Goal: Information Seeking & Learning: Learn about a topic

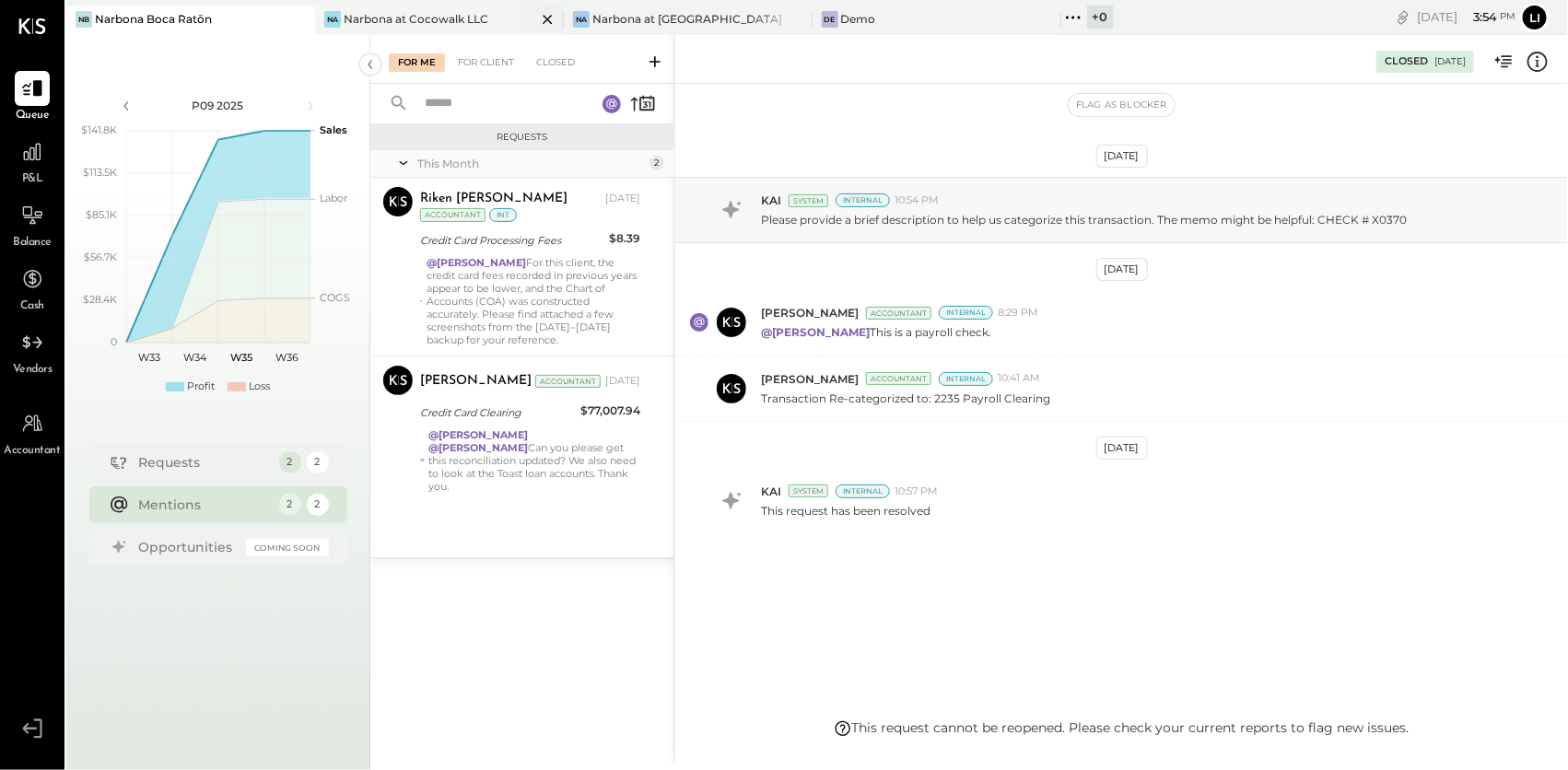
click at [377, 22] on div "Narbona at Cocowalk LLC" at bounding box center [416, 19] width 145 height 16
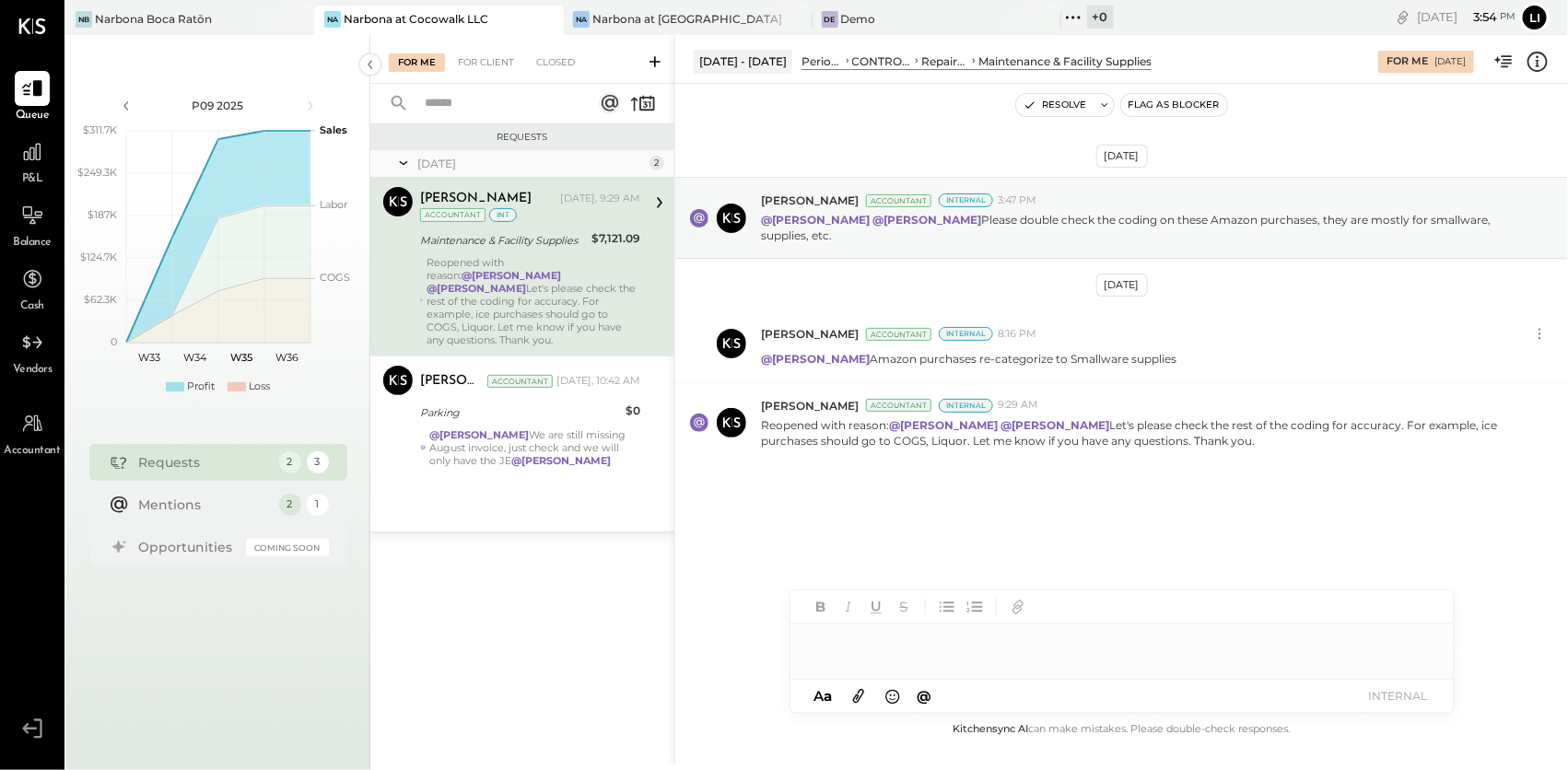
click at [856, 472] on div "Aug 27th, 2025 Joseph Shin Accountant Internal 3:47 PM @Lilia Martinez Nogueda …" at bounding box center [1121, 366] width 893 height 472
click at [842, 461] on div "Joseph Shin Accountant Internal 9:29 AM Reopened with reason: @Lilia Martinez N…" at bounding box center [1121, 423] width 893 height 80
click at [40, 147] on icon at bounding box center [32, 152] width 19 height 19
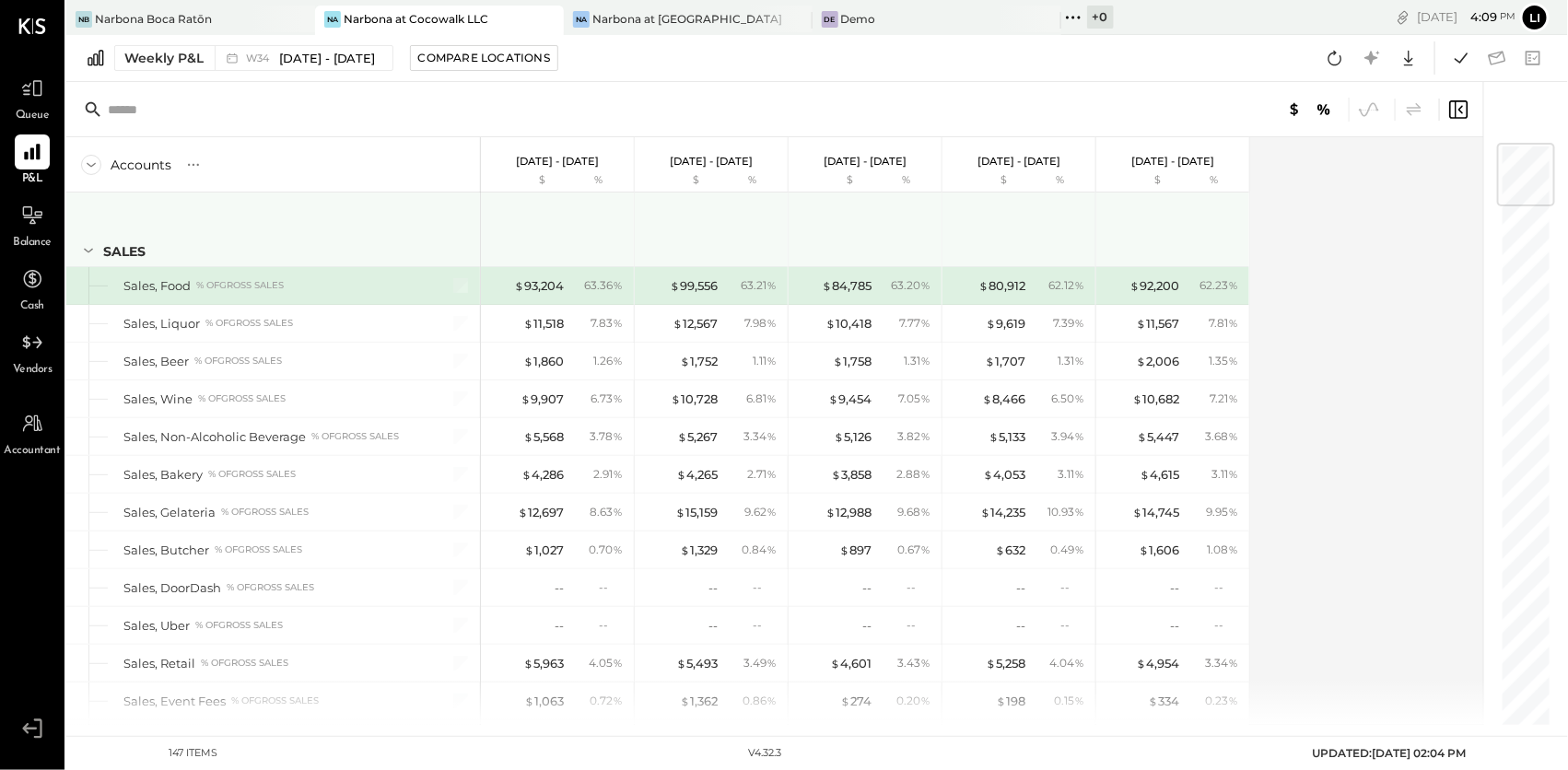
click at [86, 250] on icon at bounding box center [88, 251] width 20 height 20
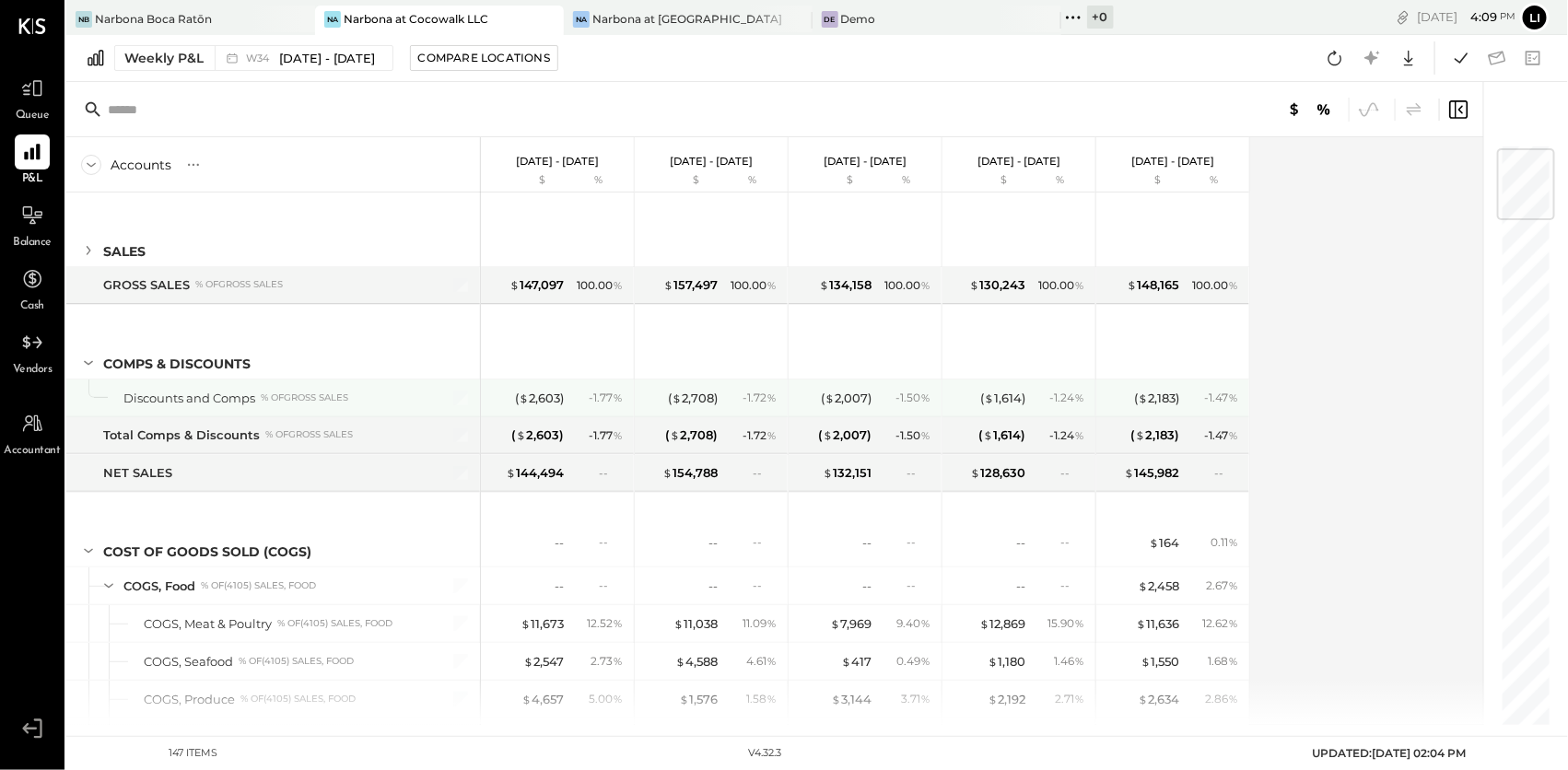
scroll to position [85, 0]
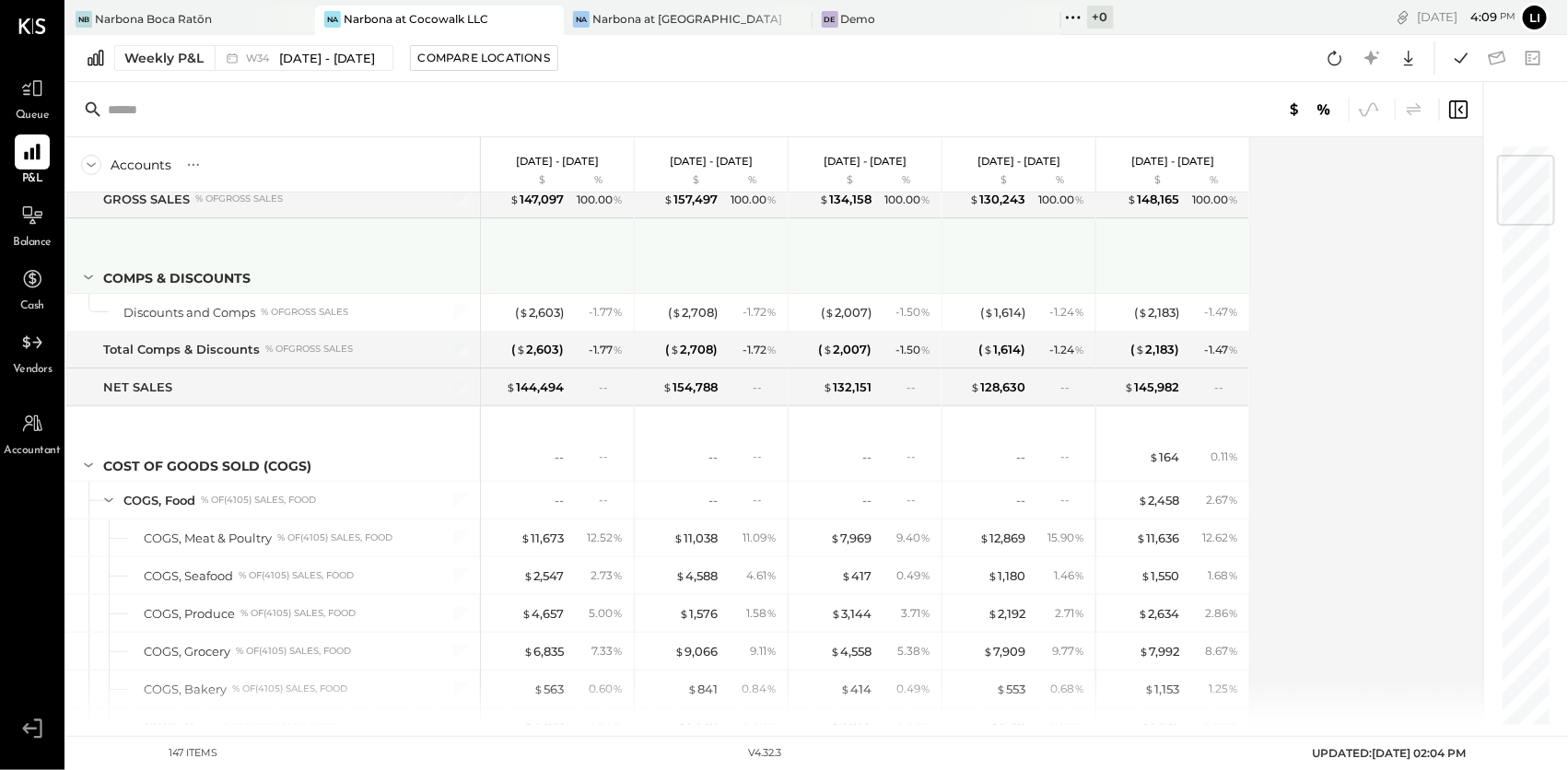
click at [94, 269] on icon at bounding box center [88, 277] width 20 height 20
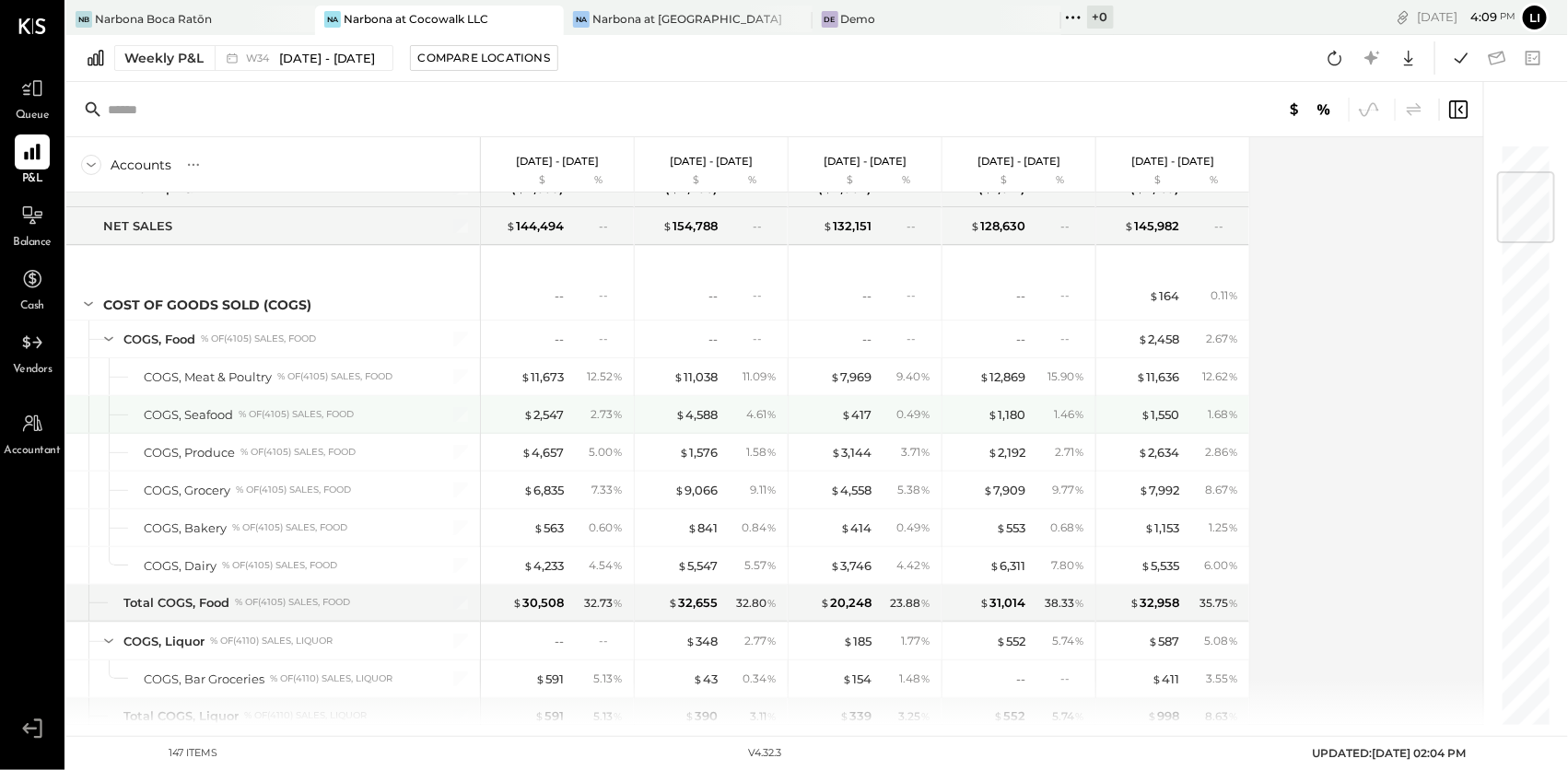
scroll to position [215, 0]
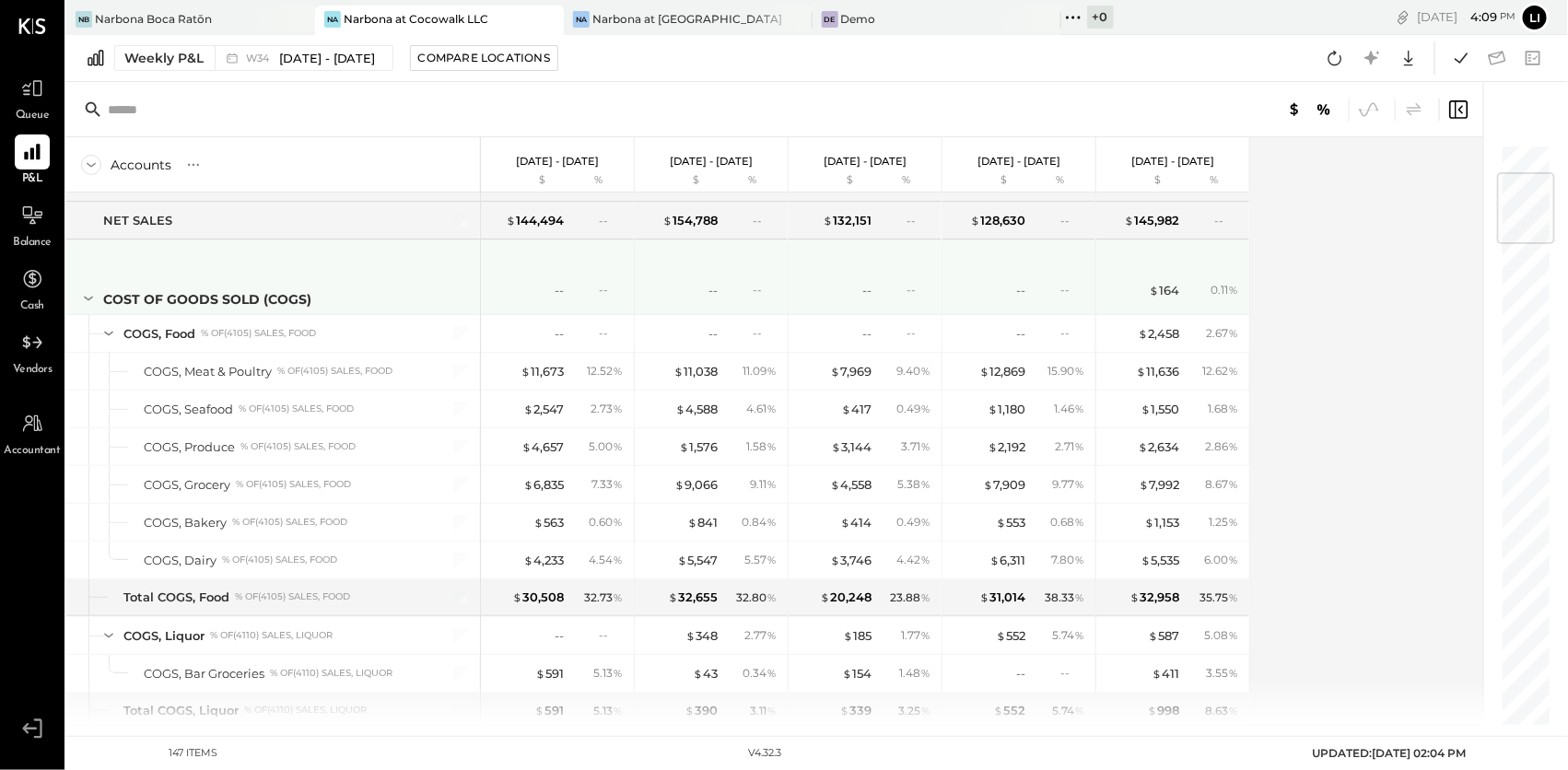
click at [93, 298] on icon at bounding box center [88, 298] width 20 height 20
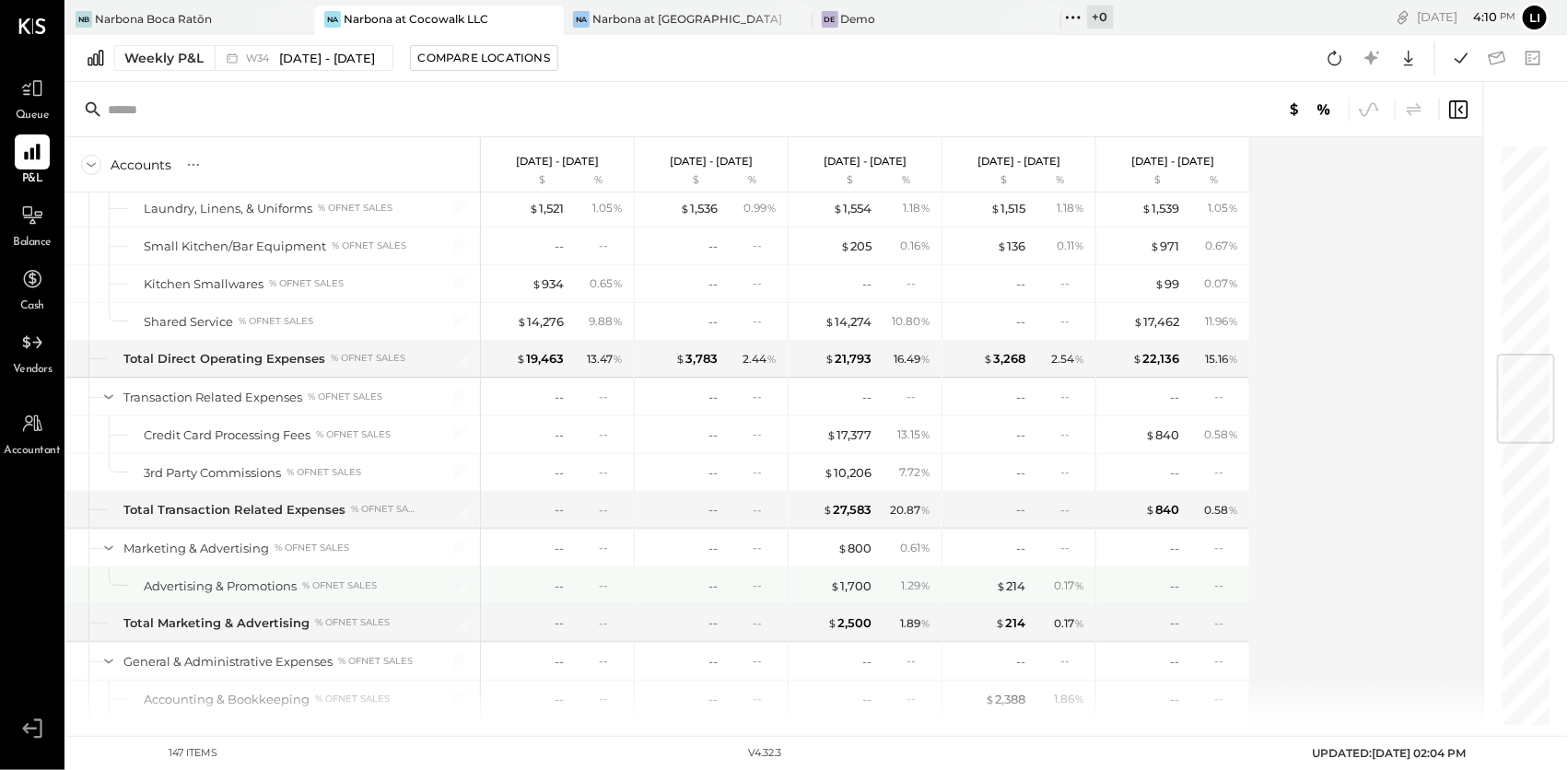
scroll to position [1292, 0]
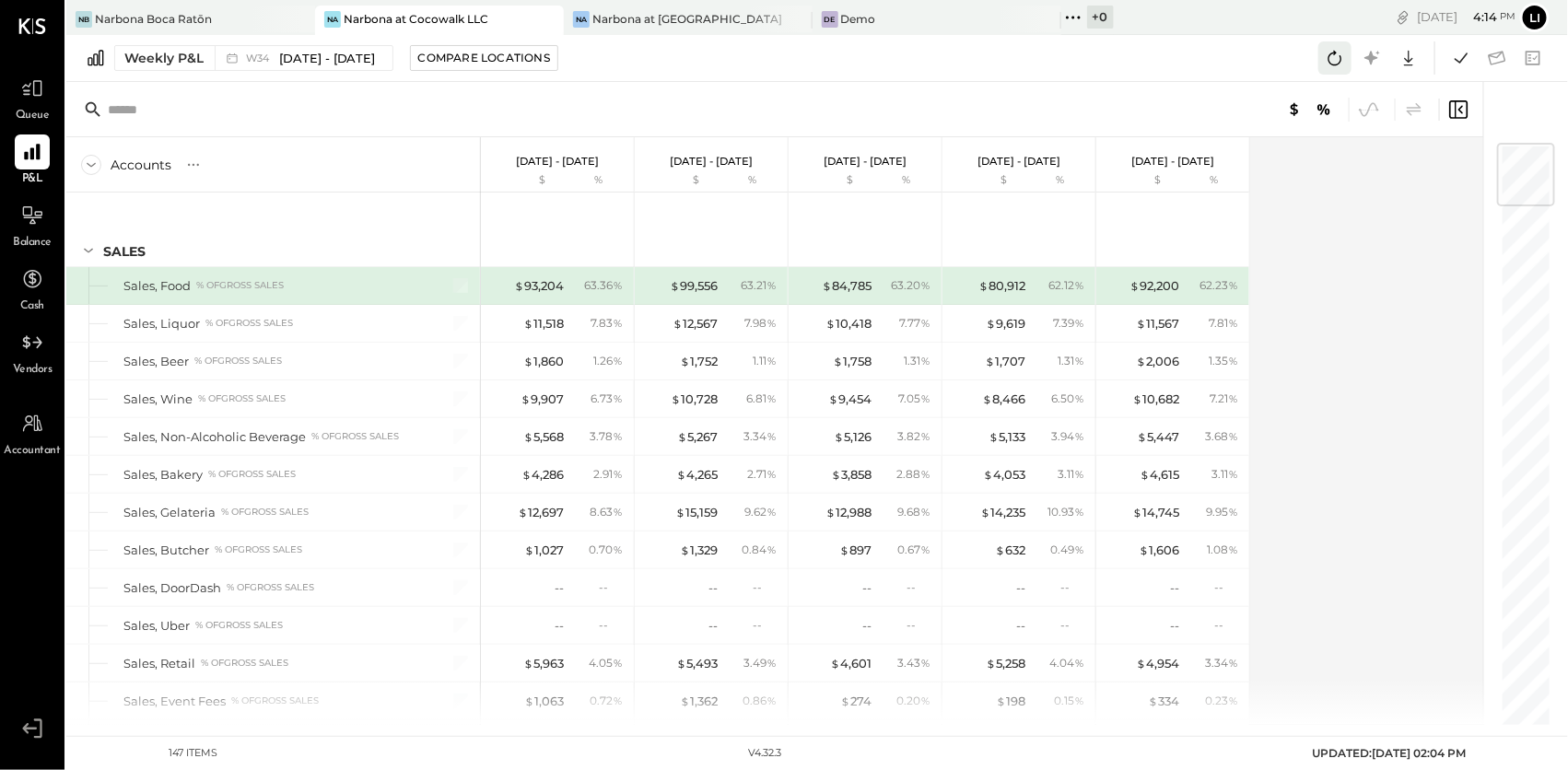
click at [1330, 50] on icon at bounding box center [1335, 57] width 24 height 24
click at [1170, 72] on div "Weekly P&L W34 Aug 18 - 24, 2025 Compare Locations Google Sheets Excel" at bounding box center [817, 57] width 1502 height 47
click at [1466, 63] on icon at bounding box center [1461, 57] width 24 height 24
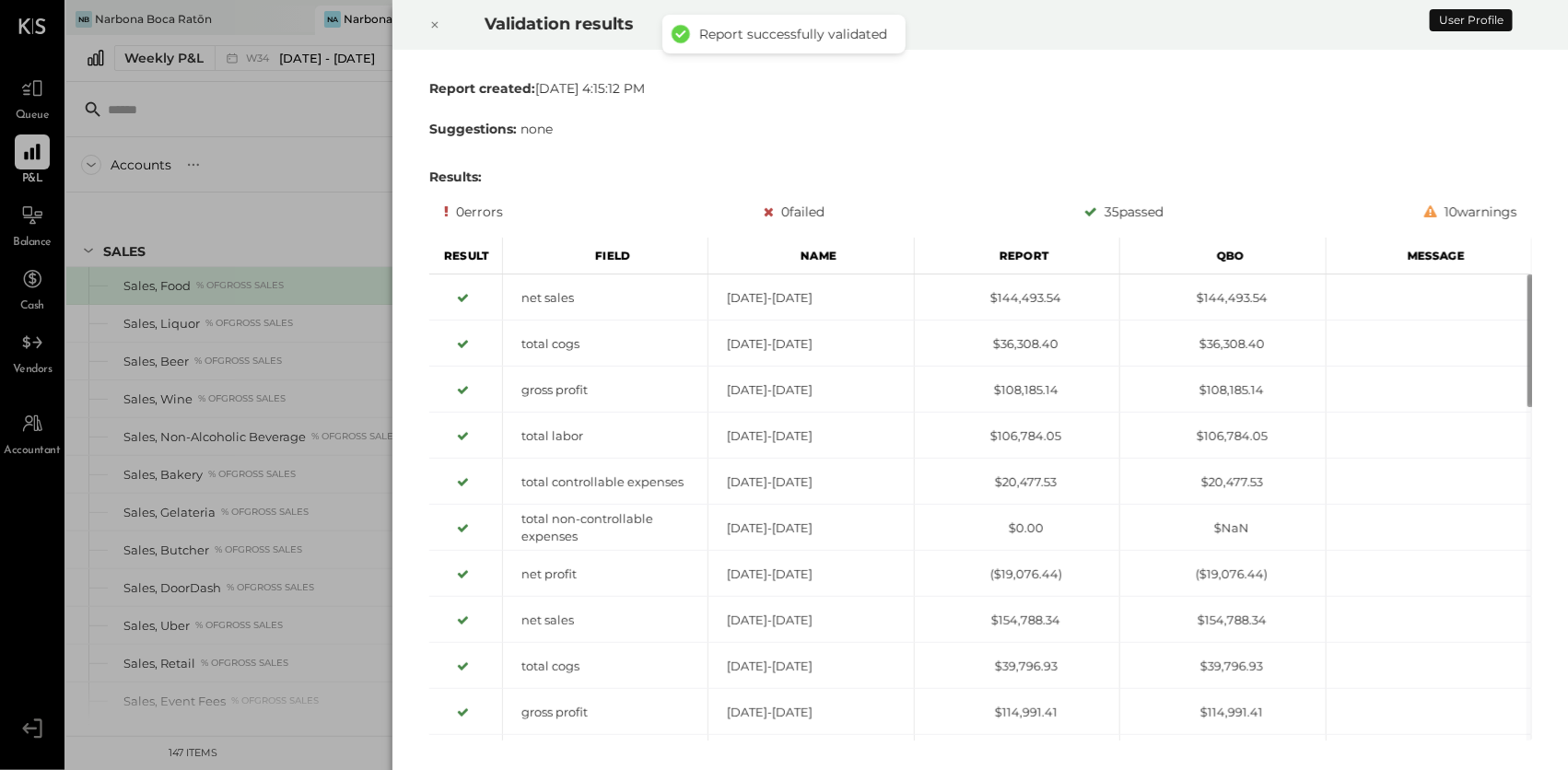
click at [434, 27] on icon at bounding box center [434, 25] width 11 height 22
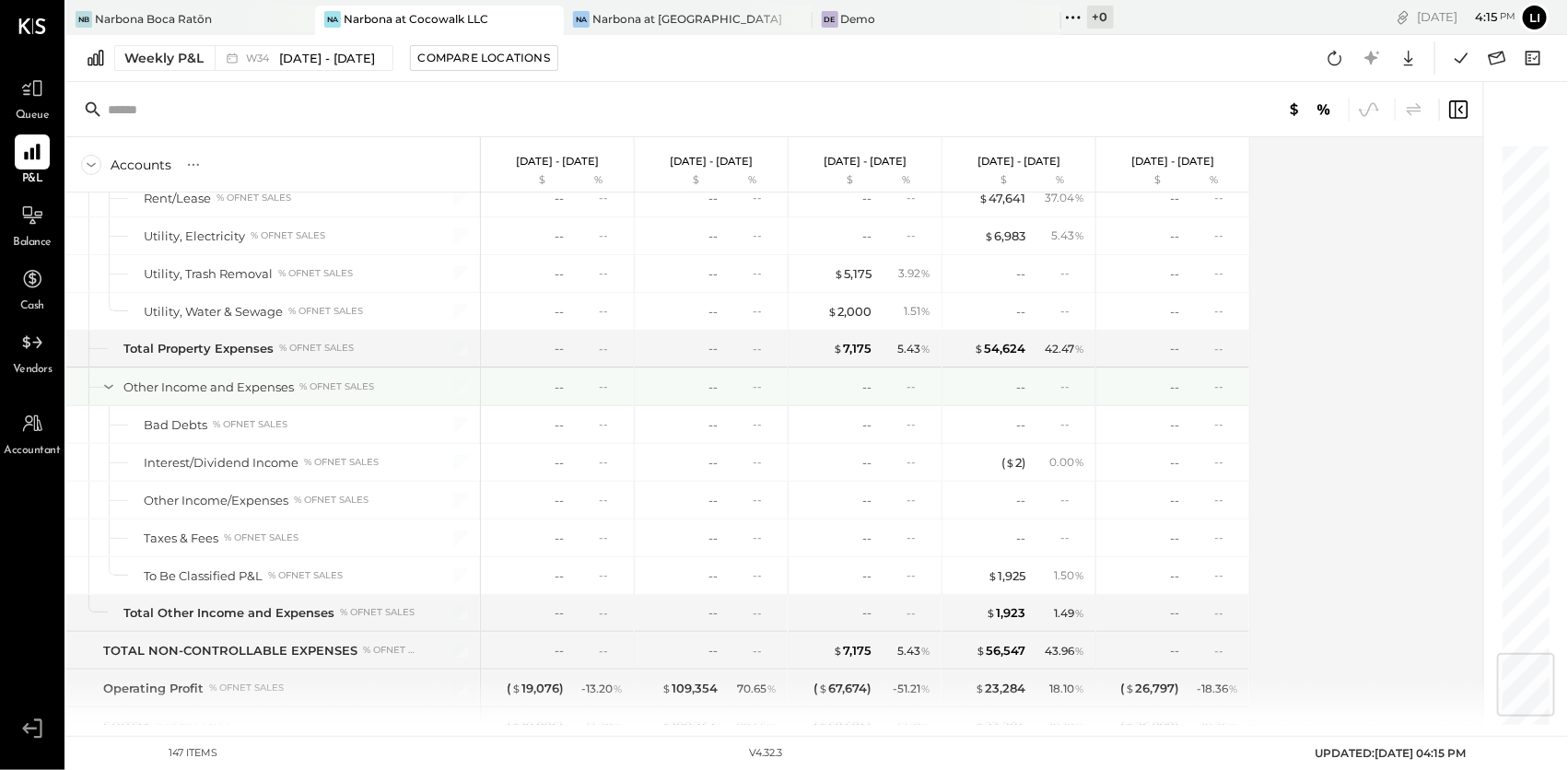
scroll to position [4373, 0]
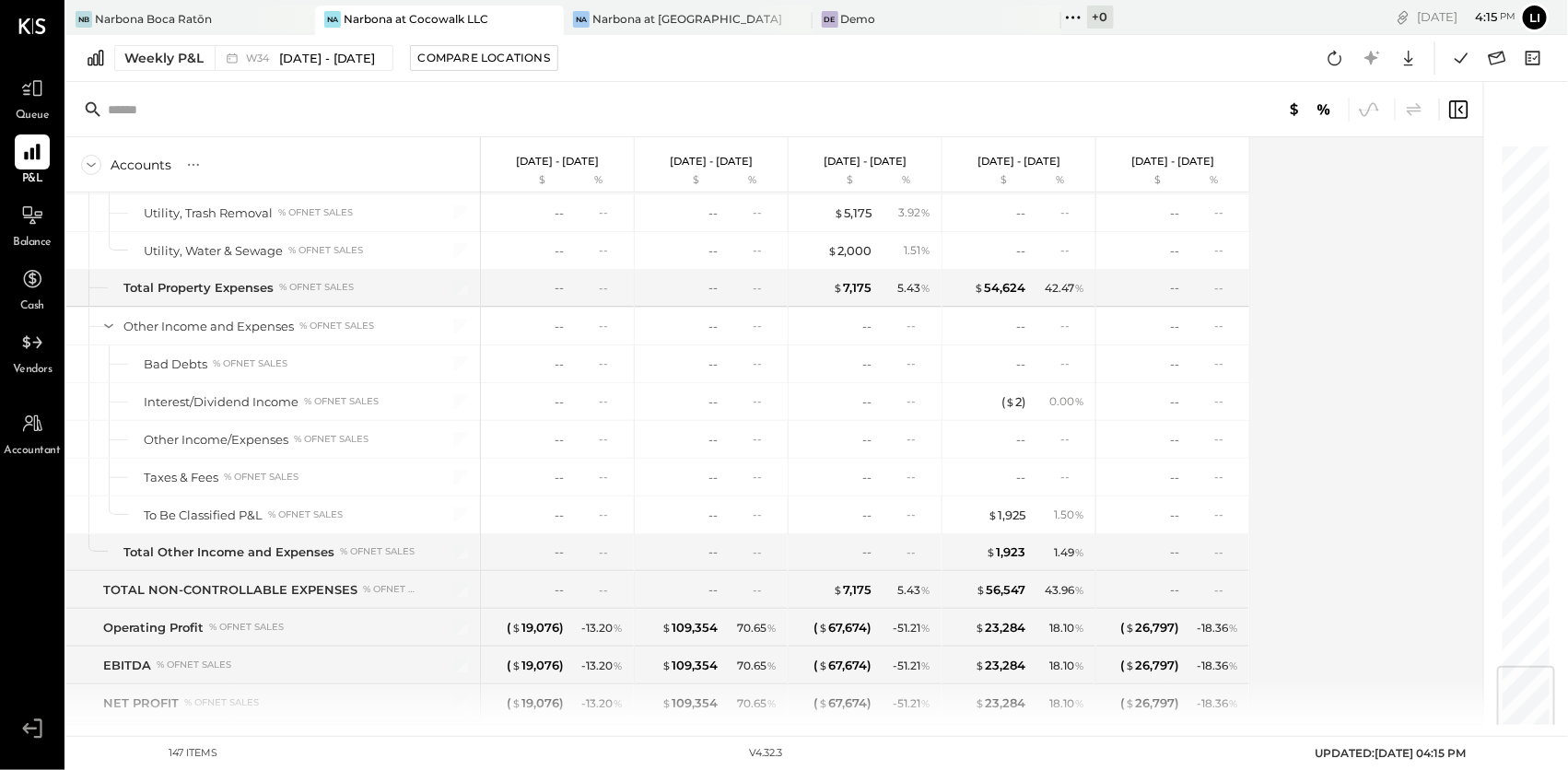
click at [579, 709] on div "SALES Sales, Food % of GROSS SALES Sales, Liquor % of GROSS SALES Sales, Beer %…" at bounding box center [658, 458] width 1183 height 532
click at [458, 685] on div "SALES Sales, Food % of GROSS SALES Sales, Liquor % of GROSS SALES Sales, Beer %…" at bounding box center [658, 458] width 1183 height 532
click at [600, 685] on div "SALES Sales, Food % of GROSS SALES Sales, Liquor % of GROSS SALES Sales, Beer %…" at bounding box center [658, 458] width 1183 height 532
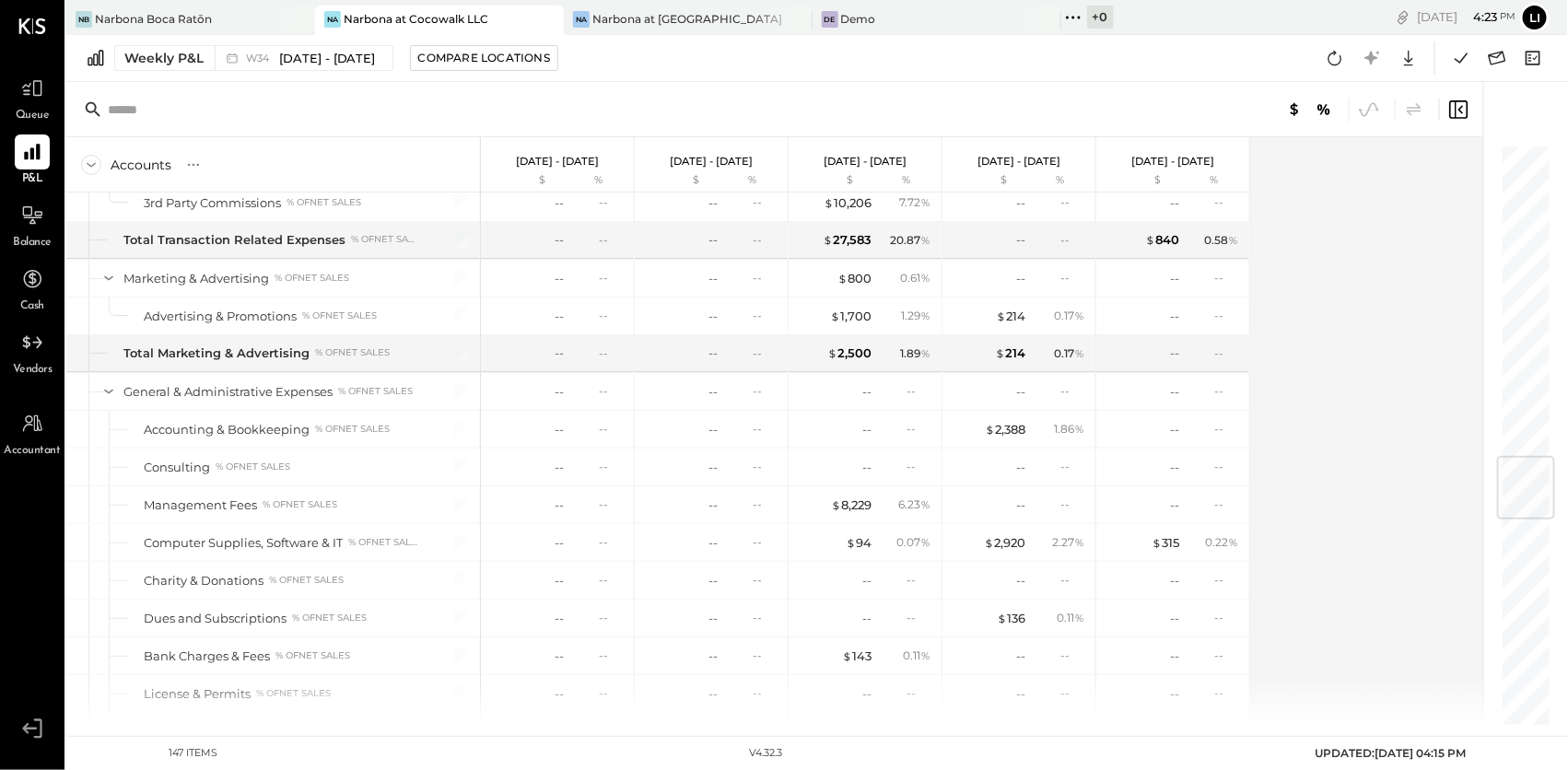
scroll to position [2507, 0]
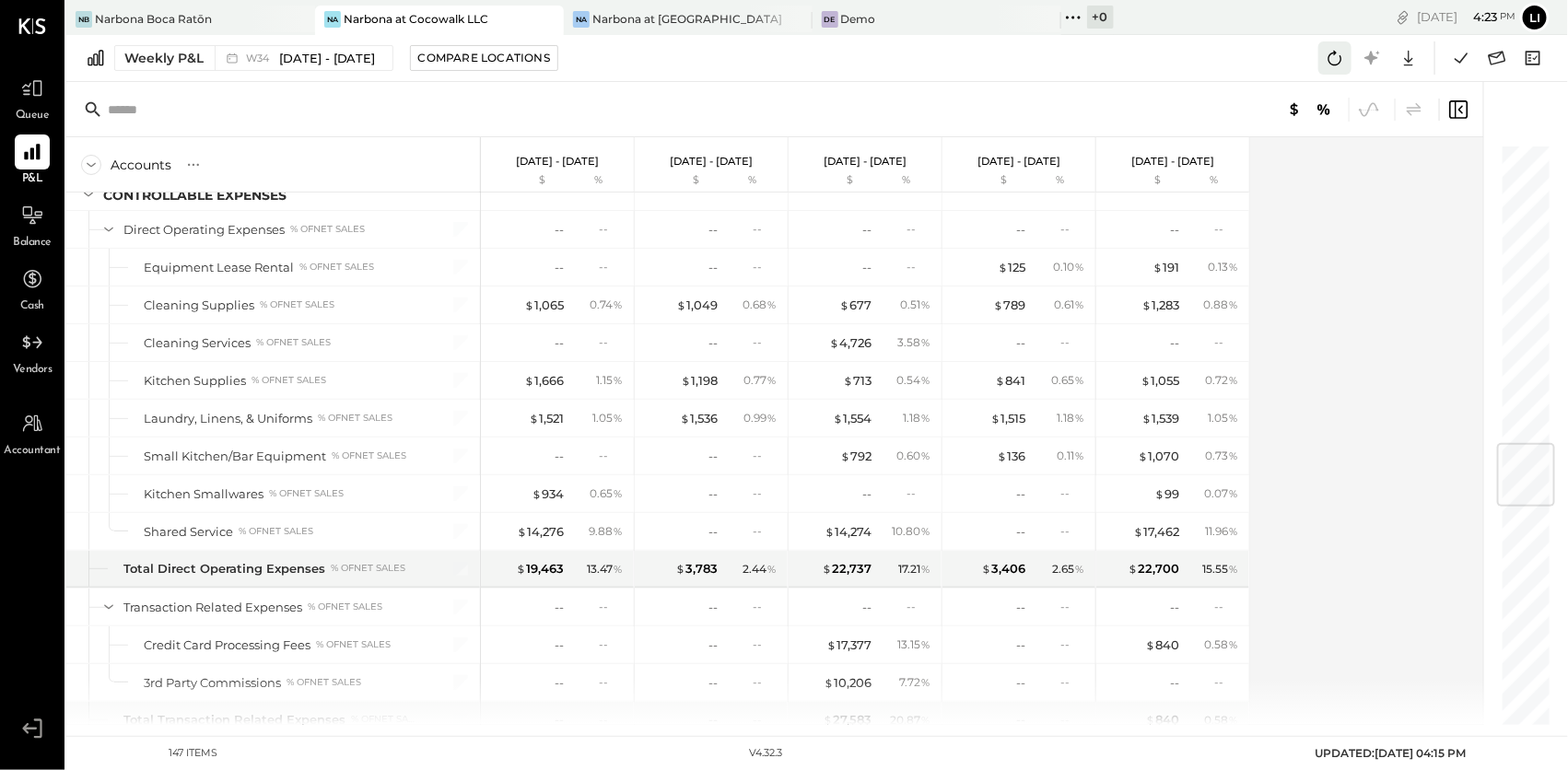
click at [1334, 50] on icon at bounding box center [1335, 57] width 24 height 24
click at [1470, 59] on icon at bounding box center [1461, 57] width 24 height 24
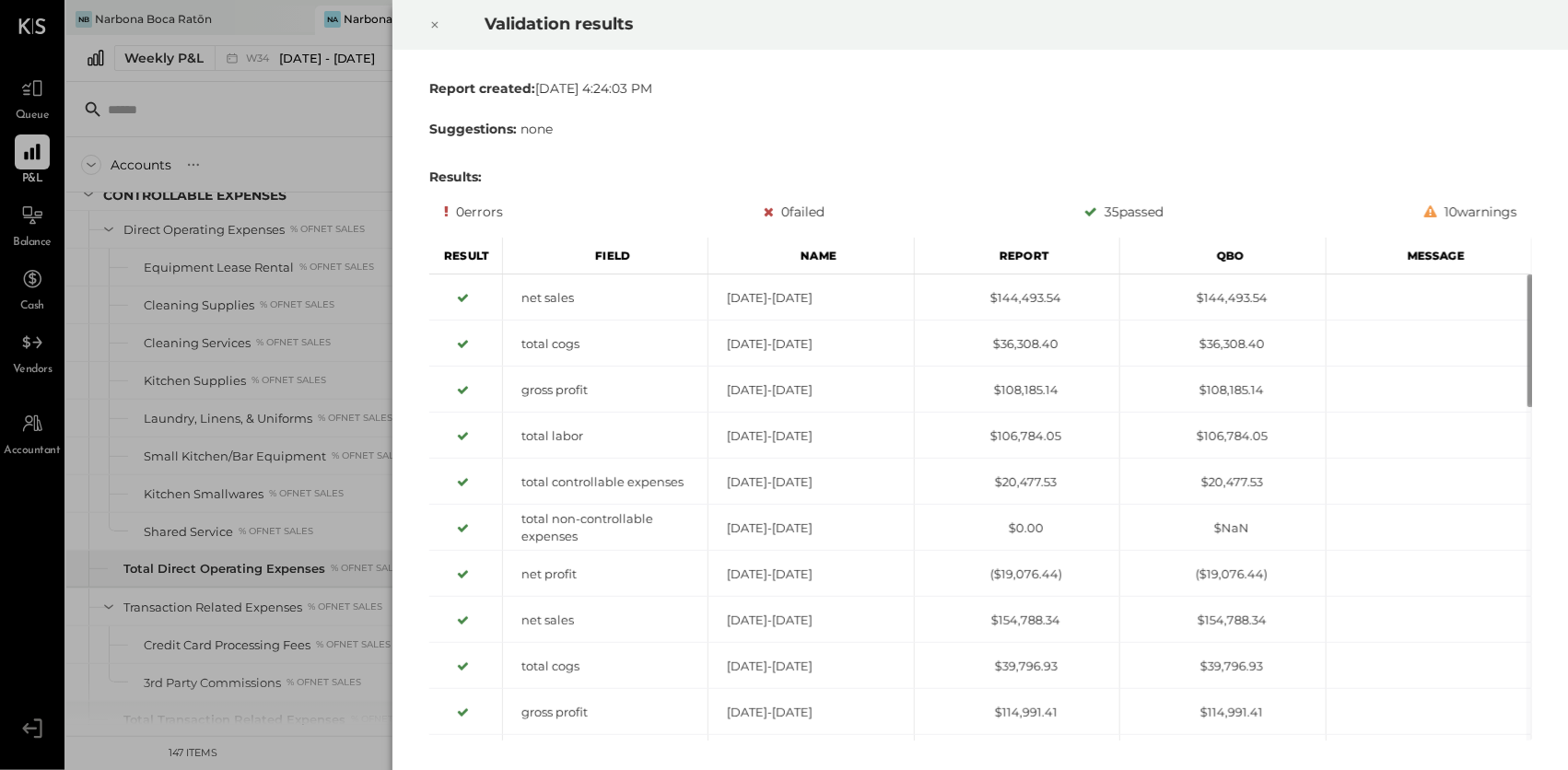
click at [429, 23] on icon at bounding box center [434, 25] width 11 height 22
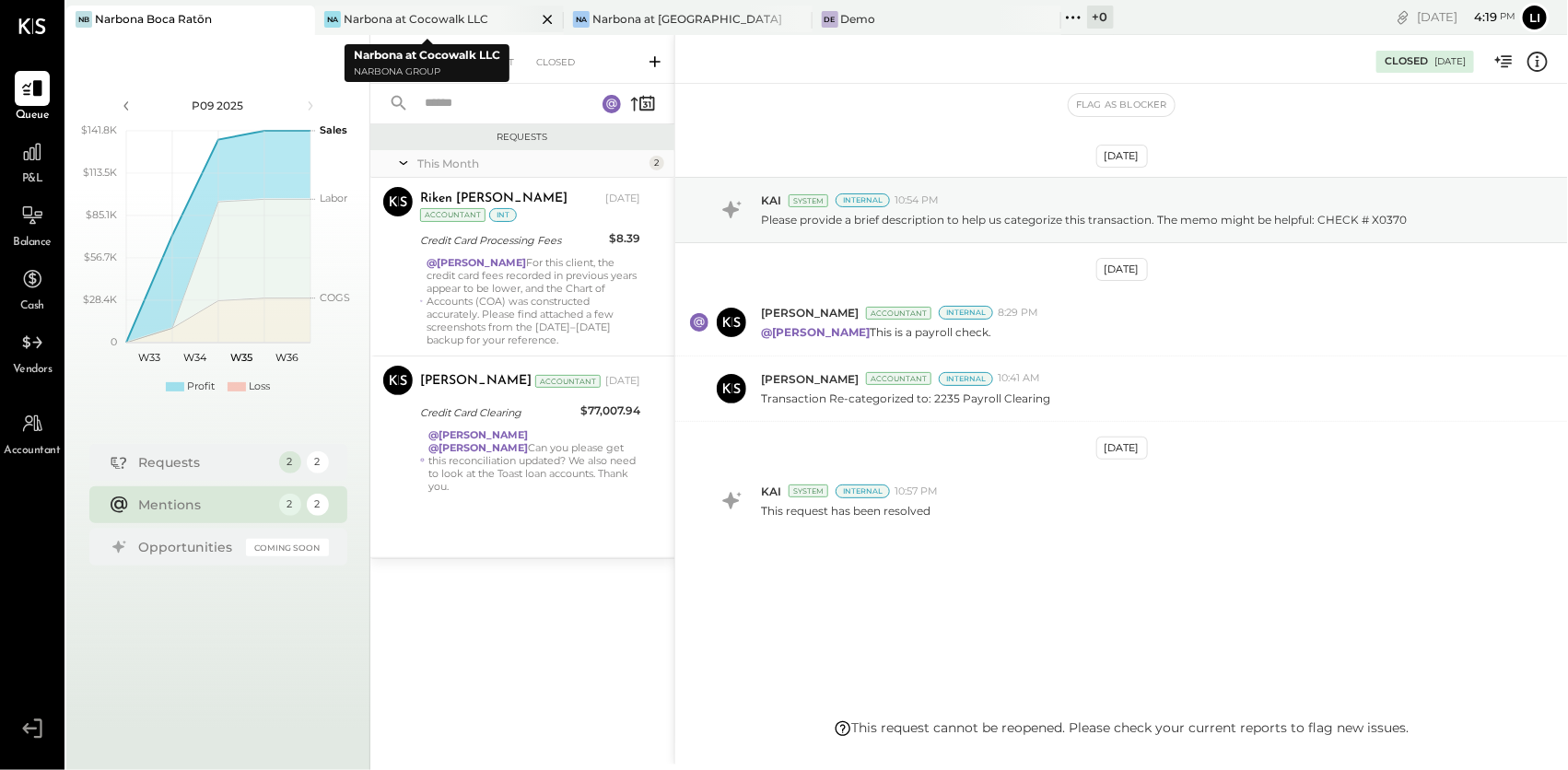
click at [412, 17] on div "Narbona at Cocowalk LLC" at bounding box center [416, 19] width 145 height 16
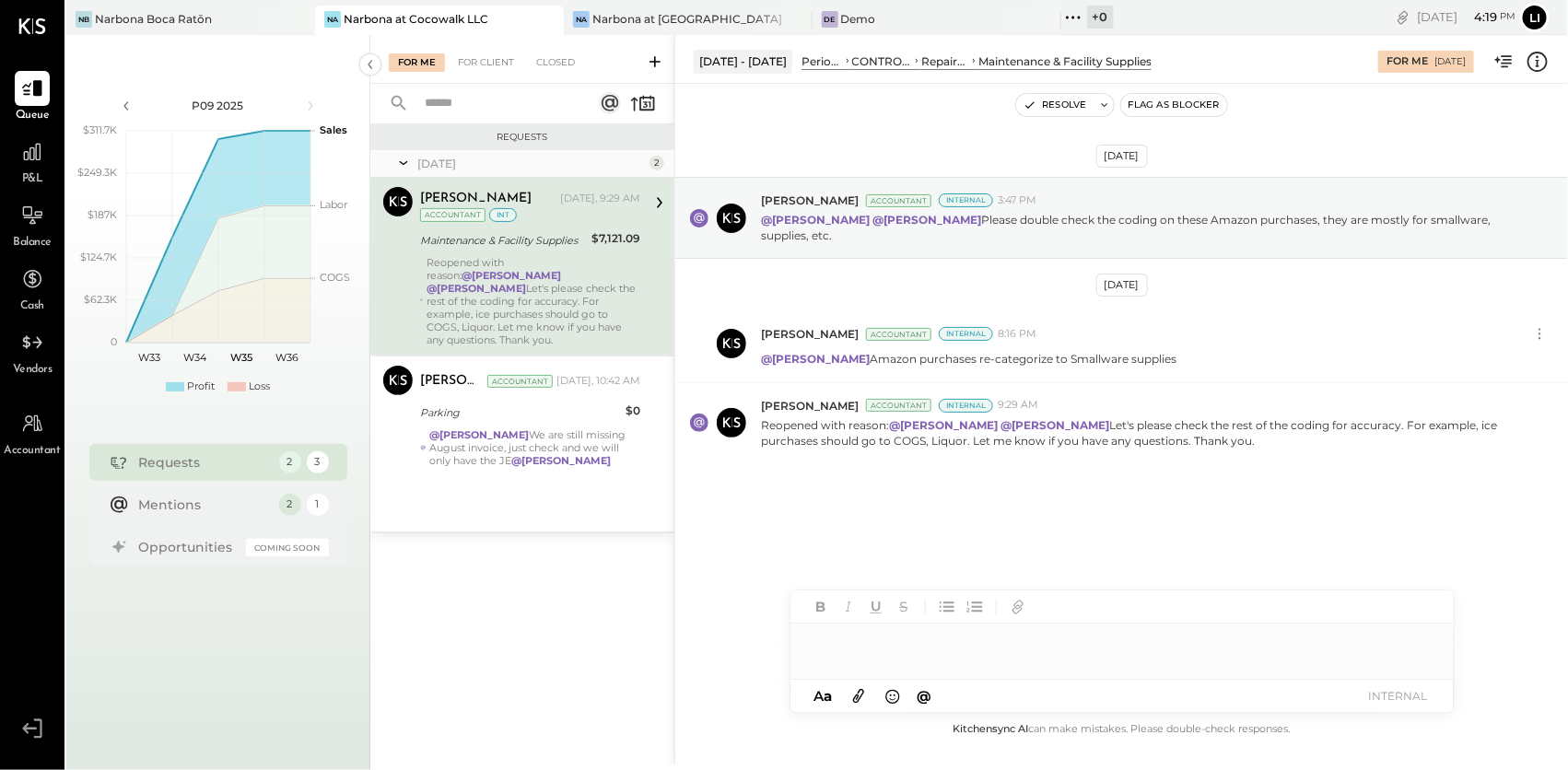
click at [889, 655] on div at bounding box center [1122, 641] width 663 height 37
click at [921, 649] on div at bounding box center [1122, 641] width 663 height 37
type input "******"
click at [946, 602] on span "Joseph Shin" at bounding box center [967, 604] width 145 height 18
click at [1249, 639] on div "**********" at bounding box center [1122, 641] width 663 height 37
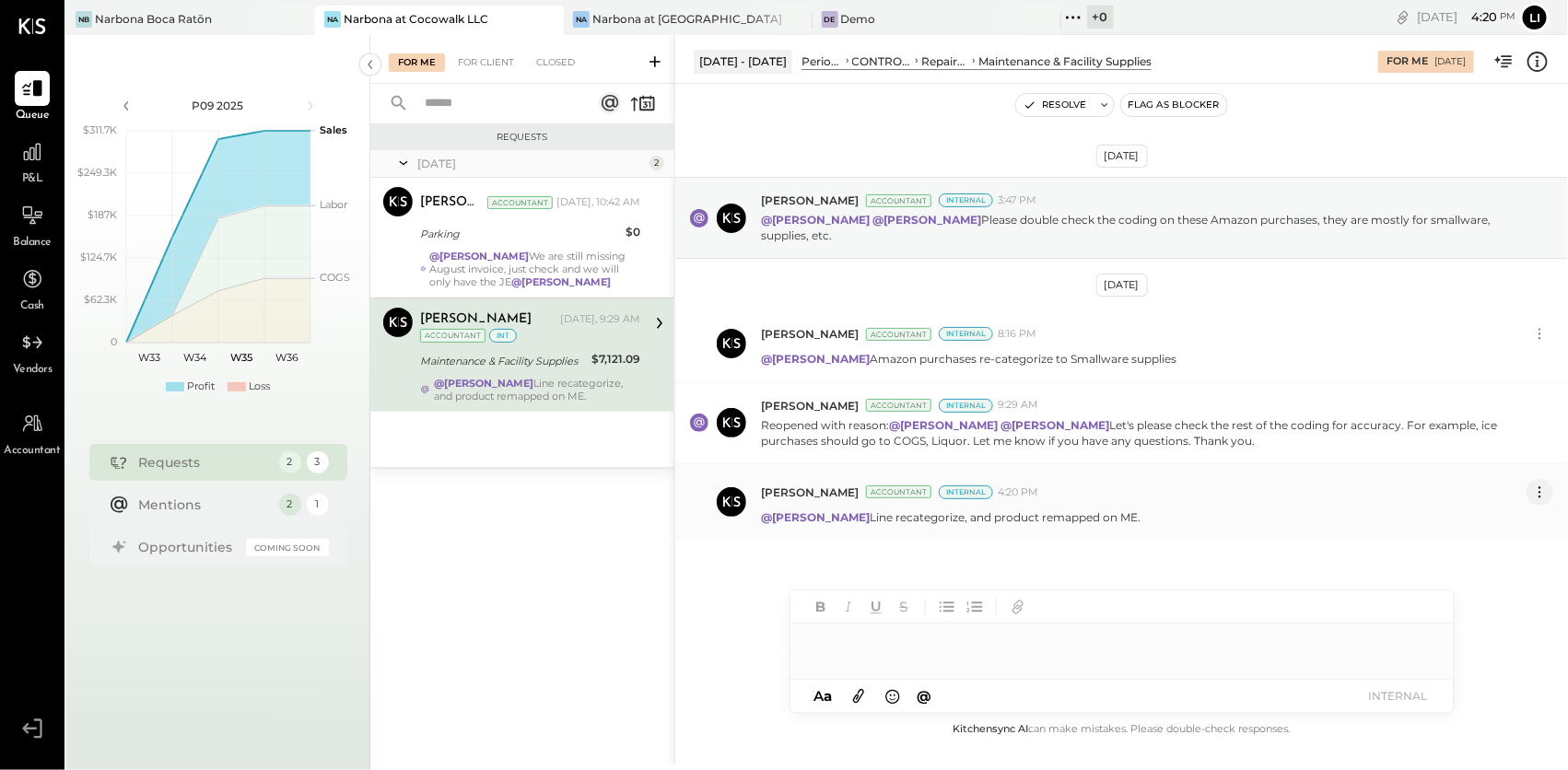
click at [1541, 490] on icon at bounding box center [1540, 493] width 20 height 20
click at [1481, 515] on button "Edit Message" at bounding box center [1491, 523] width 124 height 31
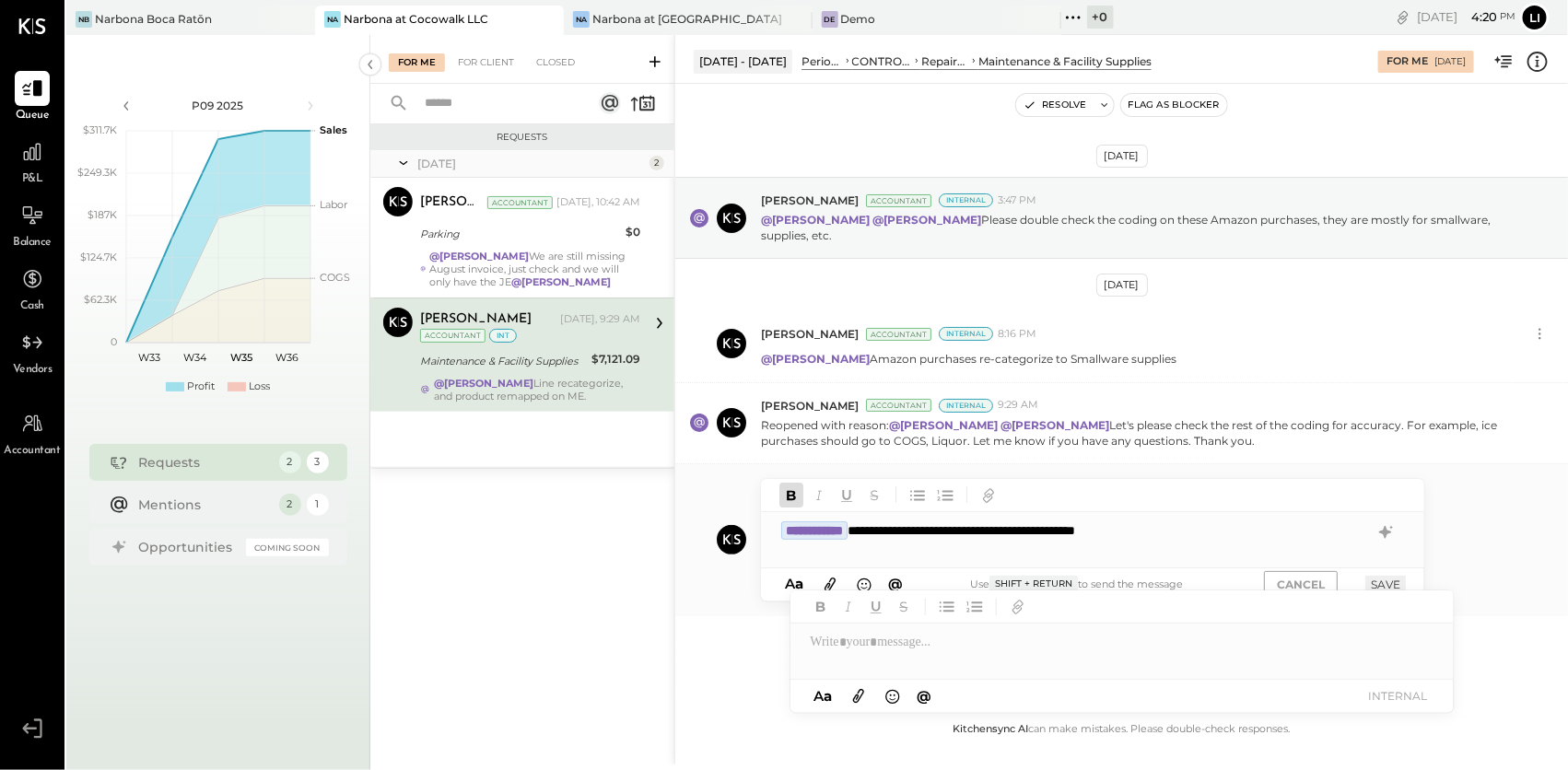
click at [1286, 519] on div "**********" at bounding box center [1092, 530] width 663 height 37
type input "*****"
click at [975, 483] on span "Noemi Balmaceda" at bounding box center [939, 492] width 145 height 18
click at [1389, 579] on button "SAVE" at bounding box center [1386, 585] width 41 height 18
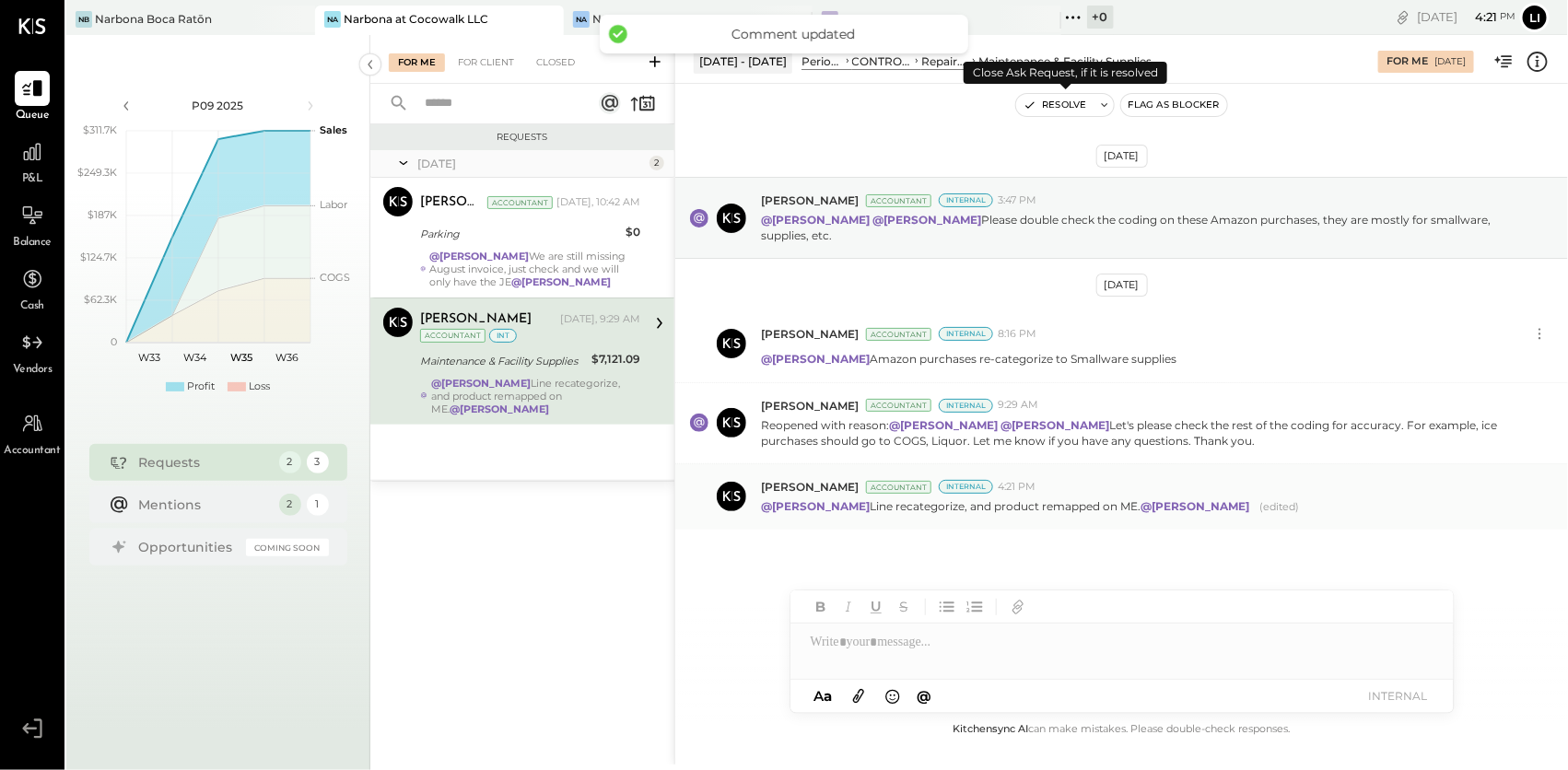
click at [1051, 106] on button "Resolve" at bounding box center [1055, 105] width 77 height 22
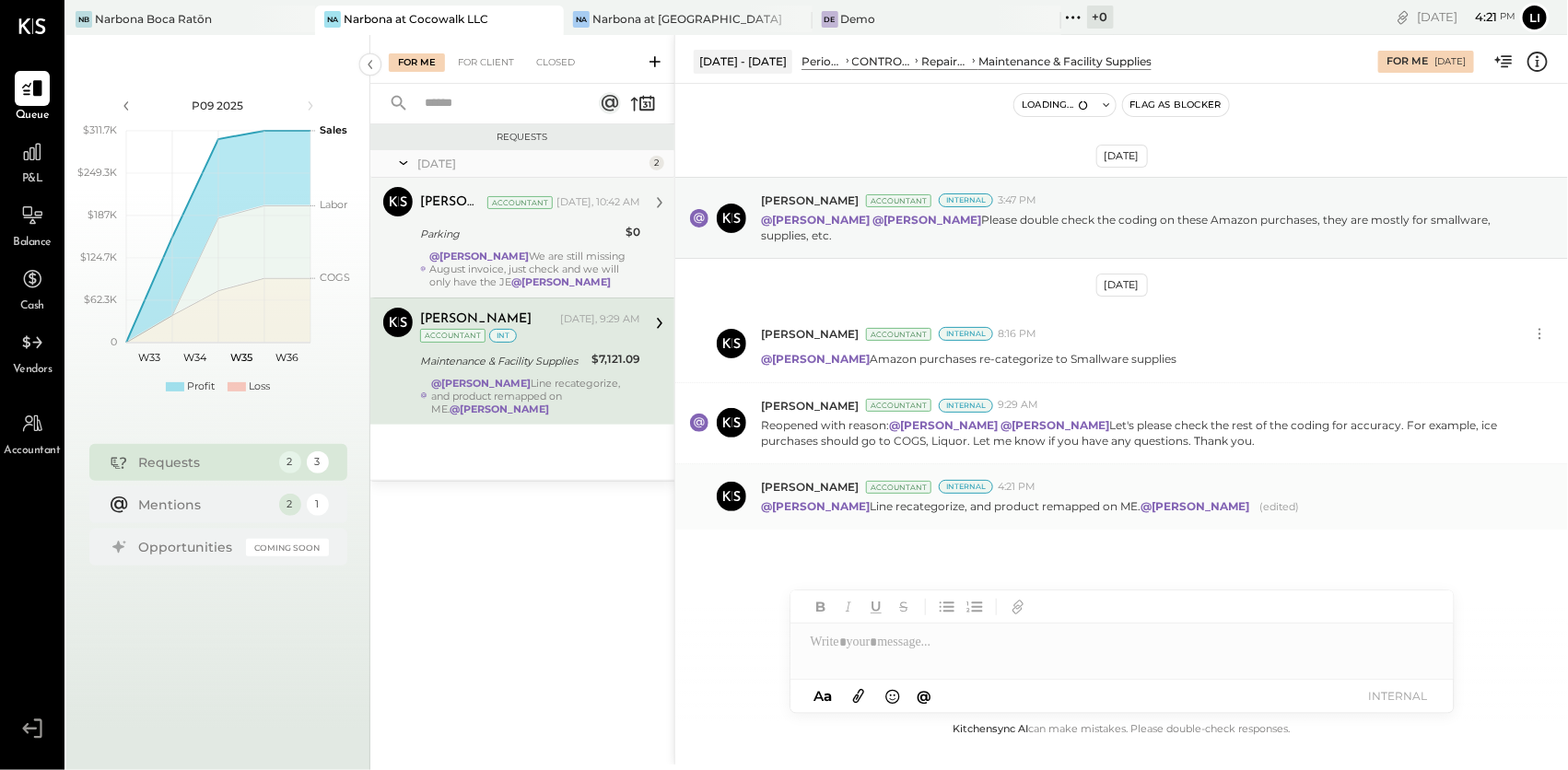
scroll to position [42, 0]
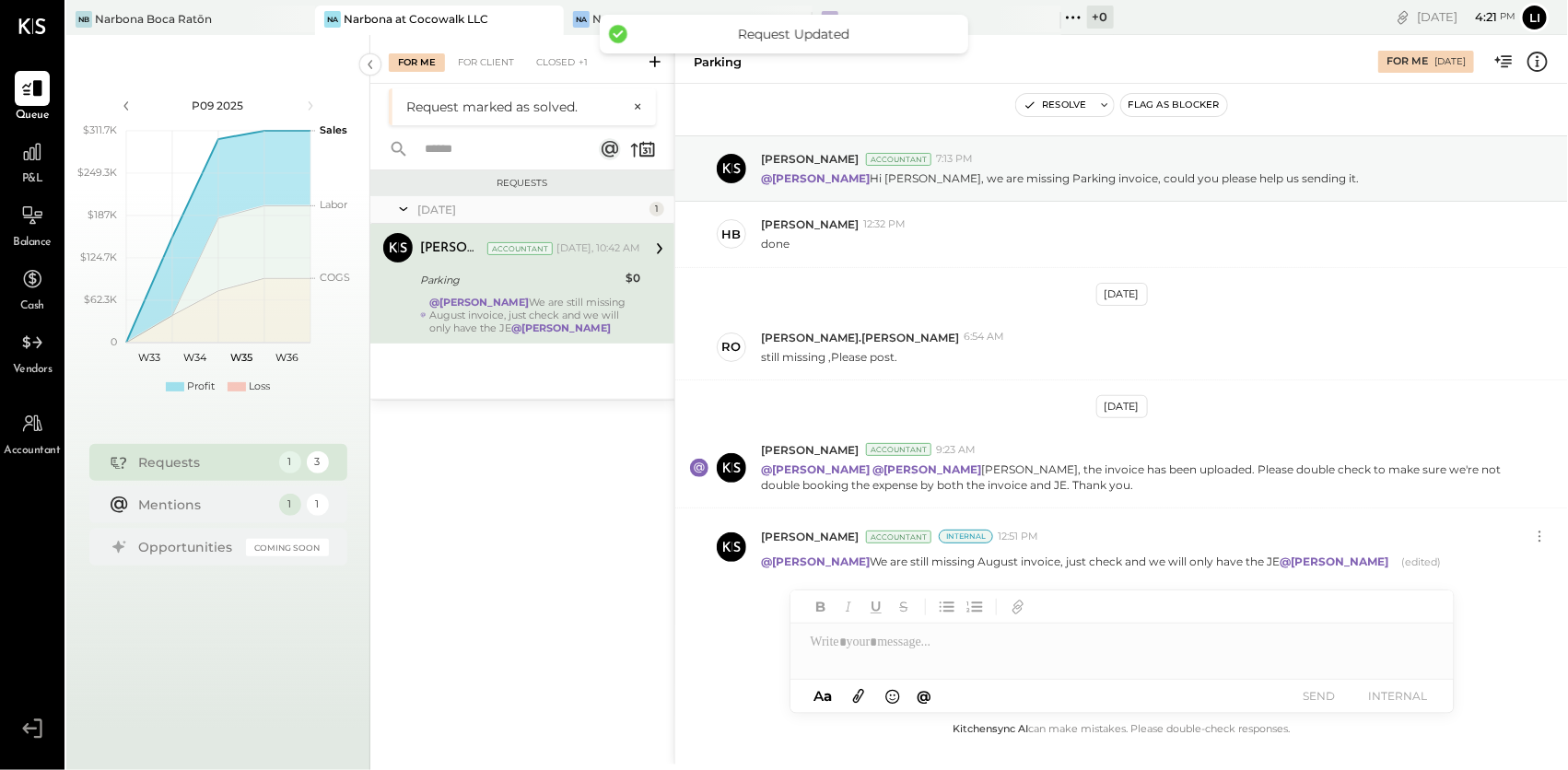
click at [483, 285] on div "Parking" at bounding box center [520, 279] width 200 height 19
click at [494, 60] on div "For Client" at bounding box center [486, 62] width 74 height 19
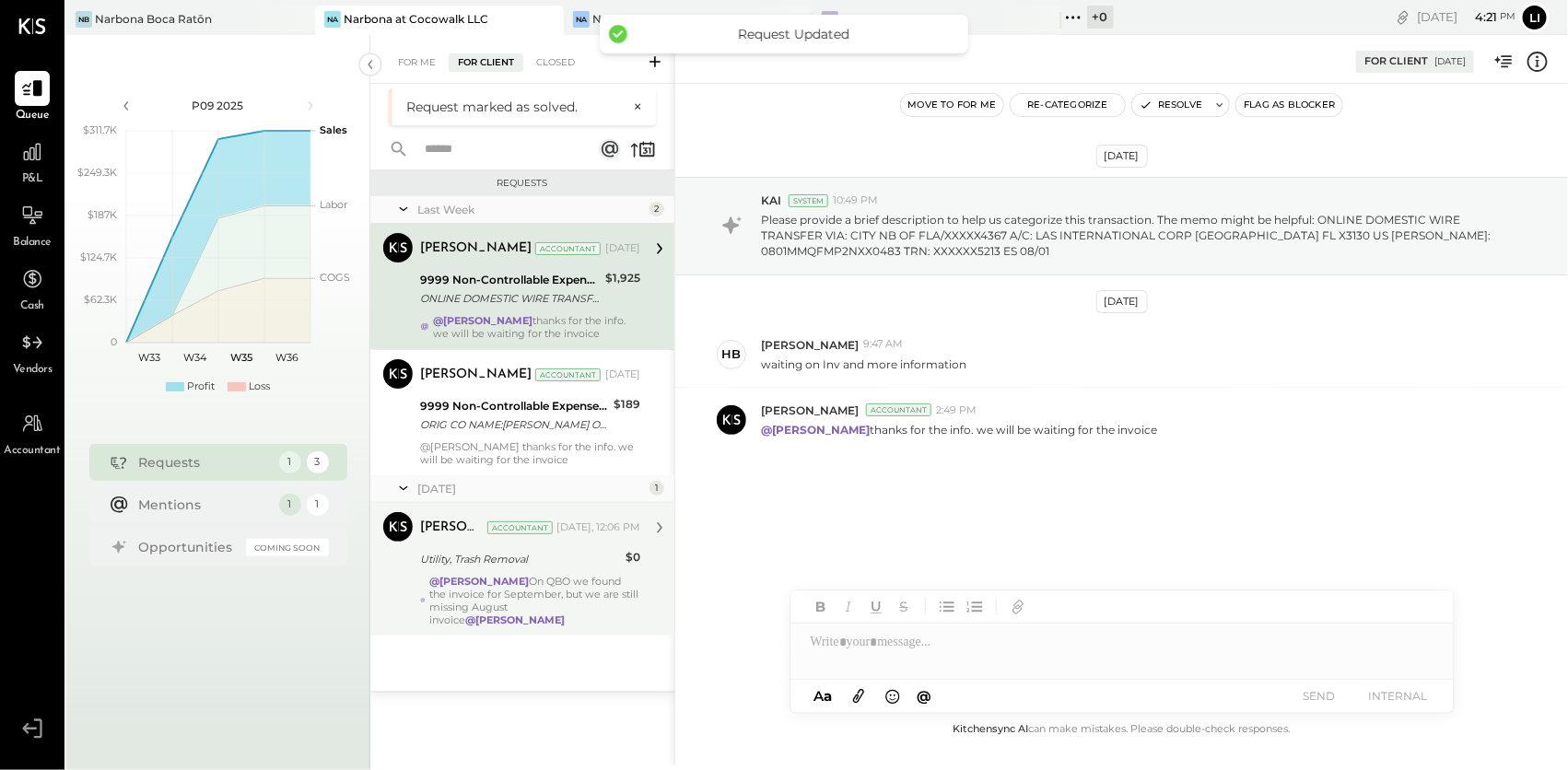
click at [545, 564] on div "Utility, Trash Removal" at bounding box center [520, 559] width 200 height 19
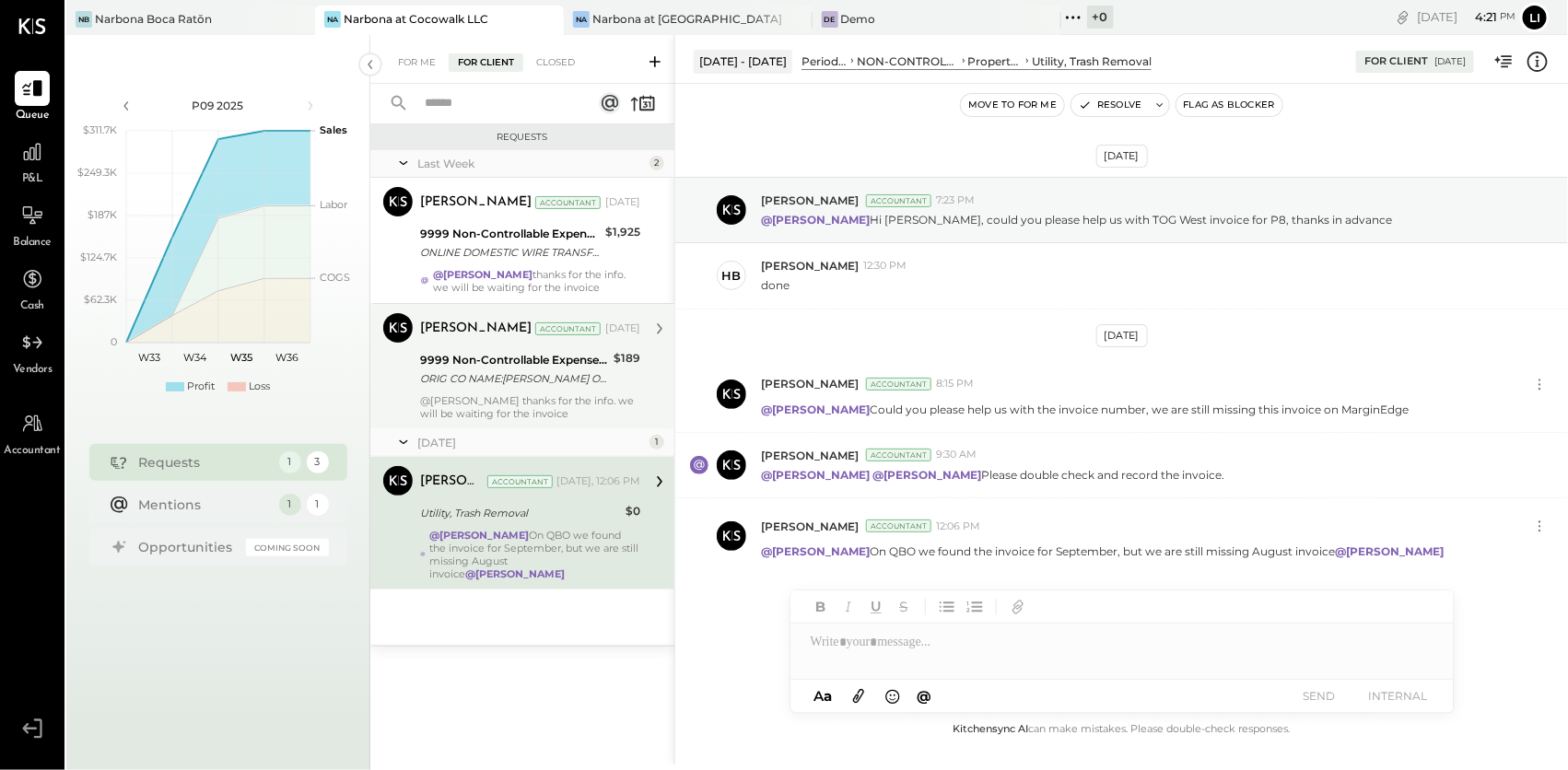
click at [549, 385] on div "ORIG CO NAME:VINCENT POUDRAS ORIG ID:XXXXXX6202 DESC DATE:250712 CO ENTRY DESCR…" at bounding box center [514, 379] width 188 height 19
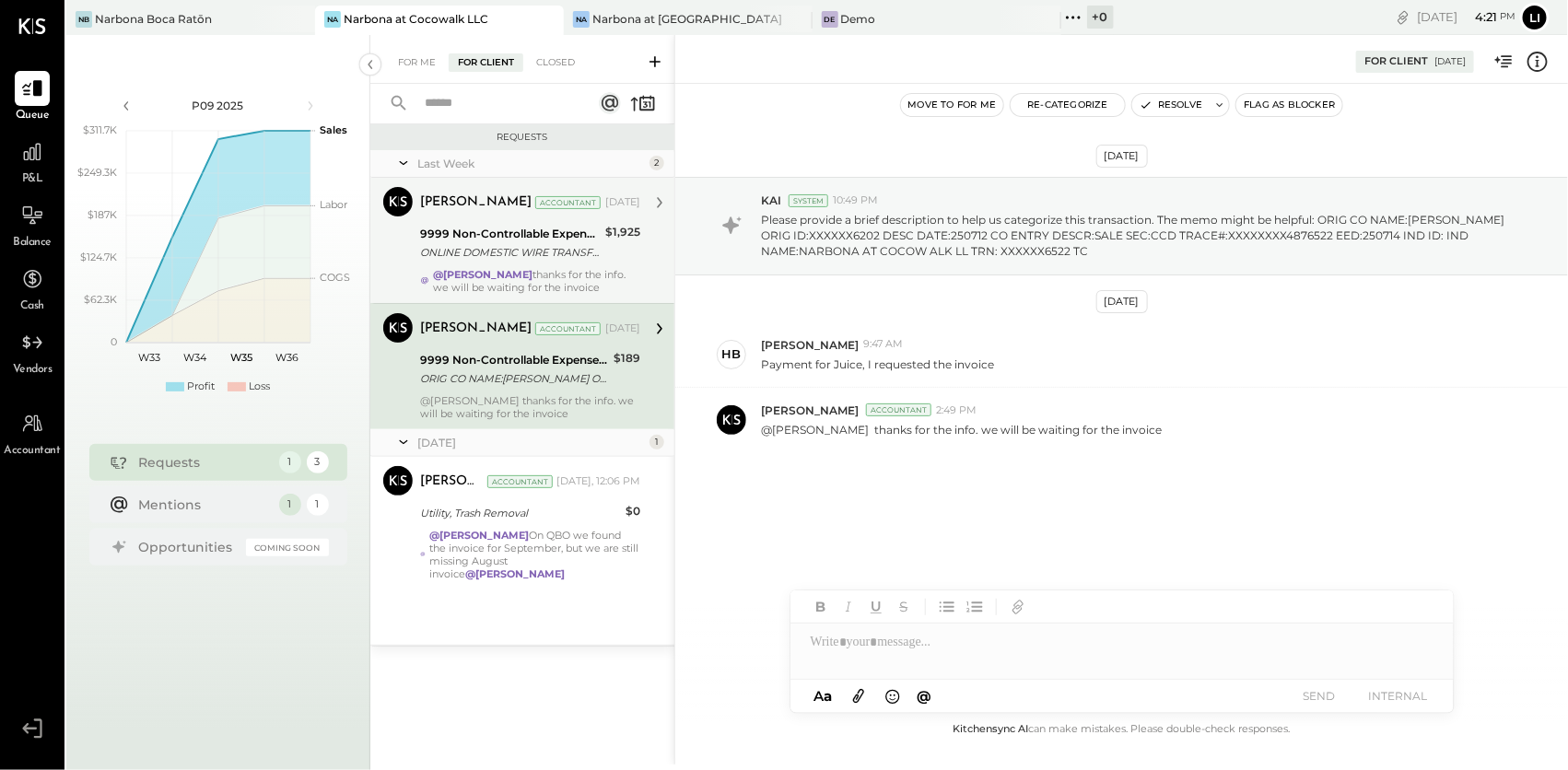
click at [512, 274] on div "@Heidy Balart thanks for the info. we will be waiting for the invoice" at bounding box center [536, 280] width 207 height 26
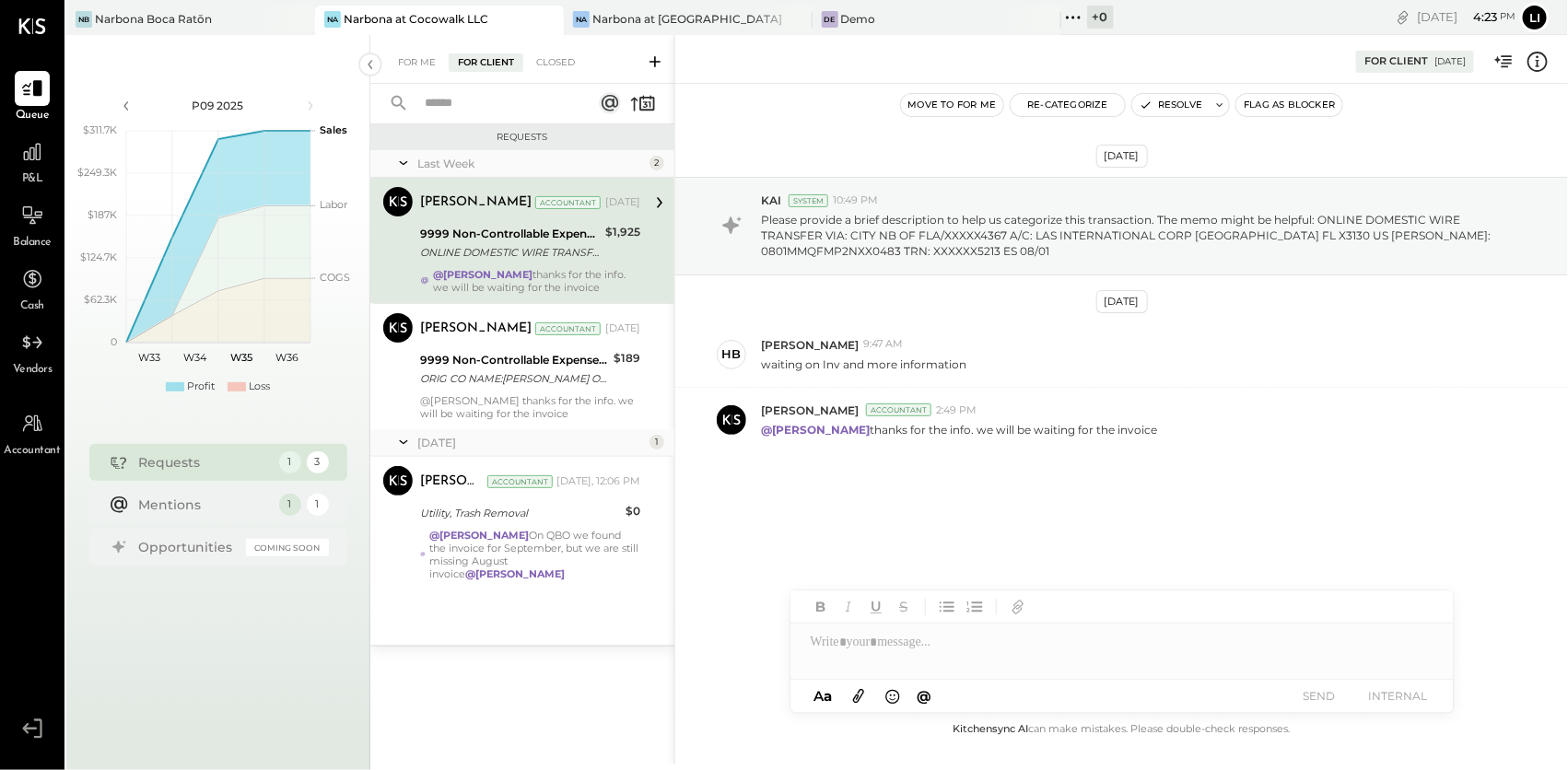
click at [962, 503] on div "Aug 4th, 2025 KAI System 10:49 PM Please provide a brief description to help us…" at bounding box center [1121, 360] width 893 height 461
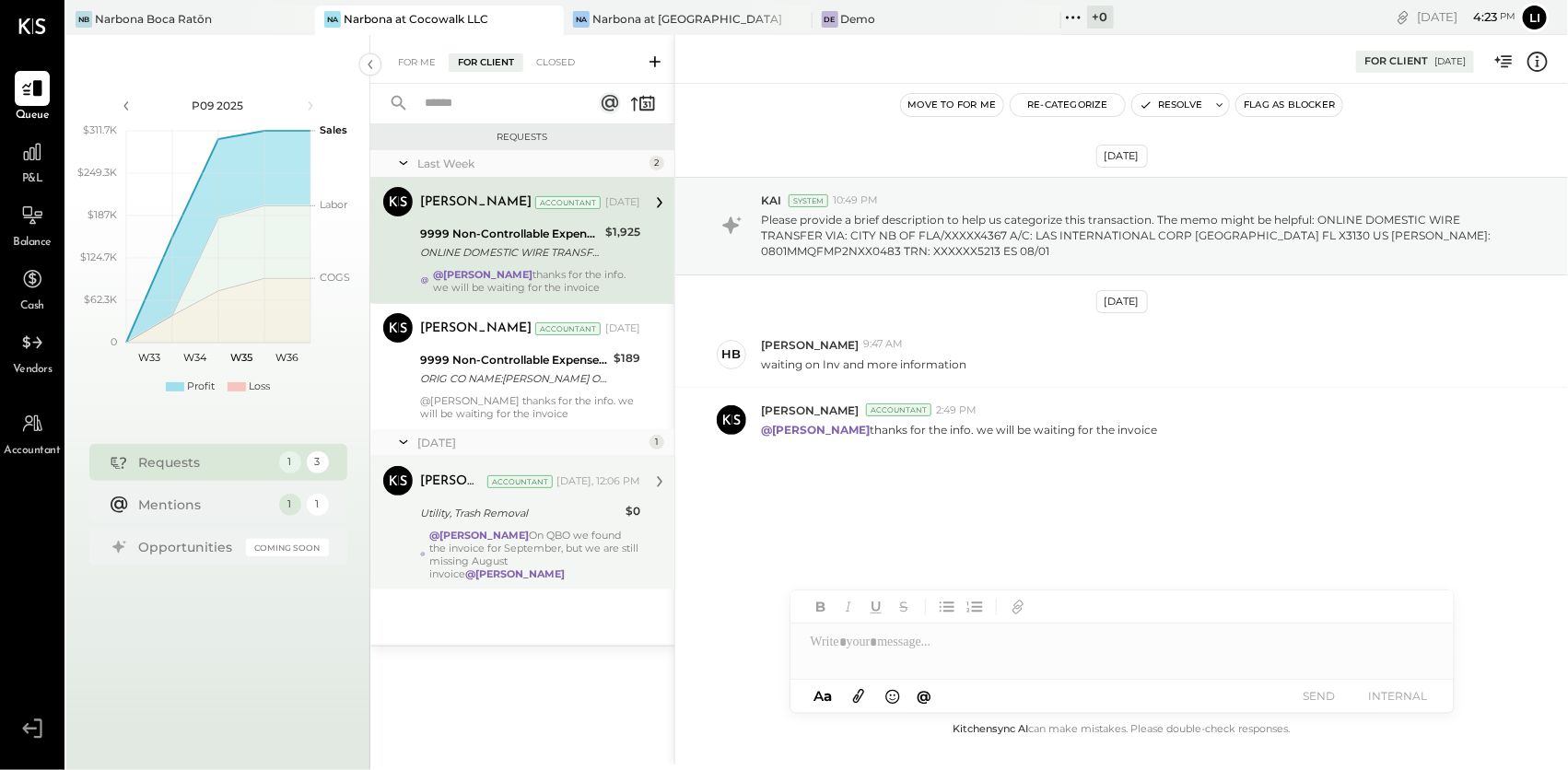
click at [451, 543] on div "@Heidy Balart On QBO we found the invoice for September, but we are still missi…" at bounding box center [534, 555] width 211 height 52
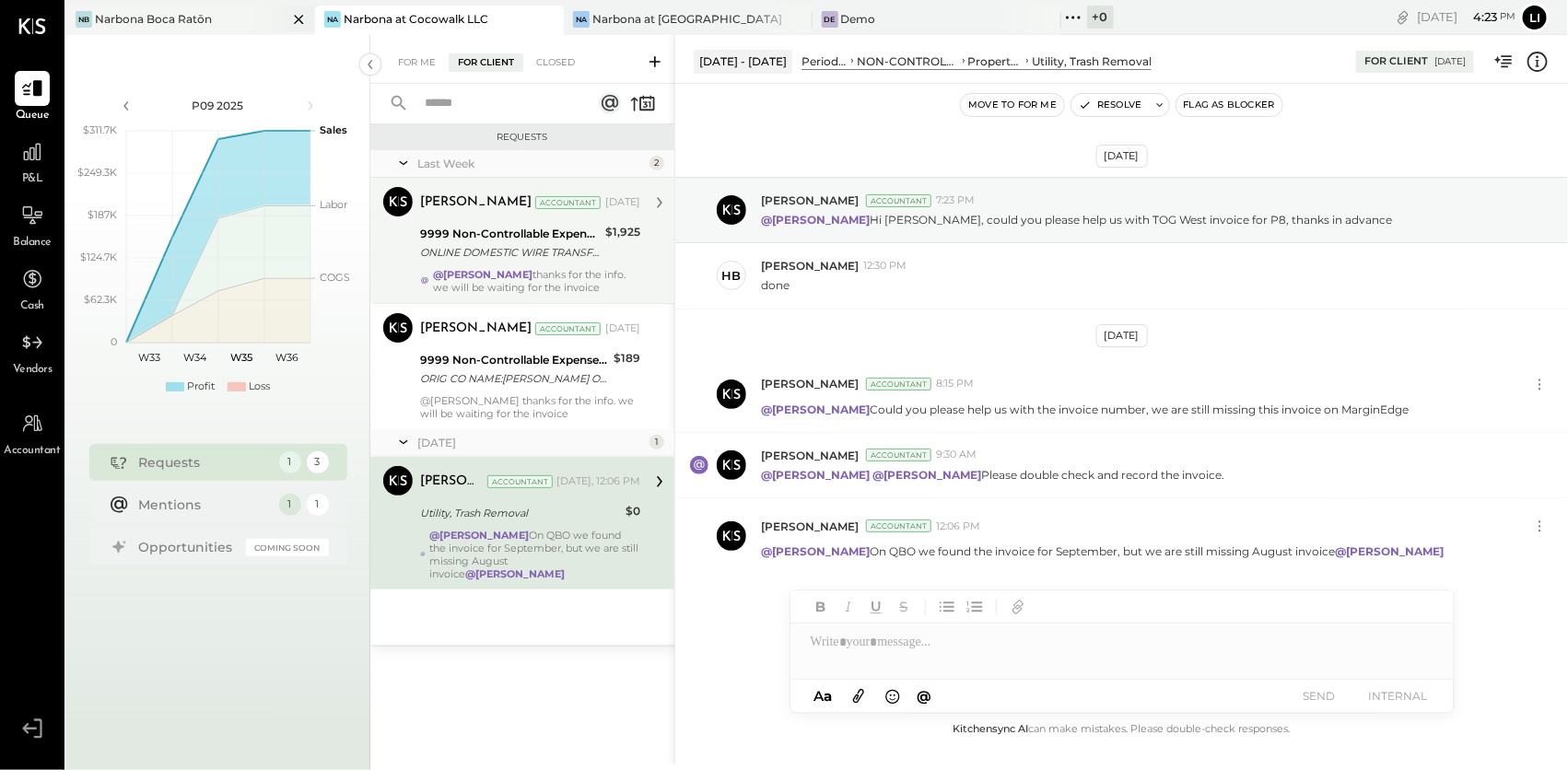
click at [179, 18] on div "Narbona Boca Ratōn" at bounding box center [154, 19] width 117 height 16
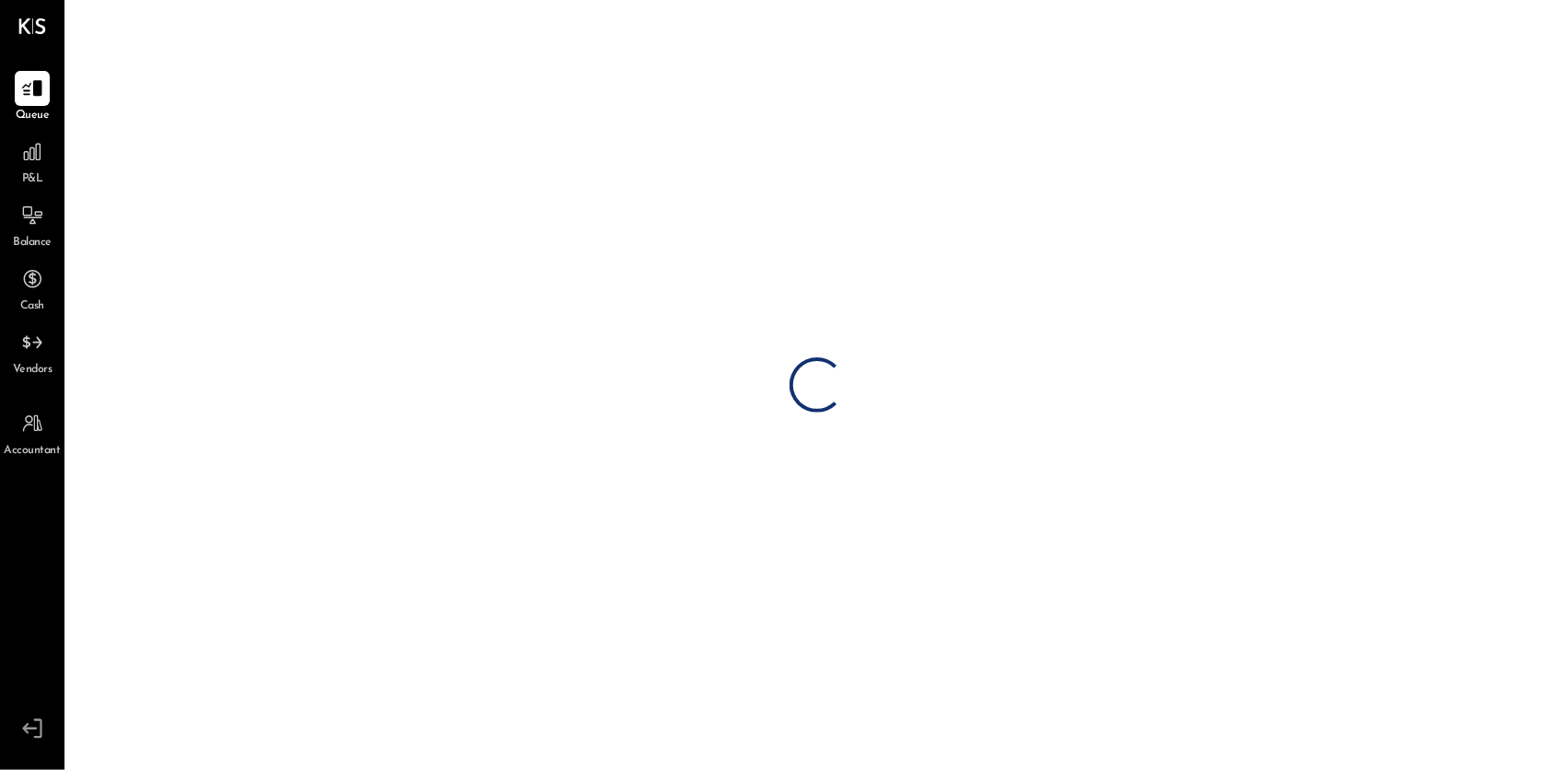
click at [400, 18] on div "Loading…" at bounding box center [817, 385] width 1502 height 770
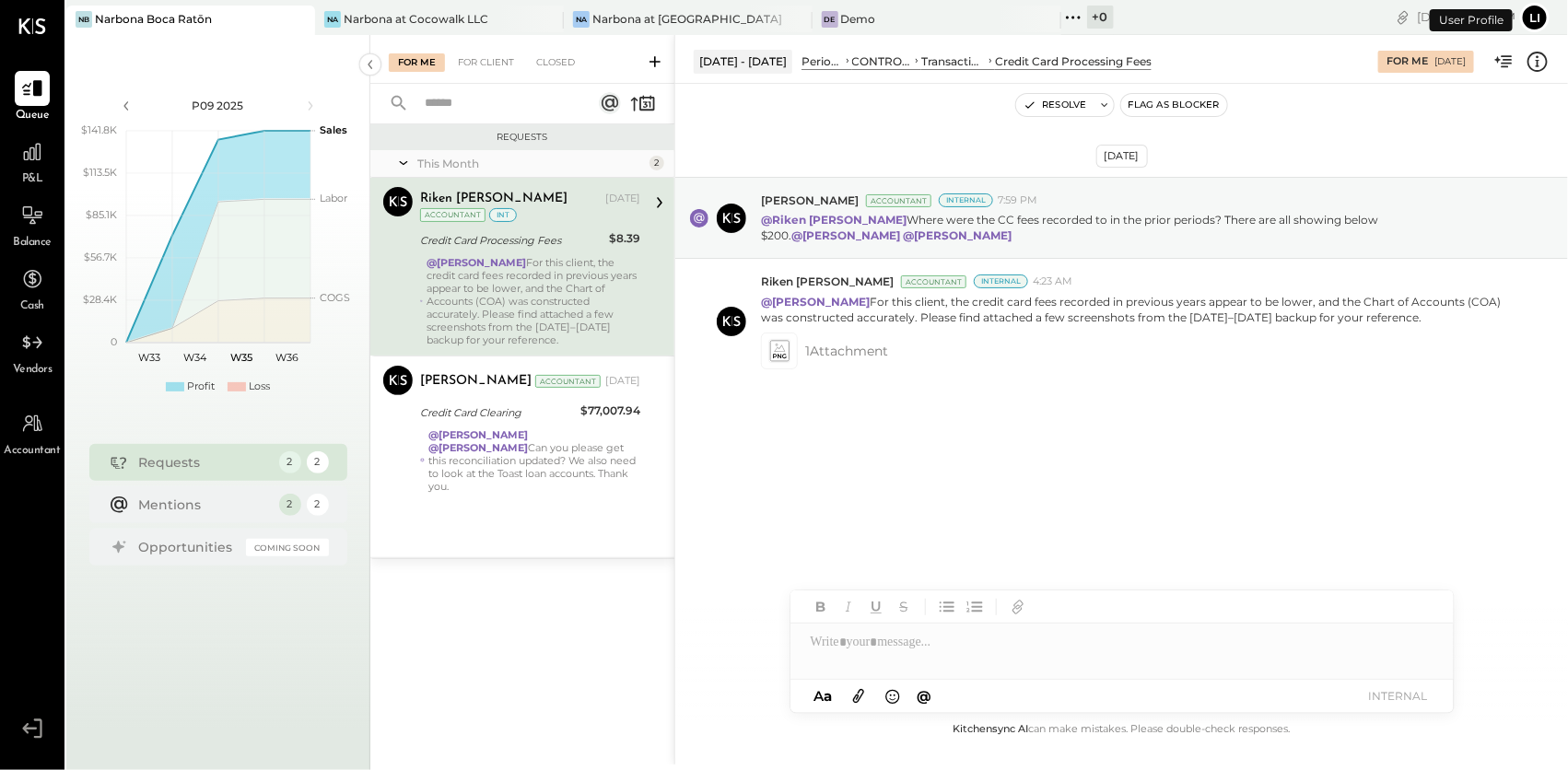
click at [384, 28] on div "Na Narbona at Cocowalk LLC" at bounding box center [439, 21] width 249 height 30
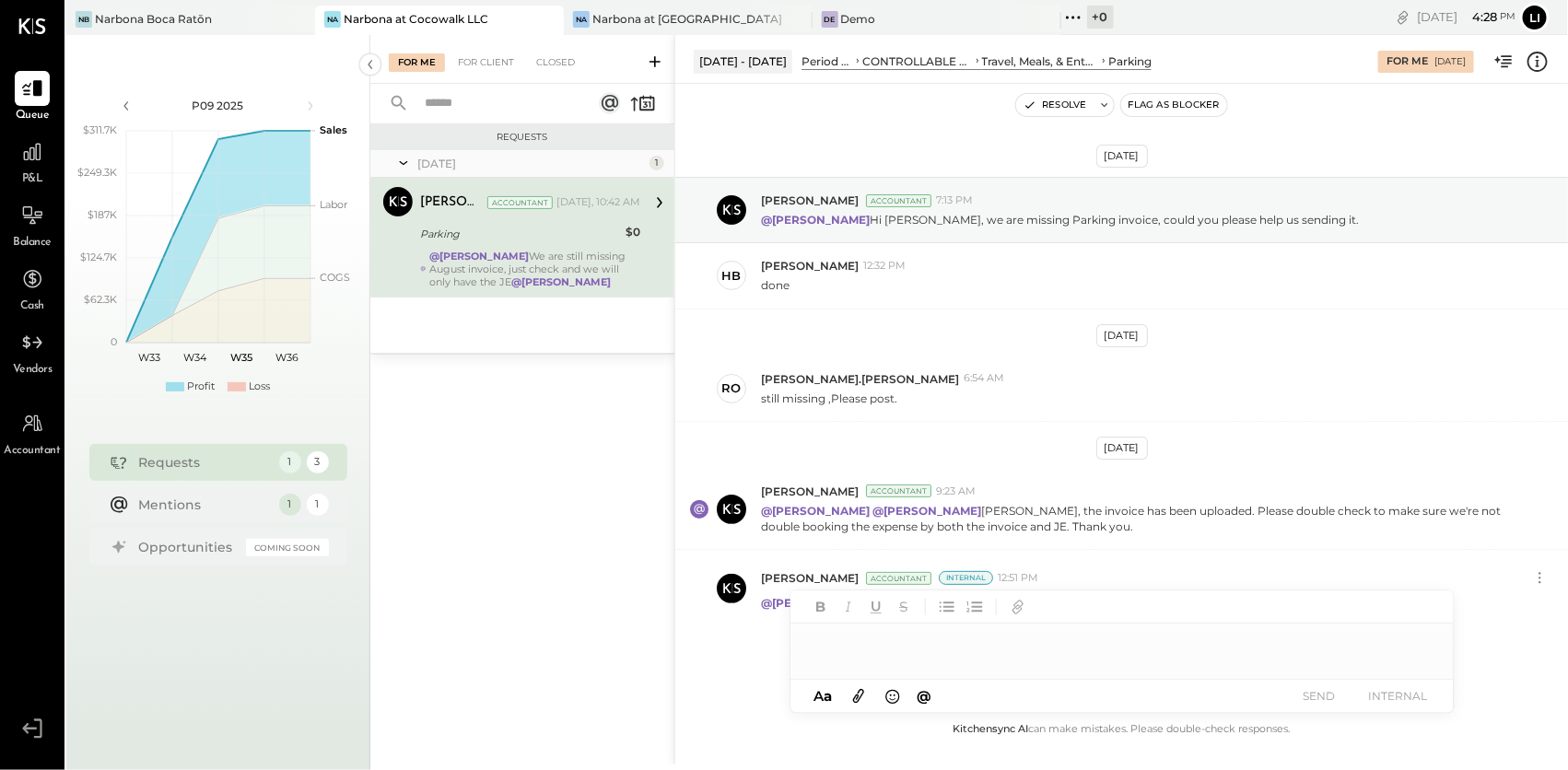
scroll to position [42, 0]
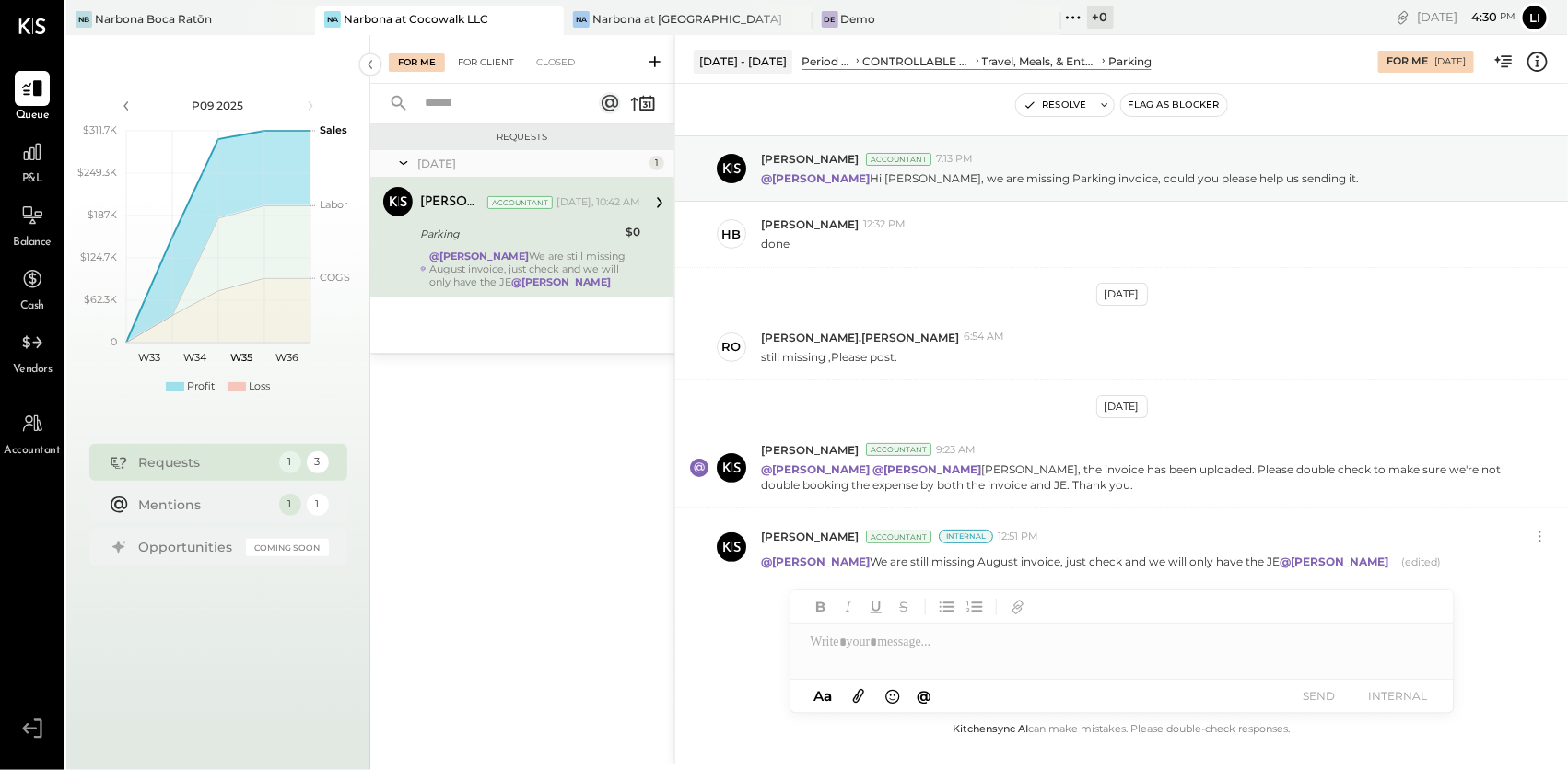
click at [475, 54] on div "For Client" at bounding box center [486, 62] width 74 height 19
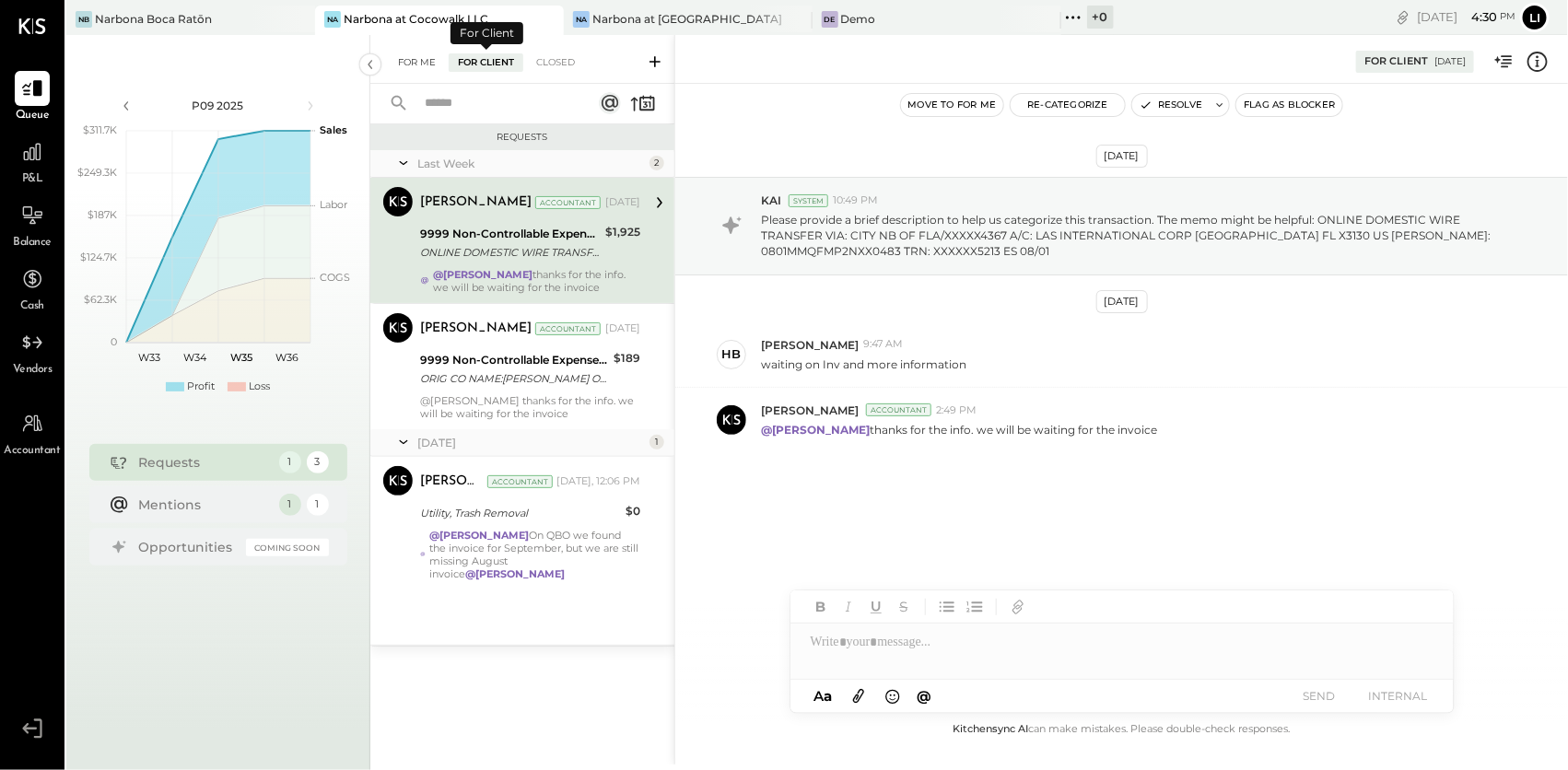
click at [412, 65] on div "For Me" at bounding box center [416, 62] width 56 height 19
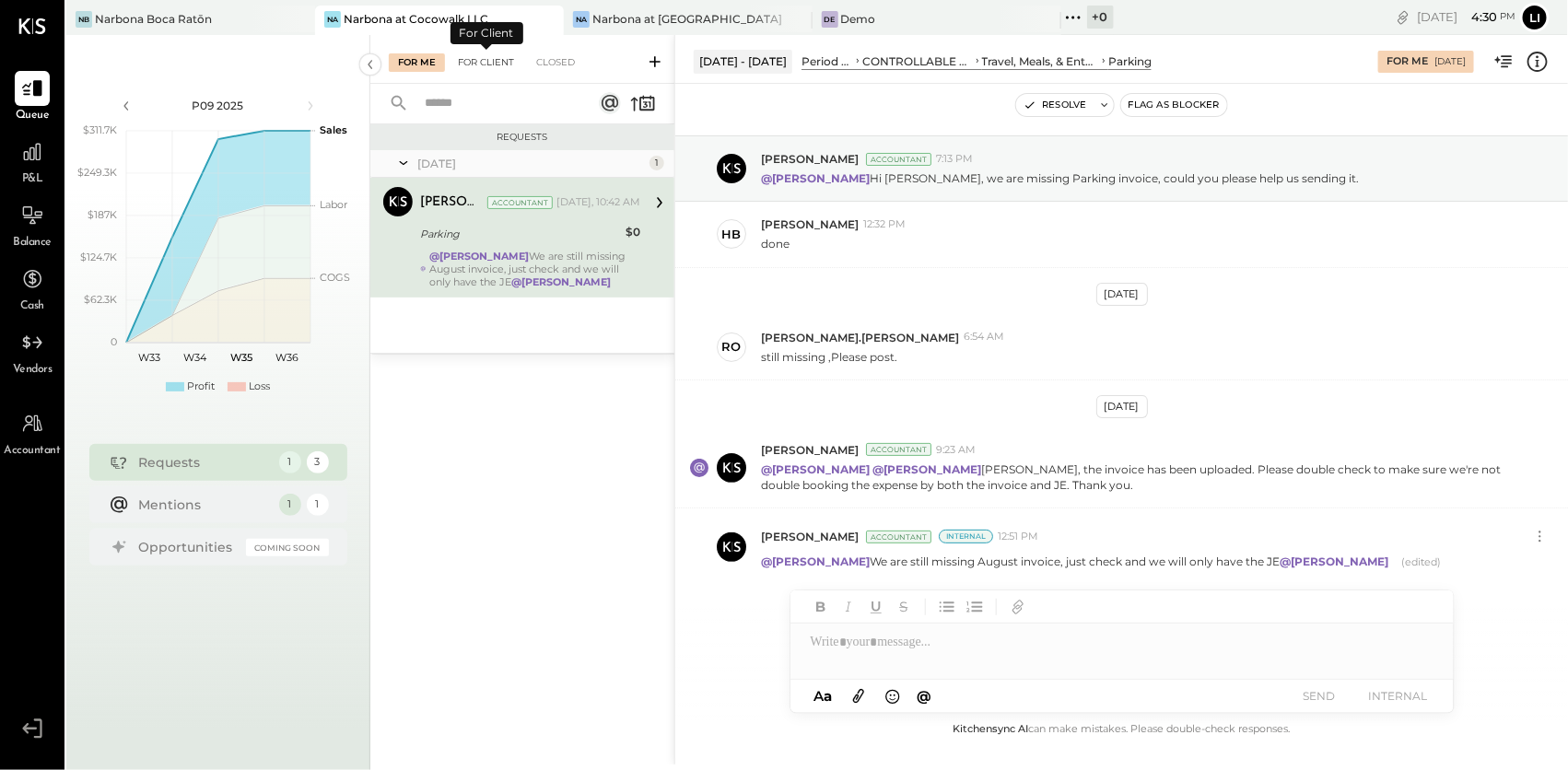
click at [470, 58] on div "For Client" at bounding box center [486, 62] width 74 height 19
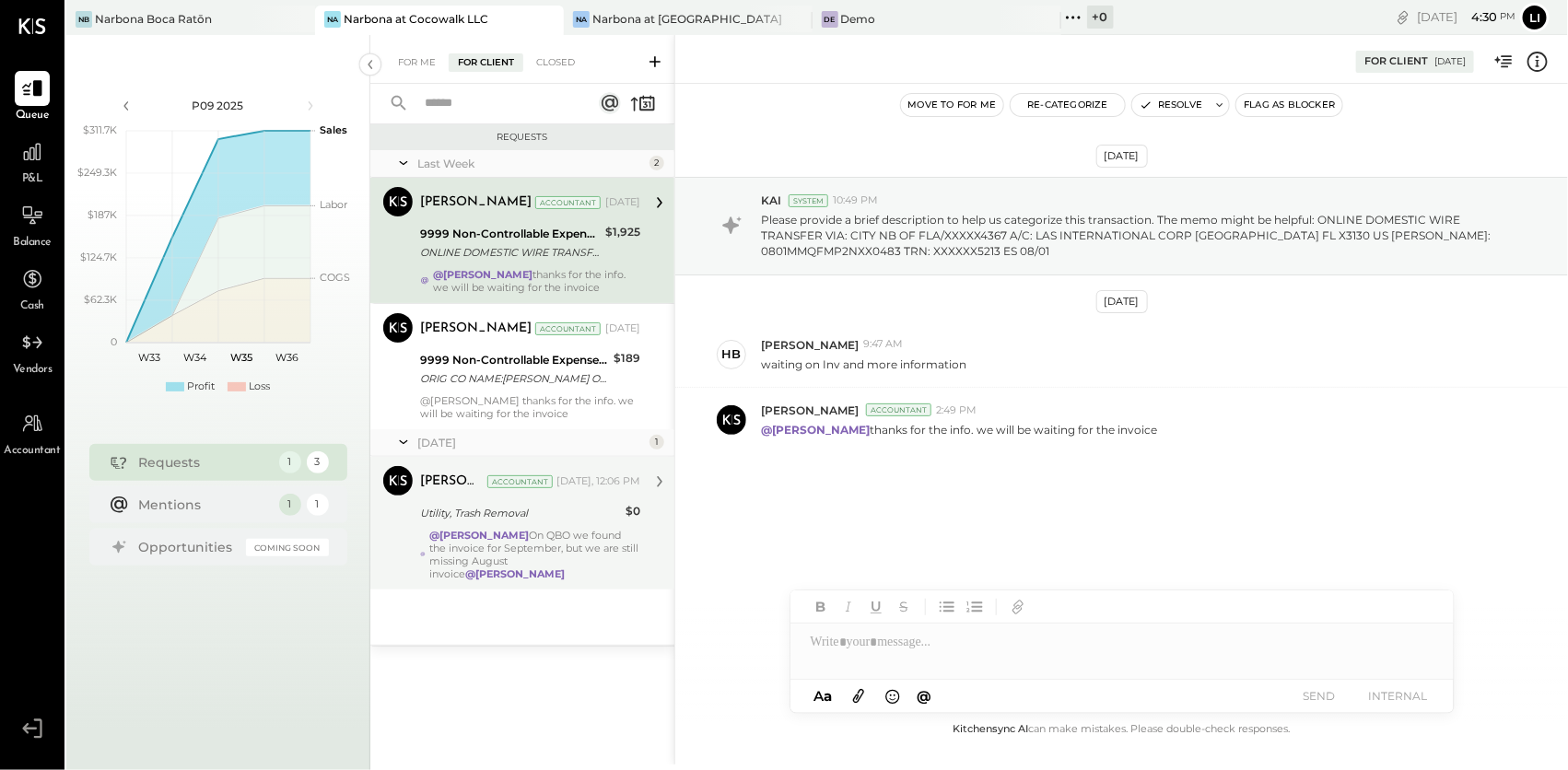
click at [525, 538] on div "@Heidy Balart On QBO we found the invoice for September, but we are still missi…" at bounding box center [534, 555] width 211 height 52
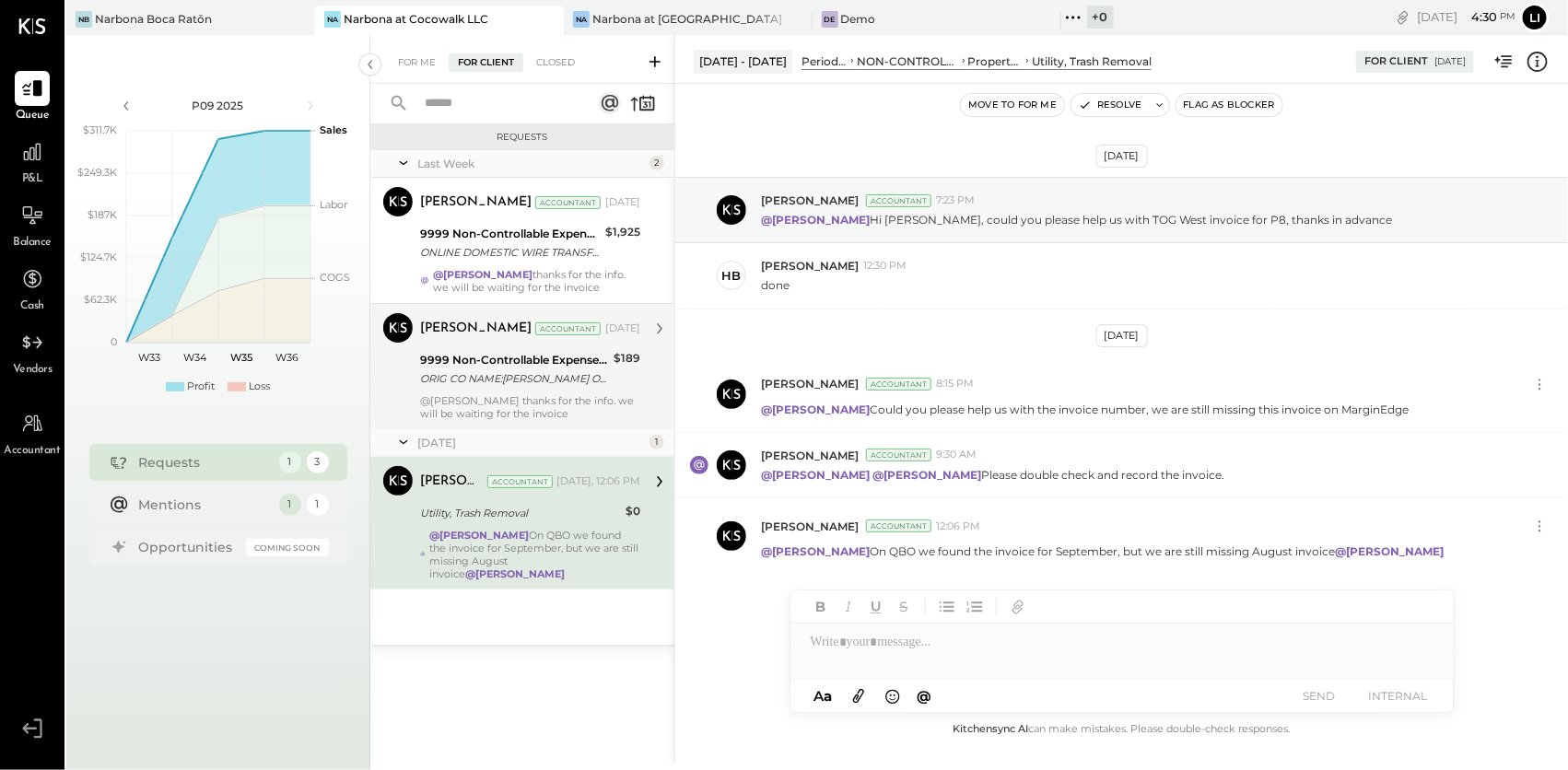
click at [549, 371] on div "ORIG CO NAME:VINCENT POUDRAS ORIG ID:XXXXXX6202 DESC DATE:250712 CO ENTRY DESCR…" at bounding box center [514, 379] width 188 height 19
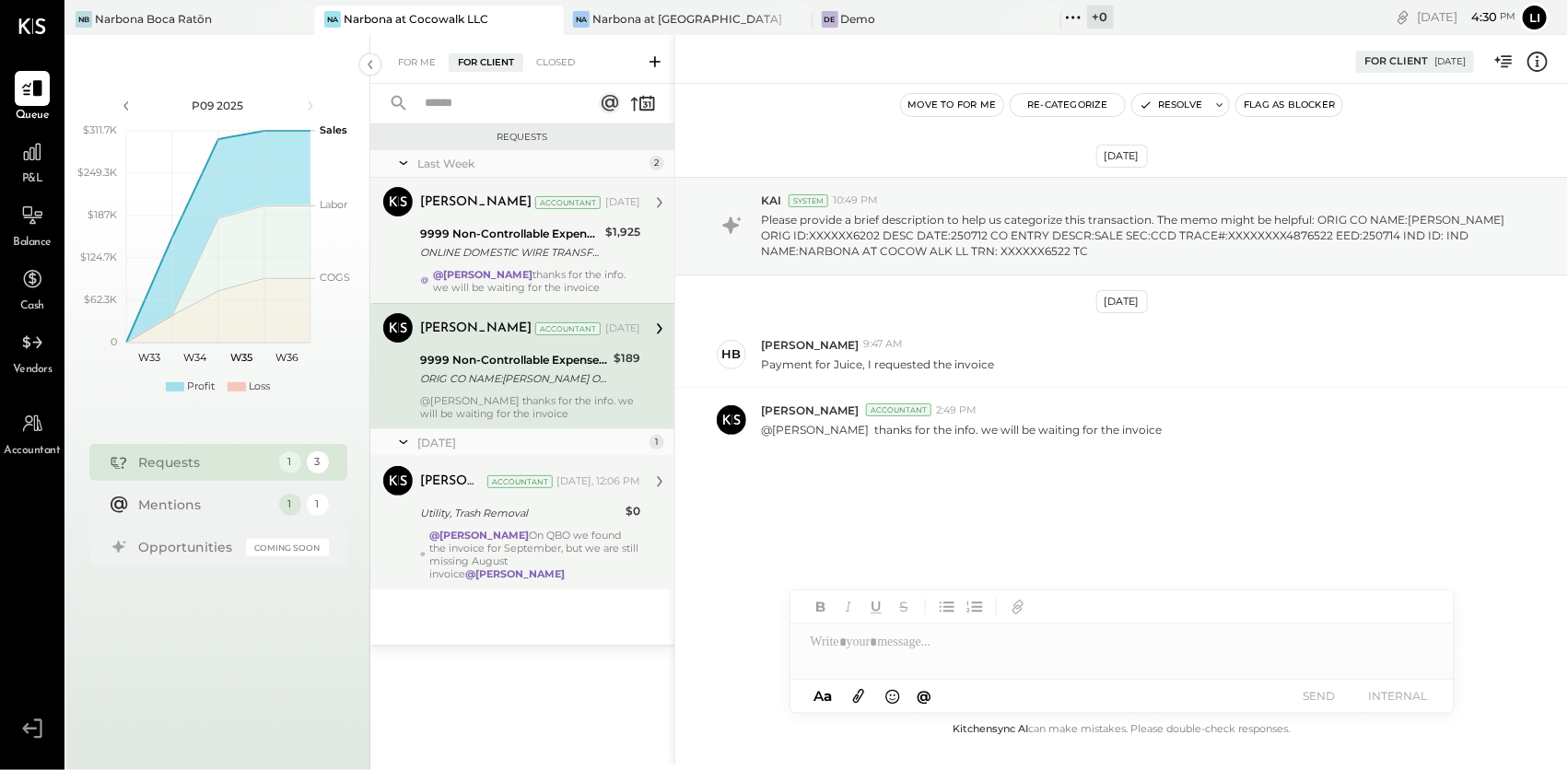
click at [452, 219] on div "Lilia Martinez Nogueda Accountant Aug 22, 2025 9999 Non-Controllable Expenses:O…" at bounding box center [530, 241] width 220 height 107
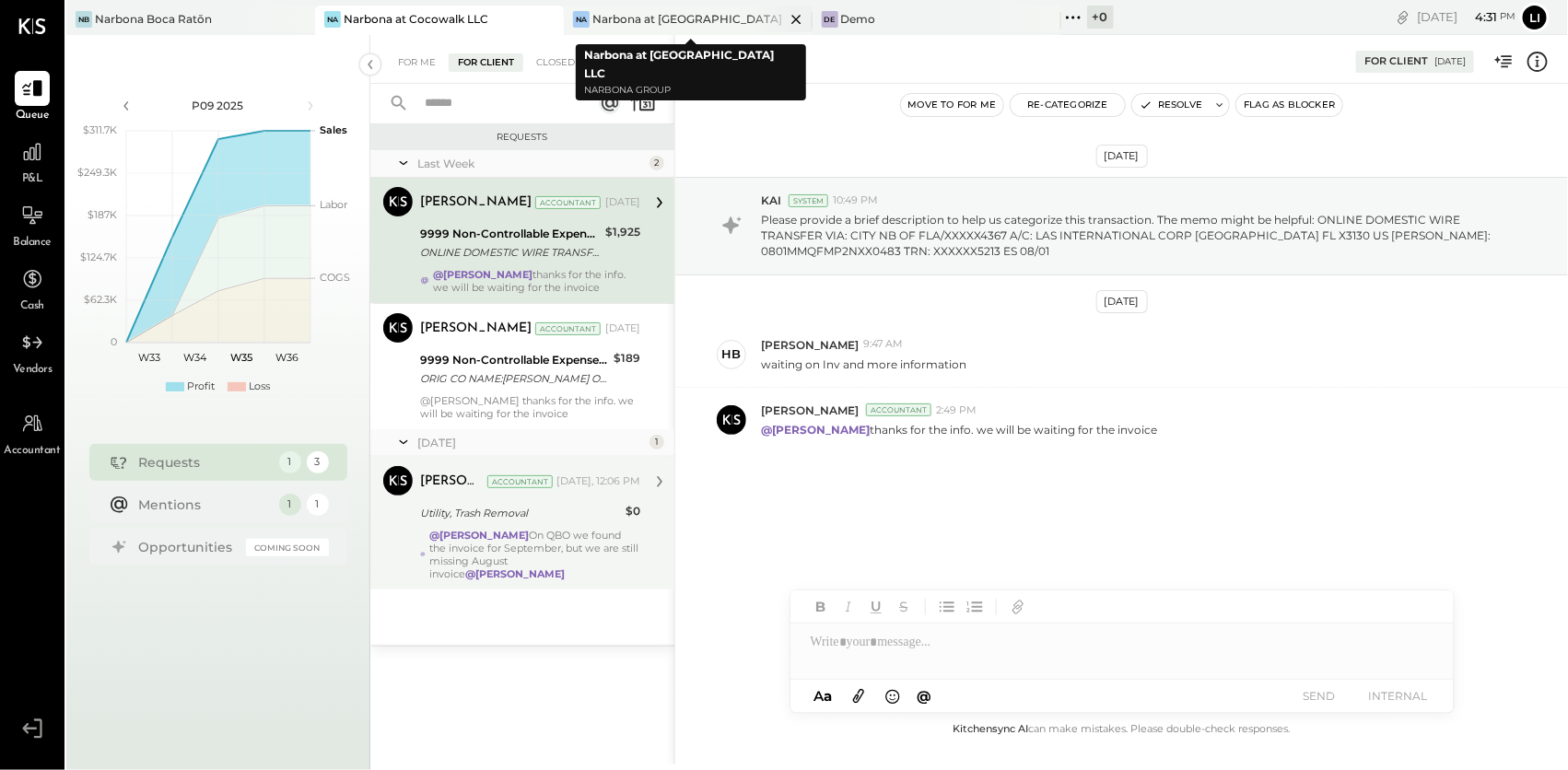
click at [644, 21] on div "Narbona at [GEOGRAPHIC_DATA] LLC" at bounding box center [689, 19] width 192 height 16
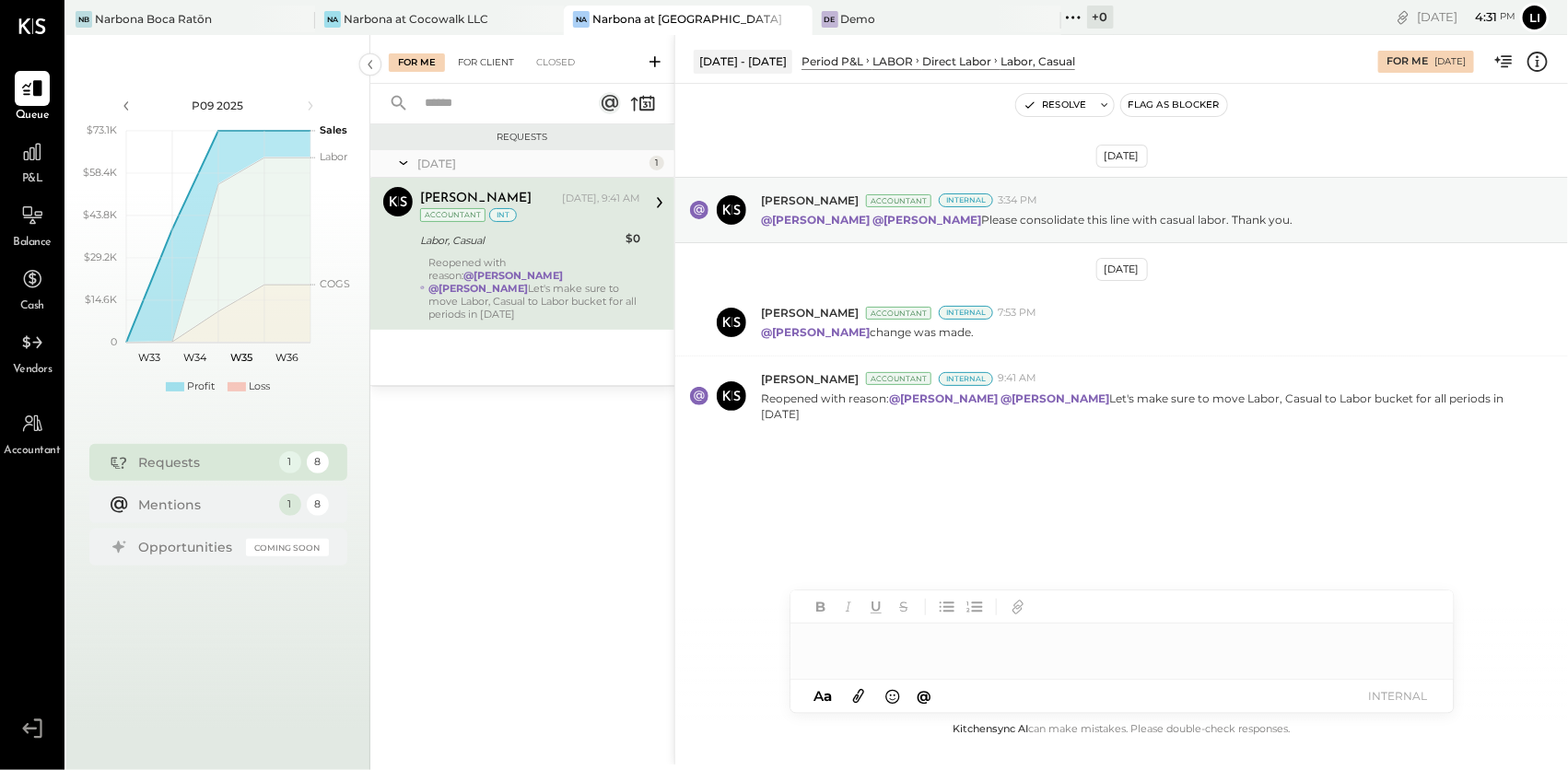
click at [465, 56] on div "For Client" at bounding box center [486, 62] width 74 height 19
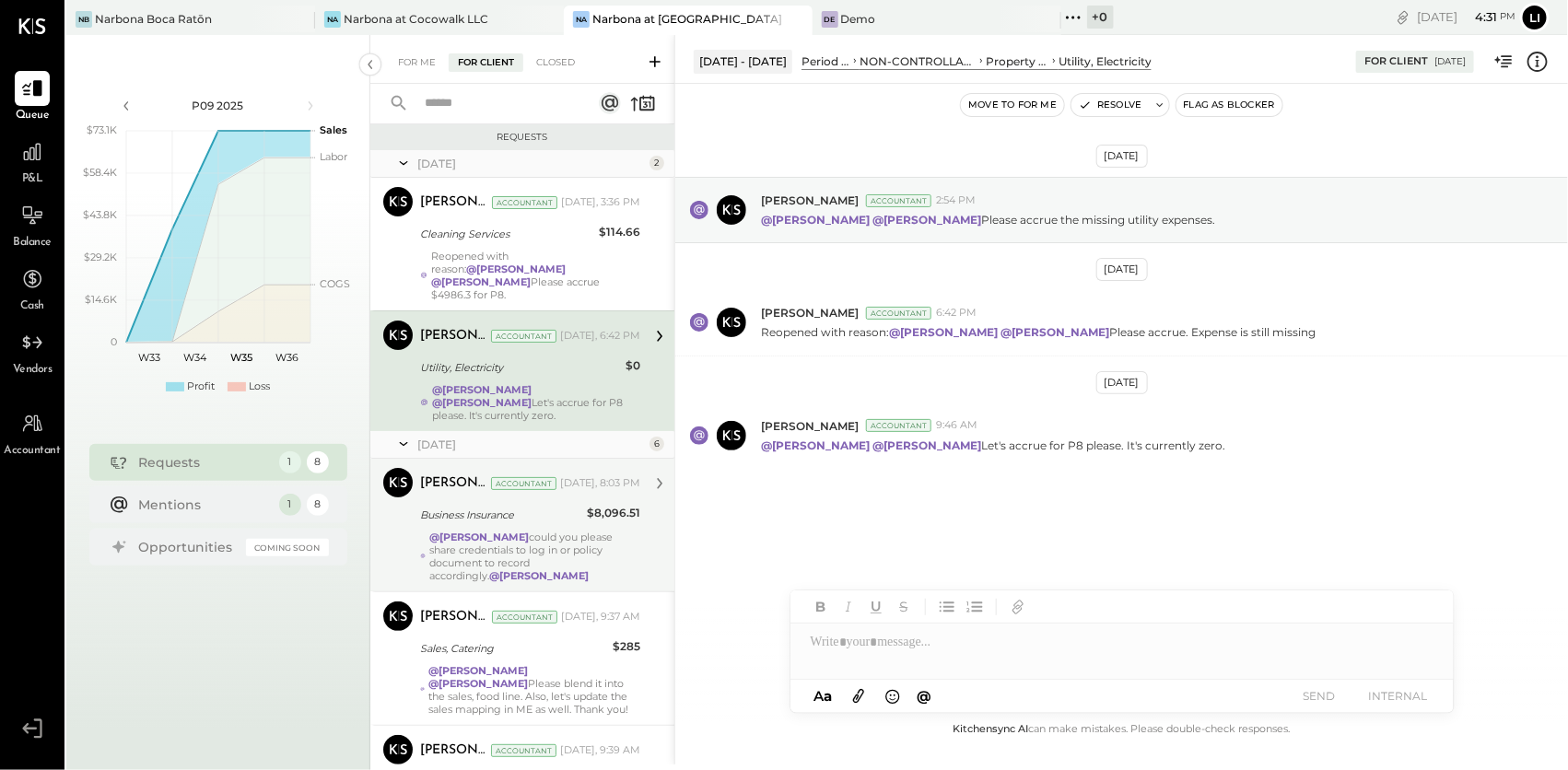
scroll to position [558, 0]
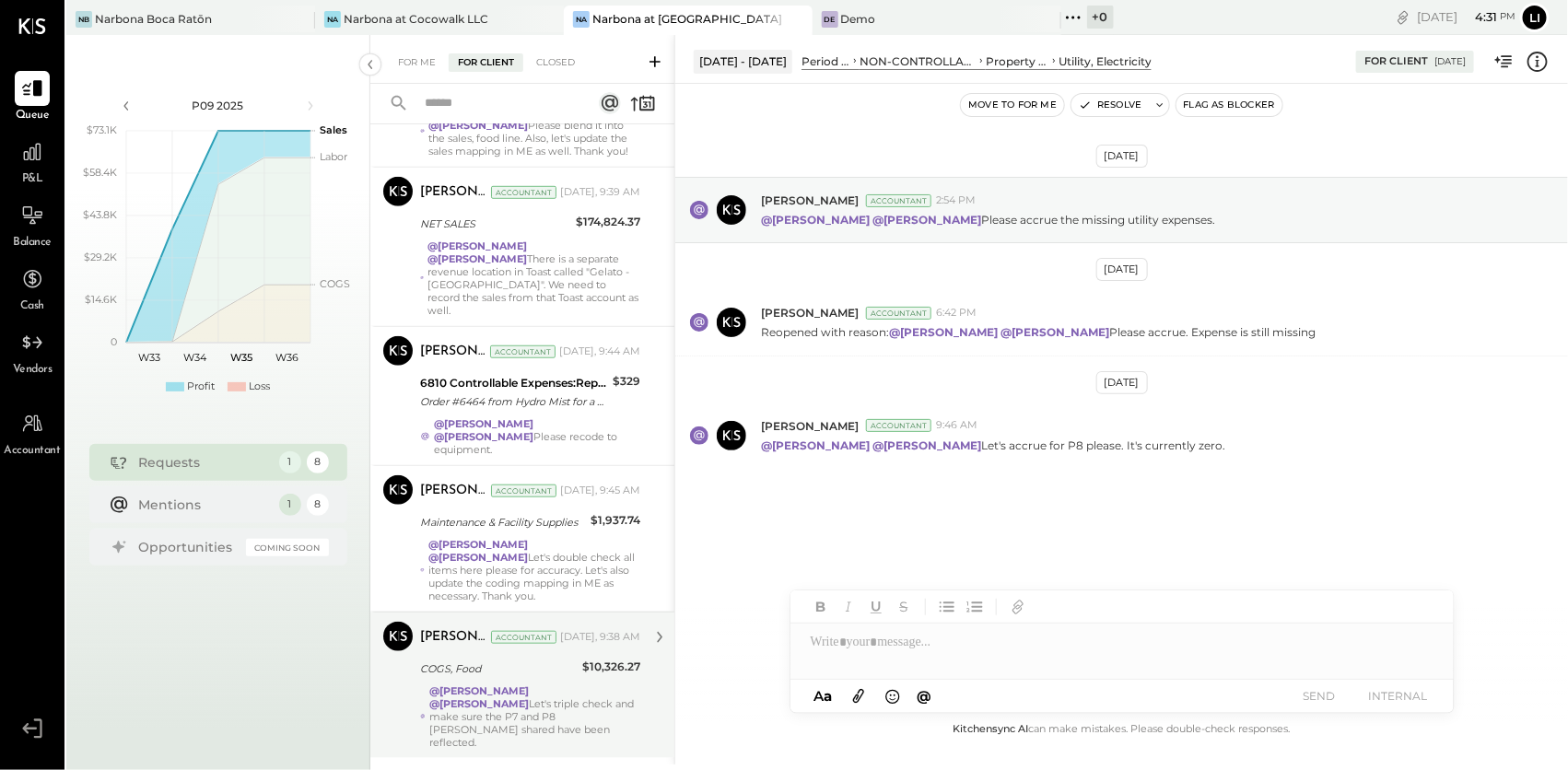
click at [515, 660] on div "COGS, Food" at bounding box center [499, 669] width 157 height 19
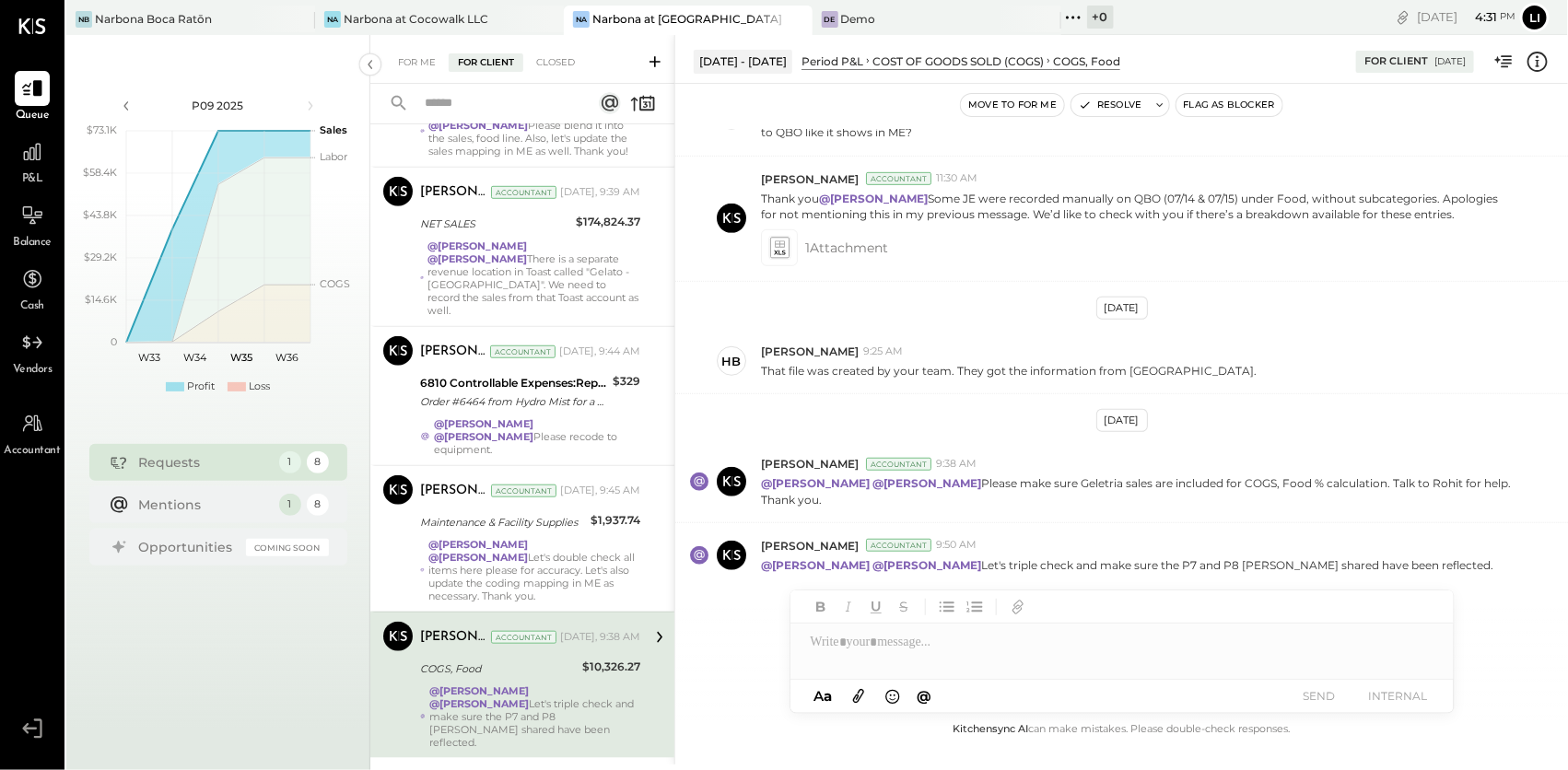
click at [1006, 111] on button "Move to for me" at bounding box center [1012, 105] width 103 height 22
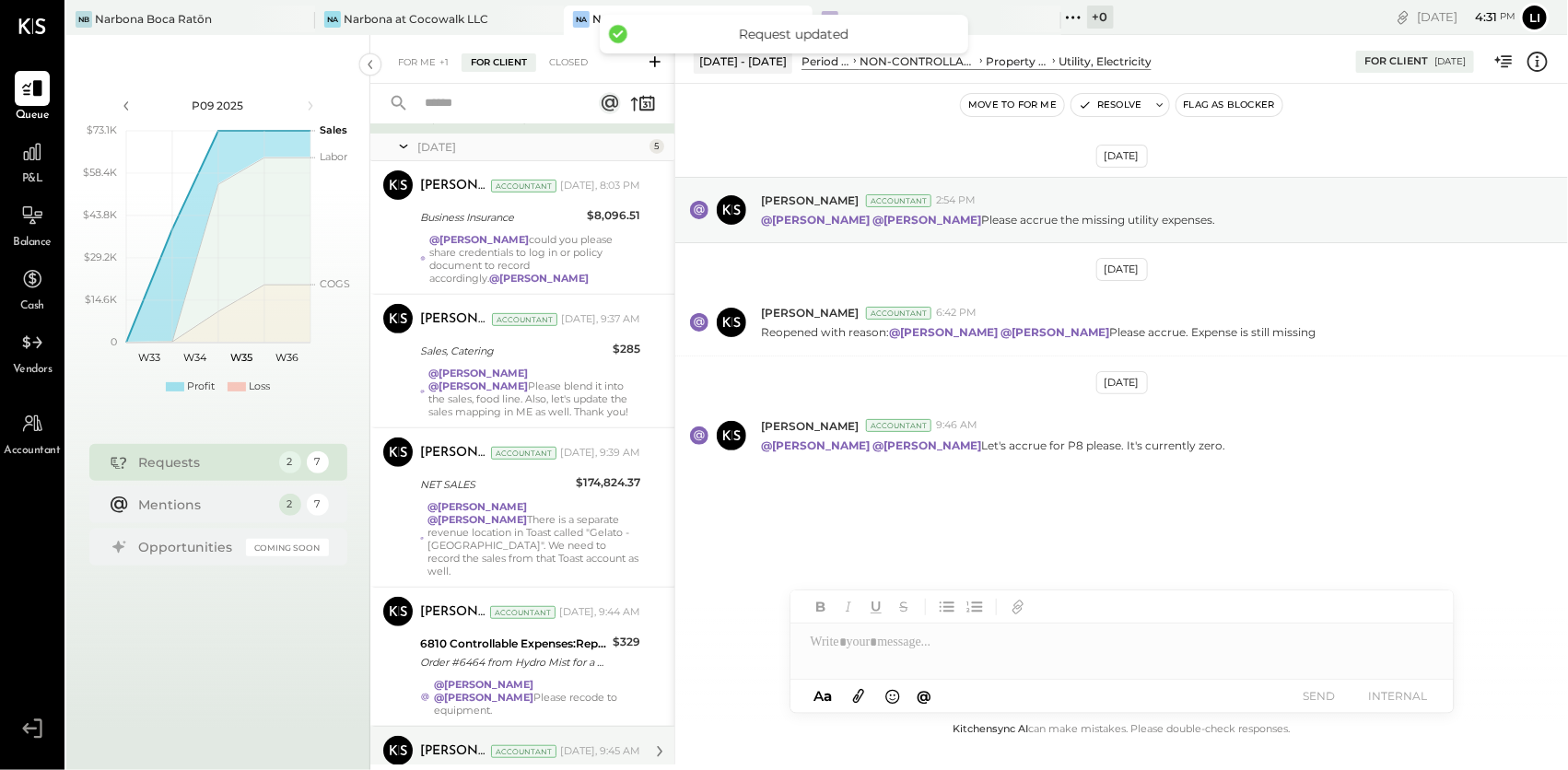
scroll to position [403, 0]
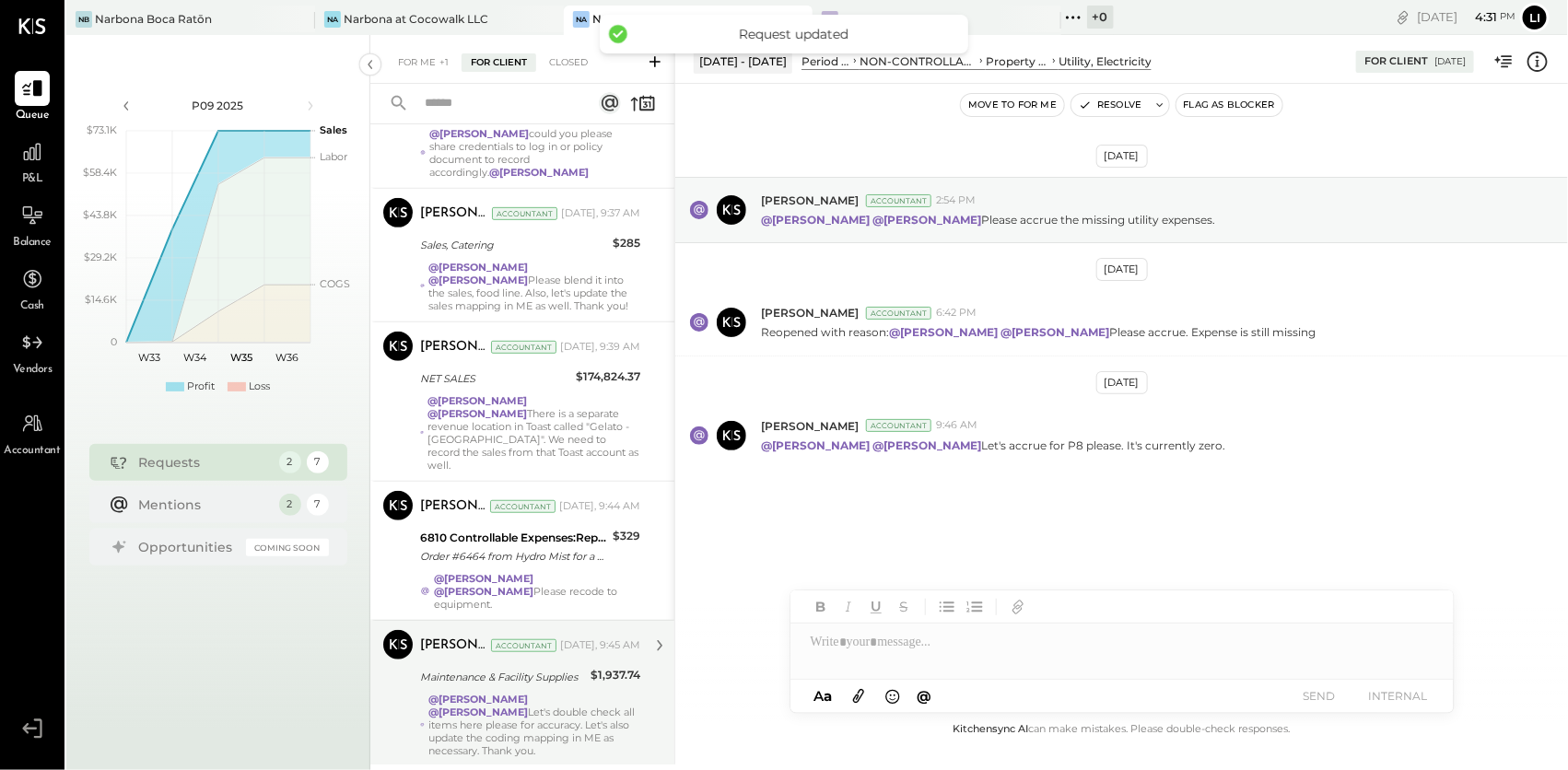
click at [516, 693] on div "@Lilia Martinez Nogueda @Noemi Balmaceda Let's double check all items here plea…" at bounding box center [534, 724] width 212 height 64
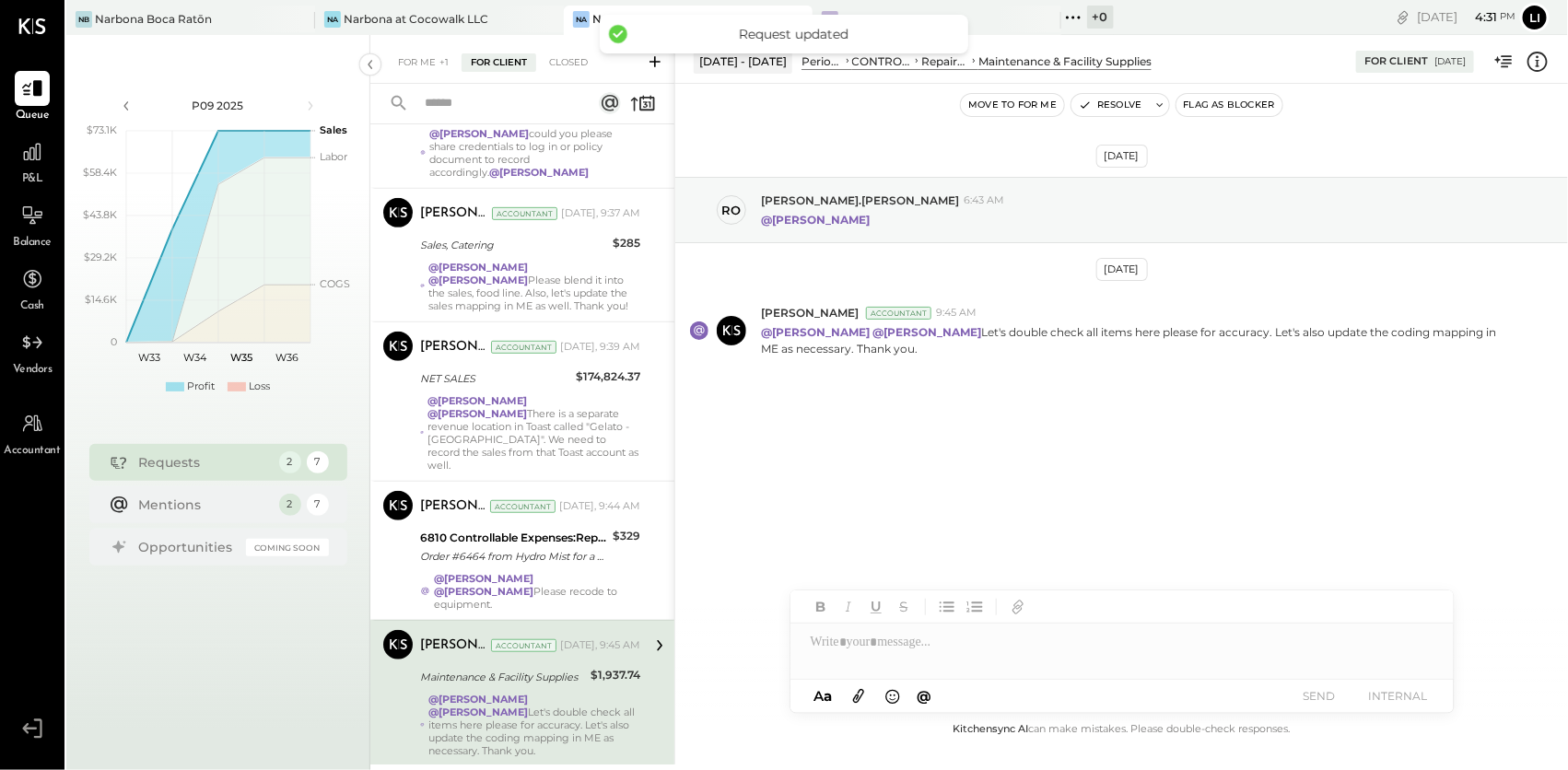
click at [990, 414] on div "Aug 27th, 2025 ro rodrigo.calabrese 6:43 AM @Noemi Balmaceda Aug 28th, 2025 Jos…" at bounding box center [1121, 319] width 893 height 380
click at [964, 486] on div "Aug 27th, 2025 ro rodrigo.calabrese 6:43 AM @Noemi Balmaceda Aug 28th, 2025 Jos…" at bounding box center [1121, 319] width 893 height 380
click at [1006, 110] on button "Move to for me" at bounding box center [1012, 105] width 103 height 22
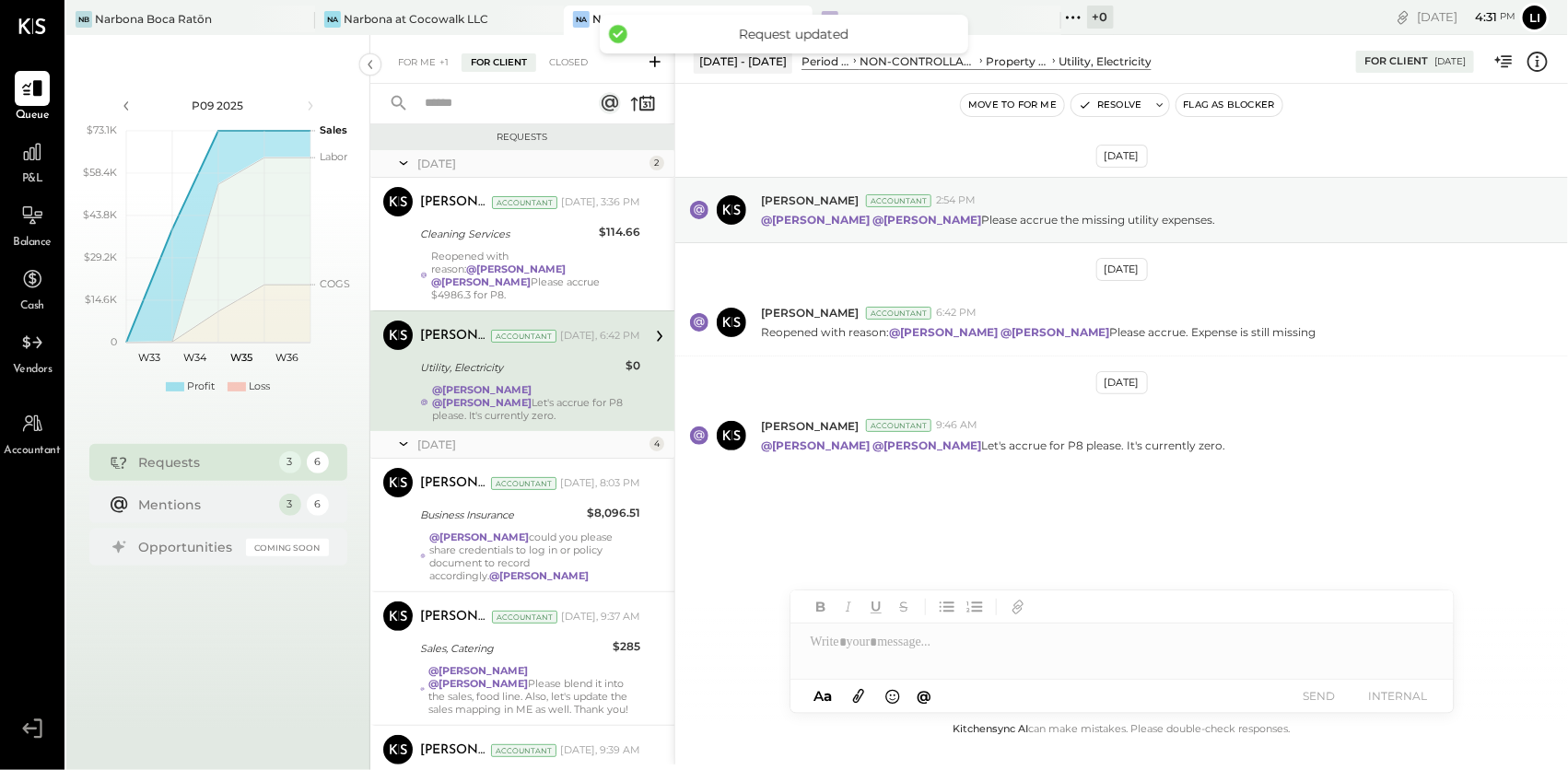
scroll to position [279, 0]
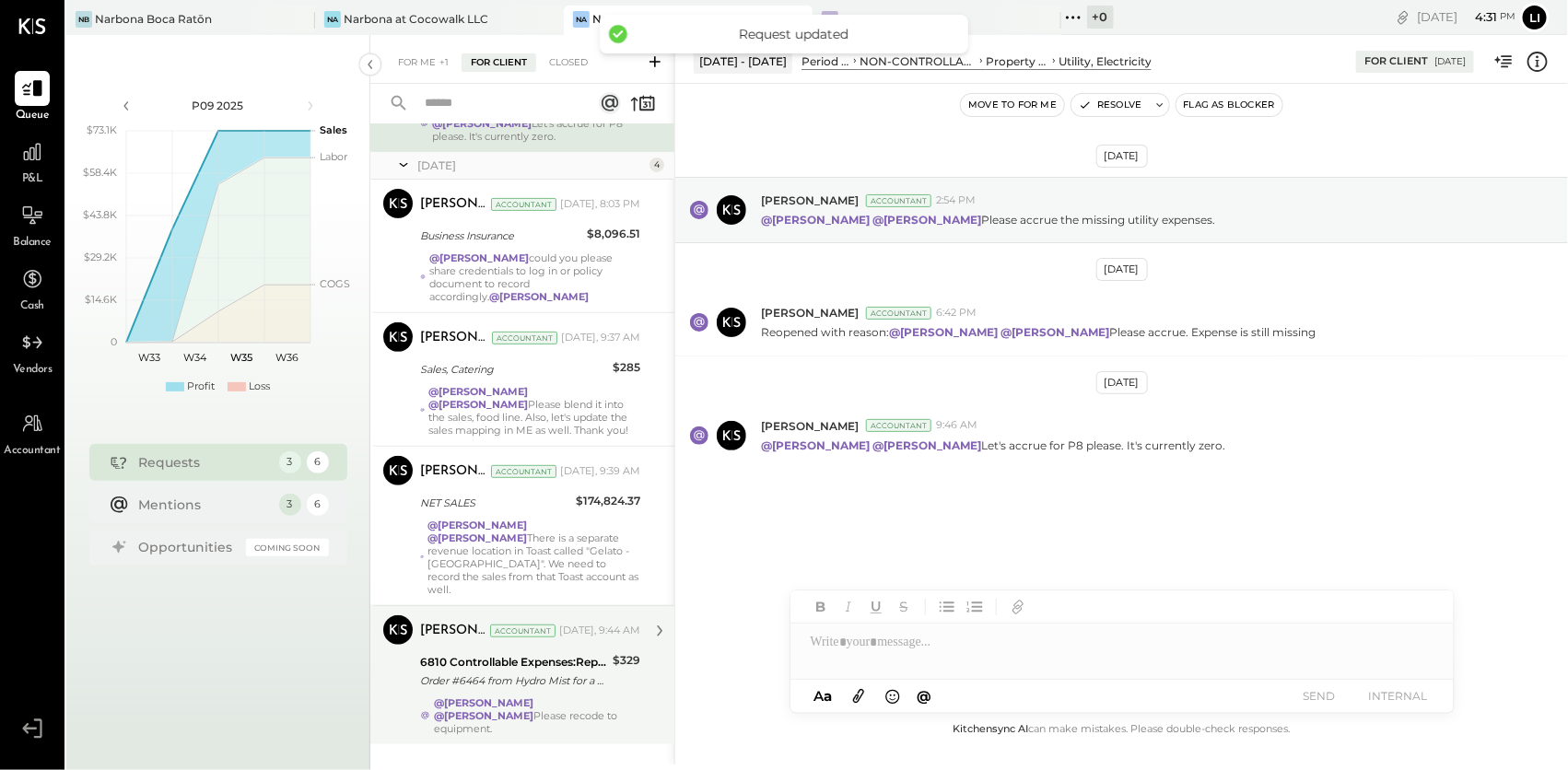
click at [515, 661] on div "6810 Controllable Expenses:Repairs & Maintenance:Repair & Maintenance, Equipmen…" at bounding box center [513, 671] width 187 height 41
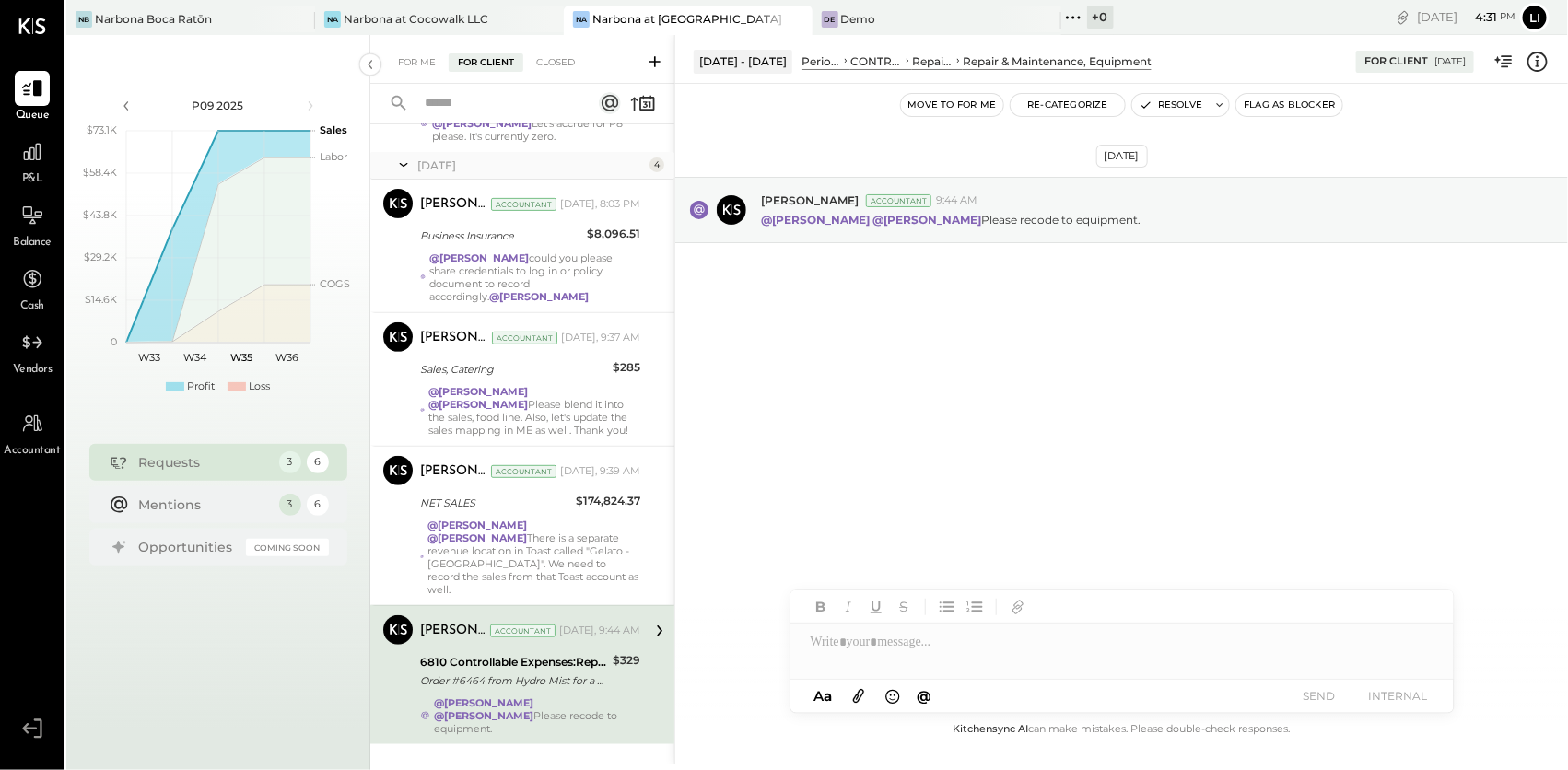
click at [959, 109] on button "Move to for me" at bounding box center [952, 105] width 103 height 22
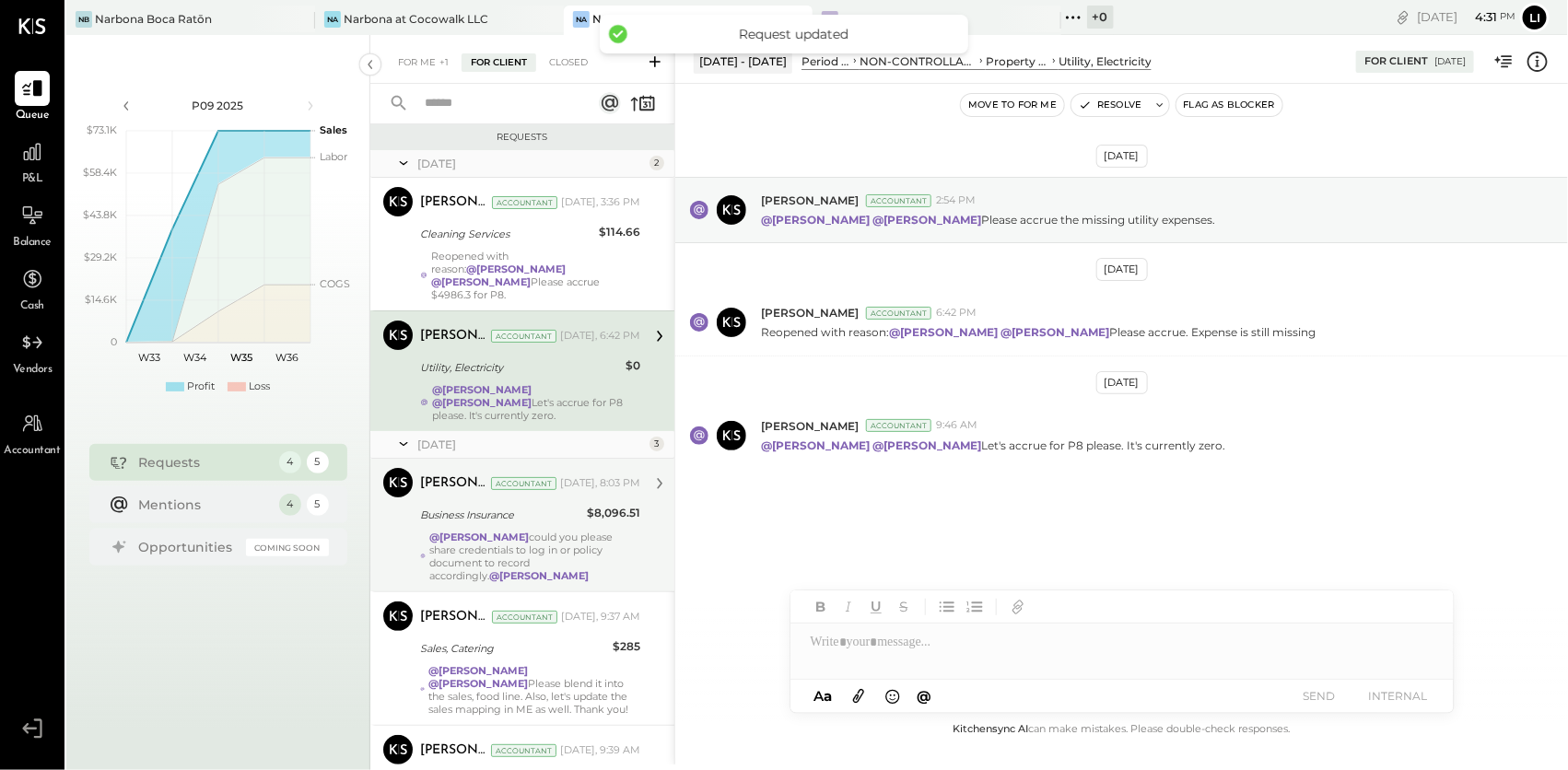
scroll to position [141, 0]
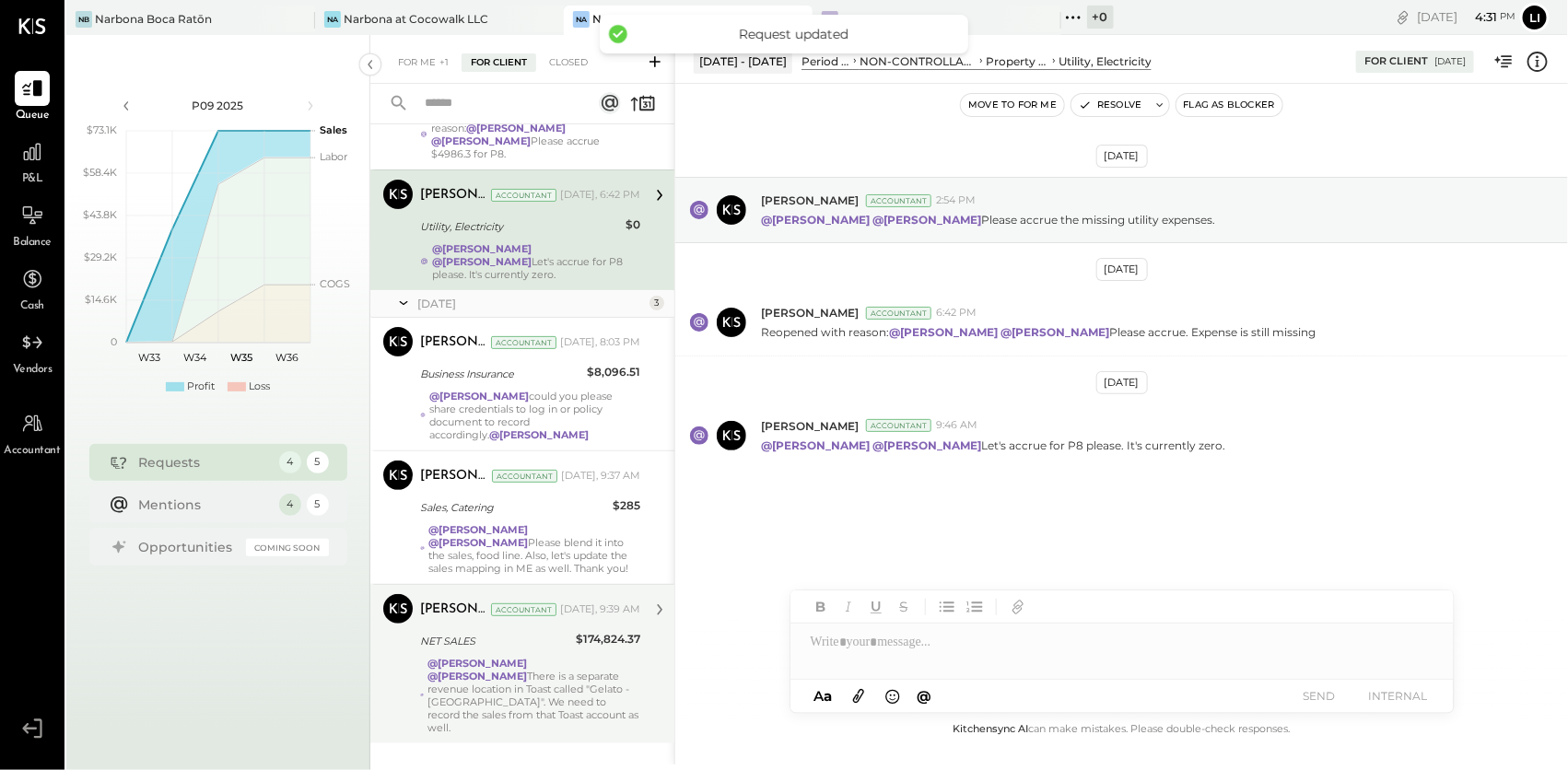
click at [504, 657] on strong "@Lilia Martinez Nogueda" at bounding box center [477, 663] width 99 height 13
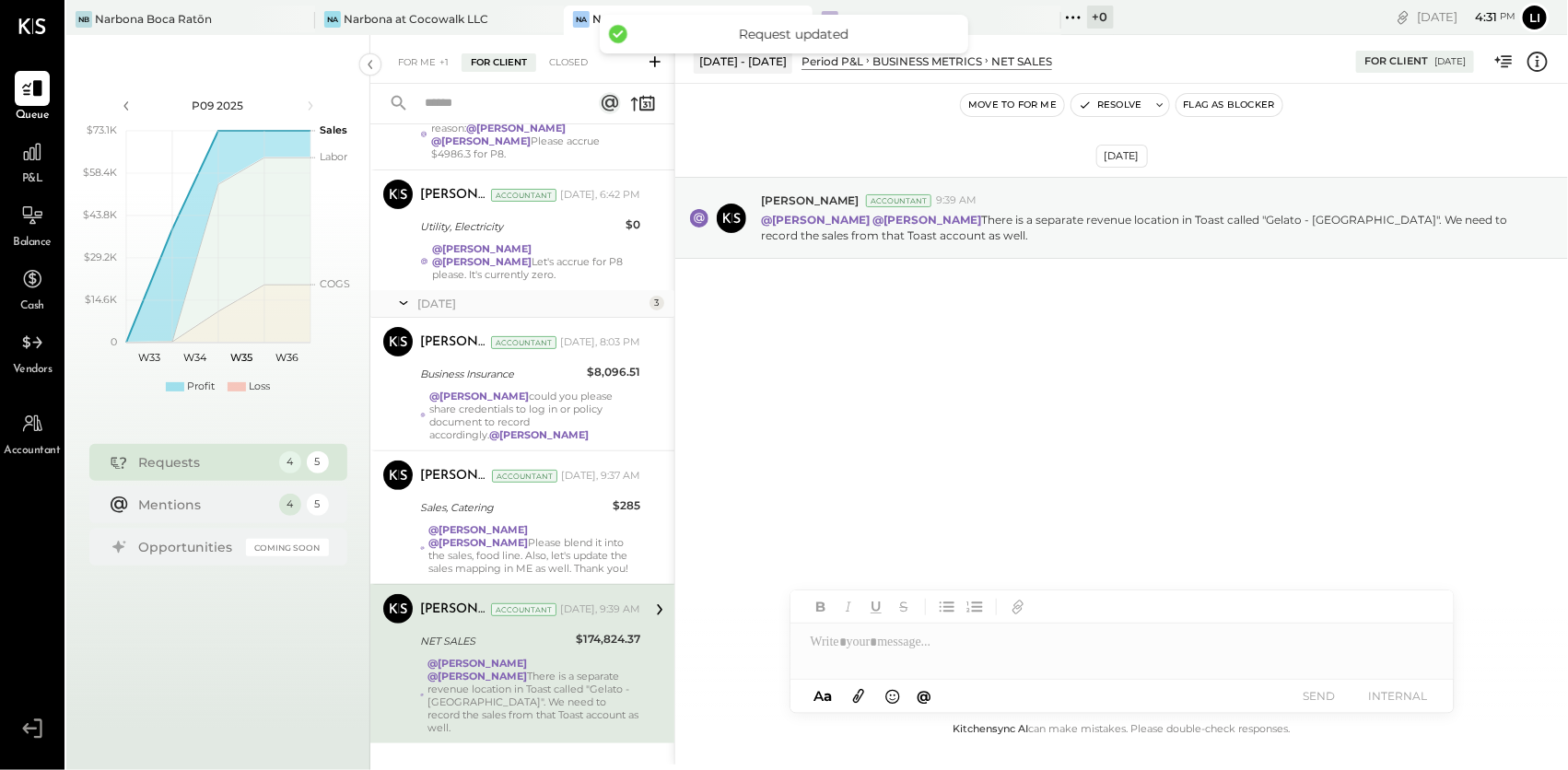
click at [1022, 104] on button "Move to for me" at bounding box center [1012, 105] width 103 height 22
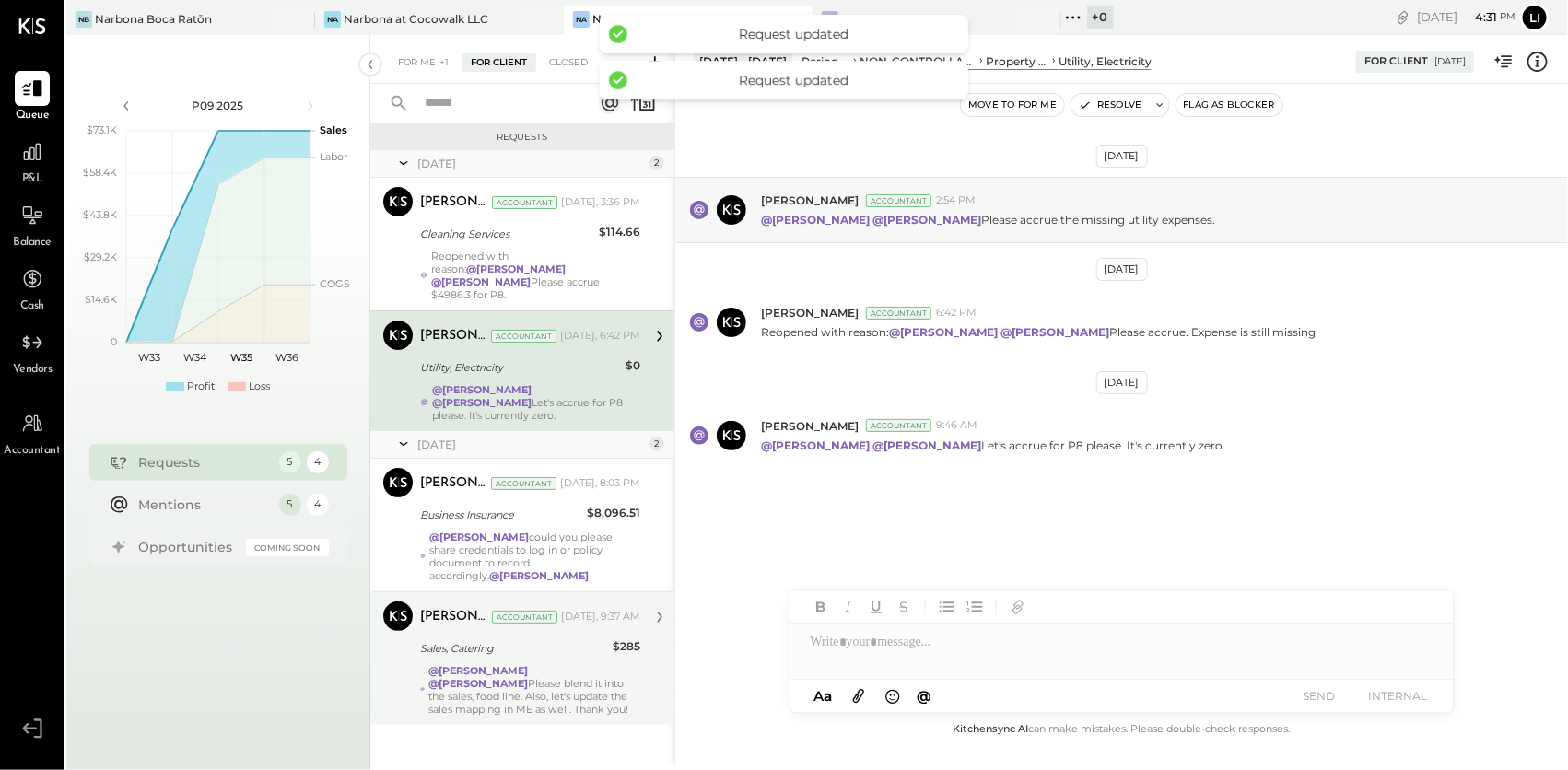
click at [512, 682] on div "@Lilia Martinez Nogueda @Noemi Balmaceda Please blend it into the sales, food l…" at bounding box center [534, 690] width 212 height 52
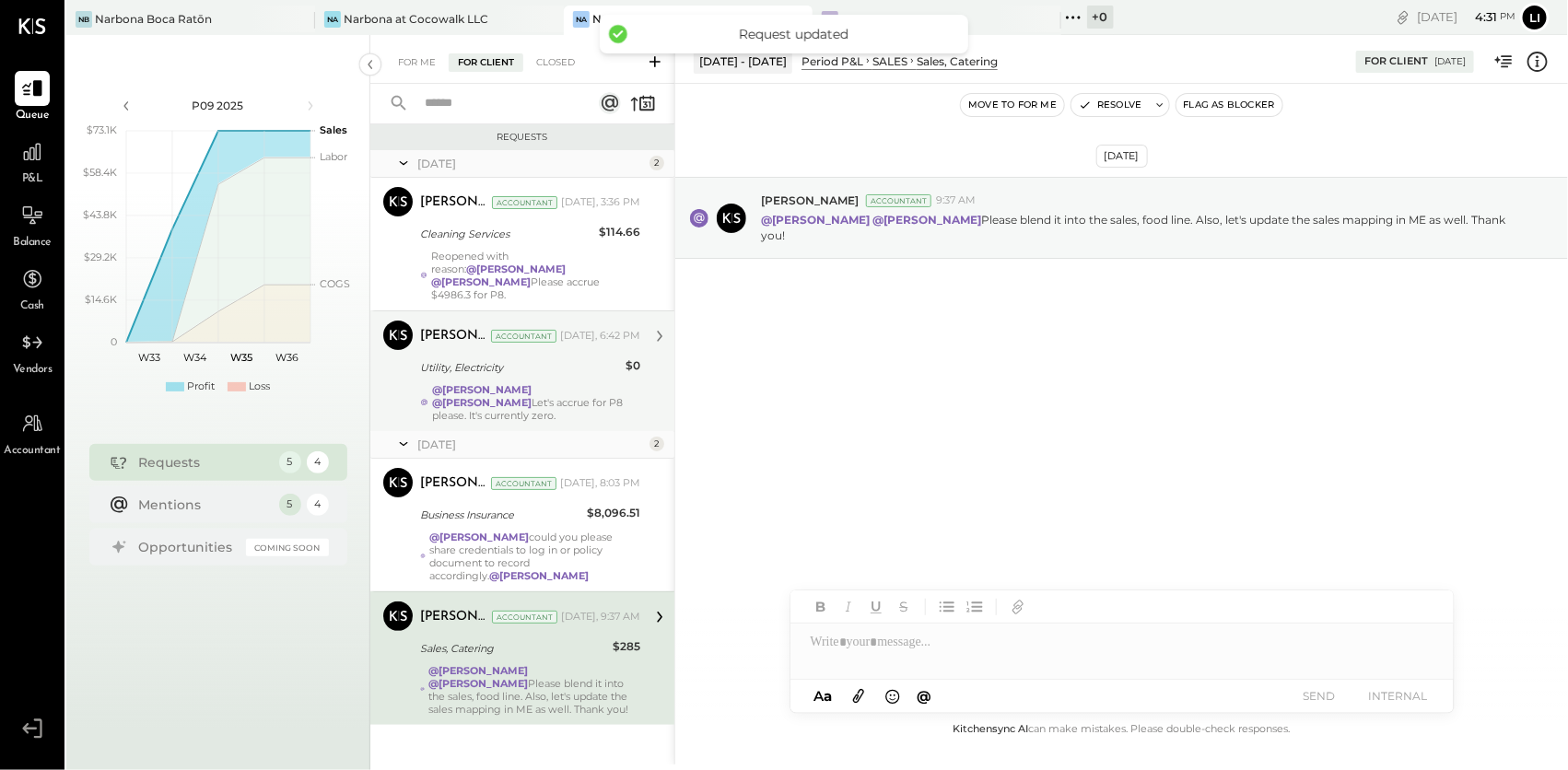
click at [1030, 97] on button "Move to for me" at bounding box center [1012, 105] width 103 height 22
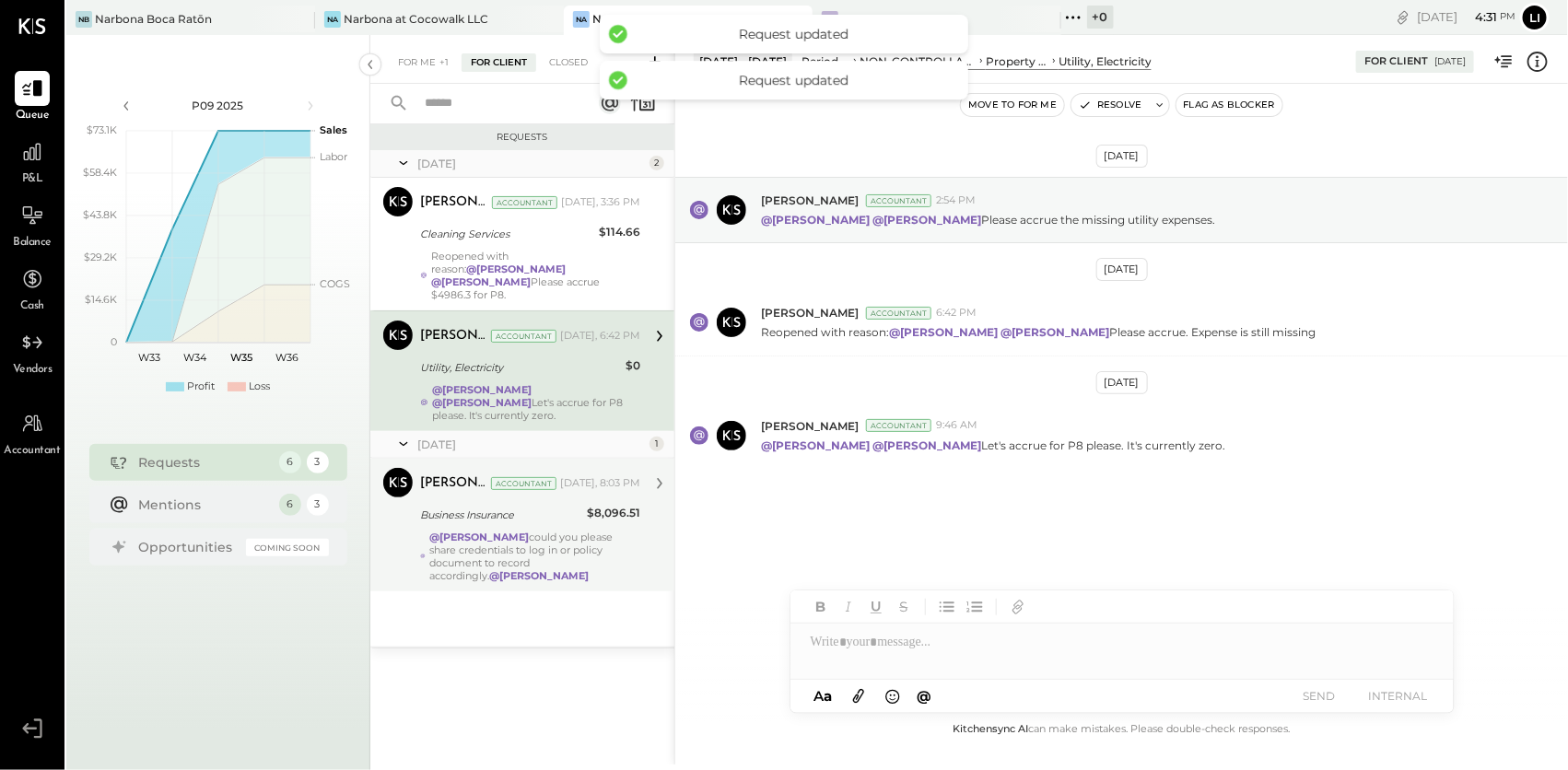
click at [488, 475] on div "Noemi Balmaceda" at bounding box center [454, 484] width 67 height 19
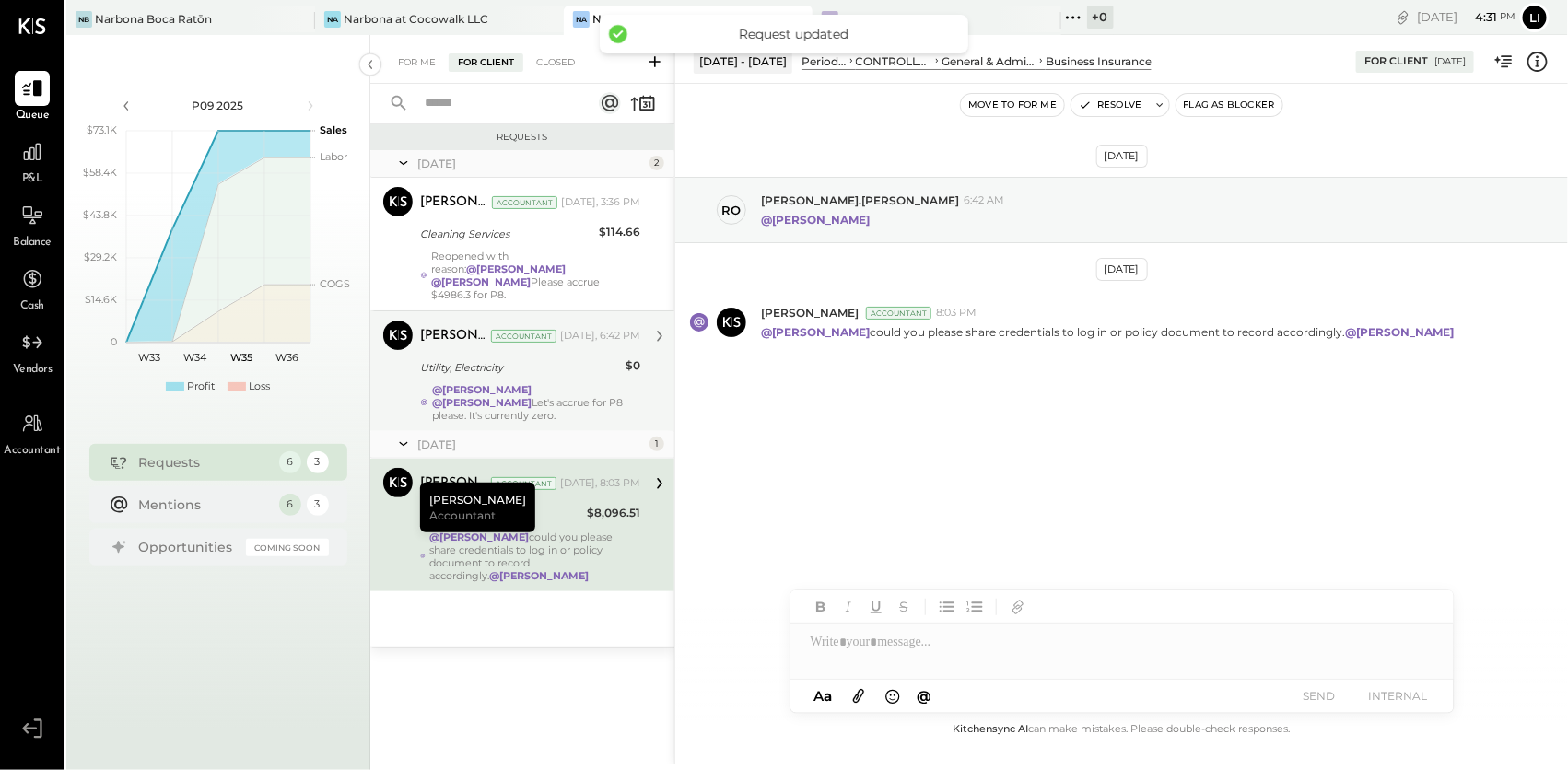
click at [441, 363] on div "Utility, Electricity" at bounding box center [520, 368] width 200 height 22
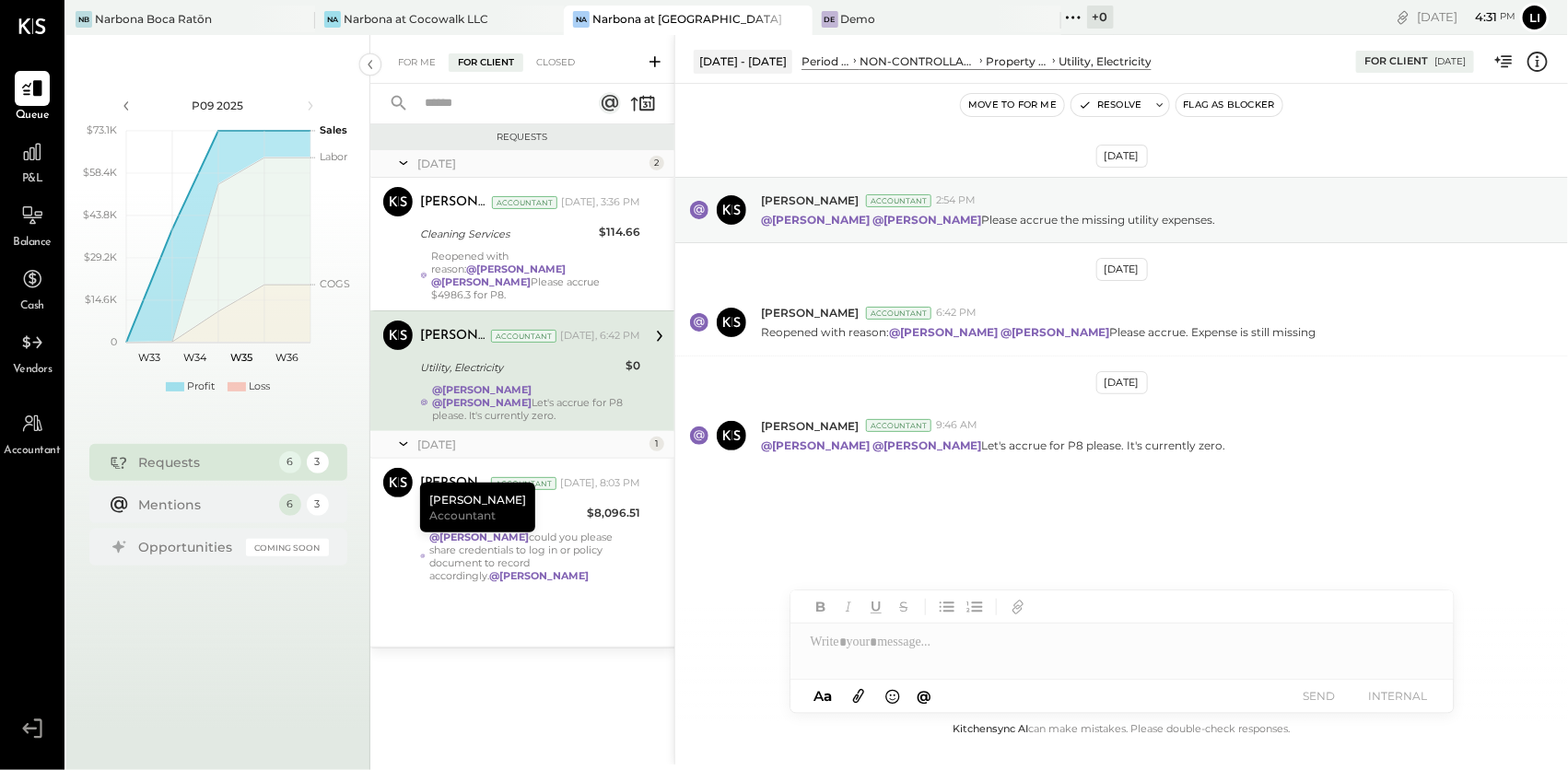
click at [996, 109] on button "Move to for me" at bounding box center [1012, 105] width 103 height 22
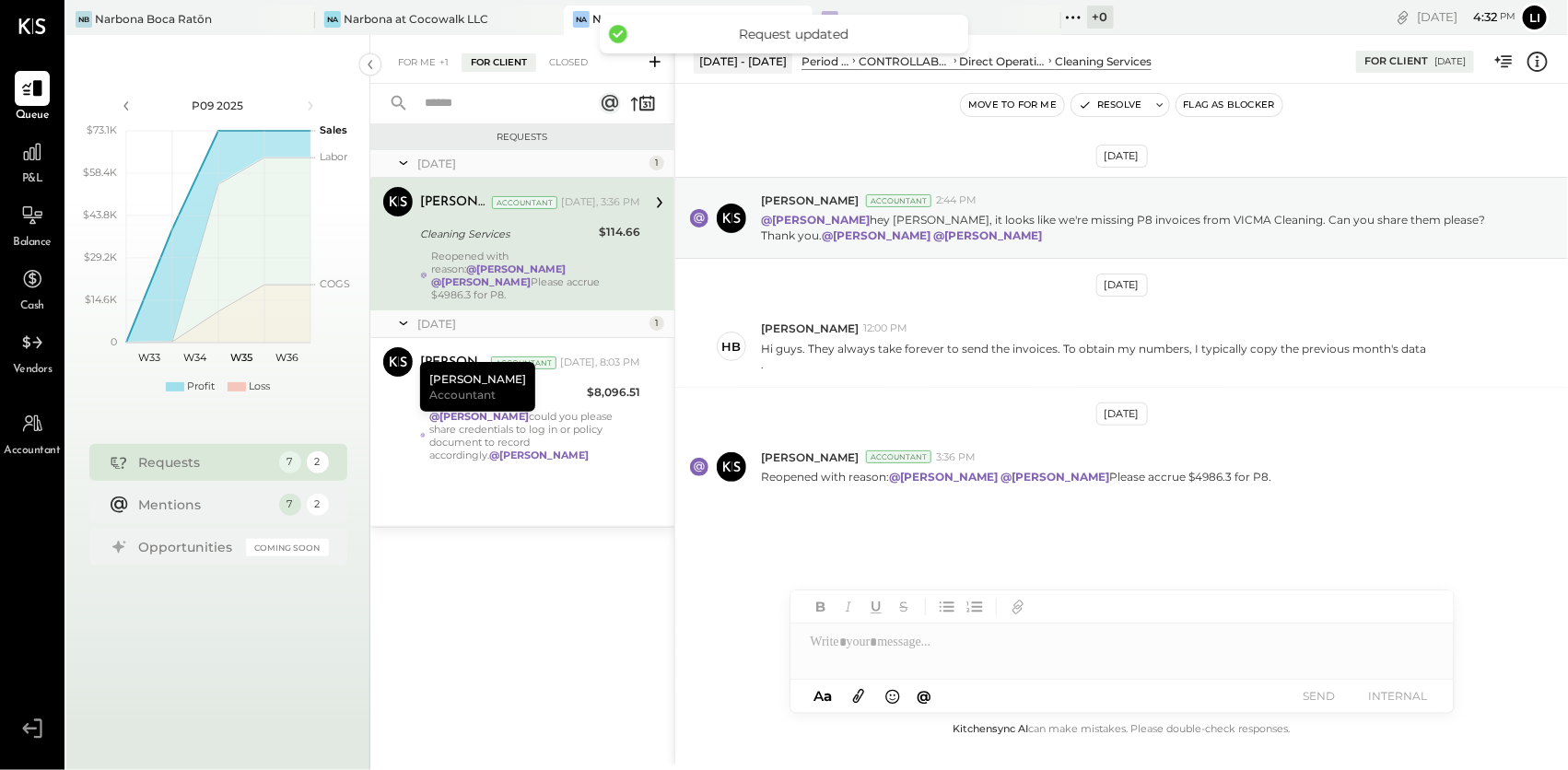
click at [527, 213] on div "Joseph Shin Accountant Yesterday, 3:36 PM" at bounding box center [530, 202] width 220 height 26
click at [1064, 544] on div "Aug 18th, 2025 Joseph Shin Accountant 2:44 PM @Heidy Balart hey Heidy, it looks…" at bounding box center [1121, 384] width 893 height 507
click at [1033, 104] on button "Move to for me" at bounding box center [1012, 105] width 103 height 22
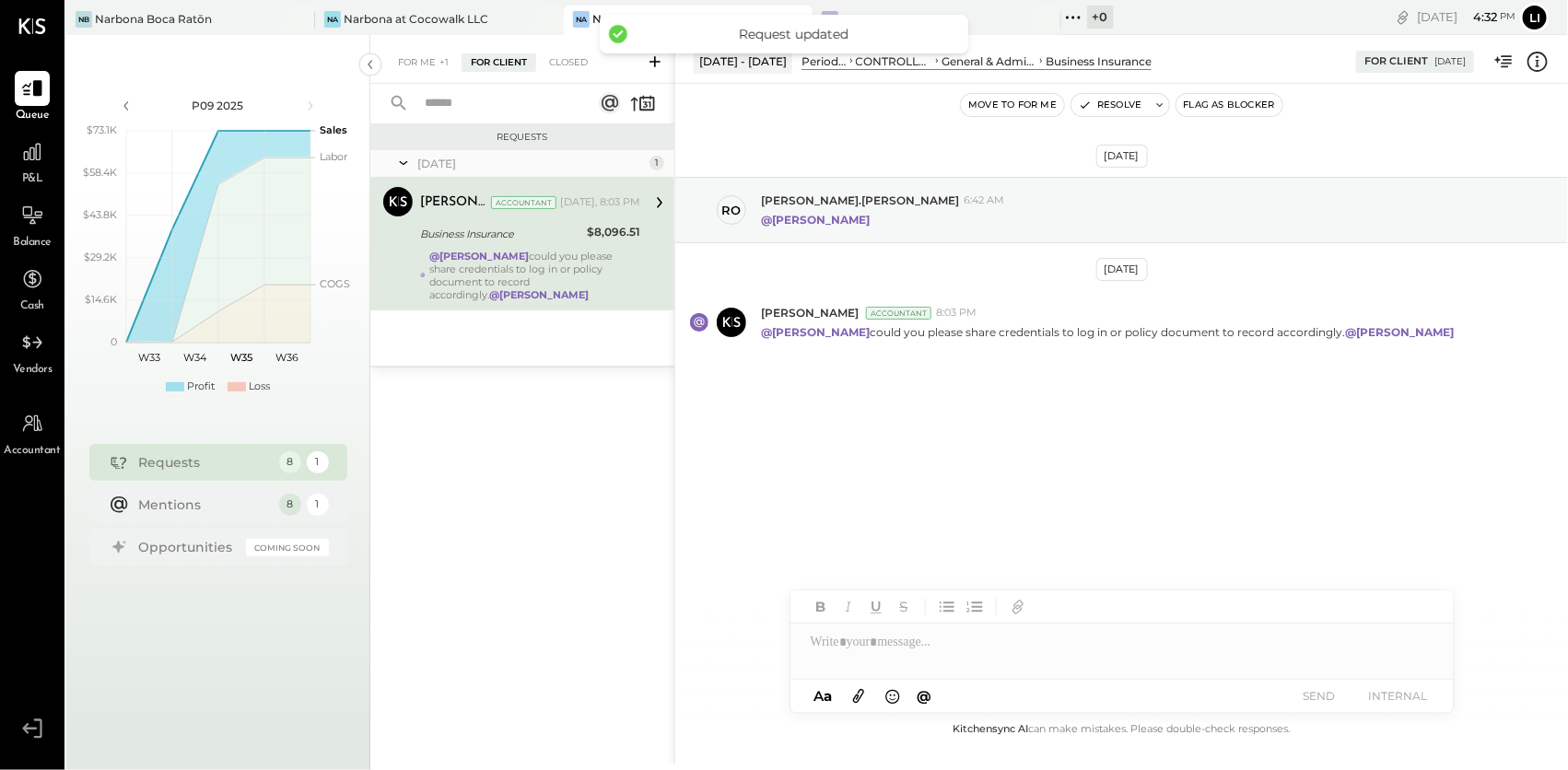
click at [502, 459] on div "Requests Today 1 Noemi Balmaceda Accountant Noemi Balmaceda Accountant Today, 8…" at bounding box center [522, 423] width 304 height 599
click at [552, 61] on div "Closed" at bounding box center [569, 62] width 57 height 19
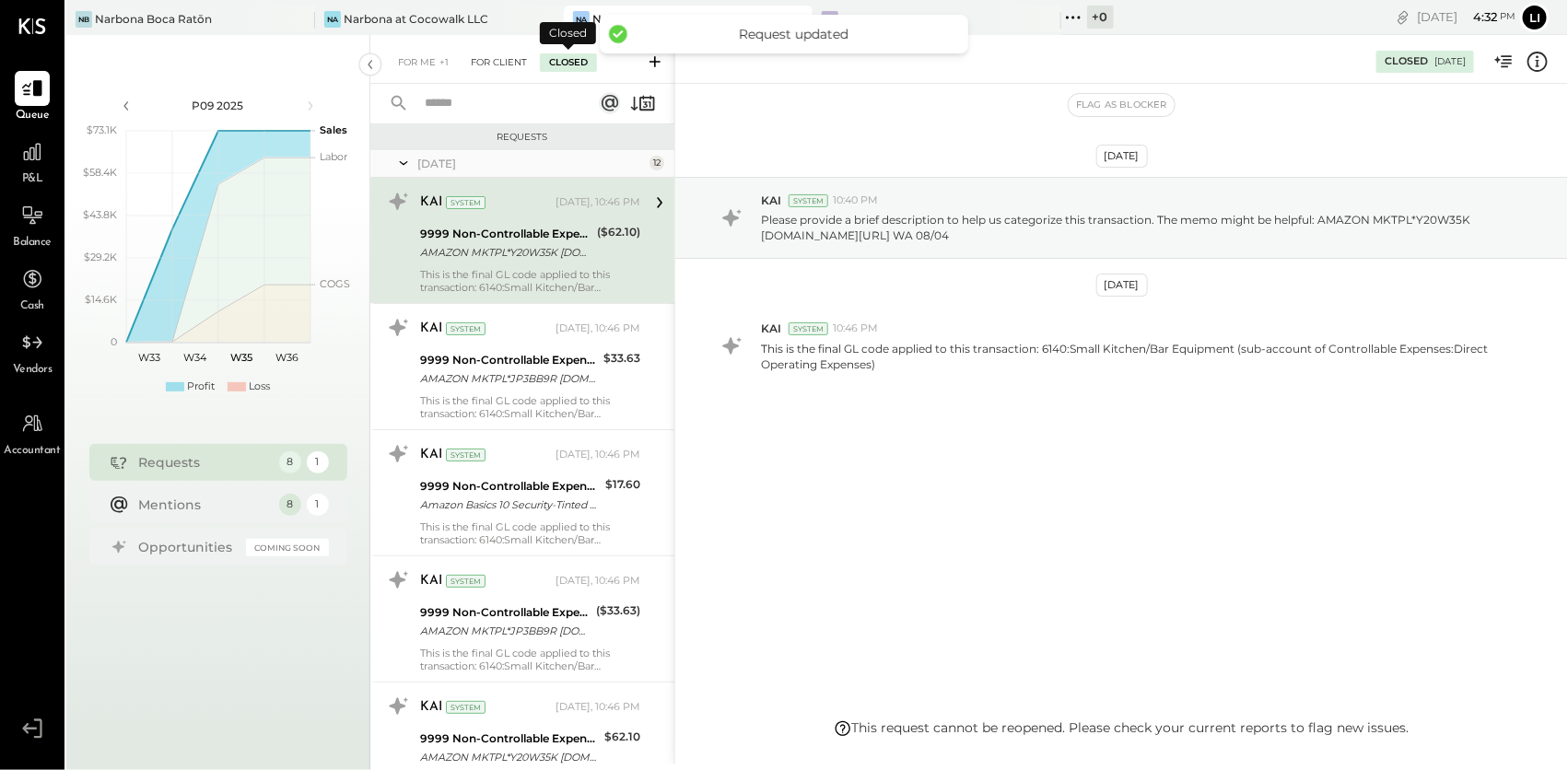
click at [509, 62] on div "For Client" at bounding box center [499, 62] width 74 height 19
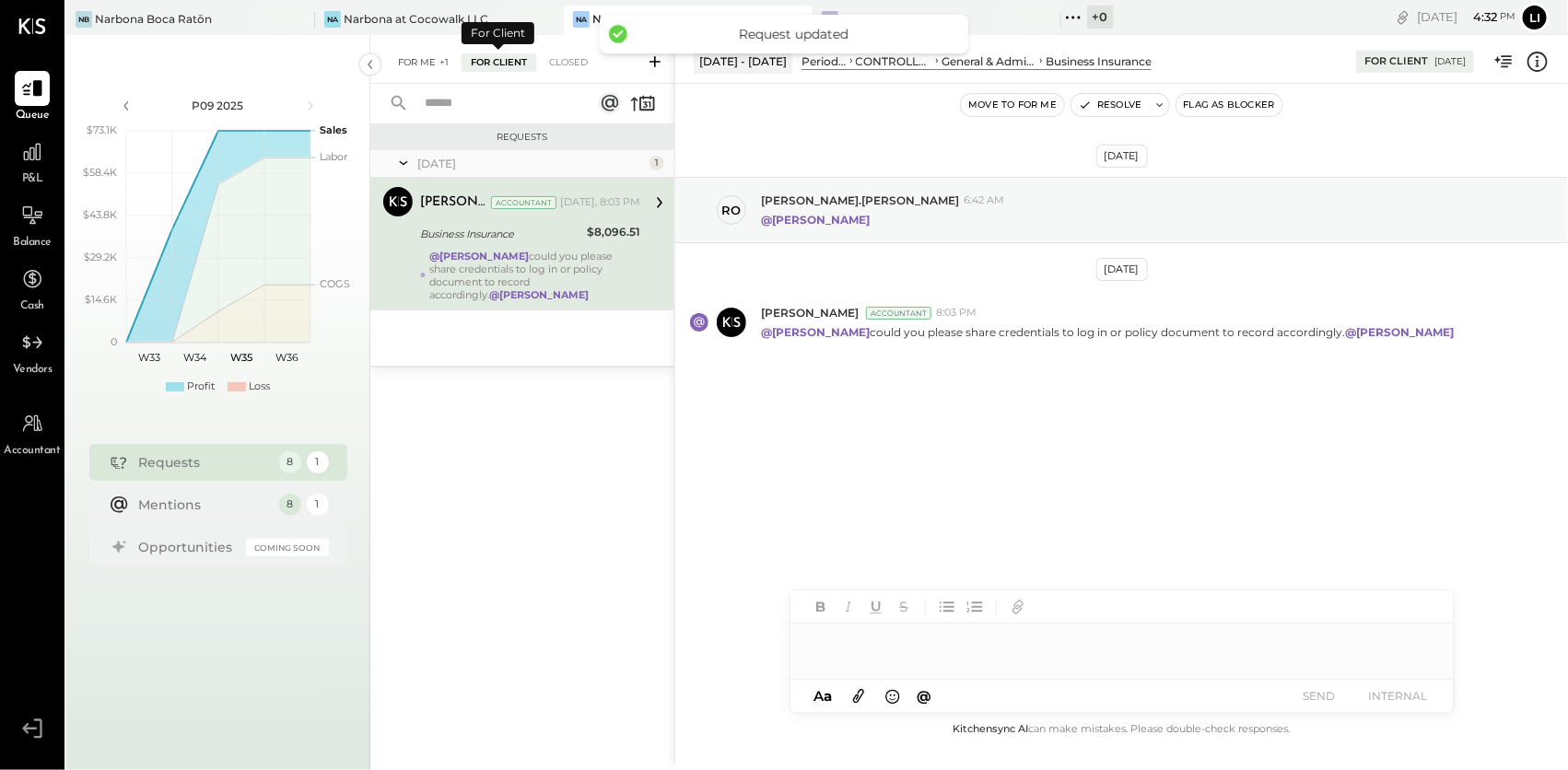
click at [435, 61] on div "For Me +1" at bounding box center [423, 62] width 69 height 19
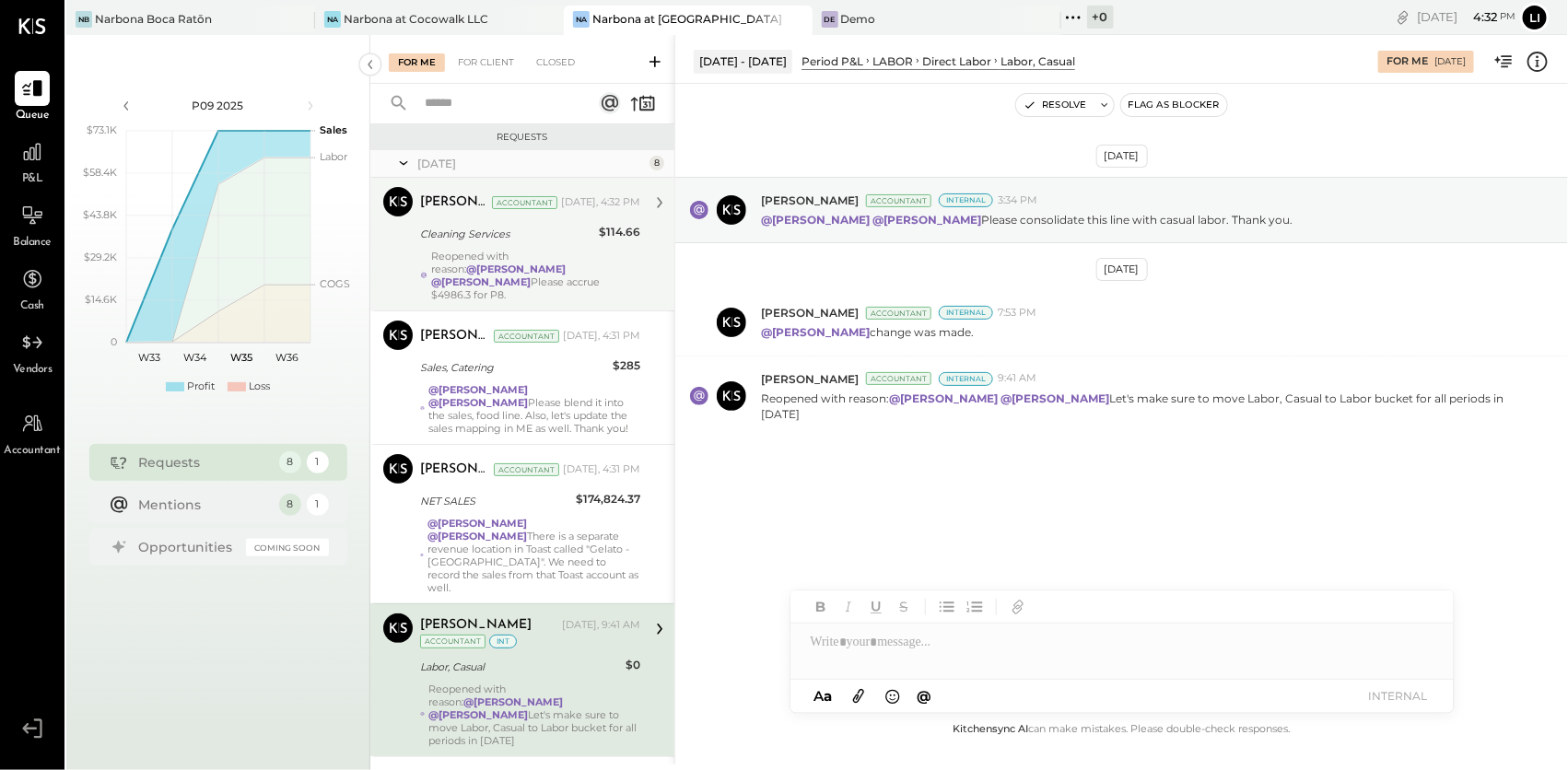
click at [482, 223] on div "Cleaning Services" at bounding box center [506, 234] width 173 height 22
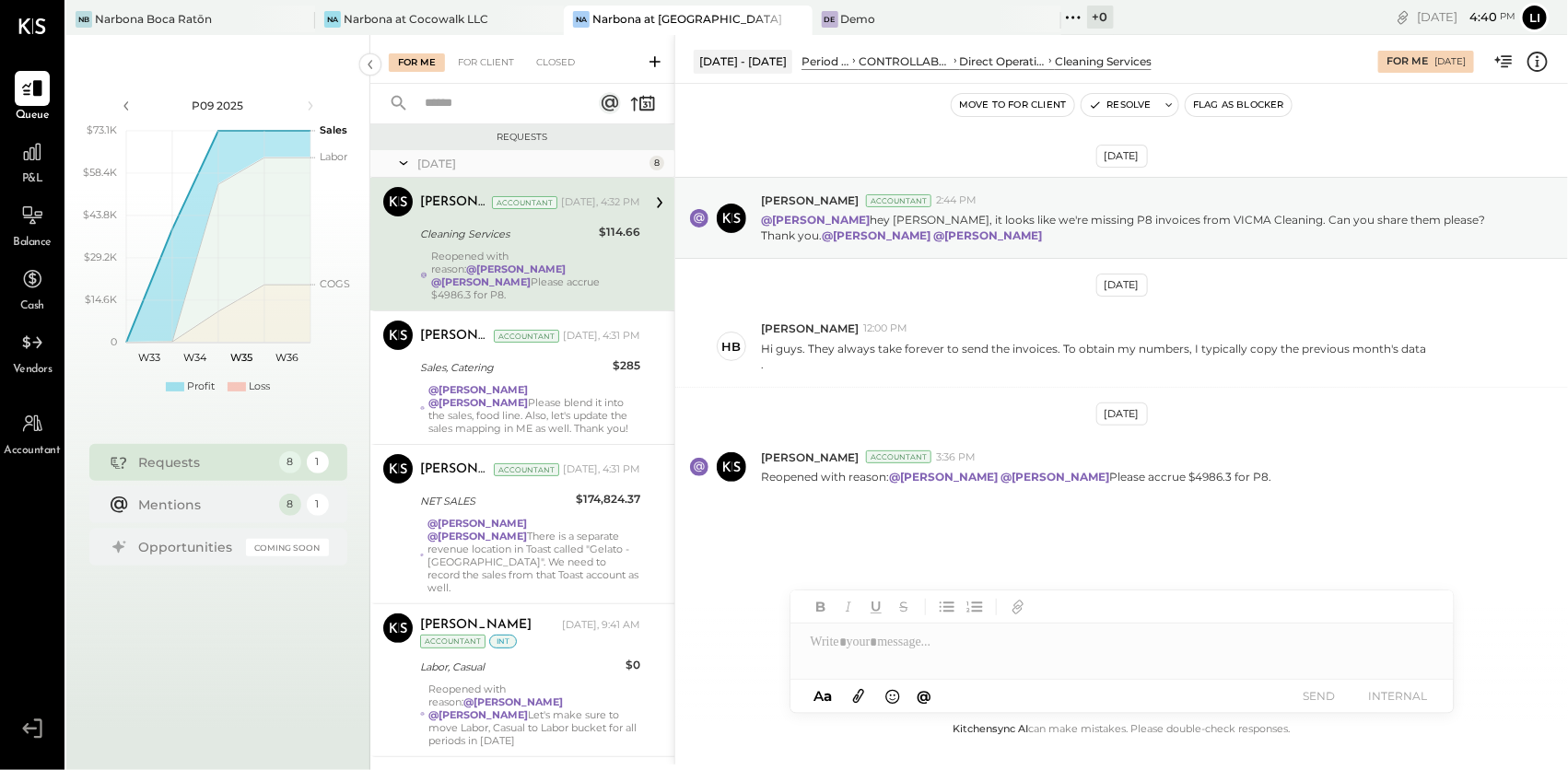
scroll to position [537, 0]
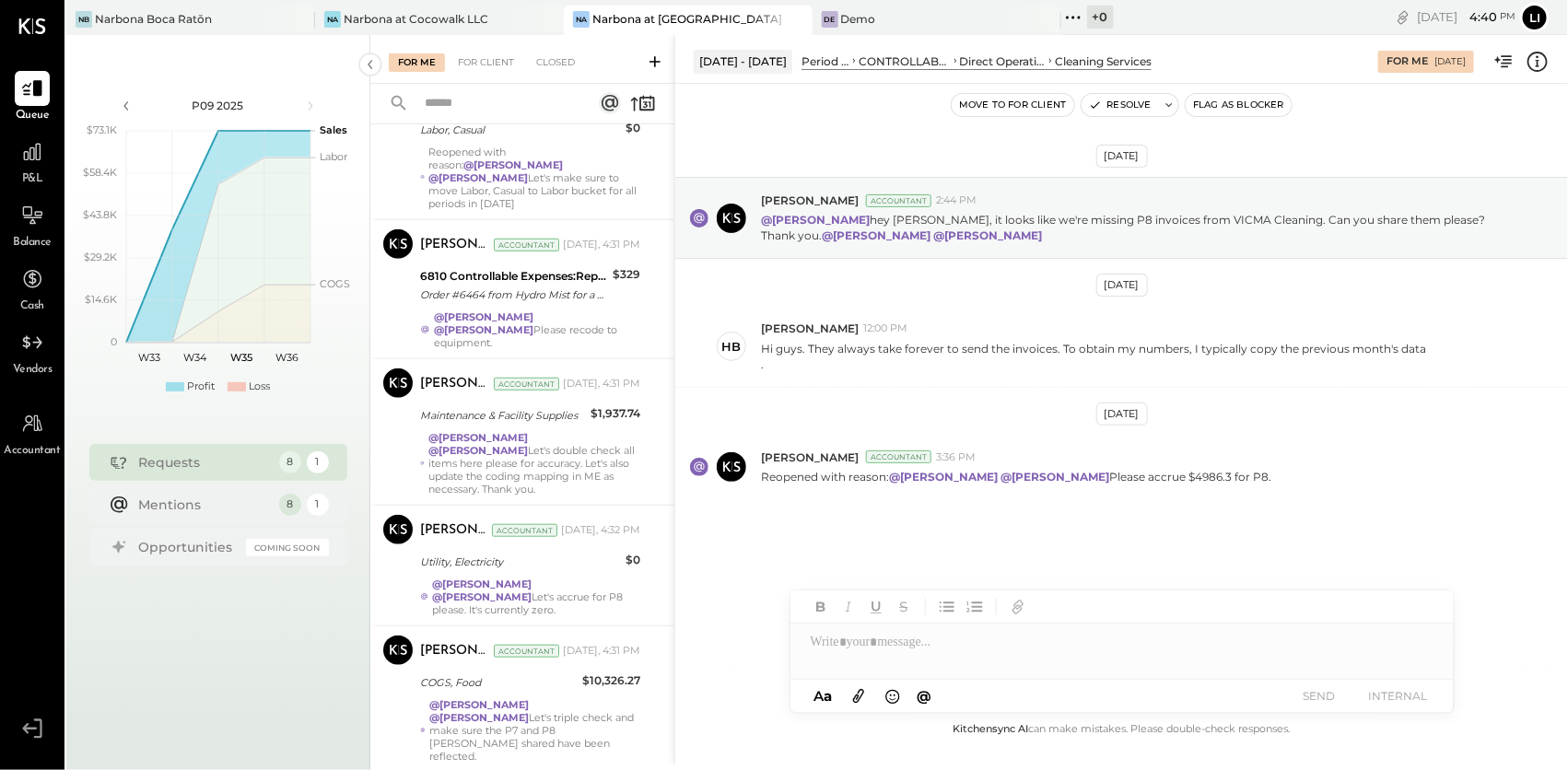
click at [504, 732] on div "Today 8 Joseph Shin Accountant Joseph Shin Accountant Today, 4:32 PM Cleaning S…" at bounding box center [522, 220] width 304 height 1214
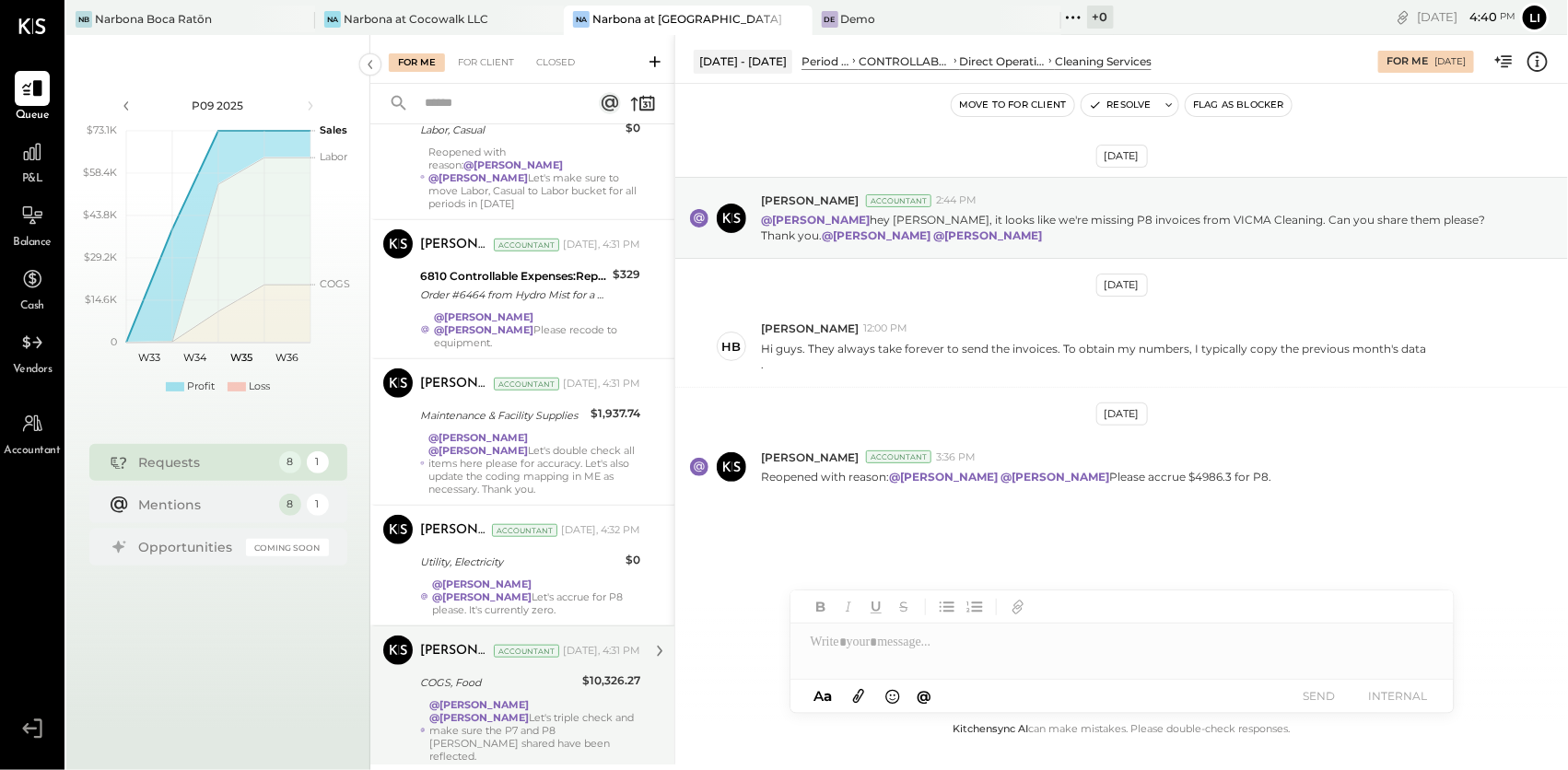
click at [477, 712] on strong "@[PERSON_NAME]" at bounding box center [479, 717] width 99 height 13
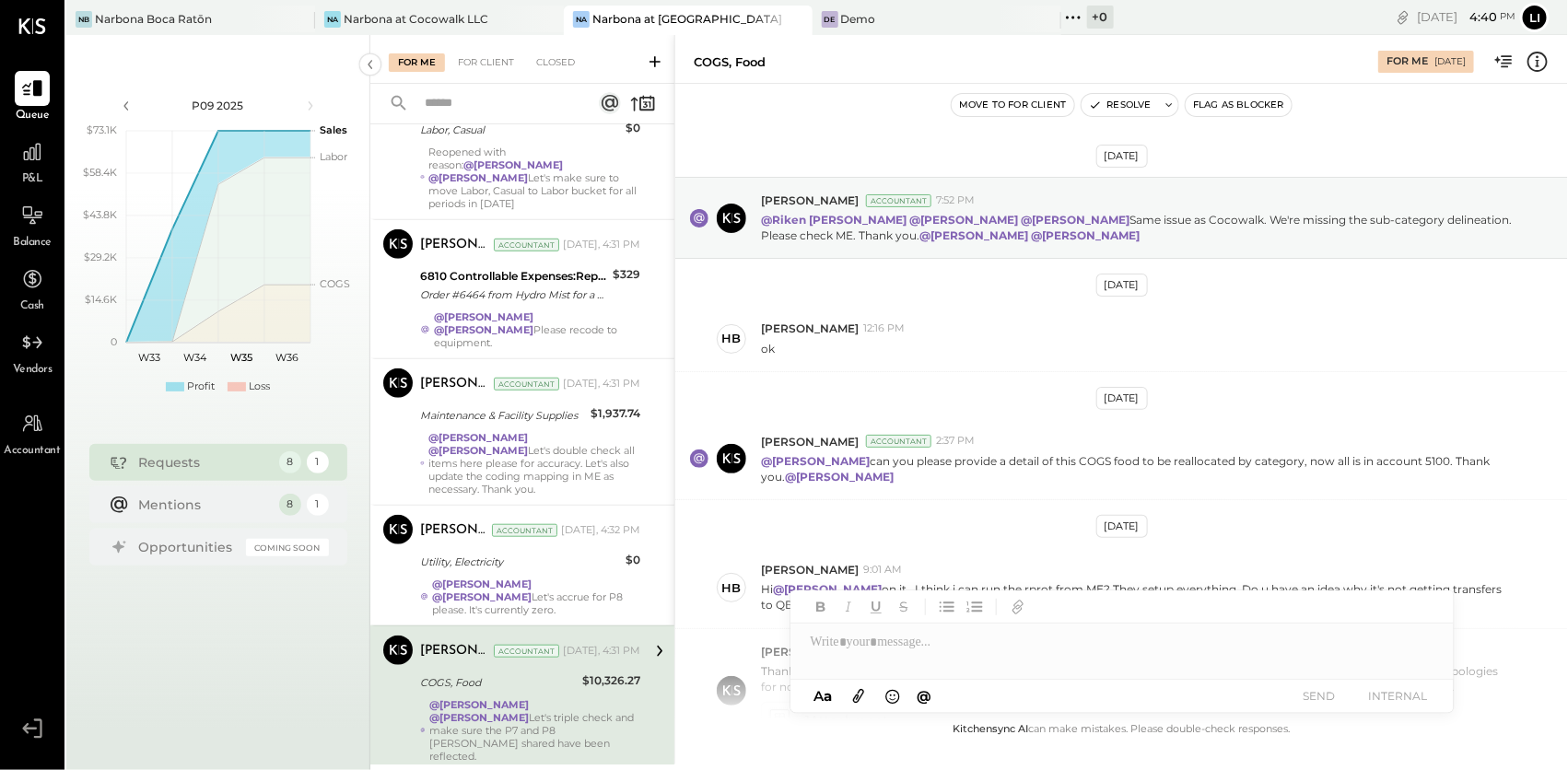
scroll to position [473, 0]
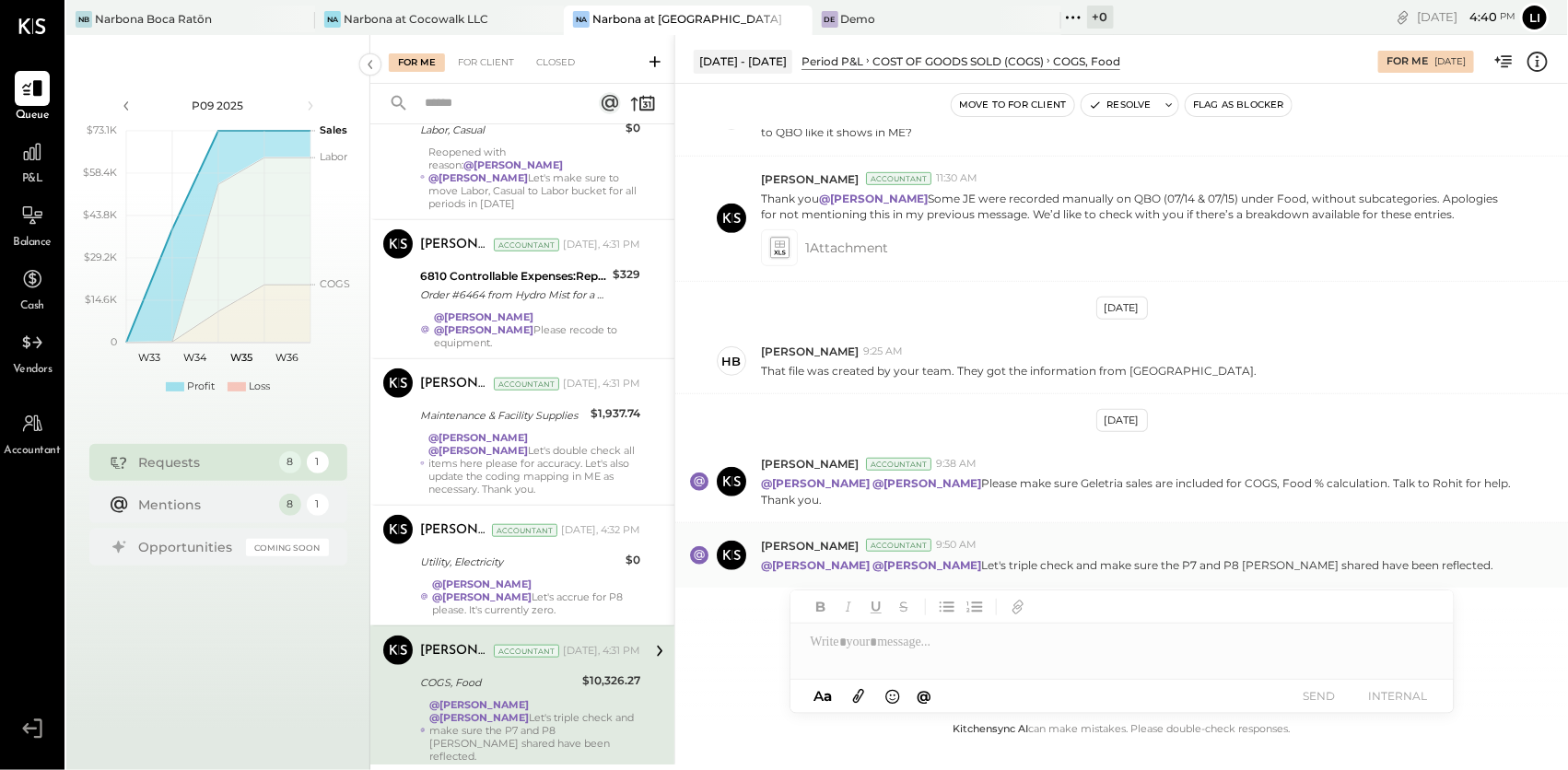
click at [1075, 560] on p "@Lilia Martinez Nogueda @Noemi Balmaceda Let's triple check and make sure the P…" at bounding box center [1127, 565] width 732 height 16
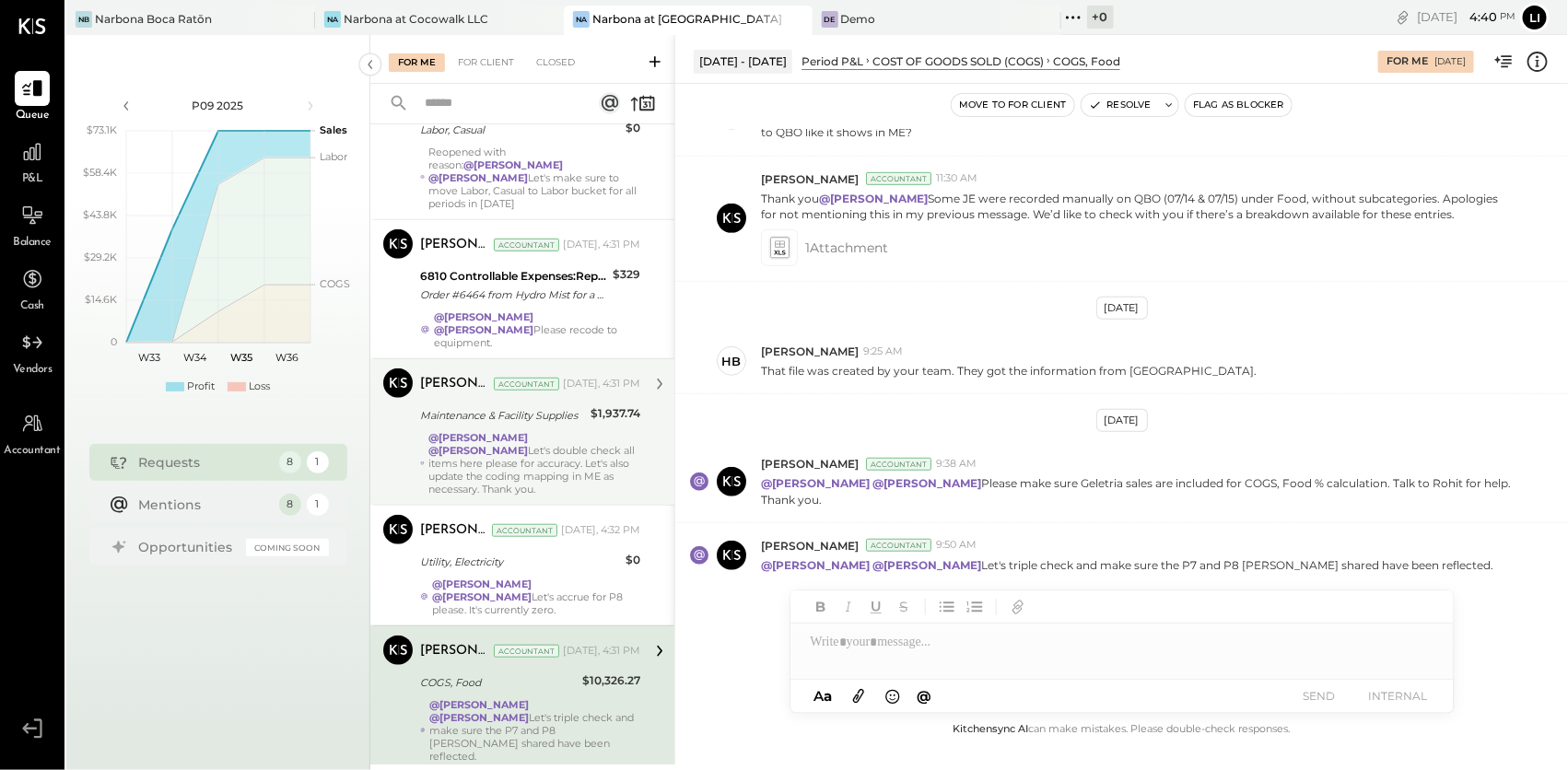
scroll to position [0, 0]
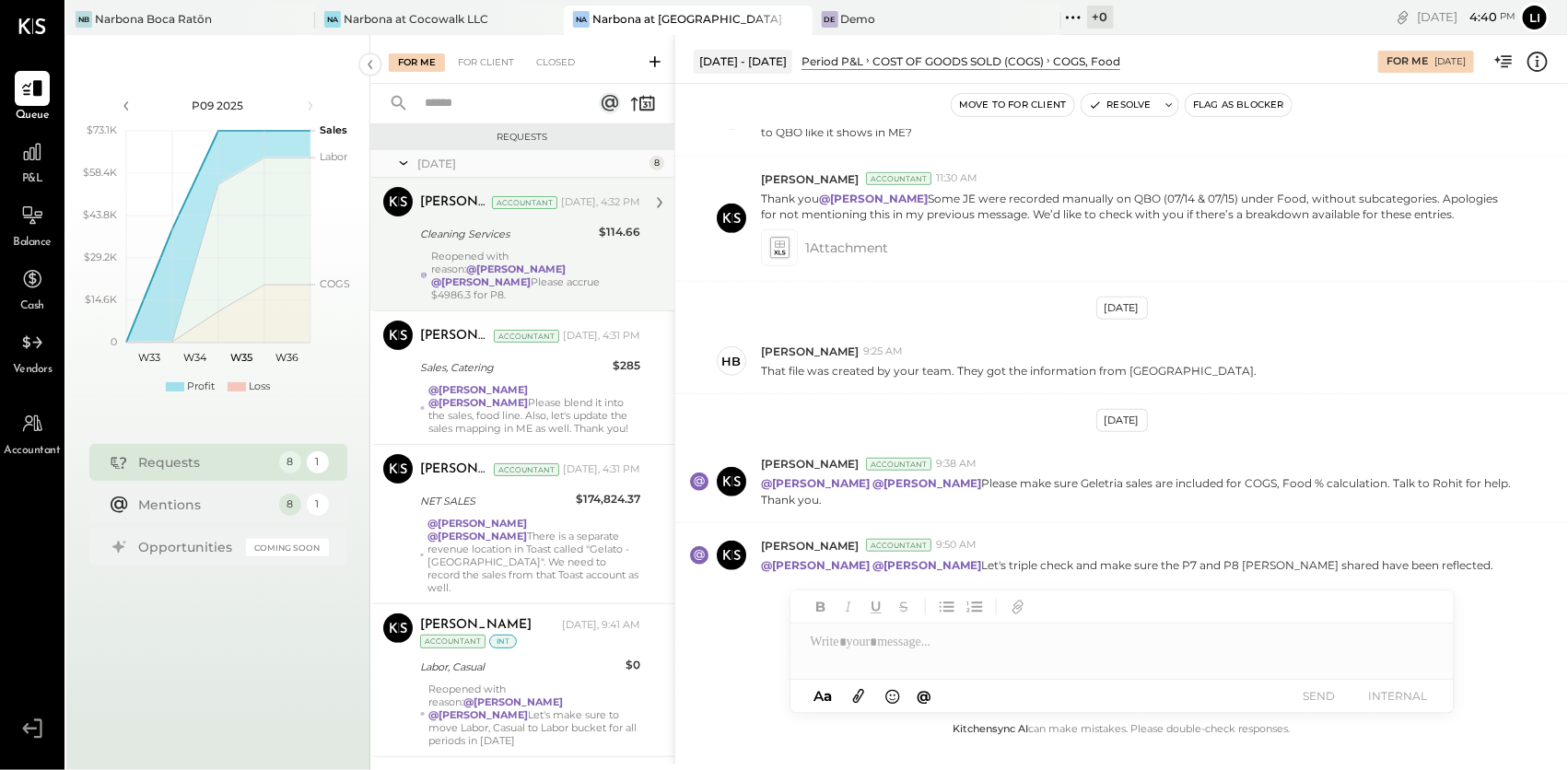
click at [540, 275] on div "Reopened with reason: @Lilia Martinez Nogueda @Noemi Balmaceda Please accrue $4…" at bounding box center [535, 275] width 209 height 52
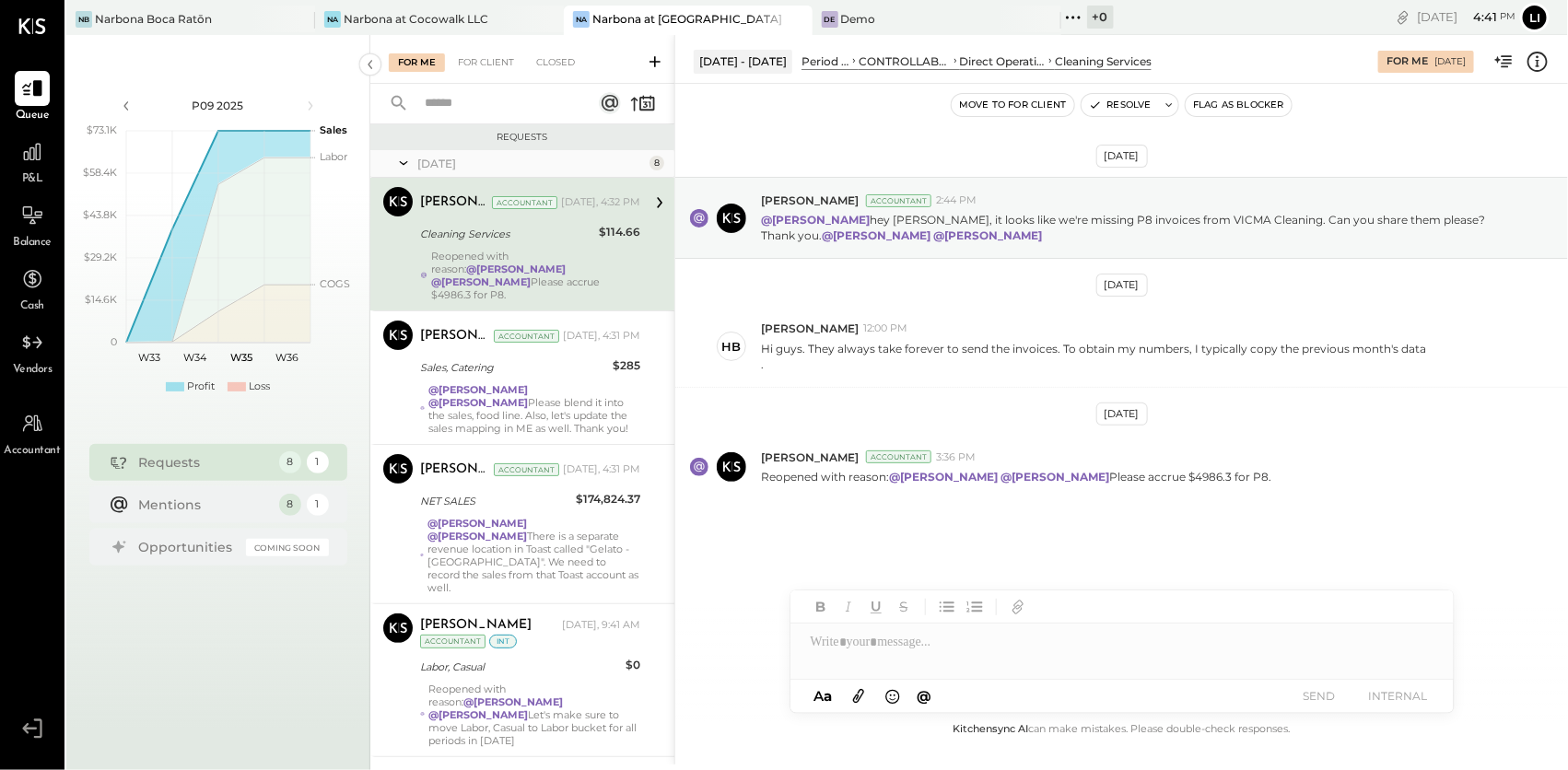
click at [1318, 535] on div "Aug 18th, 2025 Joseph Shin Accountant 2:44 PM @Heidy Balart hey Heidy, it looks…" at bounding box center [1121, 384] width 893 height 507
click at [1125, 111] on button "Resolve" at bounding box center [1120, 105] width 77 height 22
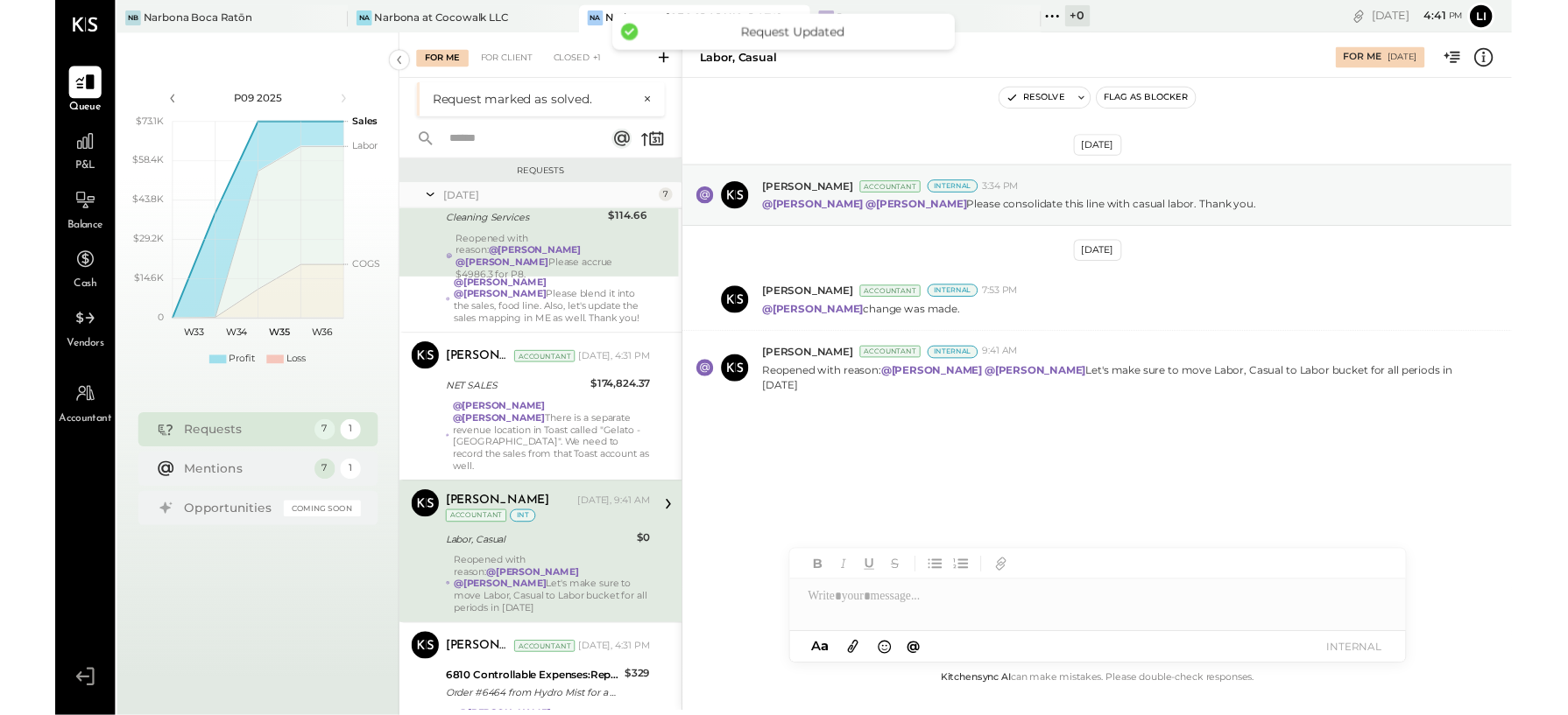
scroll to position [74, 0]
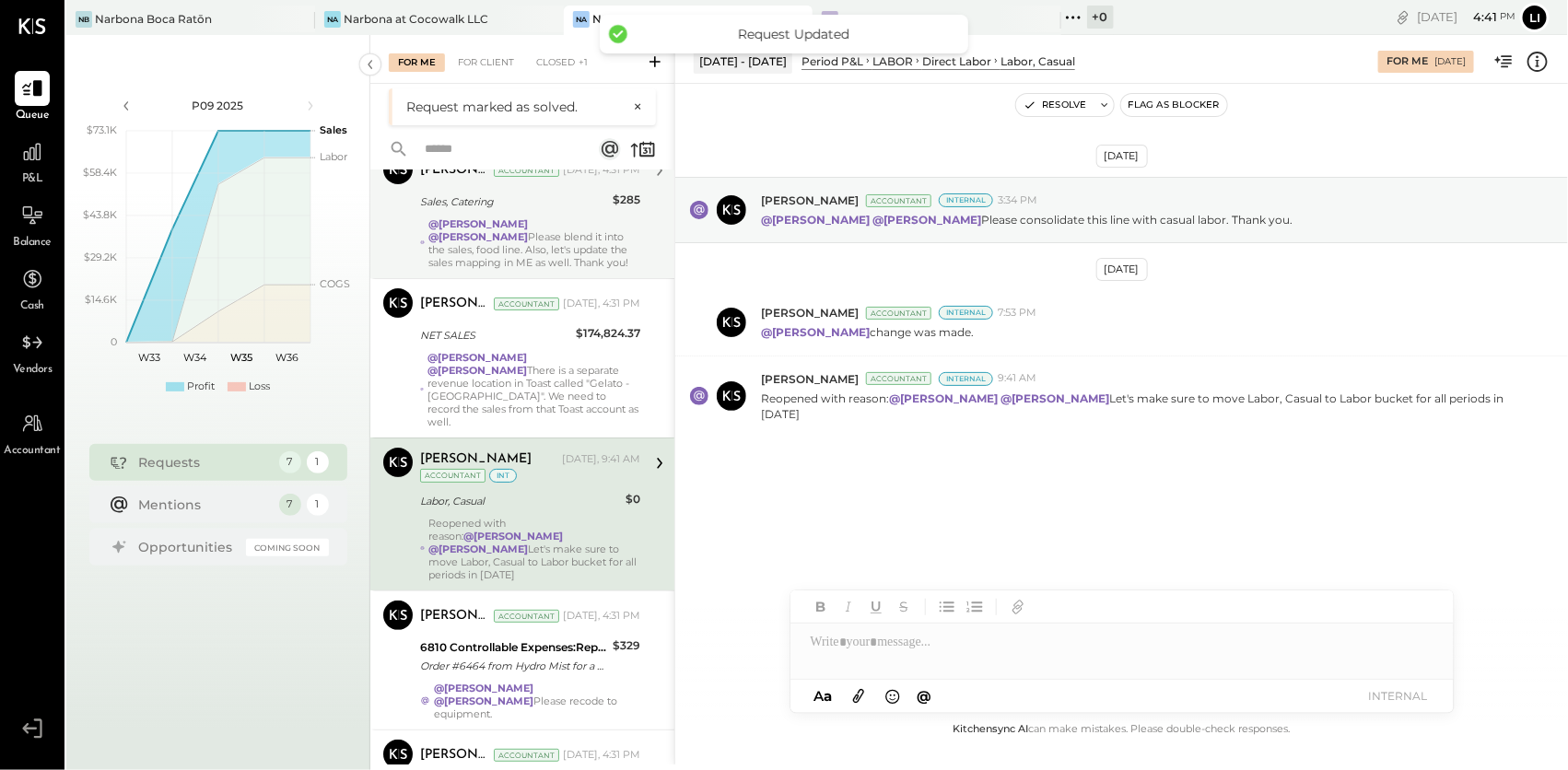
click at [517, 207] on div "Sales, Catering" at bounding box center [513, 201] width 187 height 19
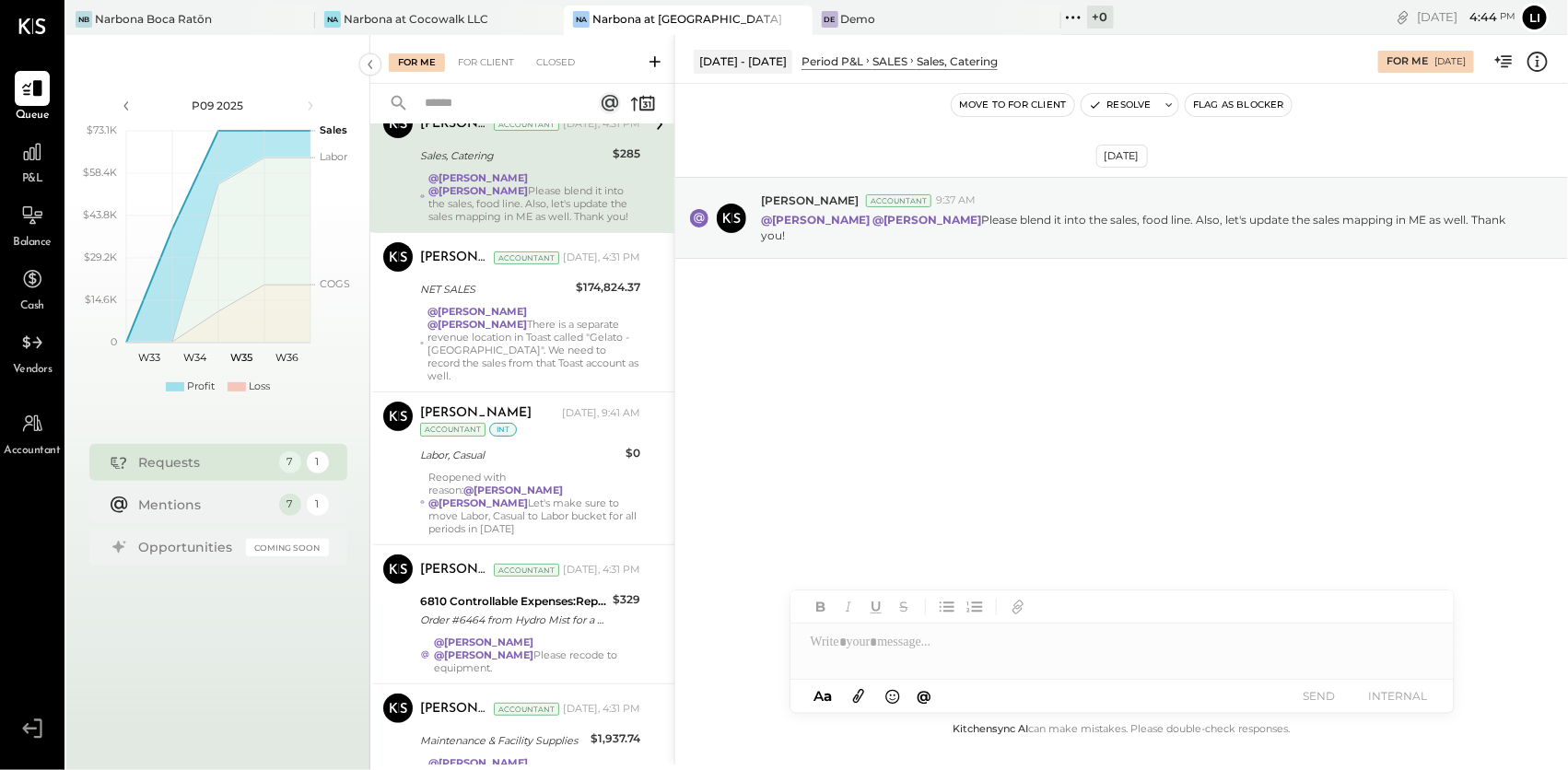
click at [889, 389] on div "Aug 28th, 2025 Joseph Shin Accountant 9:37 AM @Lilia Martinez Nogueda @Noemi Ba…" at bounding box center [1121, 264] width 893 height 268
click at [932, 329] on div "Aug 28th, 2025 Joseph Shin Accountant 9:37 AM @Lilia Martinez Nogueda @Noemi Ba…" at bounding box center [1121, 264] width 893 height 268
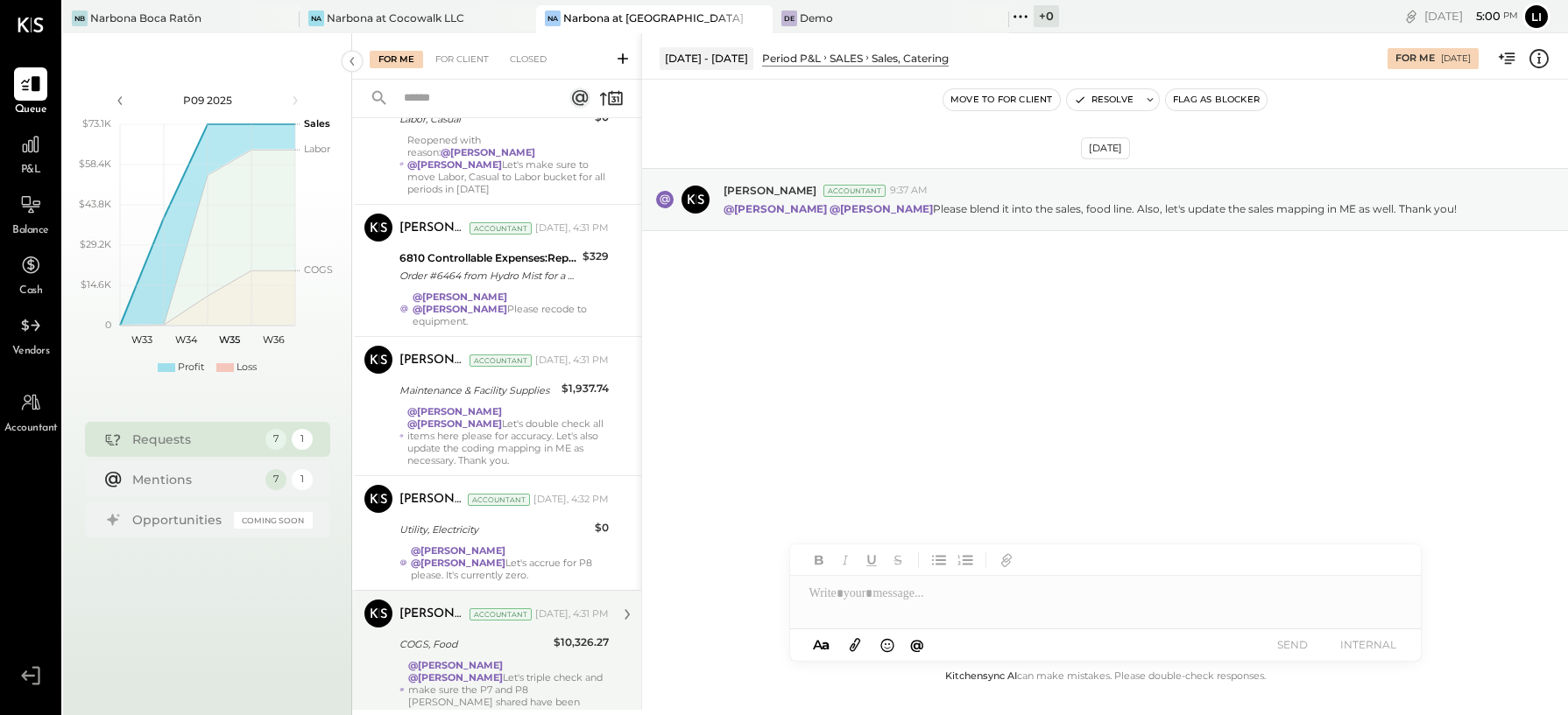
scroll to position [398, 0]
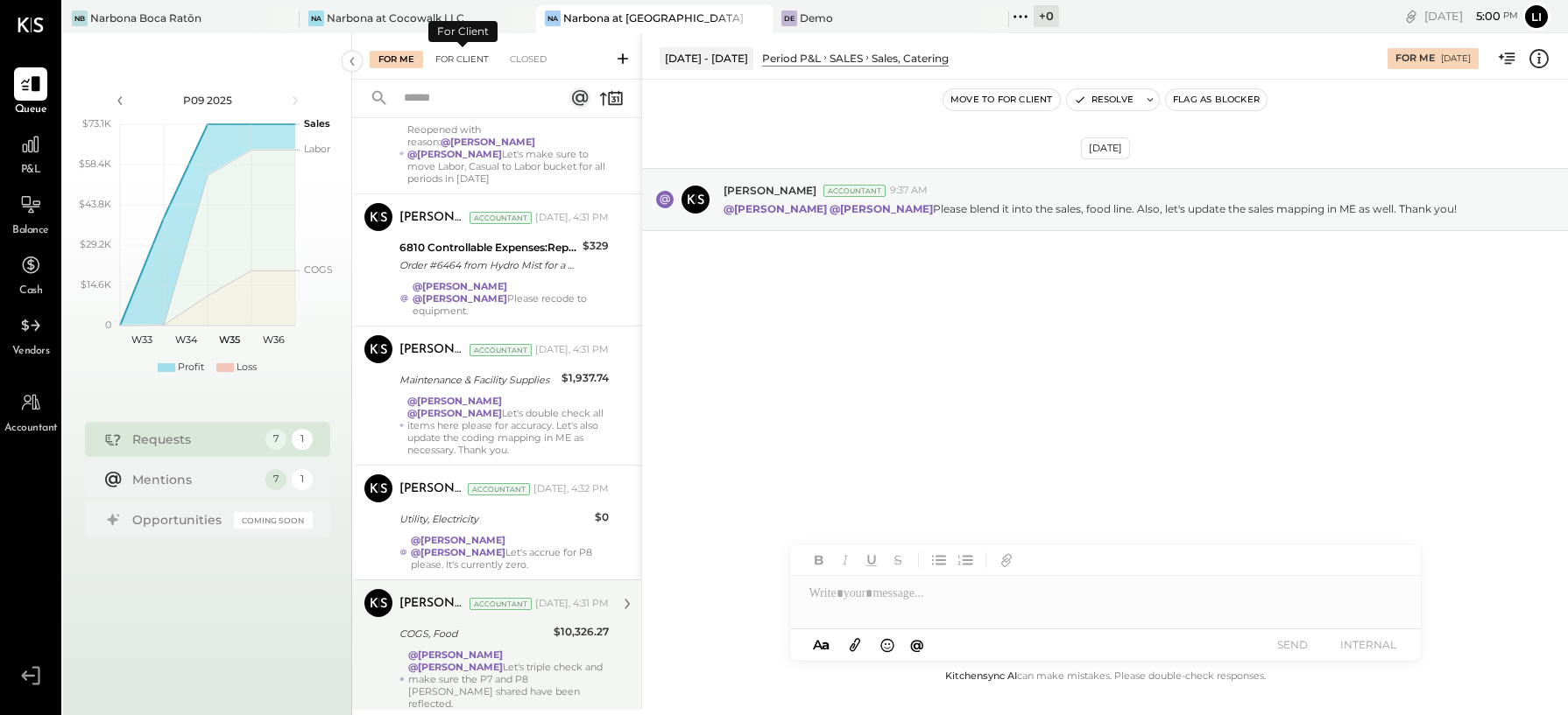
click at [472, 59] on div "For Client" at bounding box center [462, 59] width 71 height 18
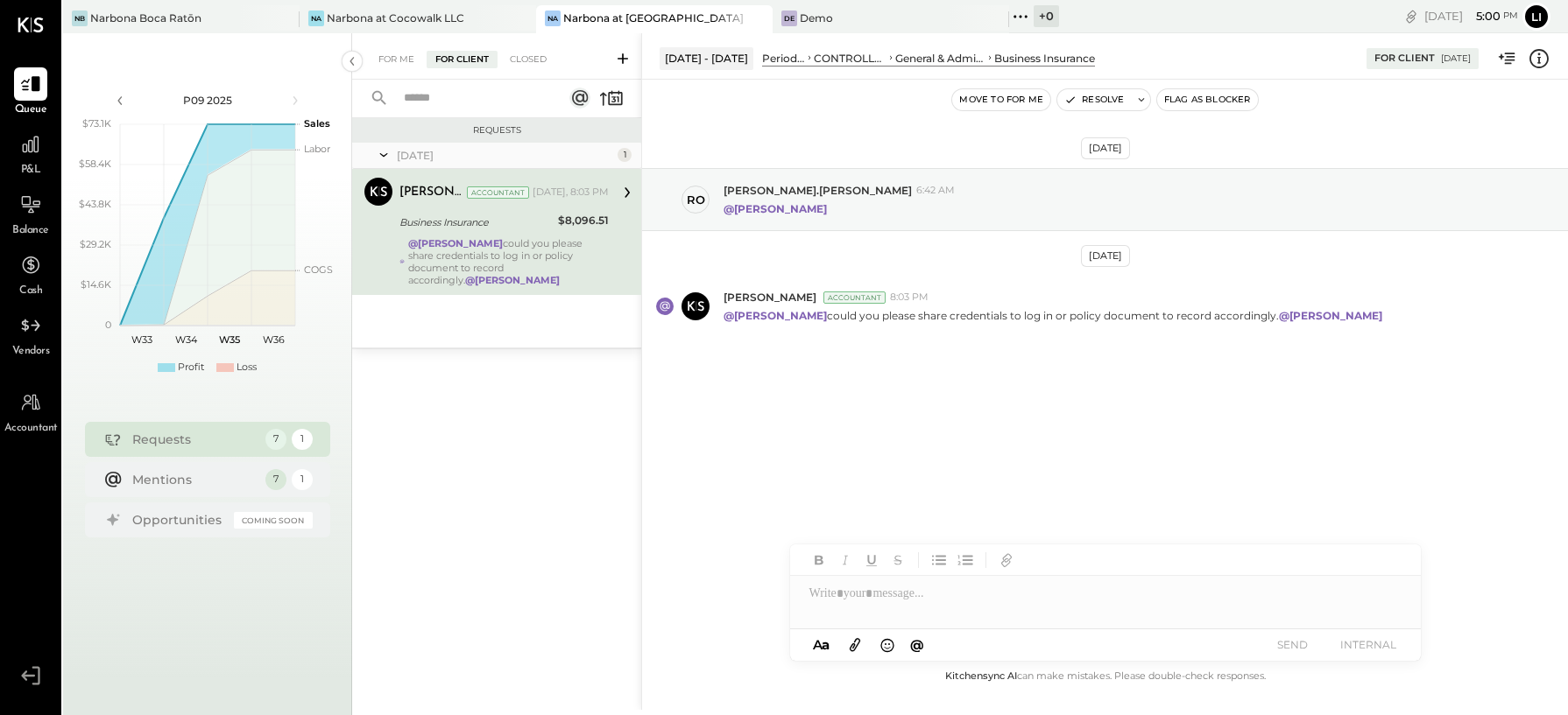
click at [465, 457] on div "Requests Today 1 Noemi Balmaceda Accountant Noemi Balmaceda Accountant Today, 8…" at bounding box center [497, 394] width 289 height 553
click at [498, 241] on div "@Heidy Balart could you please share credentials to log in or policy document t…" at bounding box center [508, 262] width 201 height 49
click at [398, 66] on div "For Me" at bounding box center [396, 59] width 54 height 18
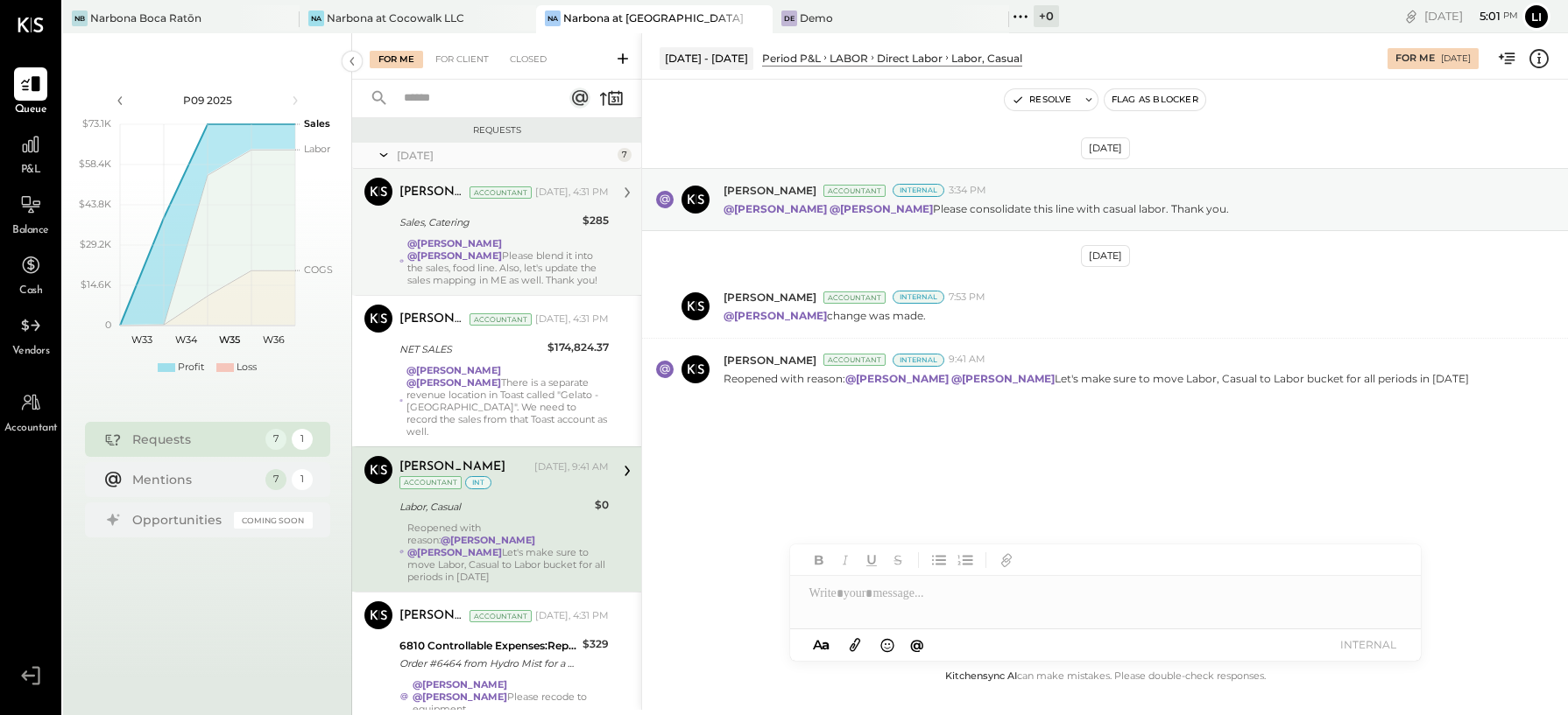
click at [491, 221] on div "Sales, Catering" at bounding box center [488, 222] width 178 height 18
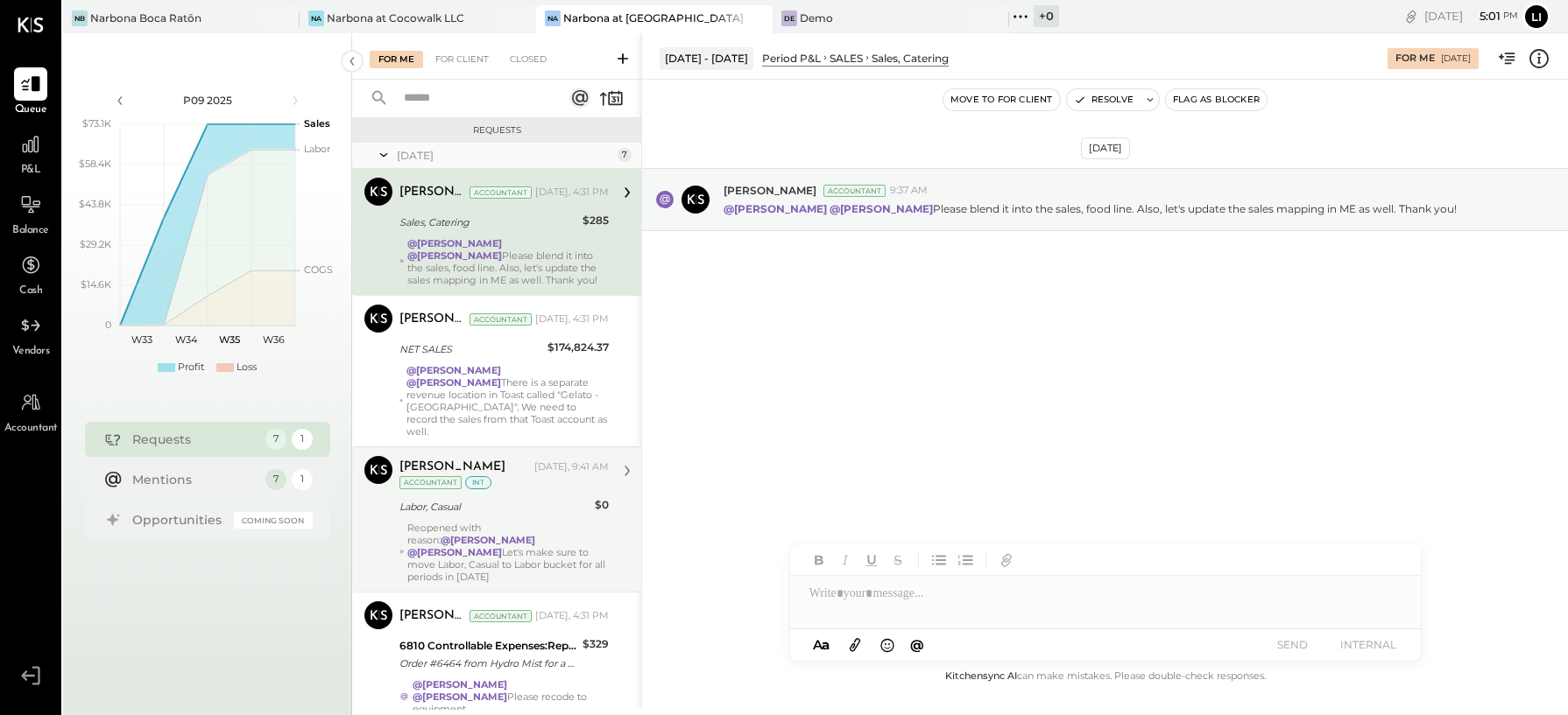
scroll to position [413, 0]
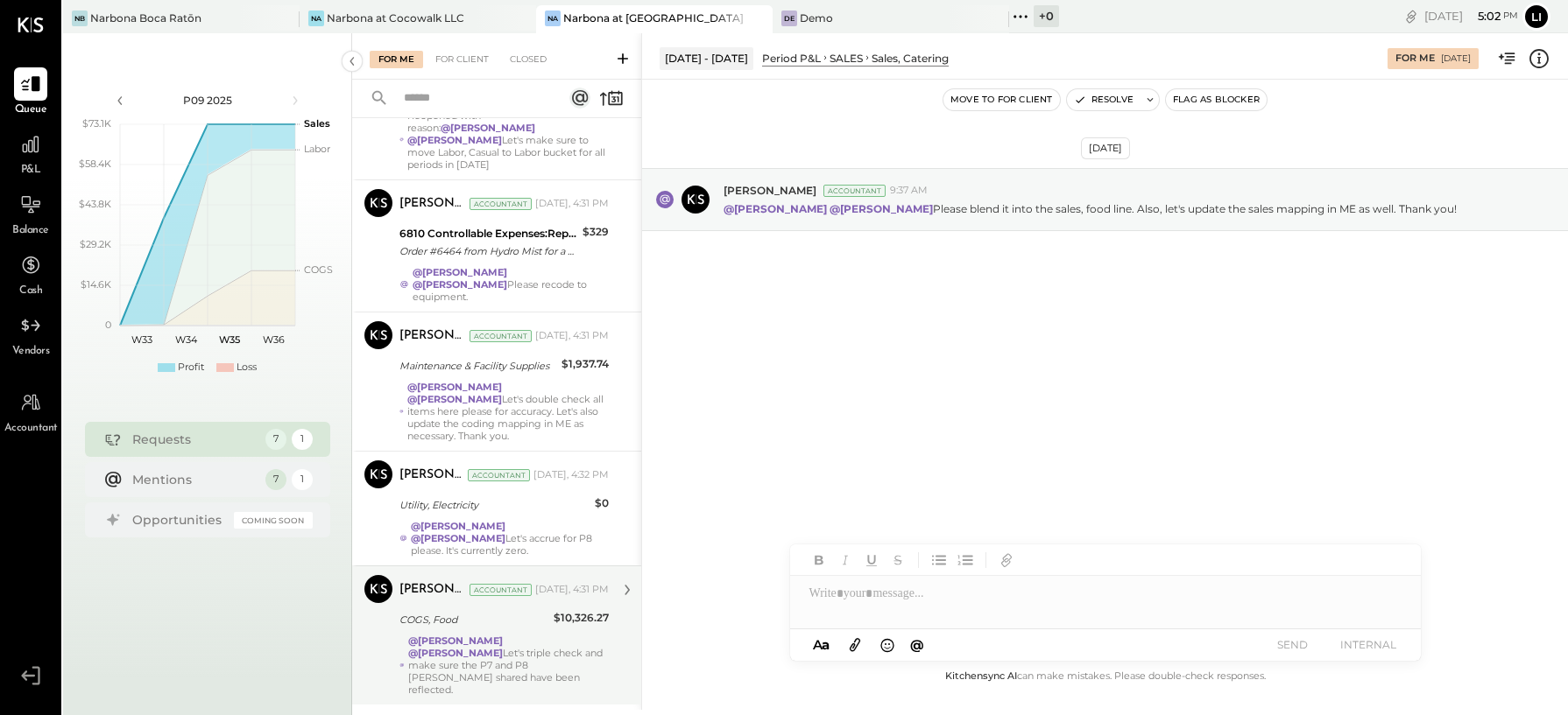
click at [471, 635] on strong "@[PERSON_NAME]" at bounding box center [455, 641] width 94 height 12
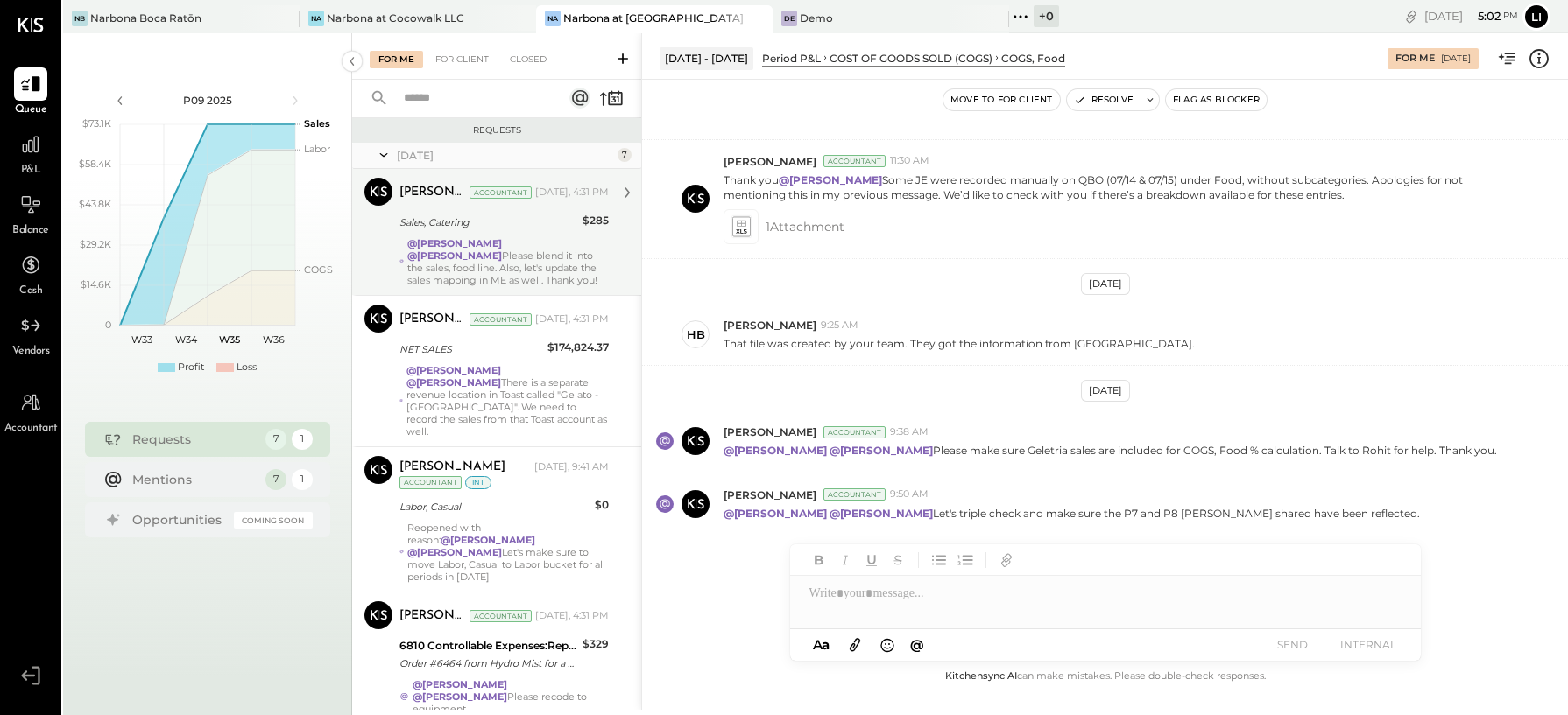
click at [514, 230] on div "Sales, Catering" at bounding box center [488, 222] width 178 height 21
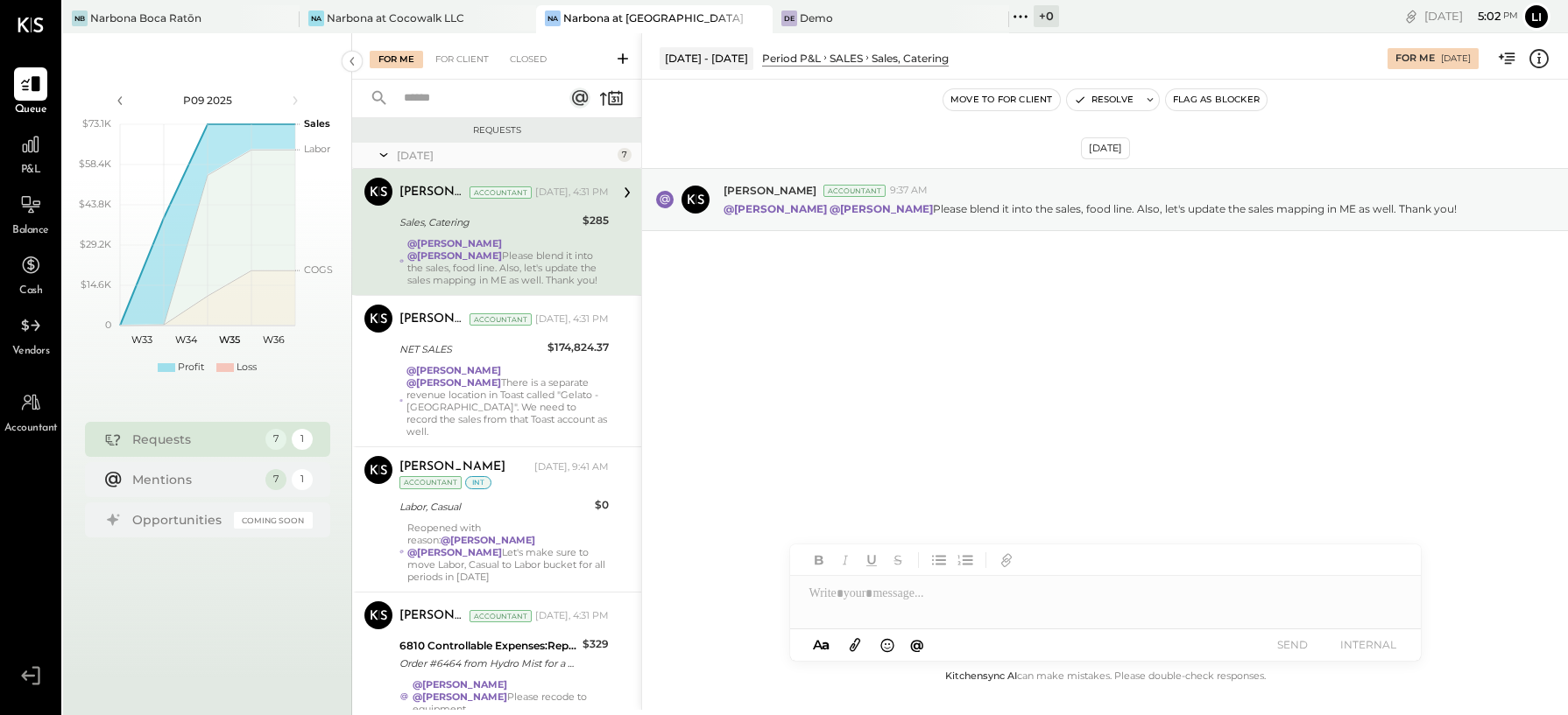
click at [914, 455] on div "Aug 28th, 2025 Joseph Shin Accountant 9:37 AM @Lilia Martinez Nogueda @Noemi Ba…" at bounding box center [1104, 373] width 925 height 587
click at [792, 382] on div "Aug 28th, 2025 Joseph Shin Accountant 9:37 AM @Lilia Martinez Nogueda @Noemi Ba…" at bounding box center [1104, 373] width 925 height 587
click at [853, 280] on div "Aug 28th, 2025 Joseph Shin Accountant 9:37 AM @Lilia Martinez Nogueda @Noemi Ba…" at bounding box center [1104, 243] width 925 height 239
click at [921, 303] on div "Aug 28th, 2025 Joseph Shin Accountant 9:37 AM @Lilia Martinez Nogueda @Noemi Ba…" at bounding box center [1104, 243] width 925 height 239
click at [1061, 405] on div "Aug 28th, 2025 Joseph Shin Accountant 9:37 AM @Lilia Martinez Nogueda @Noemi Ba…" at bounding box center [1104, 373] width 925 height 587
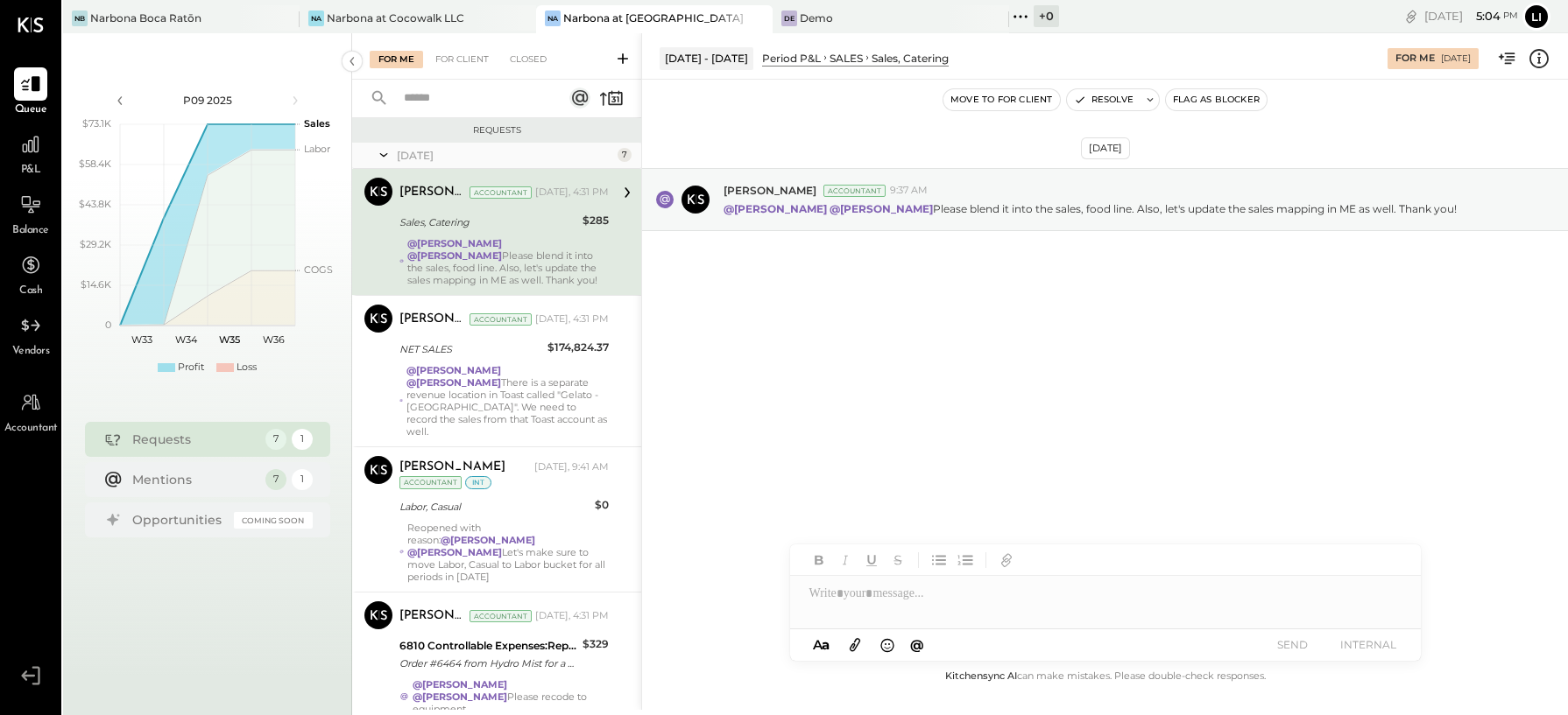
click at [1147, 431] on div "Aug 28th, 2025 Joseph Shin Accountant 9:37 AM @Lilia Martinez Nogueda @Noemi Ba…" at bounding box center [1104, 373] width 925 height 587
click at [1184, 369] on div "Aug 28th, 2025 Joseph Shin Accountant 9:37 AM @Lilia Martinez Nogueda @Noemi Ba…" at bounding box center [1104, 373] width 925 height 587
click at [1013, 373] on div "Aug 28th, 2025 Joseph Shin Accountant 9:37 AM @Lilia Martinez Nogueda @Noemi Ba…" at bounding box center [1104, 373] width 925 height 587
click at [932, 412] on div "Aug 28th, 2025 Joseph Shin Accountant 9:37 AM @Lilia Martinez Nogueda @Noemi Ba…" at bounding box center [1104, 373] width 925 height 587
click at [1064, 429] on div "Aug 28th, 2025 Joseph Shin Accountant 9:37 AM @Lilia Martinez Nogueda @Noemi Ba…" at bounding box center [1104, 373] width 925 height 587
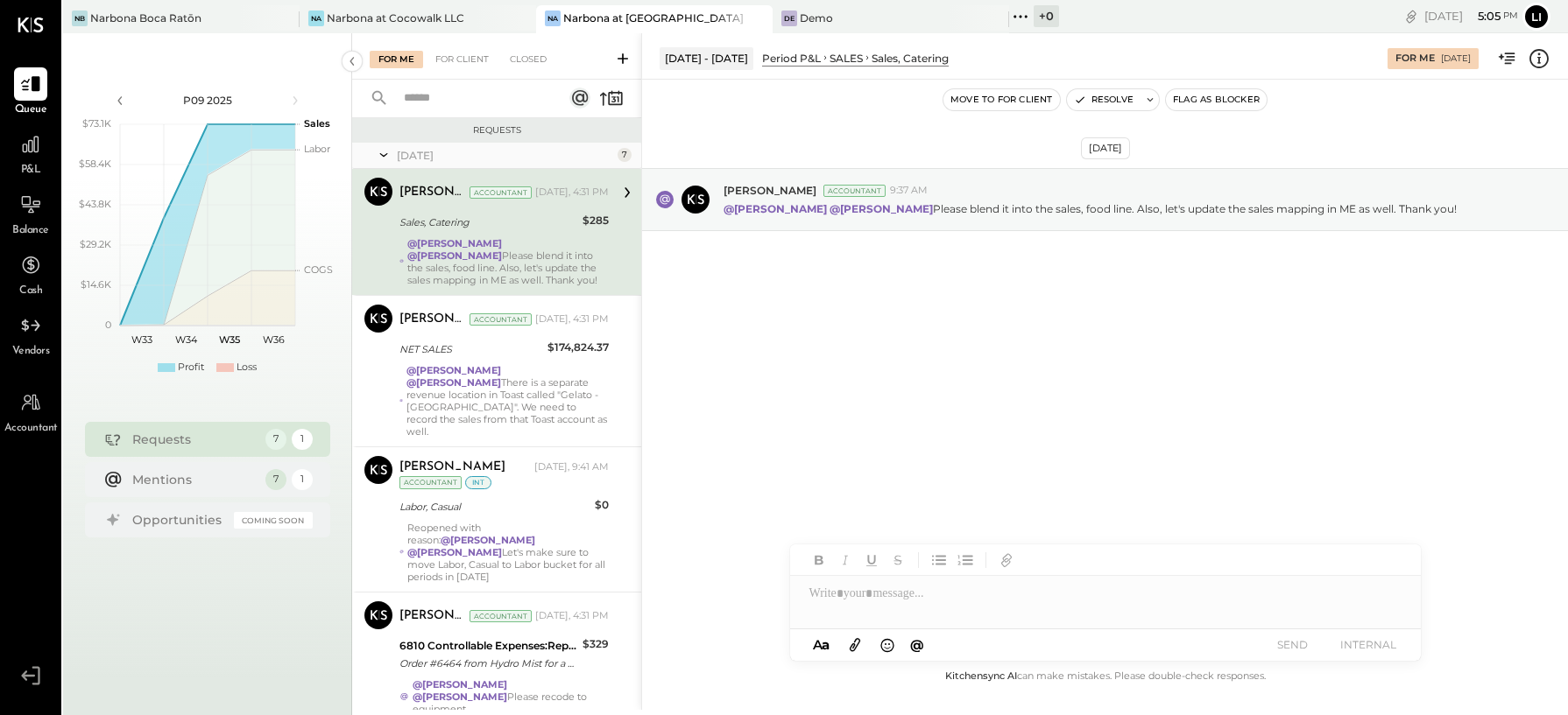
click at [1037, 356] on div "Aug 28th, 2025 Joseph Shin Accountant 9:37 AM @Lilia Martinez Nogueda @Noemi Ba…" at bounding box center [1104, 243] width 925 height 239
click at [911, 301] on div "Aug 28th, 2025 Joseph Shin Accountant 9:37 AM @Lilia Martinez Nogueda @Noemi Ba…" at bounding box center [1104, 243] width 925 height 239
click at [988, 611] on div at bounding box center [1104, 593] width 630 height 35
click at [921, 454] on div "Aug 28th, 2025 Joseph Shin Accountant 9:37 AM @Lilia Martinez Nogueda @Noemi Ba…" at bounding box center [1104, 373] width 925 height 587
click at [871, 587] on div at bounding box center [1104, 593] width 630 height 35
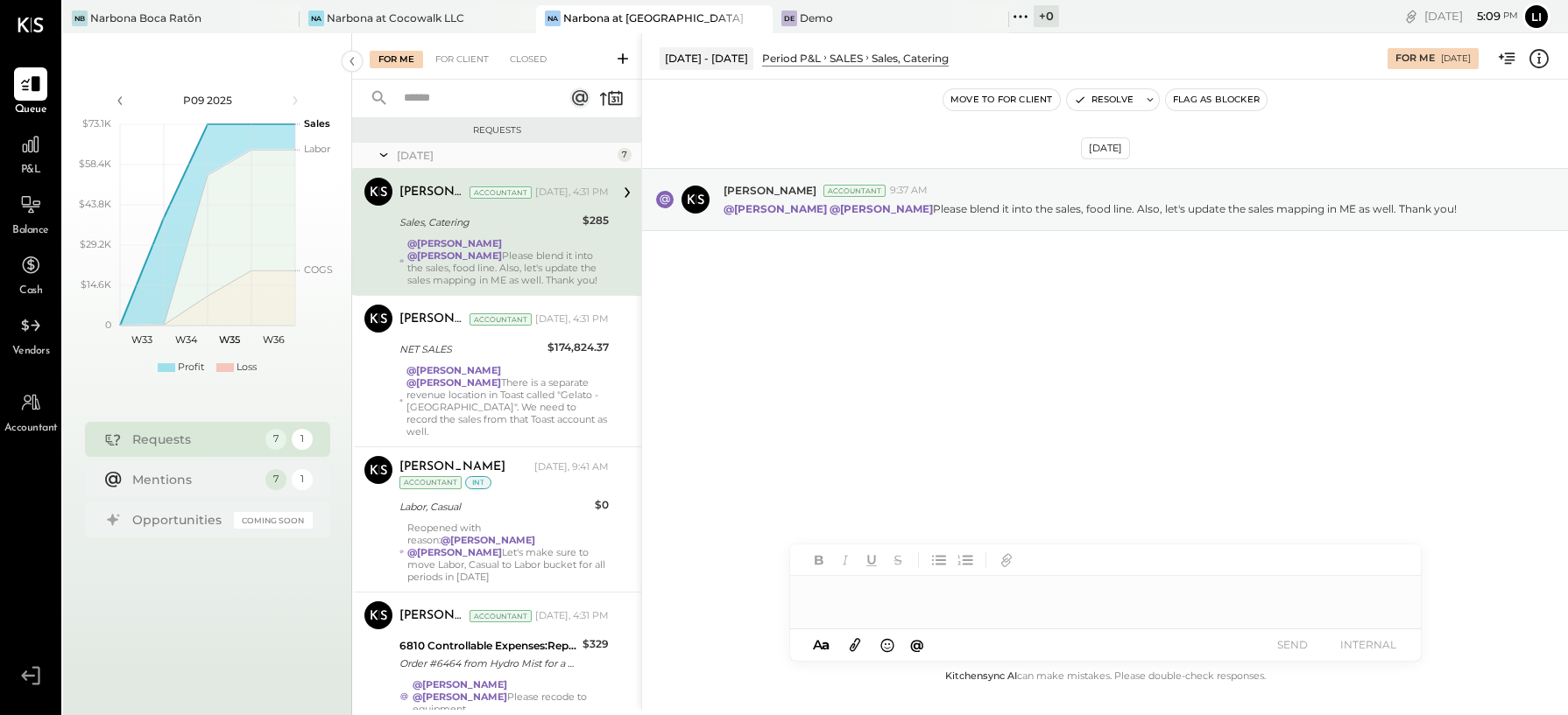
click at [871, 587] on div at bounding box center [1104, 593] width 630 height 35
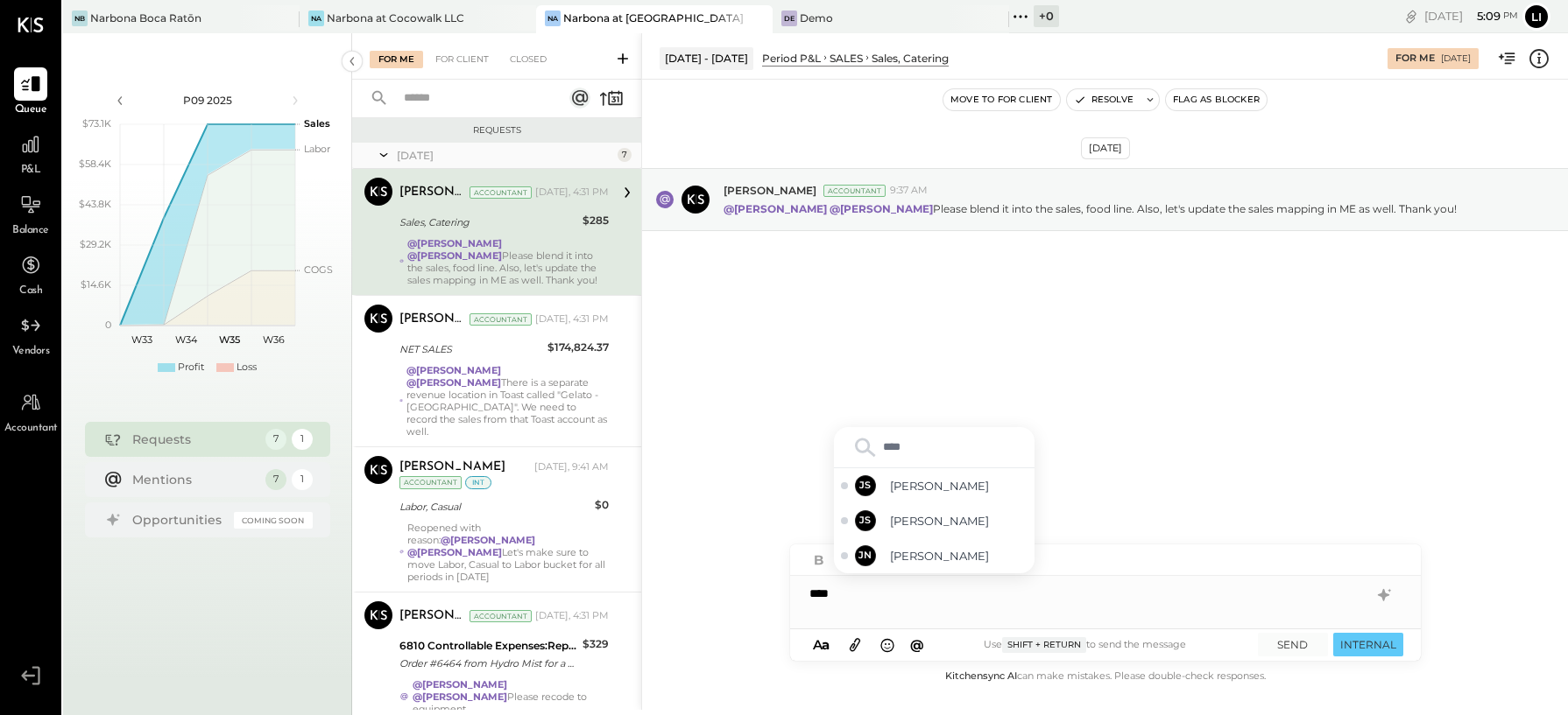
type input "*****"
click at [895, 557] on span "[PERSON_NAME]" at bounding box center [958, 557] width 138 height 17
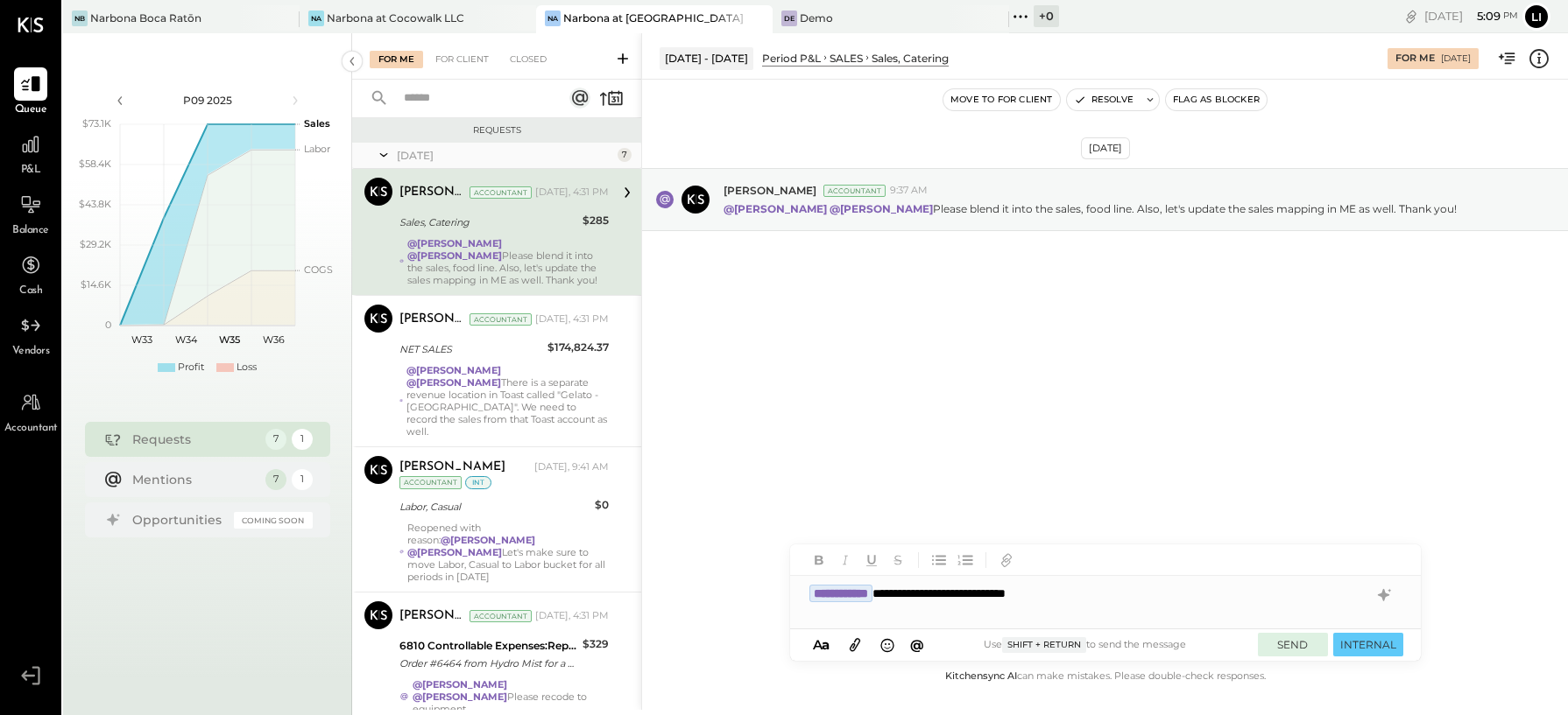
click at [1301, 644] on button "SEND" at bounding box center [1293, 644] width 70 height 24
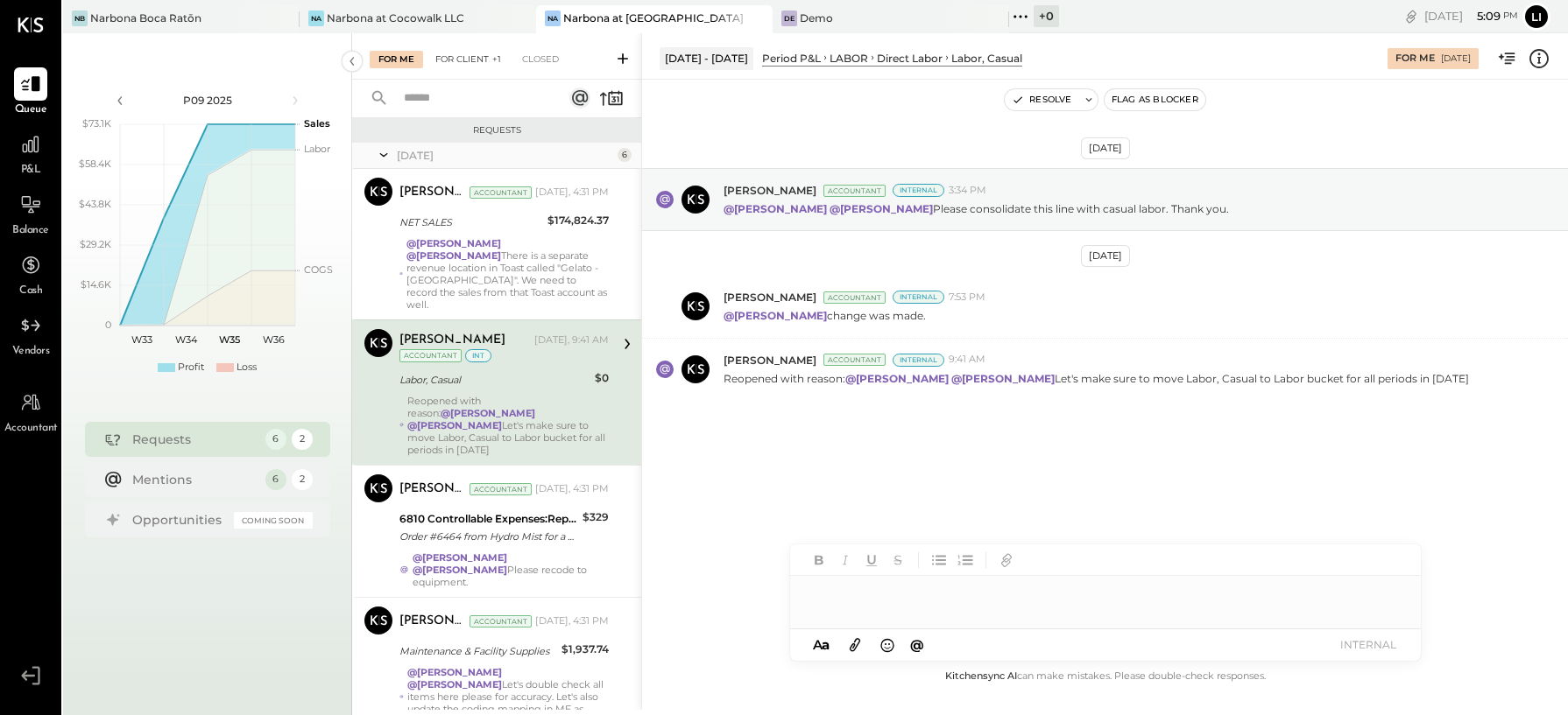
click at [462, 63] on div "For Client +1" at bounding box center [468, 59] width 83 height 18
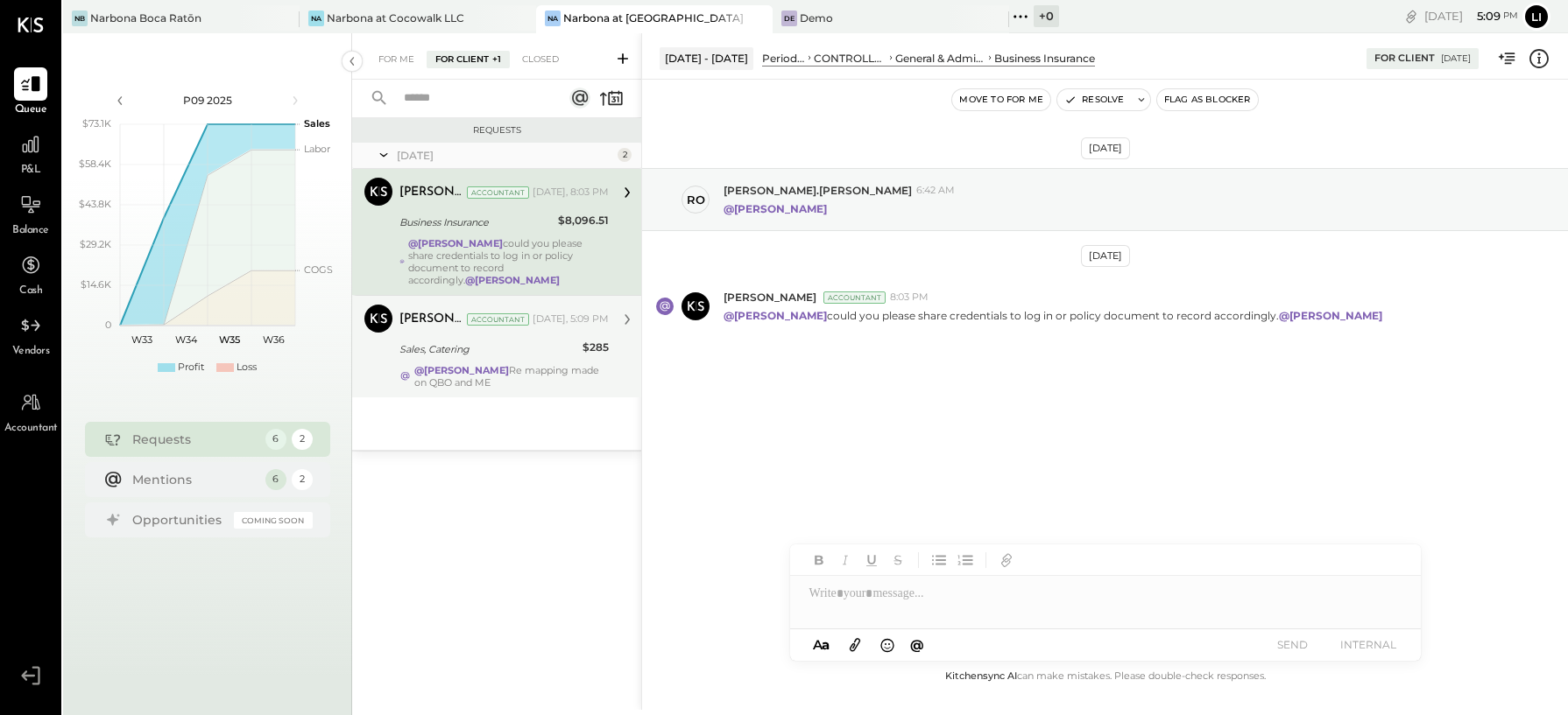
click at [449, 345] on div "Sales, Catering" at bounding box center [488, 349] width 178 height 18
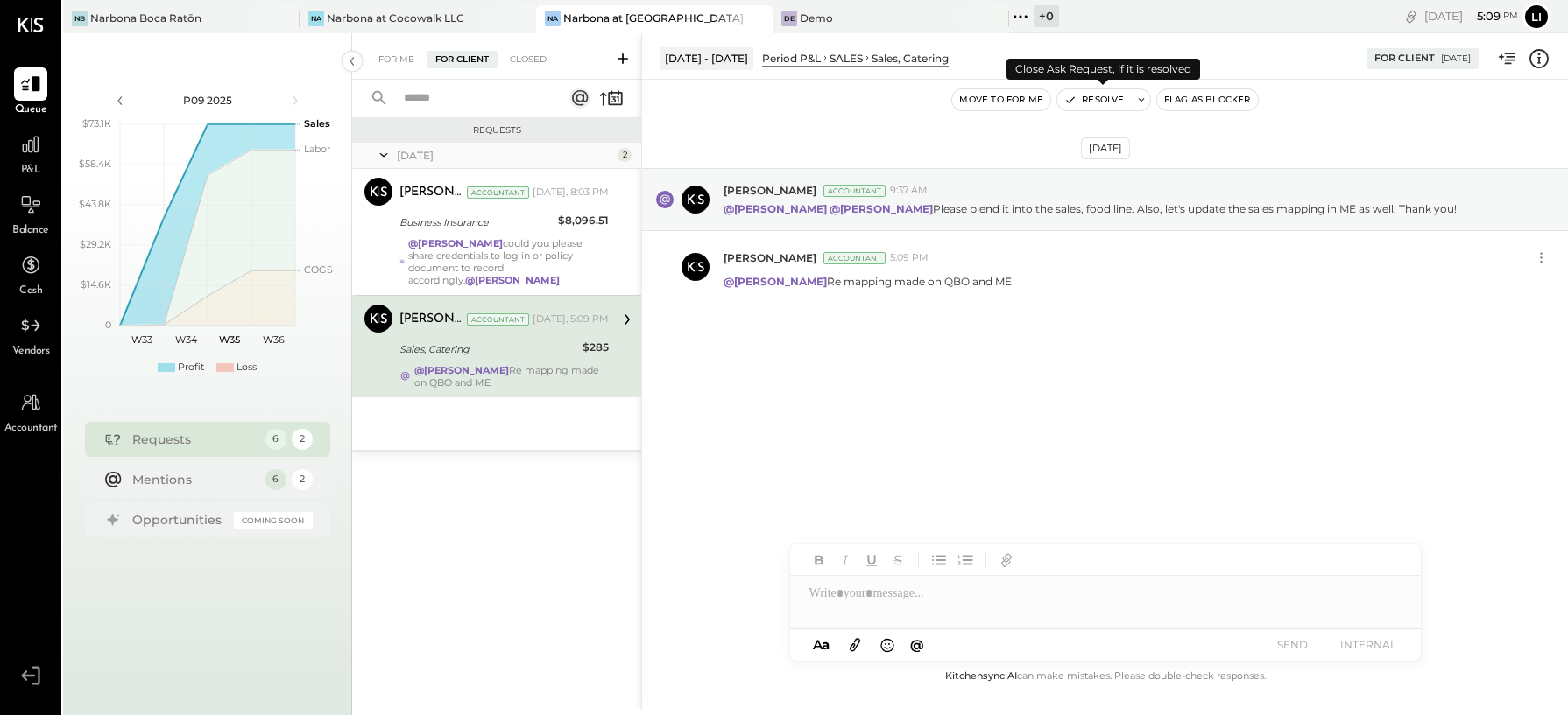
click at [1086, 99] on button "Resolve" at bounding box center [1094, 100] width 74 height 21
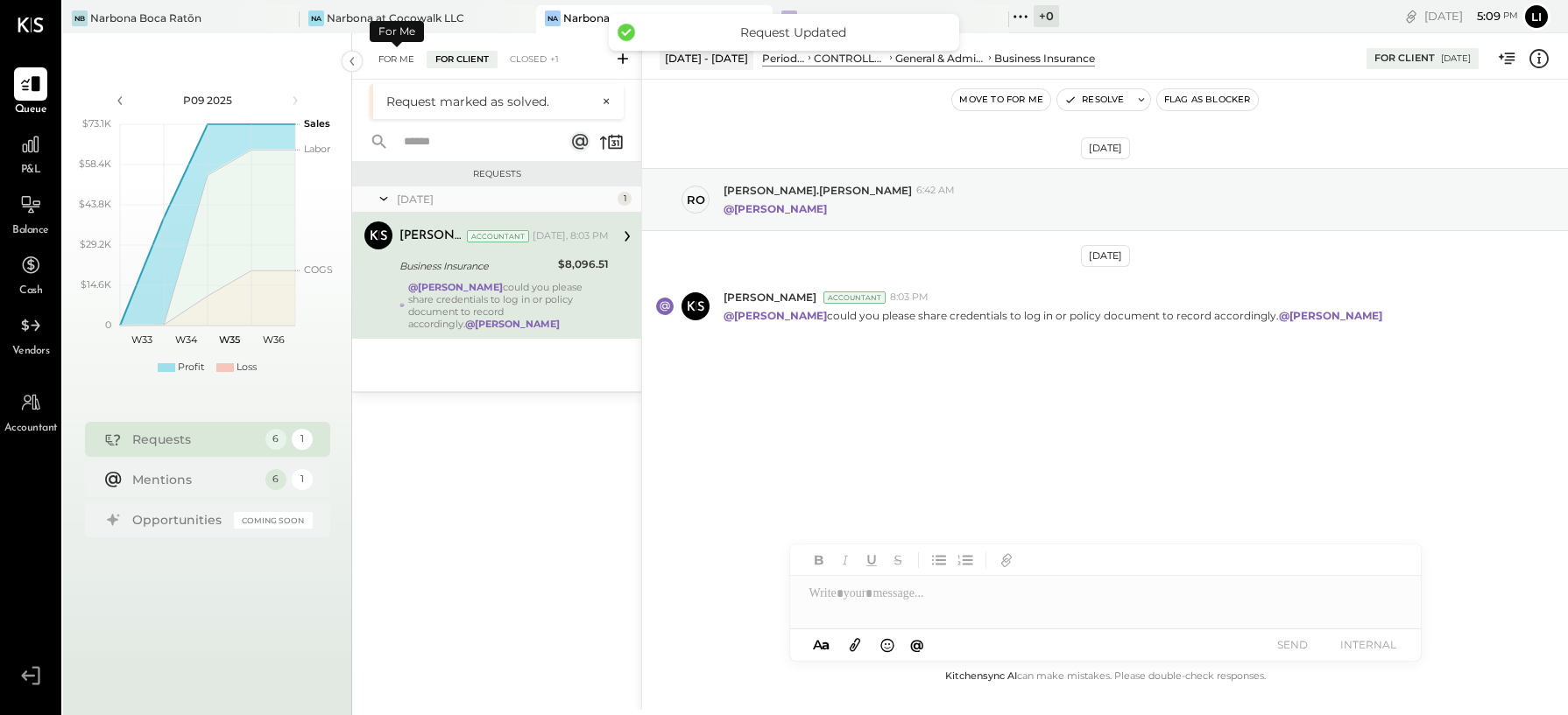
click at [397, 61] on div "For Me" at bounding box center [396, 59] width 54 height 18
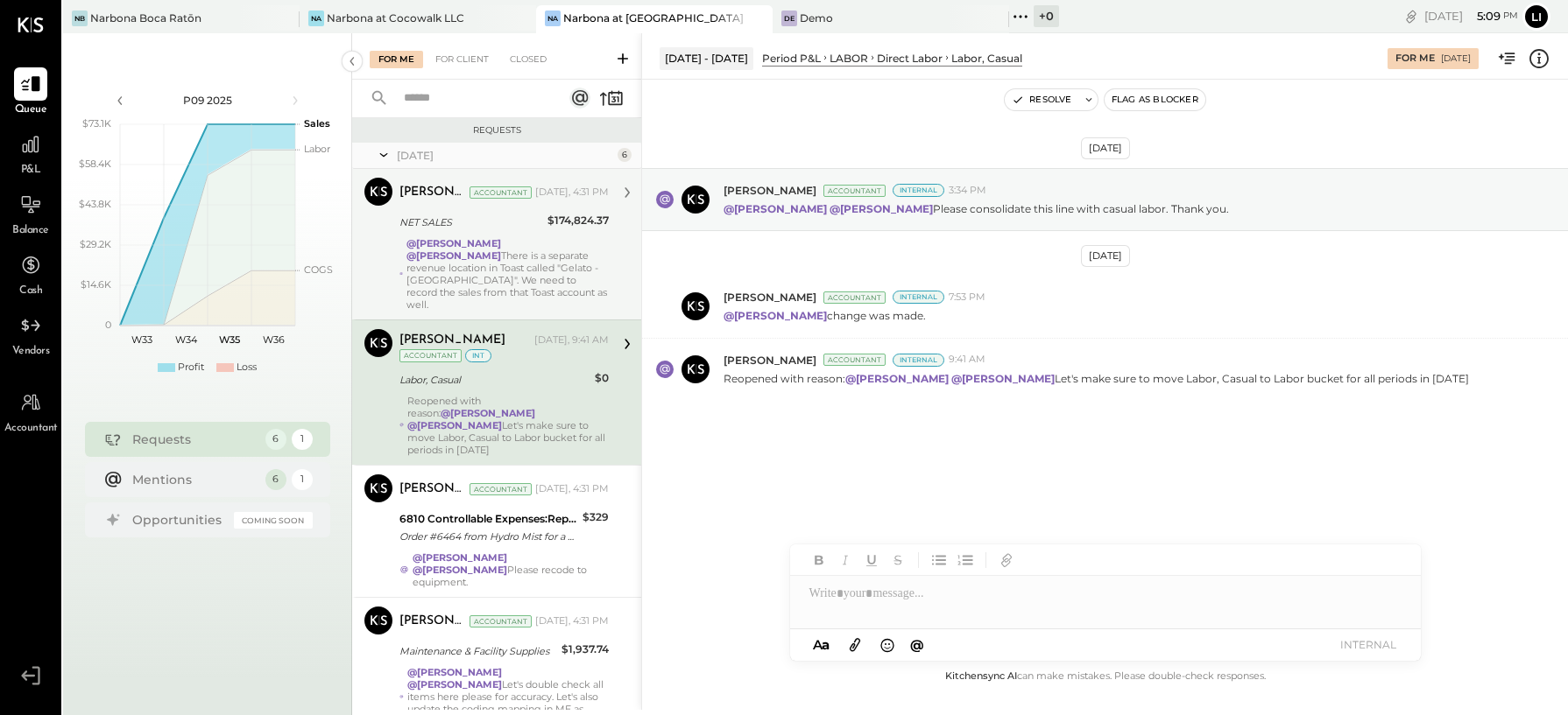
click at [495, 240] on strong "@[PERSON_NAME]" at bounding box center [453, 243] width 94 height 12
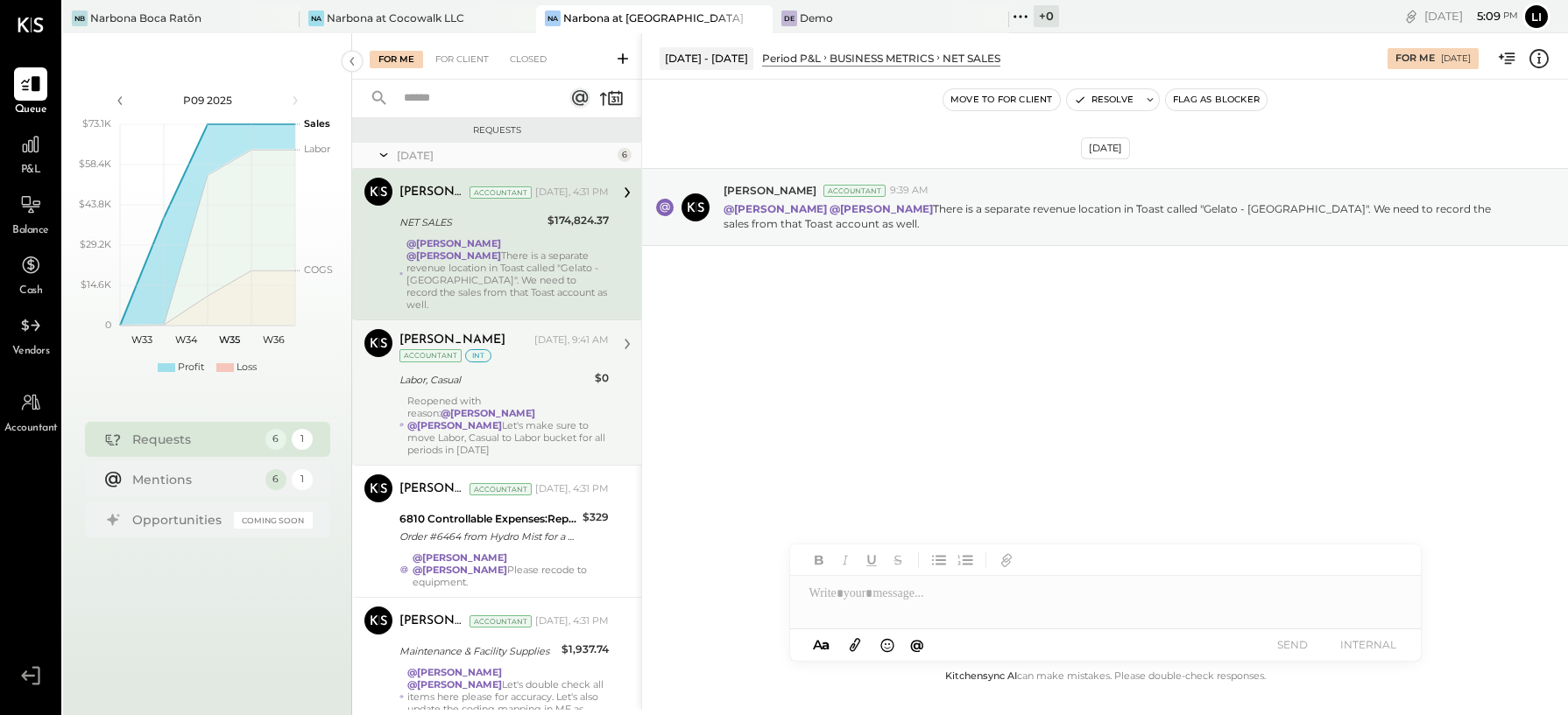
scroll to position [285, 0]
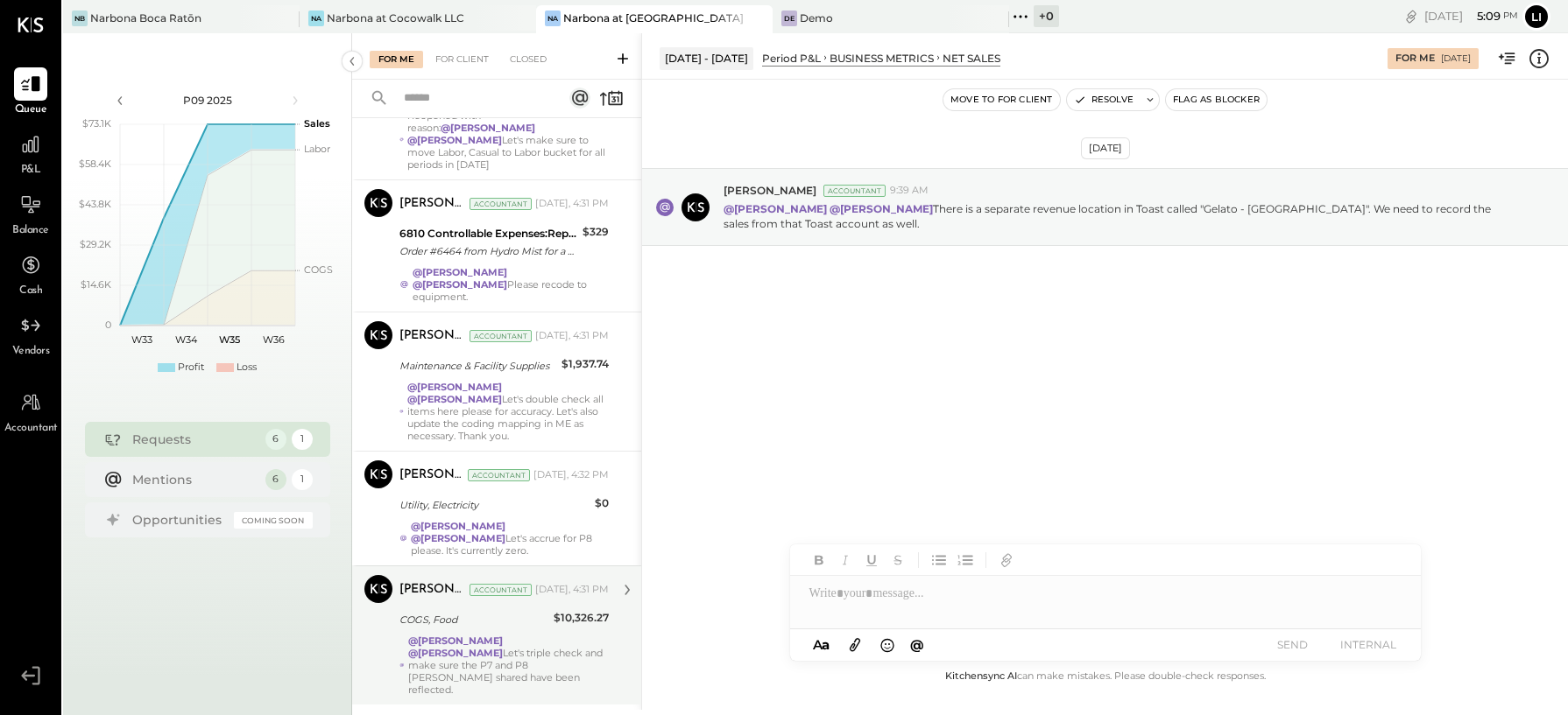
click at [487, 635] on div "@Lilia Martinez Nogueda @Noemi Balmaceda Let's triple check and make sure the P…" at bounding box center [508, 665] width 201 height 61
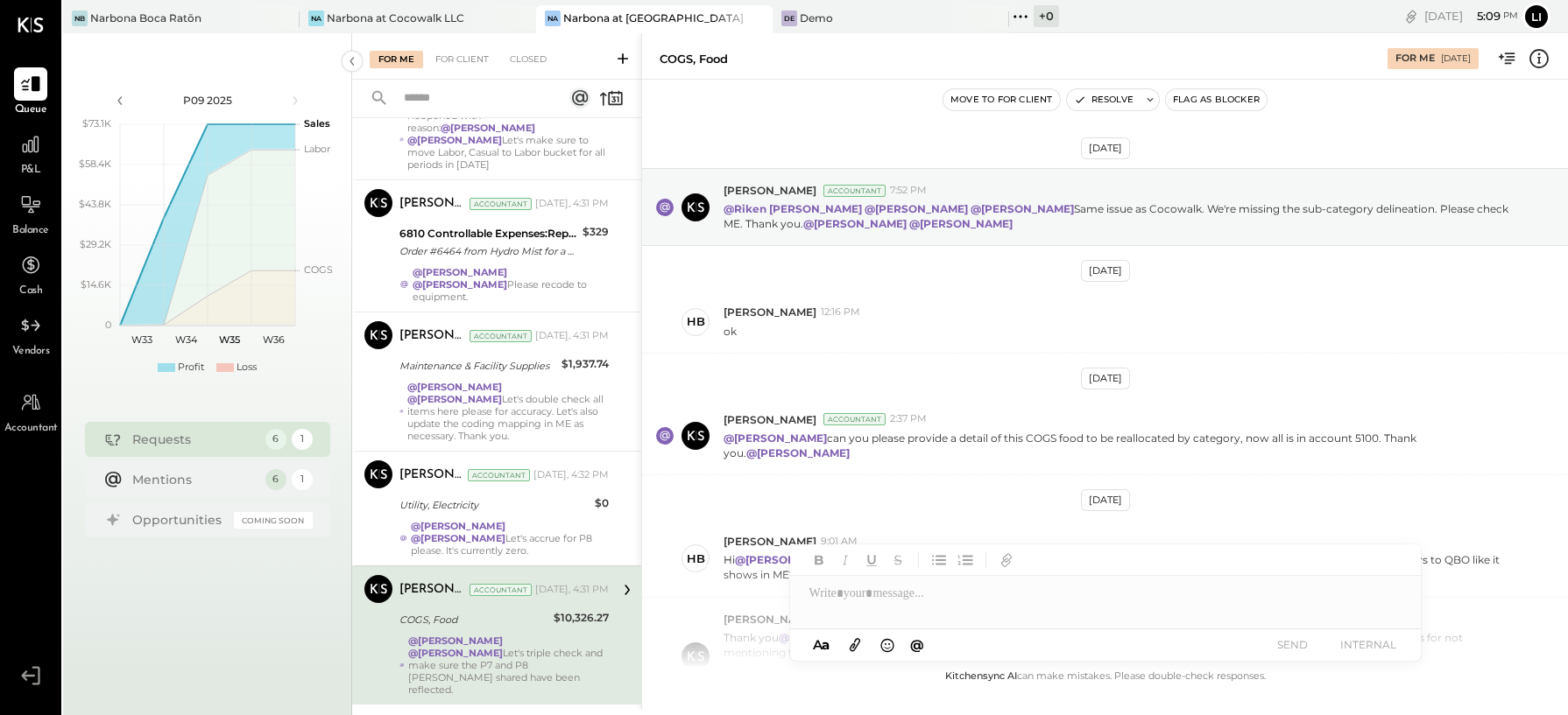
scroll to position [465, 0]
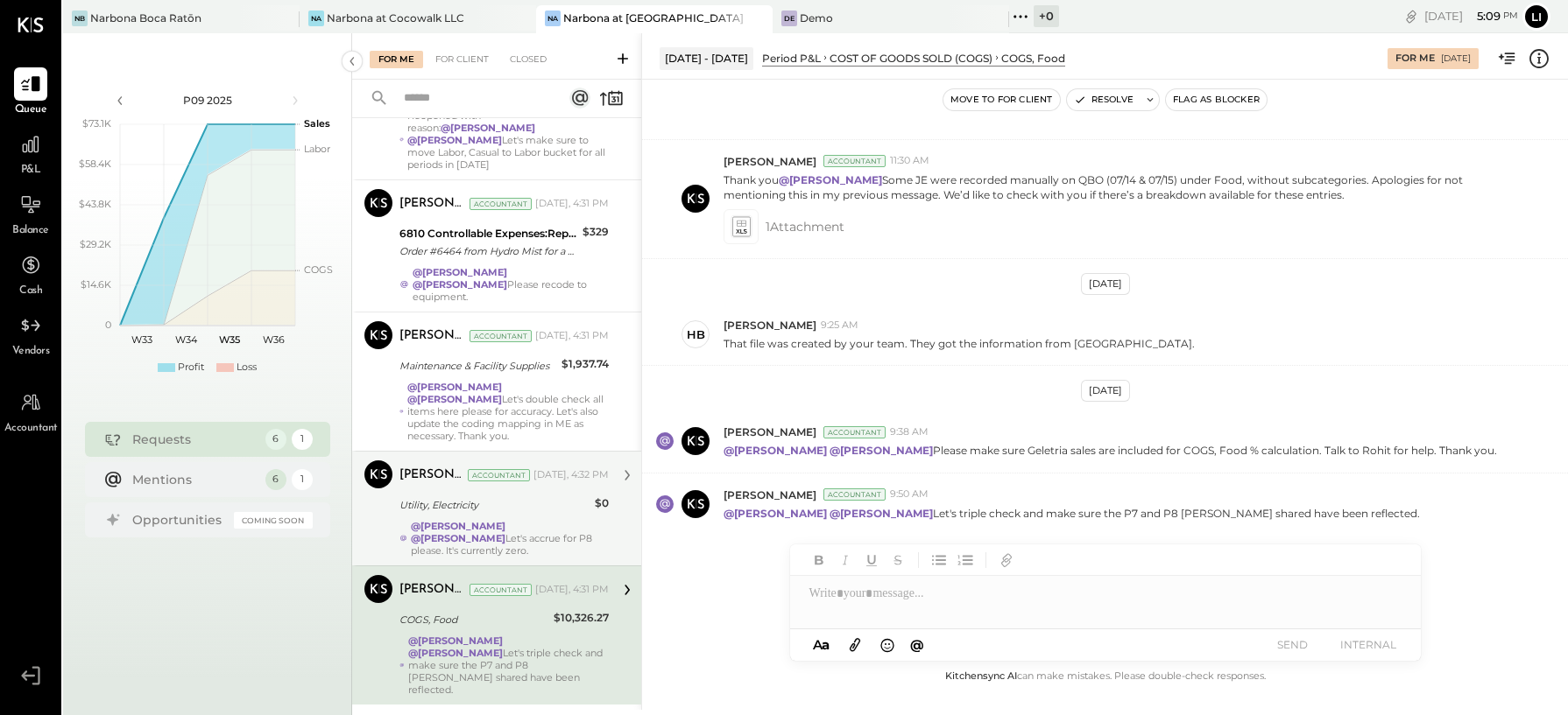
click at [503, 520] on strong "@[PERSON_NAME]" at bounding box center [458, 526] width 94 height 12
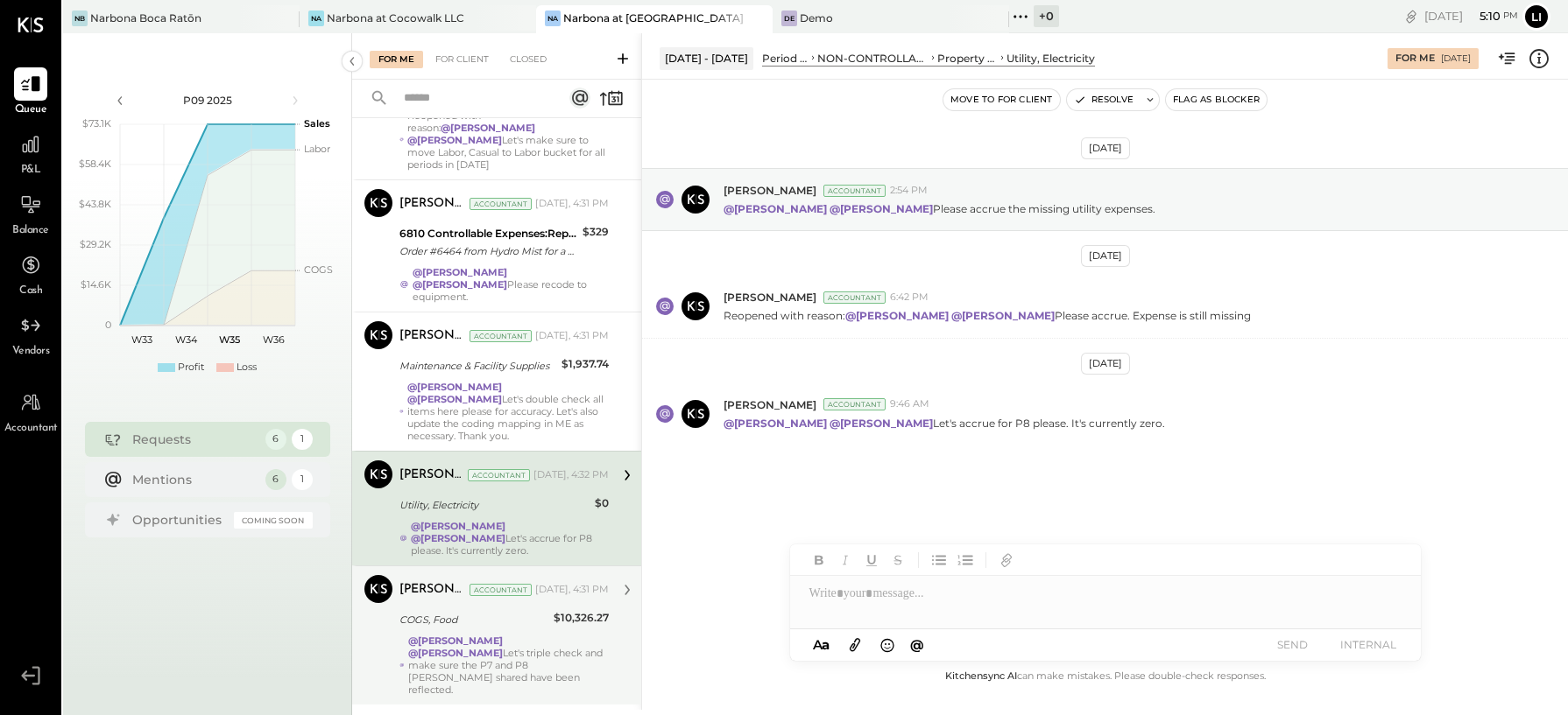
click at [920, 471] on div "Aug 18th, 2025 Joseph Shin Accountant 2:54 PM @Lilia Martinez Nogueda @Noemi Ba…" at bounding box center [1104, 349] width 925 height 453
click at [892, 470] on div "Aug 18th, 2025 Joseph Shin Accountant 2:54 PM @Lilia Martinez Nogueda @Noemi Ba…" at bounding box center [1104, 349] width 925 height 453
click at [1009, 501] on div "Aug 18th, 2025 Joseph Shin Accountant 2:54 PM @Lilia Martinez Nogueda @Noemi Ba…" at bounding box center [1104, 349] width 925 height 453
click at [1109, 478] on div "Aug 18th, 2025 Joseph Shin Accountant 2:54 PM @Lilia Martinez Nogueda @Noemi Ba…" at bounding box center [1104, 349] width 925 height 453
click at [1226, 469] on div "Aug 18th, 2025 Joseph Shin Accountant 2:54 PM @Lilia Martinez Nogueda @Noemi Ba…" at bounding box center [1104, 349] width 925 height 453
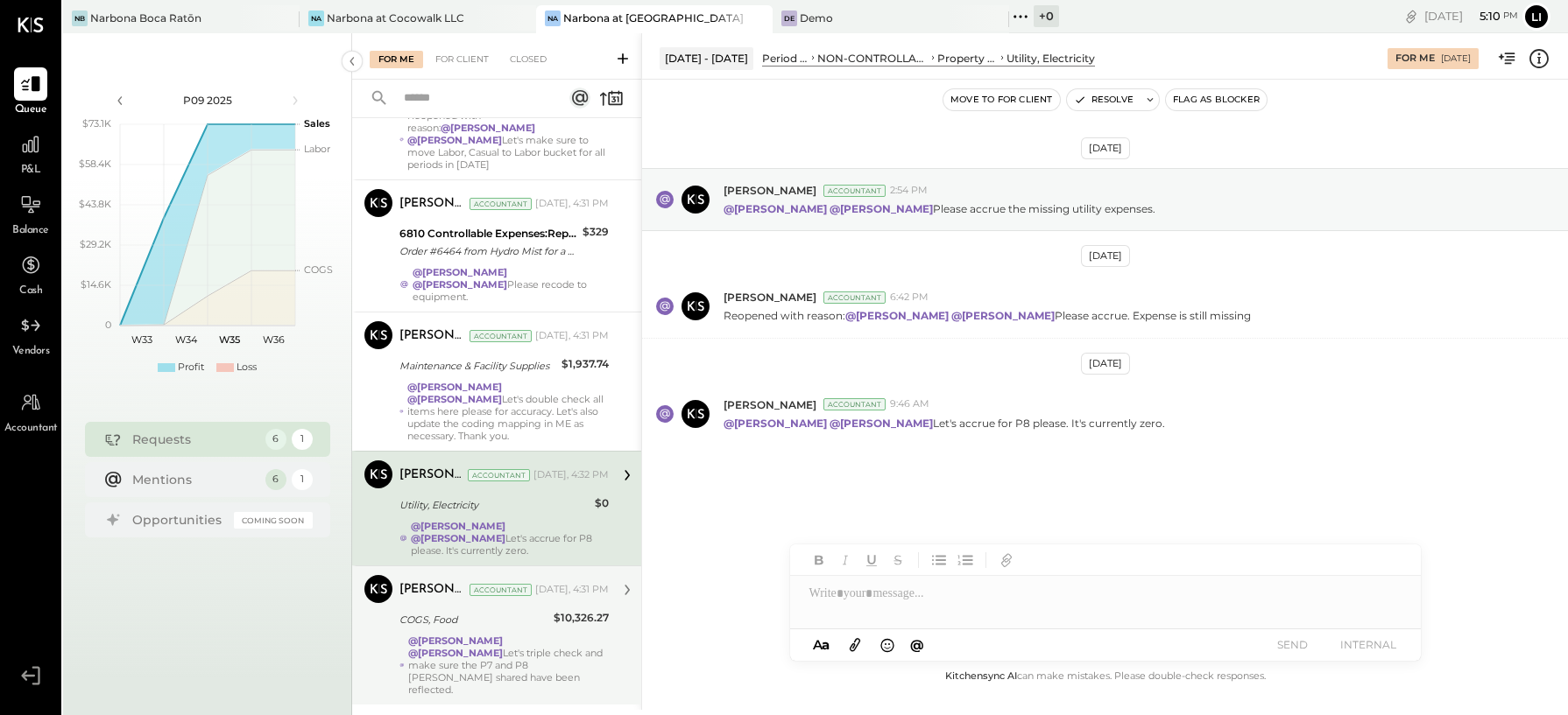
click at [1188, 468] on div "Aug 18th, 2025 Joseph Shin Accountant 2:54 PM @Lilia Martinez Nogueda @Noemi Ba…" at bounding box center [1104, 349] width 925 height 453
click at [481, 496] on div "Utility, Electricity" at bounding box center [495, 505] width 190 height 18
click at [951, 491] on div "Aug 18th, 2025 Joseph Shin Accountant 2:54 PM @Lilia Martinez Nogueda @Noemi Ba…" at bounding box center [1104, 349] width 925 height 453
click at [798, 483] on div "Aug 18th, 2025 Joseph Shin Accountant 2:54 PM @Lilia Martinez Nogueda @Noemi Ba…" at bounding box center [1104, 349] width 925 height 453
click at [855, 449] on div "Aug 18th, 2025 Joseph Shin Accountant 2:54 PM @Lilia Martinez Nogueda @Noemi Ba…" at bounding box center [1104, 349] width 925 height 453
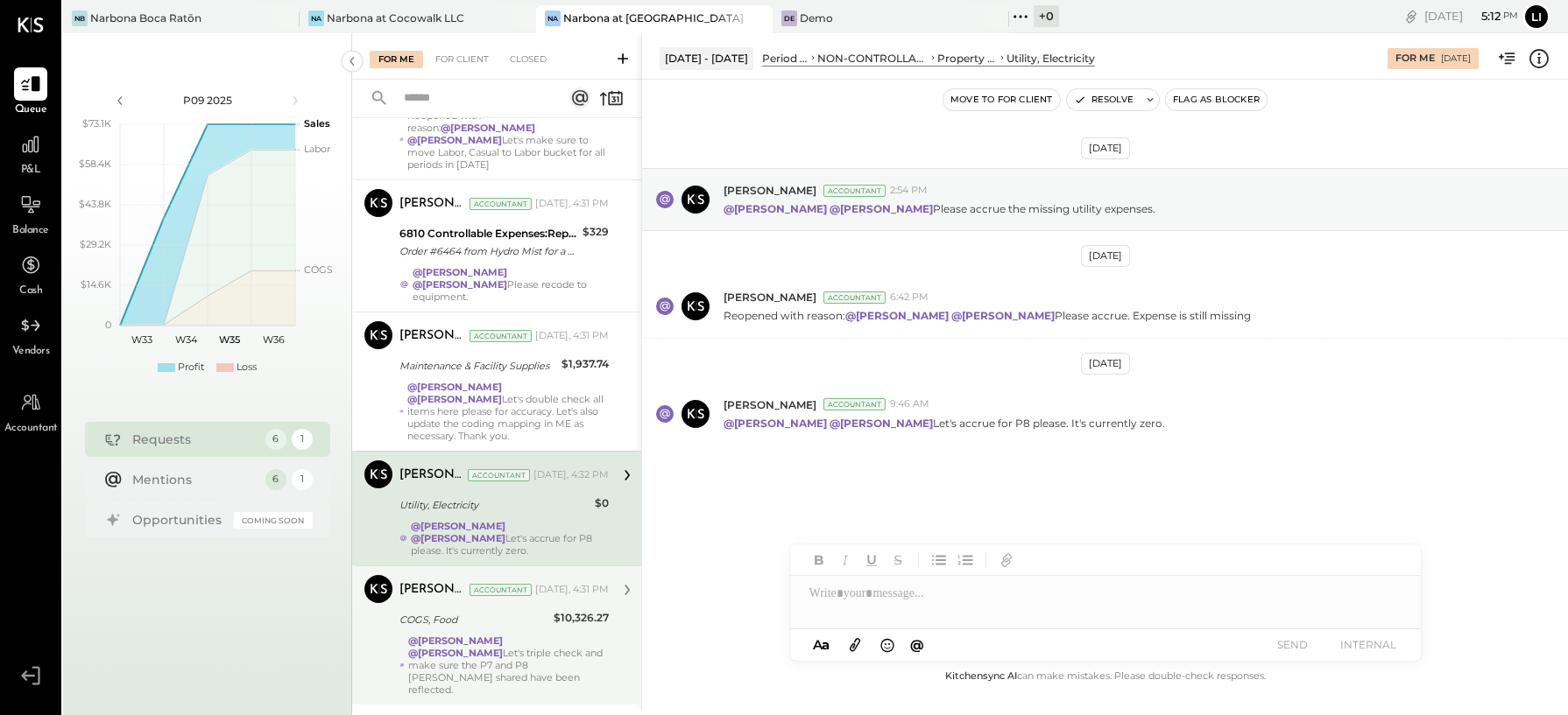
click at [743, 549] on div "Aug 18th, 2025 Joseph Shin Accountant 2:54 PM @Lilia Martinez Nogueda @Noemi Ba…" at bounding box center [1104, 349] width 925 height 453
click at [776, 492] on div "Aug 18th, 2025 Joseph Shin Accountant 2:54 PM @Lilia Martinez Nogueda @Noemi Ba…" at bounding box center [1104, 349] width 925 height 453
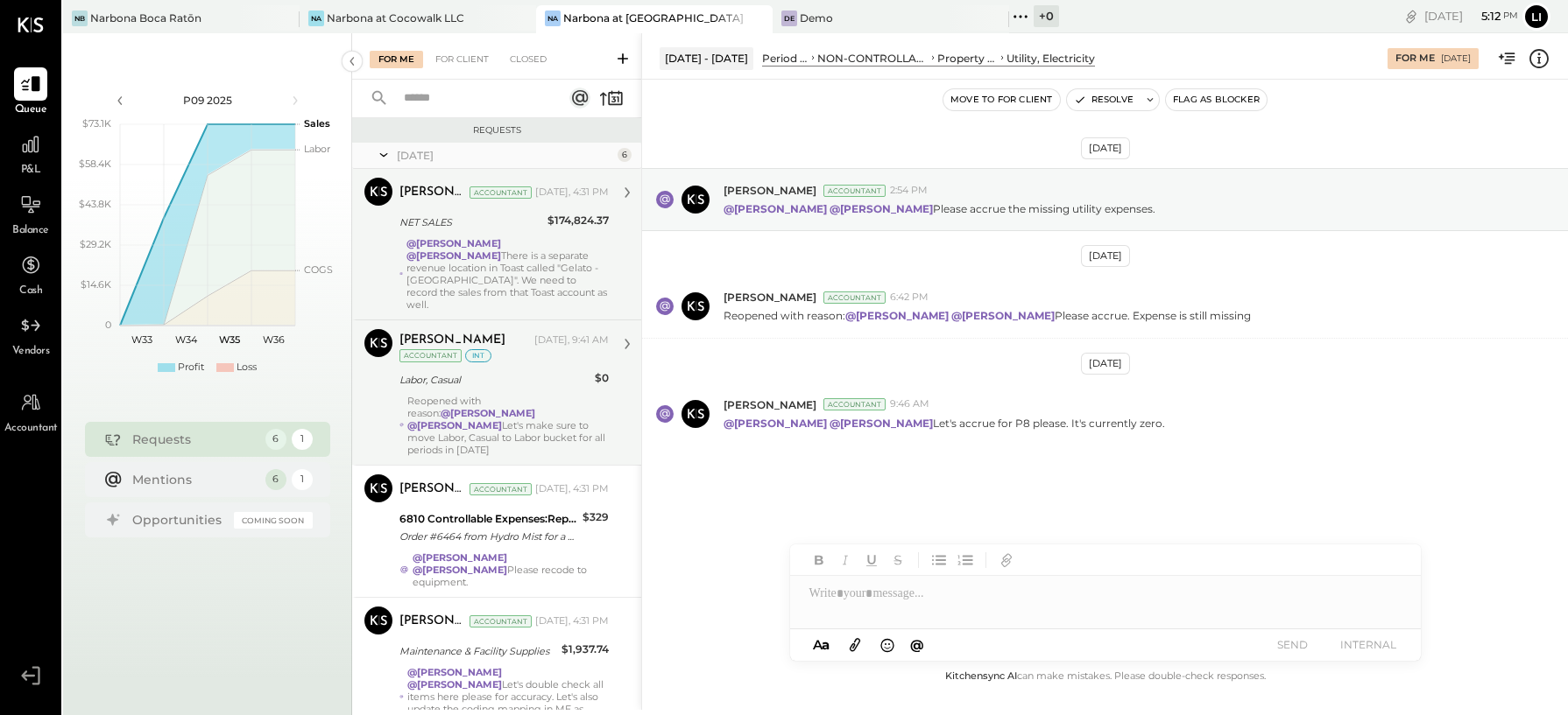
scroll to position [285, 0]
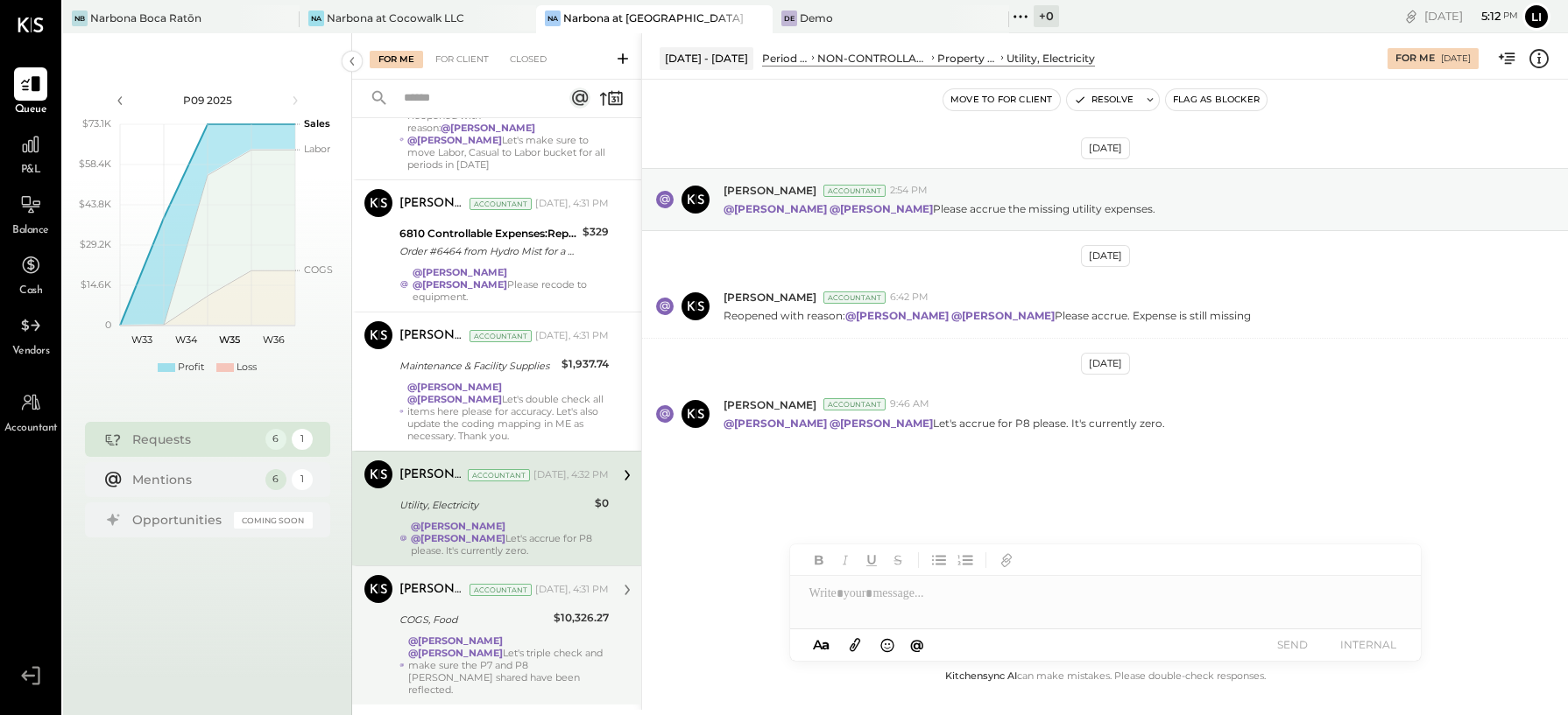
click at [473, 644] on div "@Lilia Martinez Nogueda @Noemi Balmaceda Let's triple check and make sure the P…" at bounding box center [508, 665] width 201 height 61
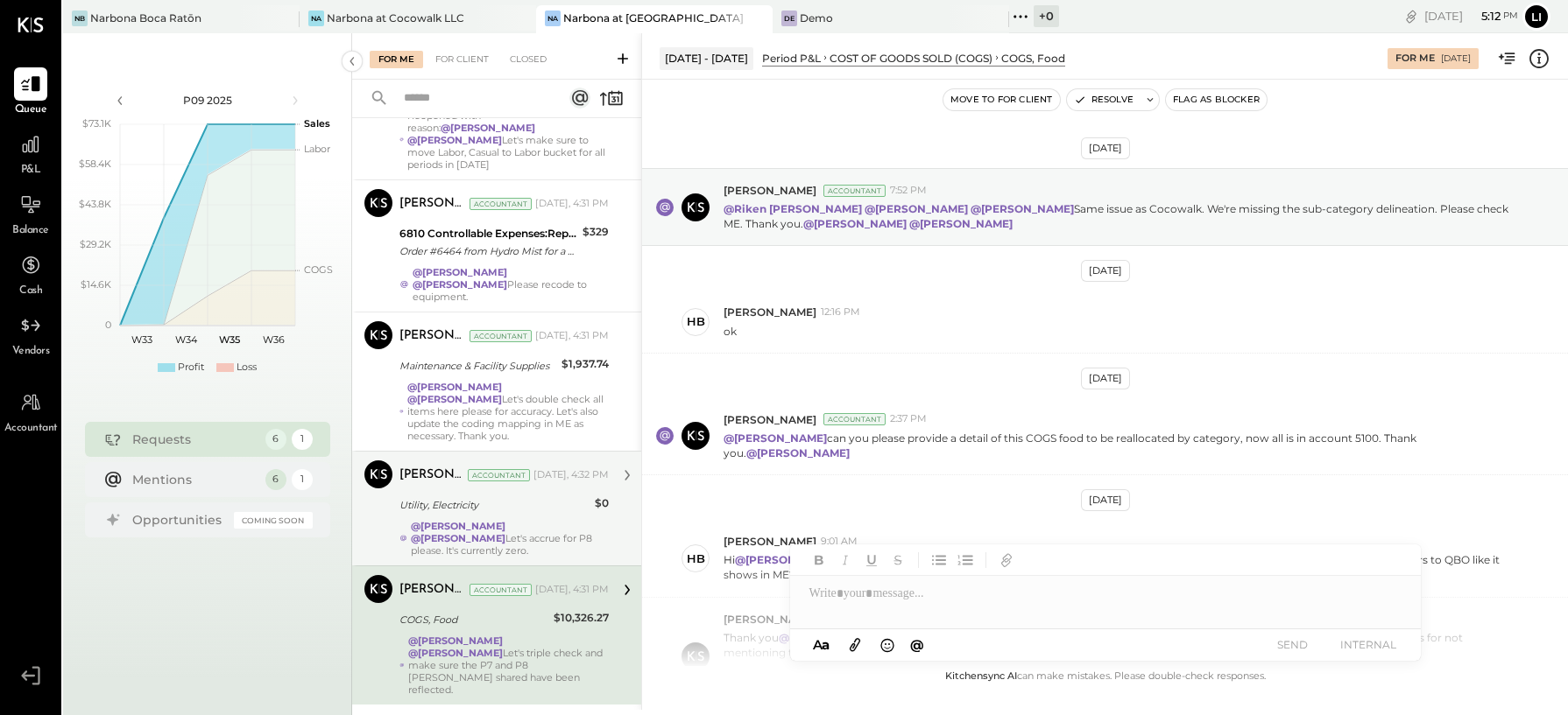
scroll to position [465, 0]
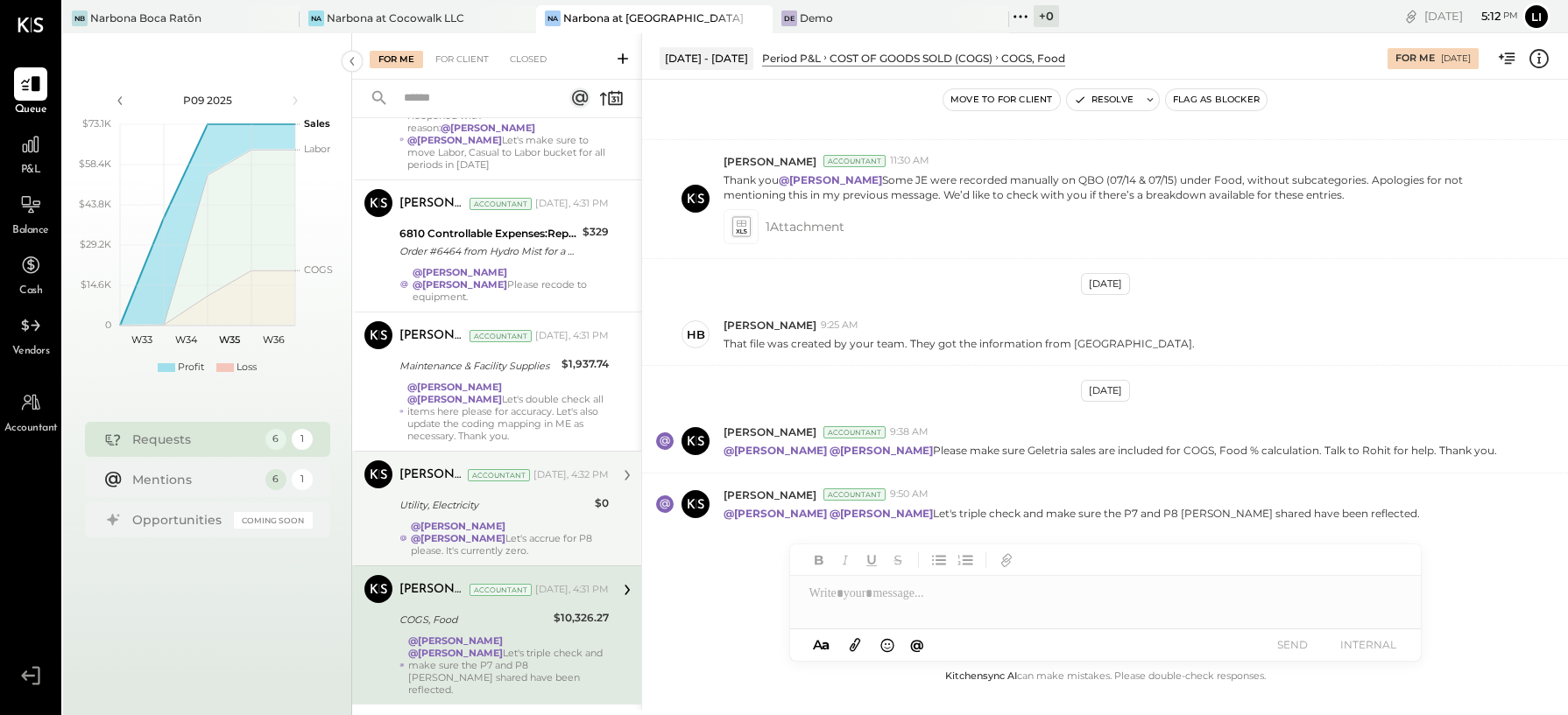
click at [457, 496] on div "Utility, Electricity" at bounding box center [495, 505] width 190 height 18
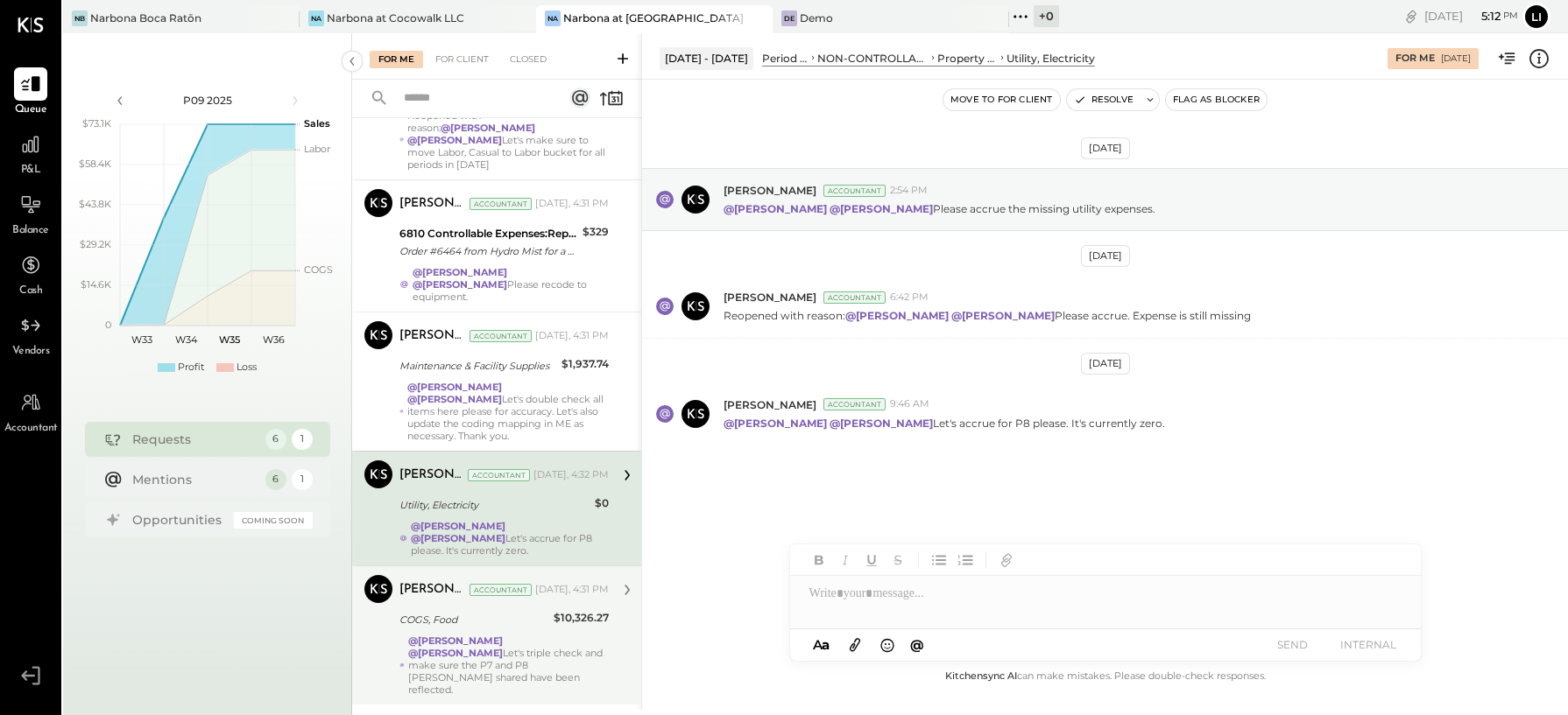
click at [1072, 481] on div "Aug 18th, 2025 Joseph Shin Accountant 2:54 PM @Lilia Martinez Nogueda @Noemi Ba…" at bounding box center [1104, 349] width 925 height 453
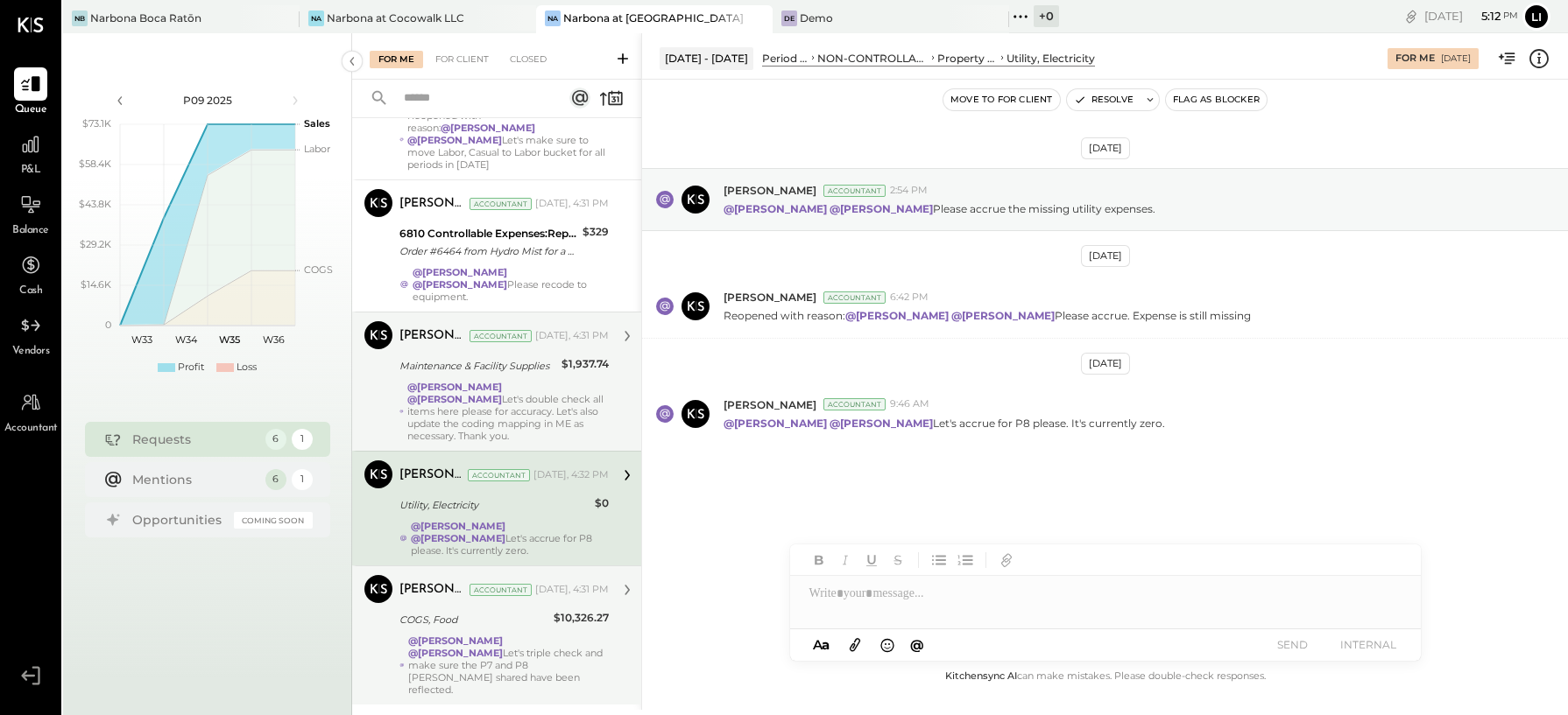
click at [506, 404] on div "@Lilia Martinez Nogueda @Noemi Balmaceda Let's double check all items here plea…" at bounding box center [508, 411] width 202 height 61
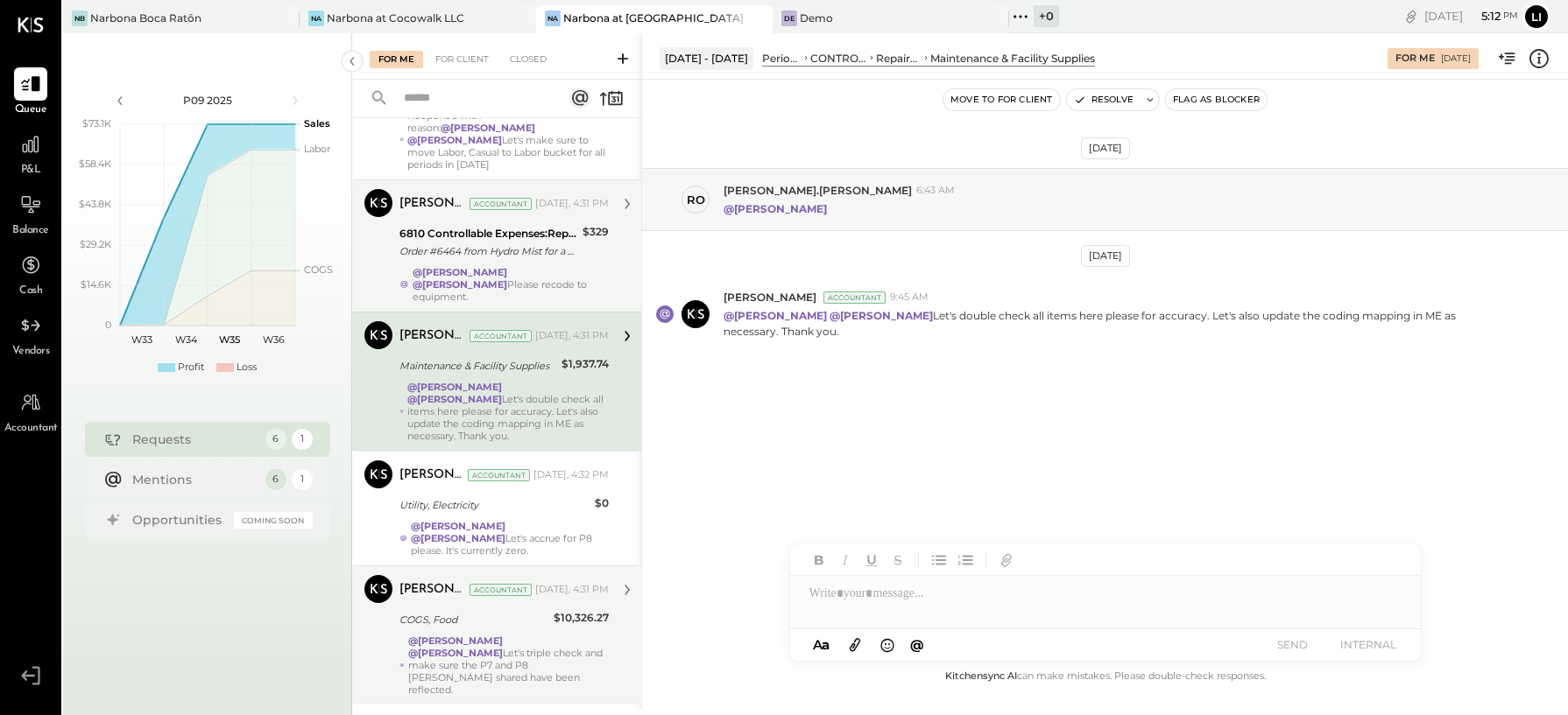
click at [487, 267] on strong "@[PERSON_NAME]" at bounding box center [460, 272] width 94 height 12
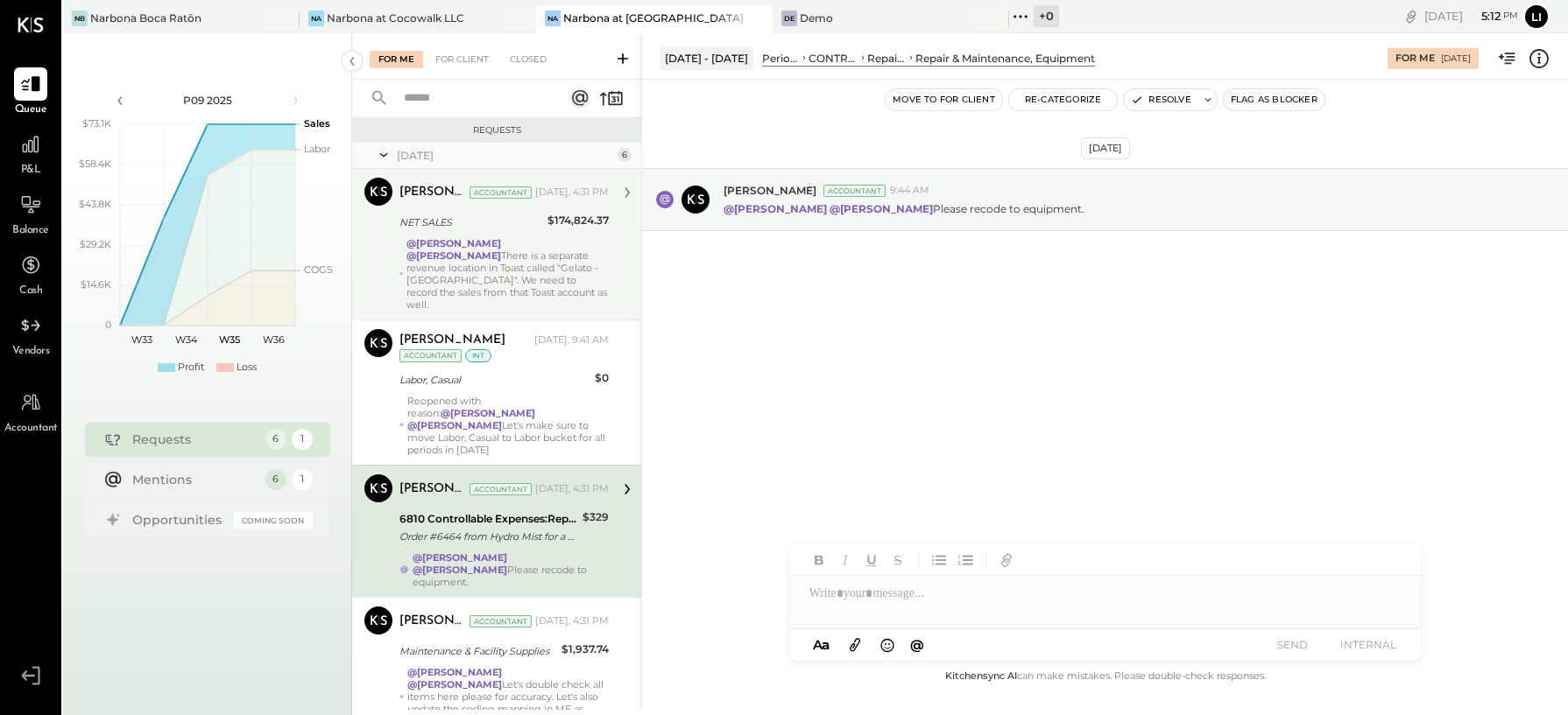
click at [491, 242] on strong "@[PERSON_NAME]" at bounding box center [453, 243] width 94 height 12
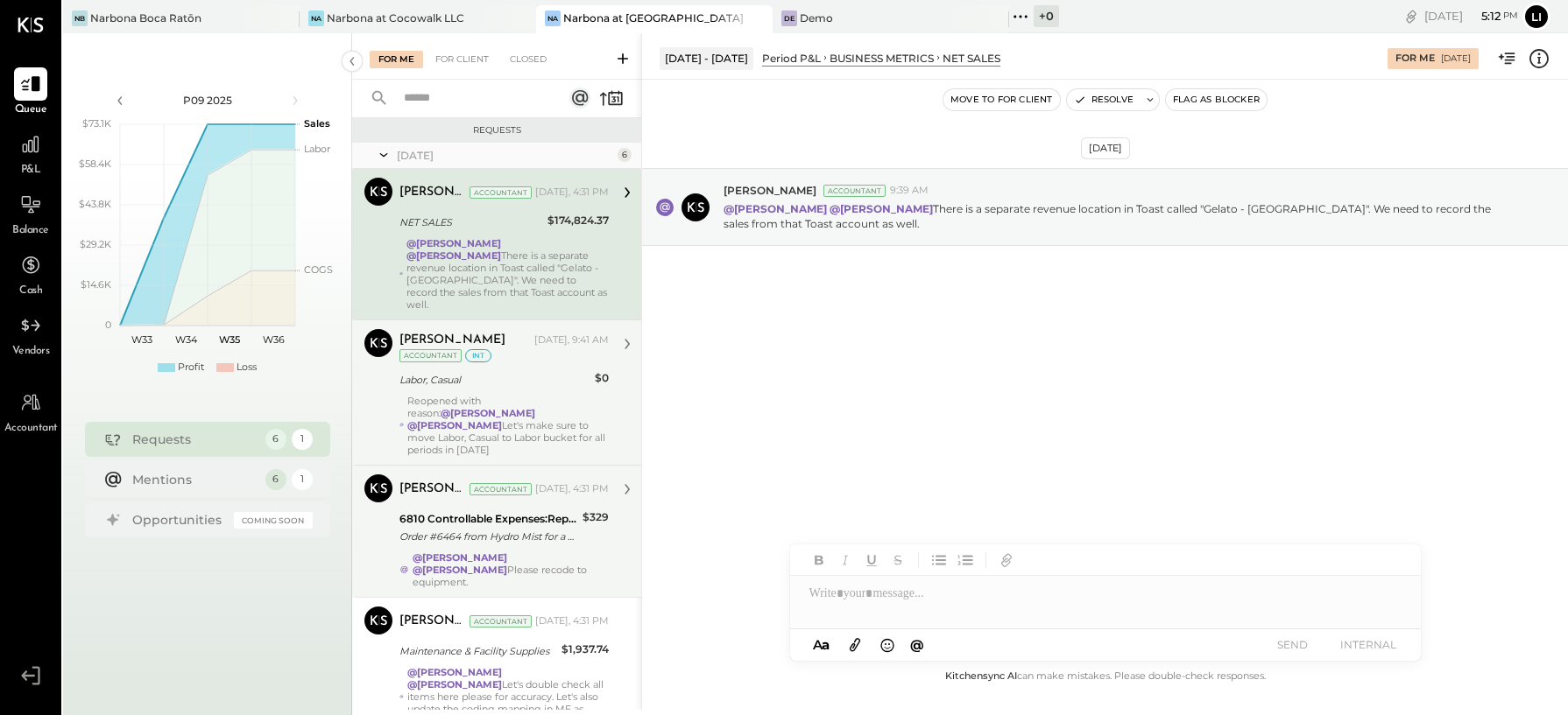
click at [529, 371] on div "Labor, Casual" at bounding box center [495, 380] width 190 height 18
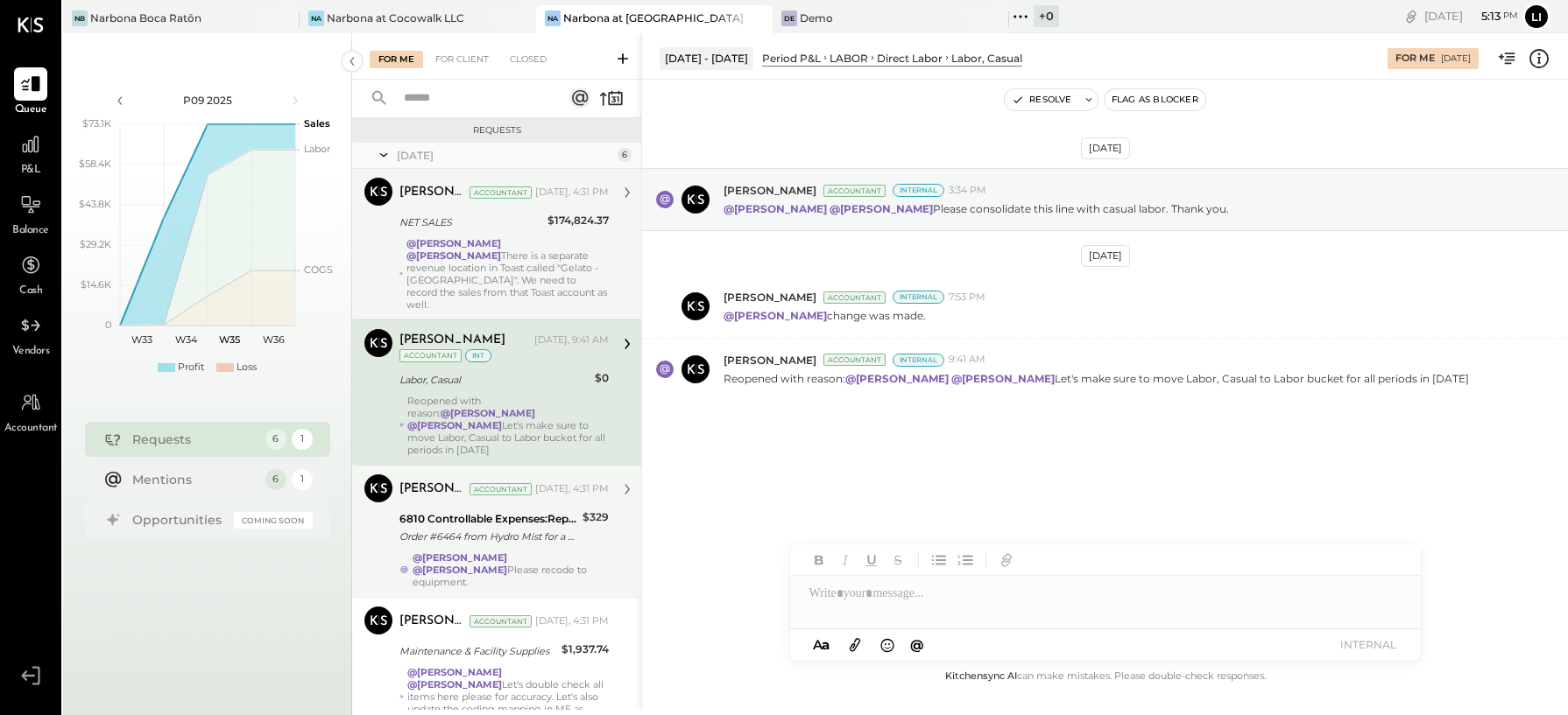
click at [789, 431] on div "Aug 27th, 2025 Joseph Shin Accountant Internal 3:34 PM @Lilia Martinez Nogueda …" at bounding box center [1104, 327] width 925 height 408
click at [772, 494] on div "Aug 27th, 2025 Joseph Shin Accountant Internal 3:34 PM @Lilia Martinez Nogueda …" at bounding box center [1104, 327] width 925 height 408
click at [814, 472] on div "Aug 27th, 2025 Joseph Shin Accountant Internal 3:34 PM @Lilia Martinez Nogueda …" at bounding box center [1104, 327] width 925 height 408
click at [841, 453] on div "Aug 27th, 2025 Joseph Shin Accountant Internal 3:34 PM @Lilia Martinez Nogueda …" at bounding box center [1104, 327] width 925 height 408
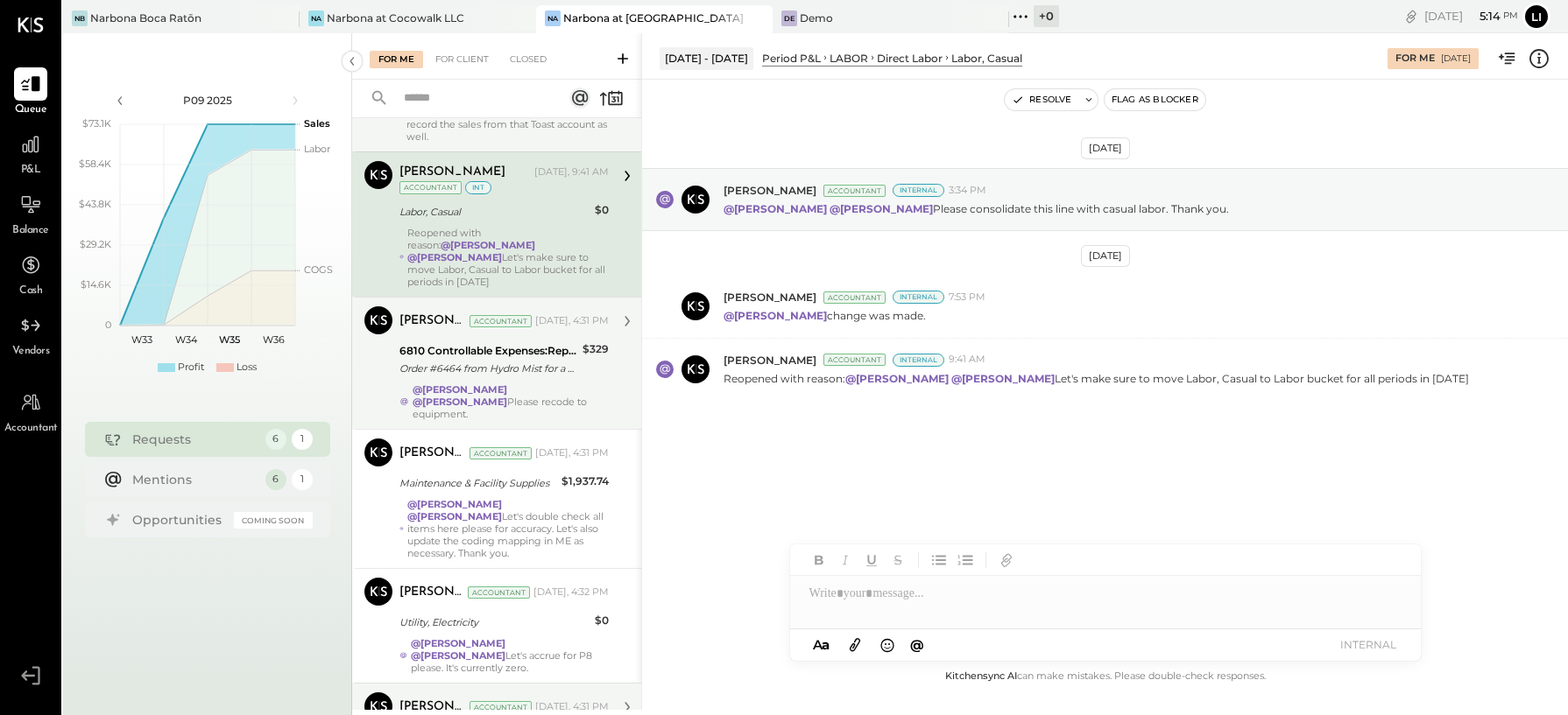
scroll to position [169, 0]
click at [471, 359] on div "Order #6464 from Hydro Mist for a 24 Inch Outdoor Wall Mount Oscillating Fan, t…" at bounding box center [488, 367] width 178 height 18
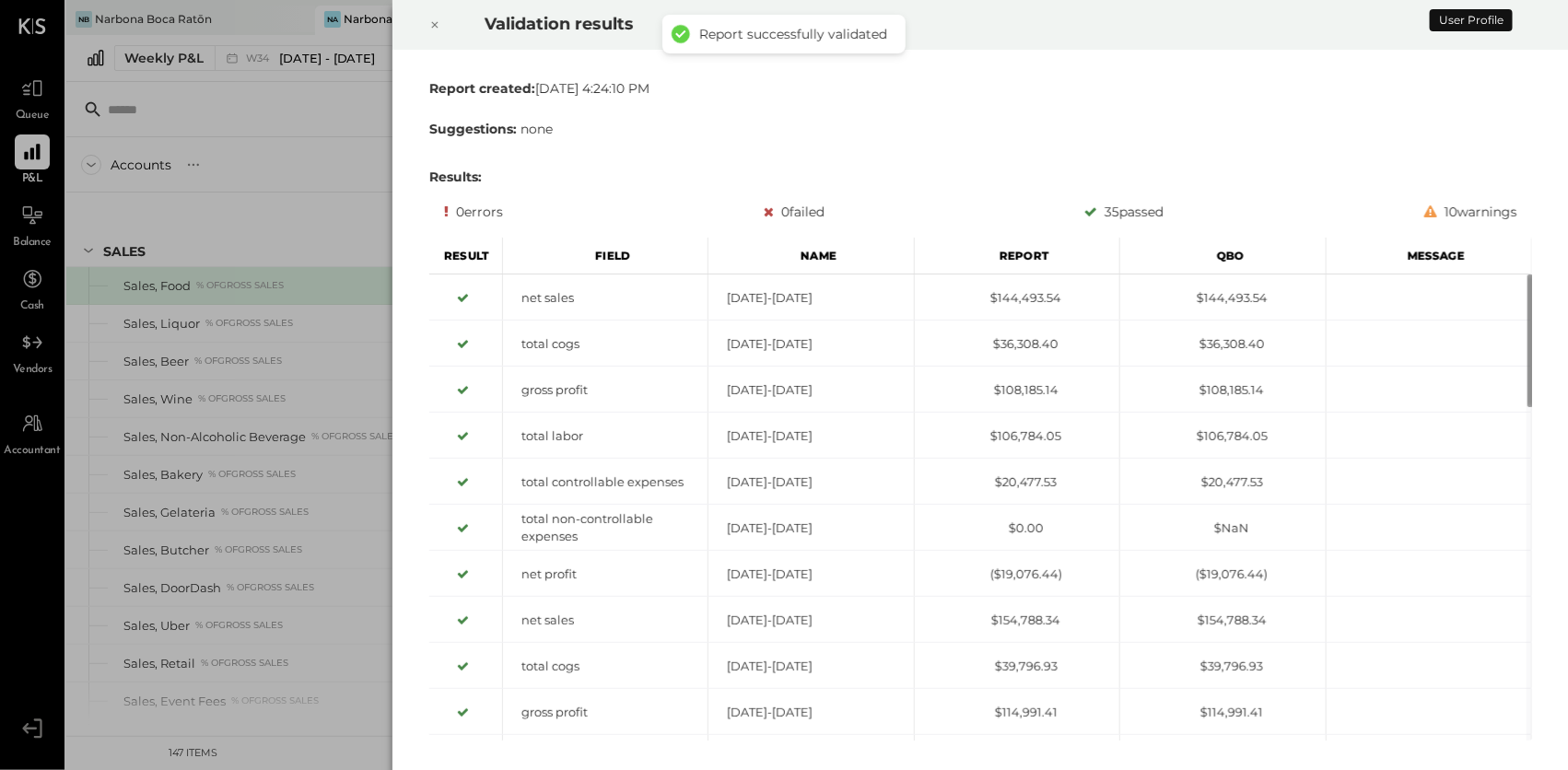
click at [433, 20] on icon at bounding box center [434, 25] width 11 height 22
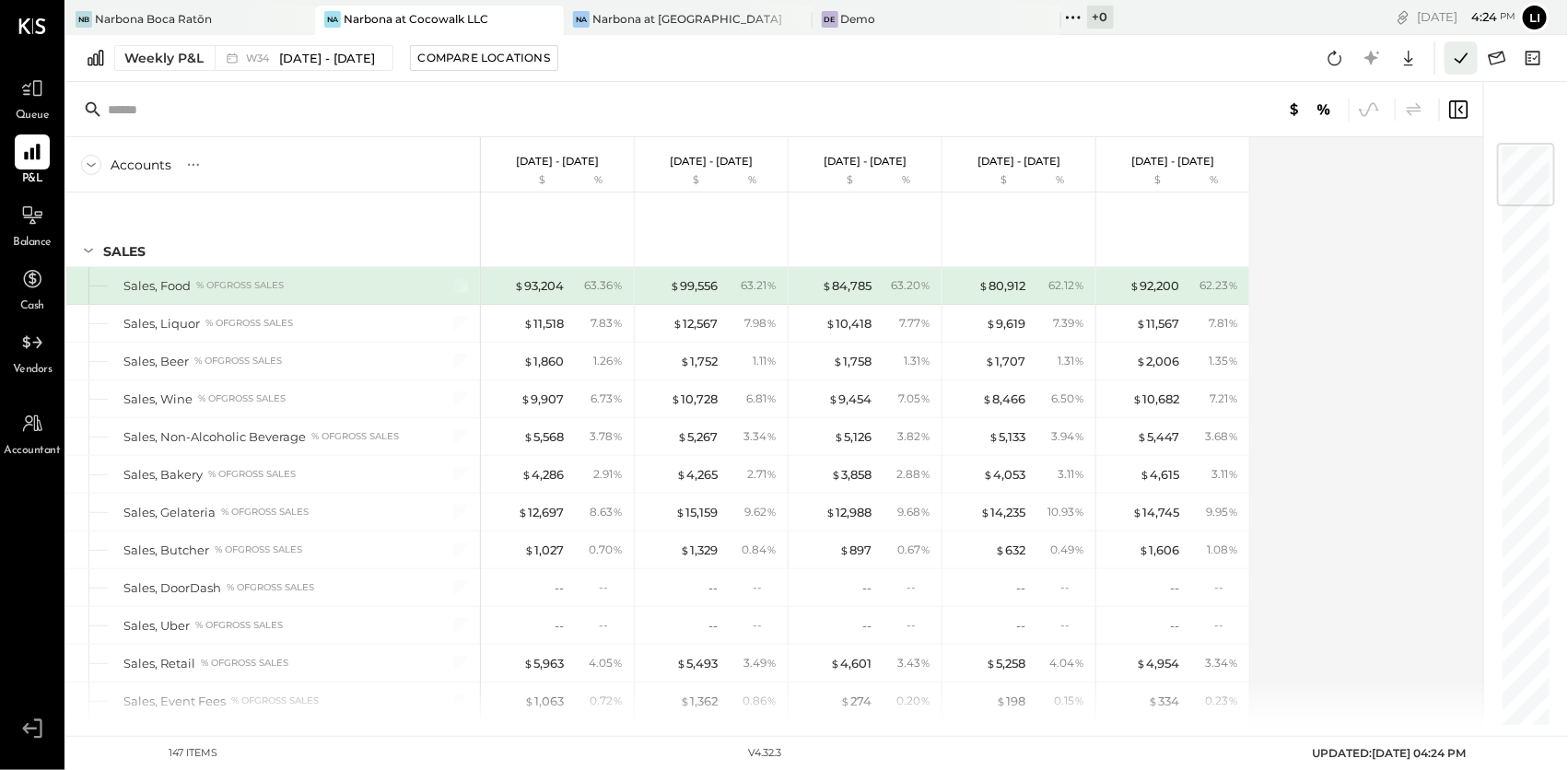
click at [1460, 55] on icon at bounding box center [1461, 57] width 24 height 24
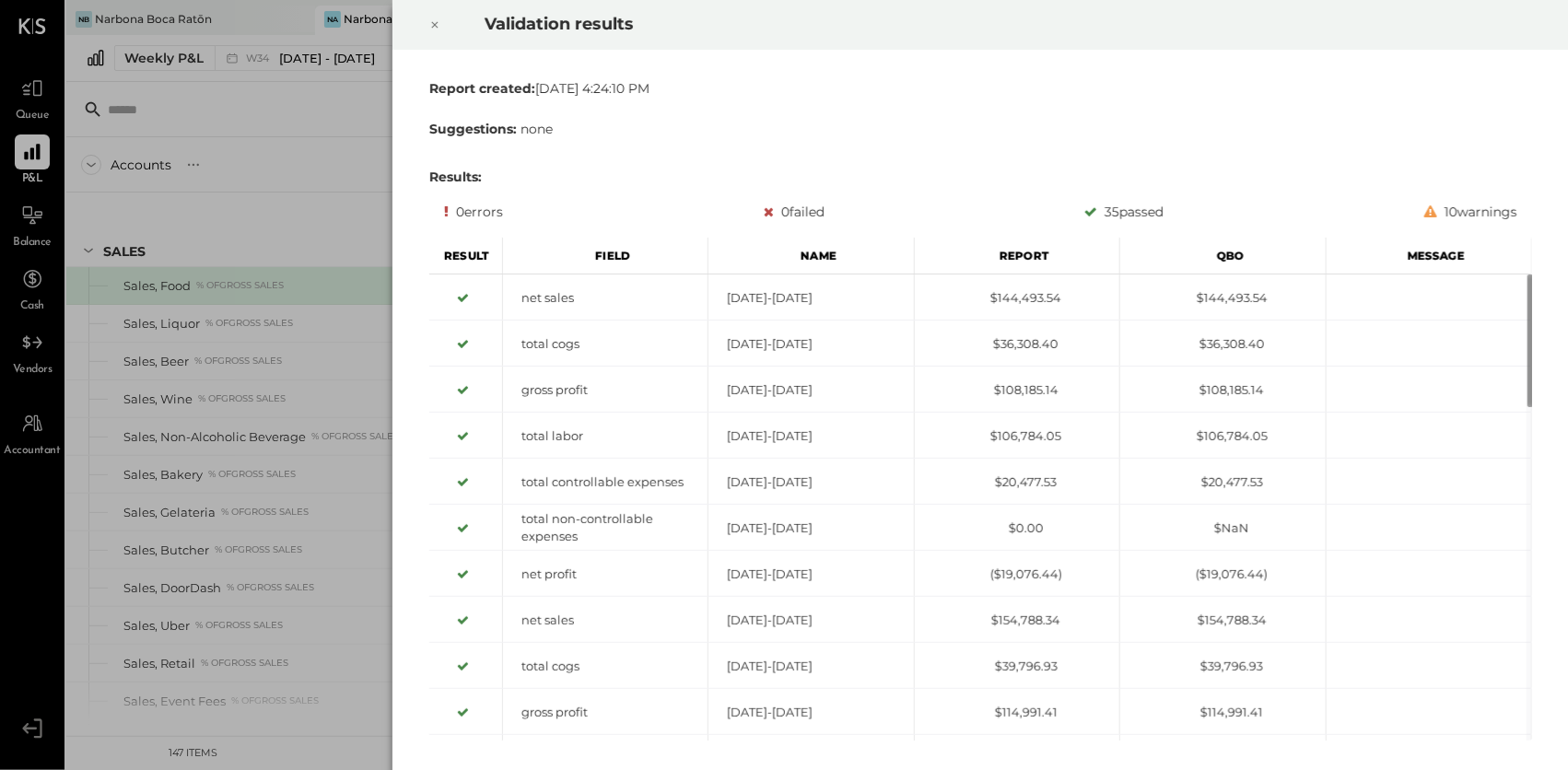
click at [444, 16] on div at bounding box center [434, 25] width 41 height 52
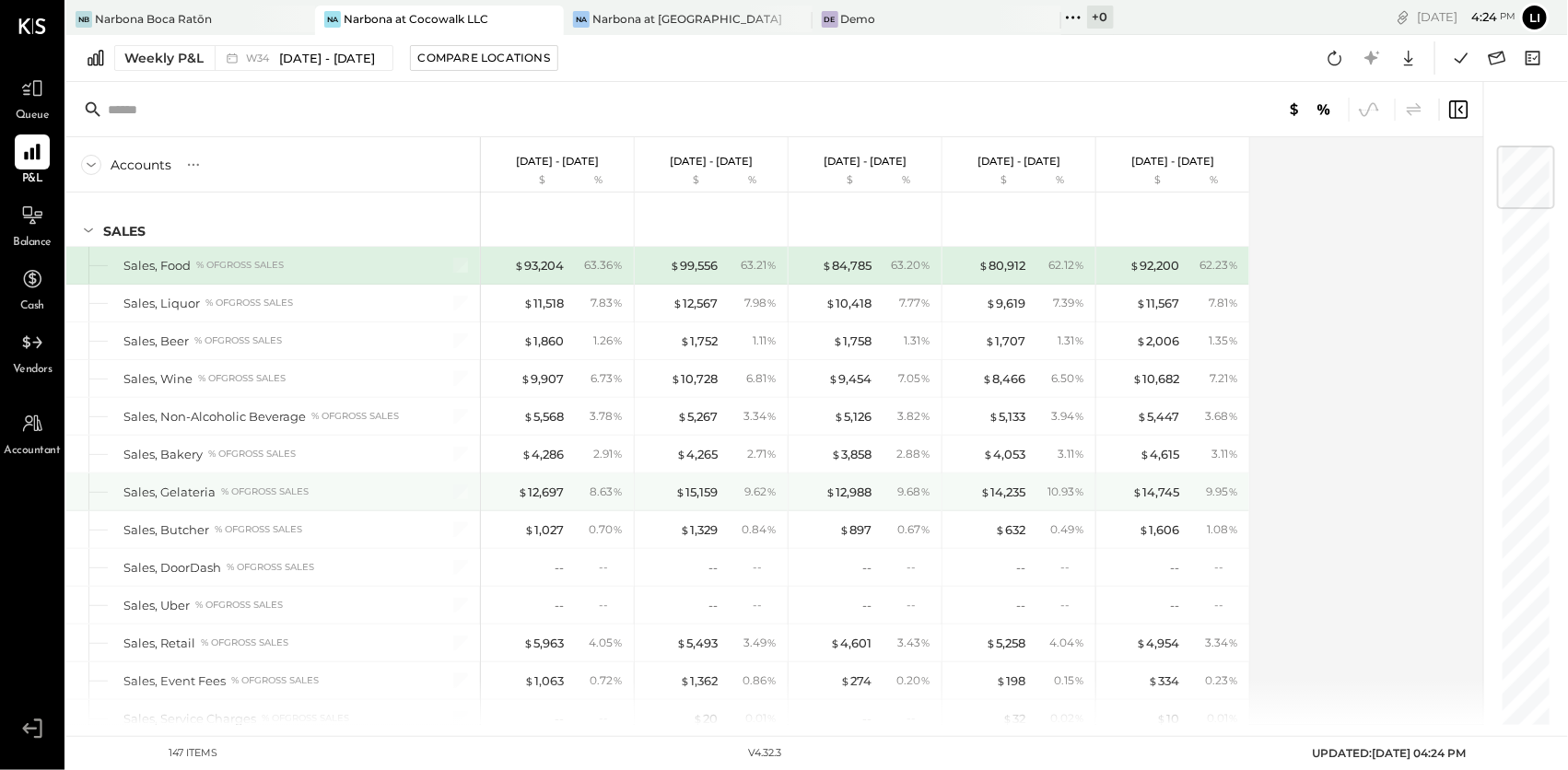
scroll to position [21, 0]
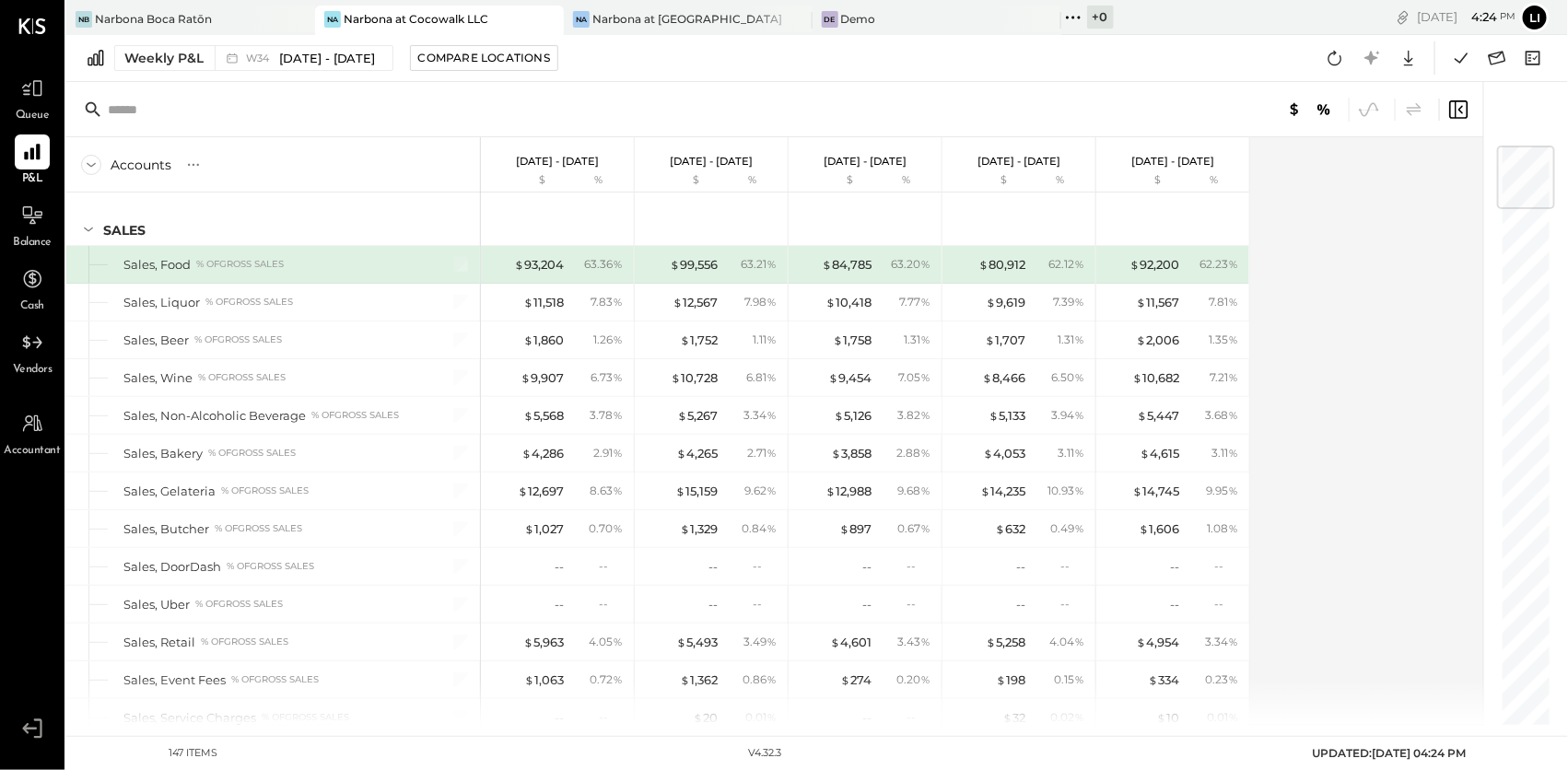
click at [1322, 421] on div "Accounts S % GL [DATE] - [DATE] $ % [DATE] - [DATE] $ % [DATE] - [DATE] $ % [DA…" at bounding box center [776, 430] width 1419 height 588
click at [1322, 440] on div "Accounts S % GL Aug 18 - 24, 2025 $ % Aug 11 - 17, 2025 $ % Aug 4 - 10, 2025 $ …" at bounding box center [776, 430] width 1419 height 588
click at [1454, 70] on button at bounding box center [1460, 57] width 33 height 33
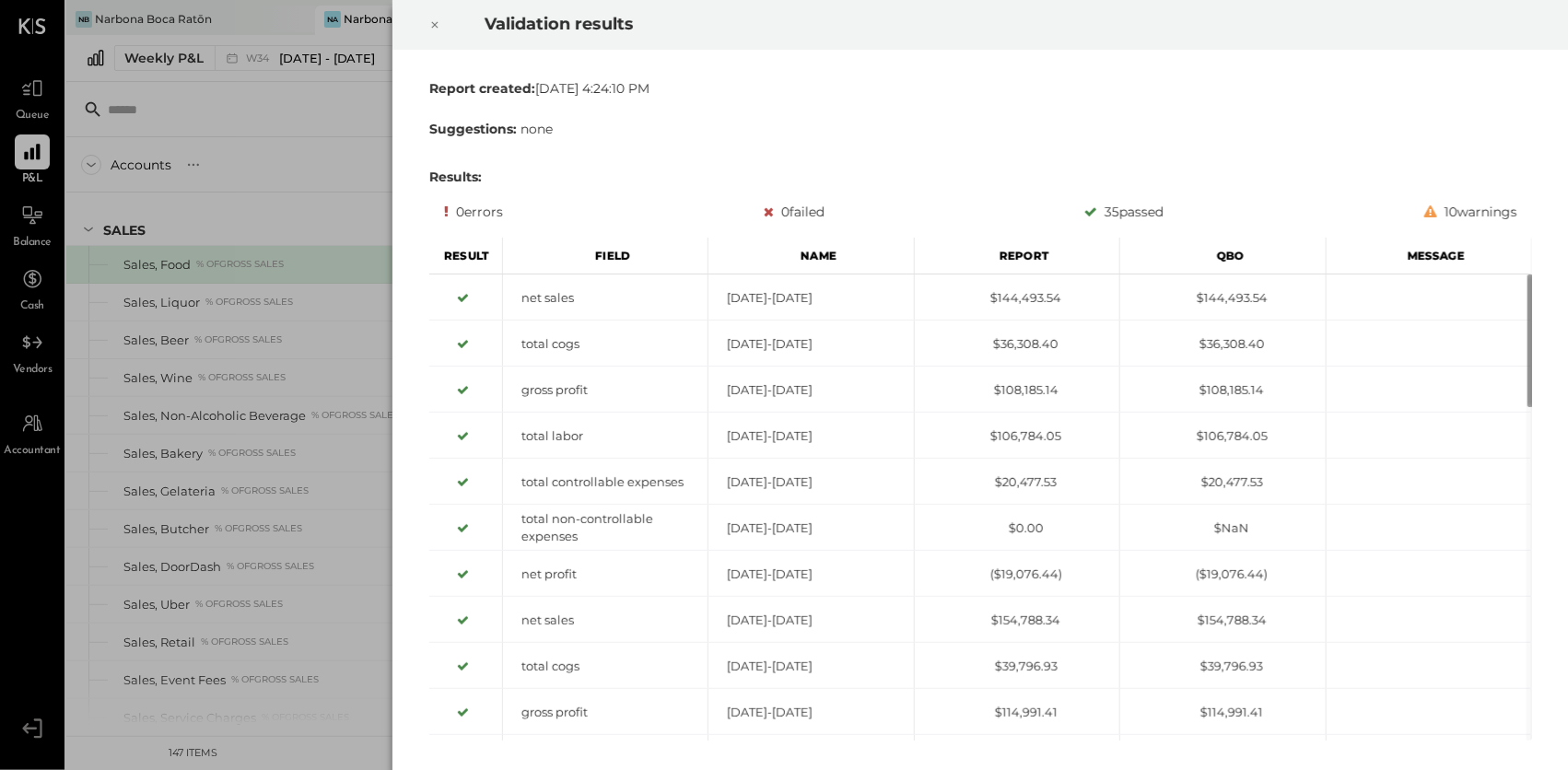
click at [433, 20] on icon at bounding box center [434, 25] width 11 height 22
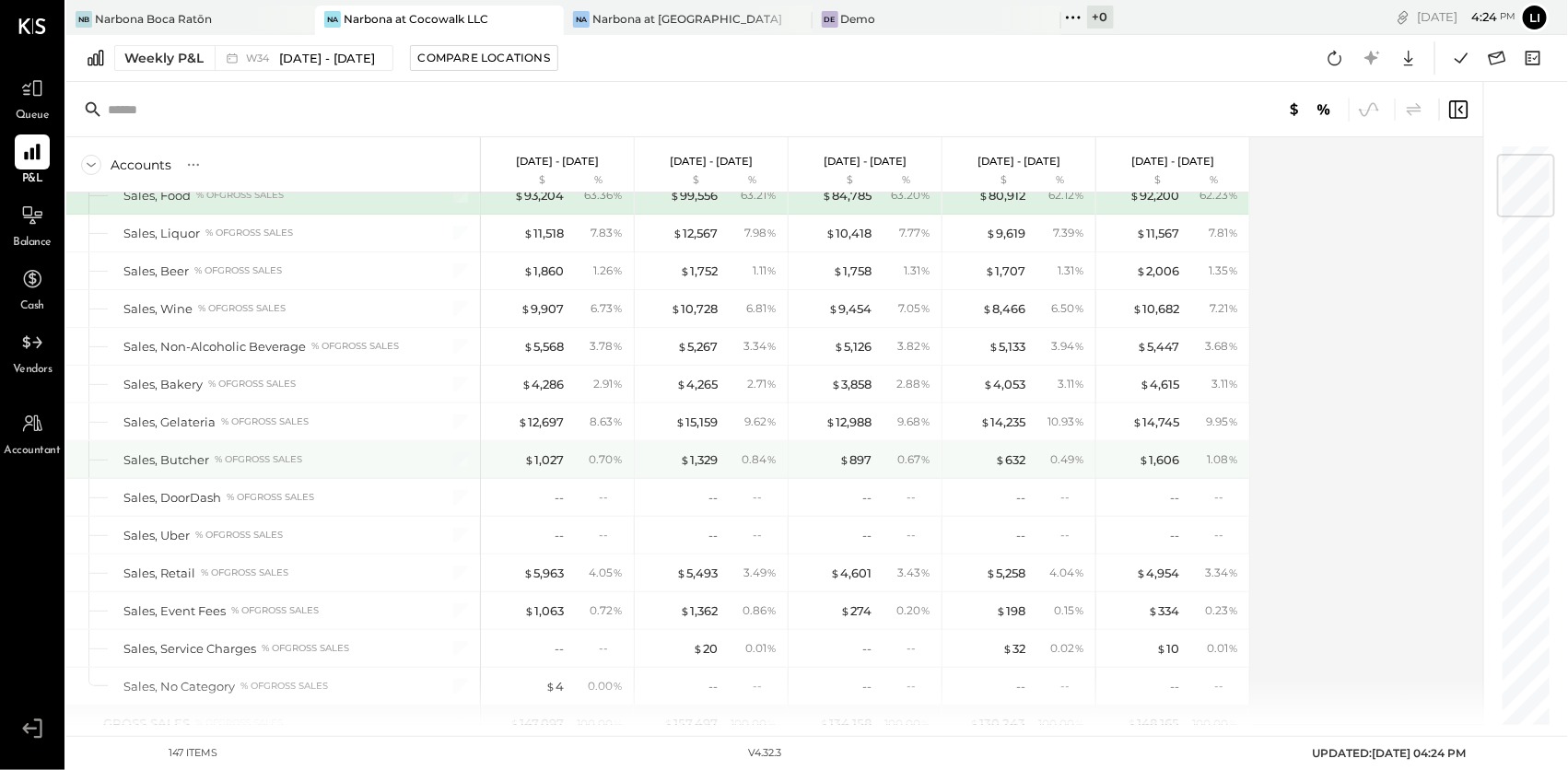
scroll to position [93, 0]
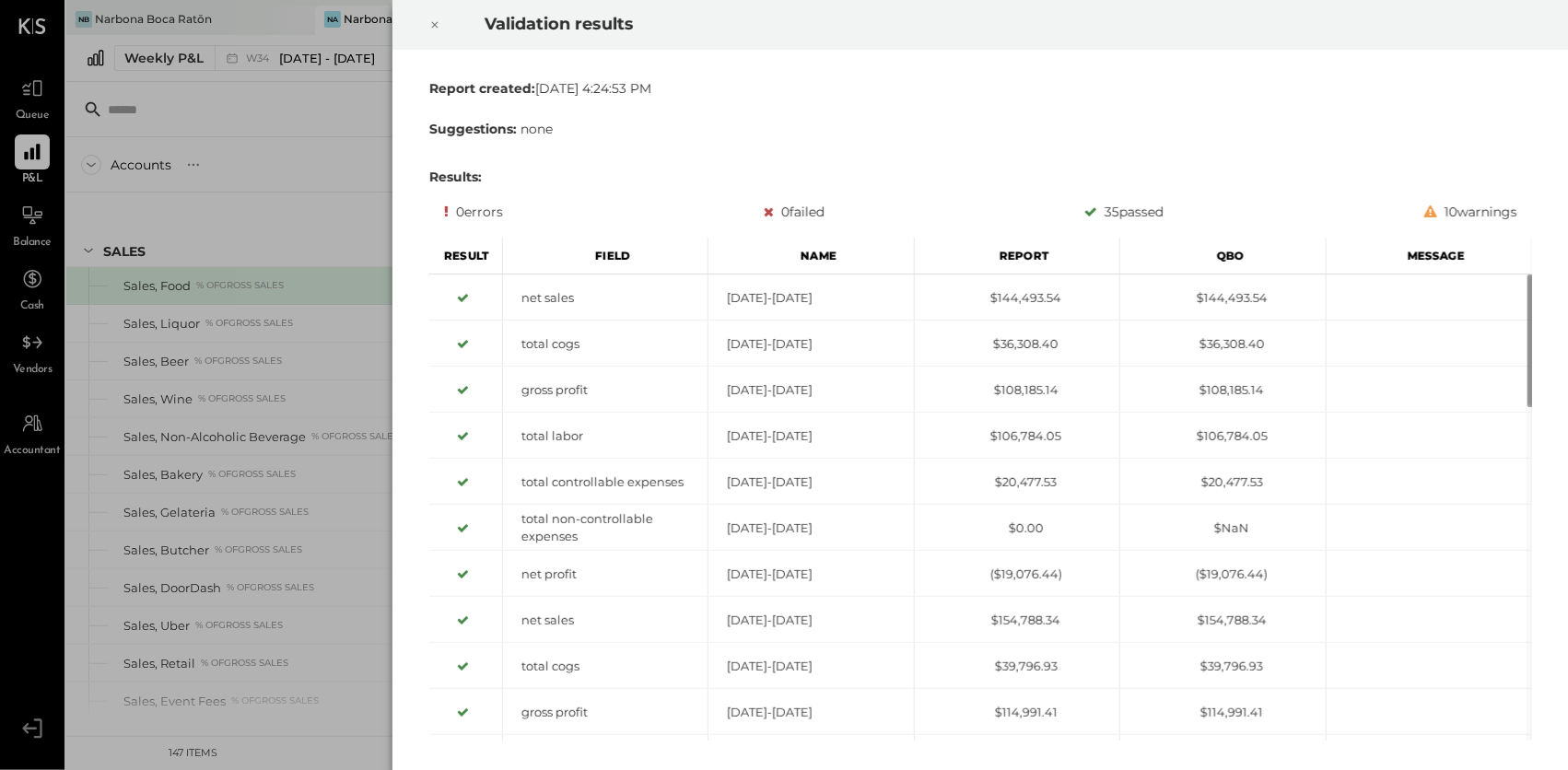
click at [443, 26] on div at bounding box center [434, 25] width 41 height 52
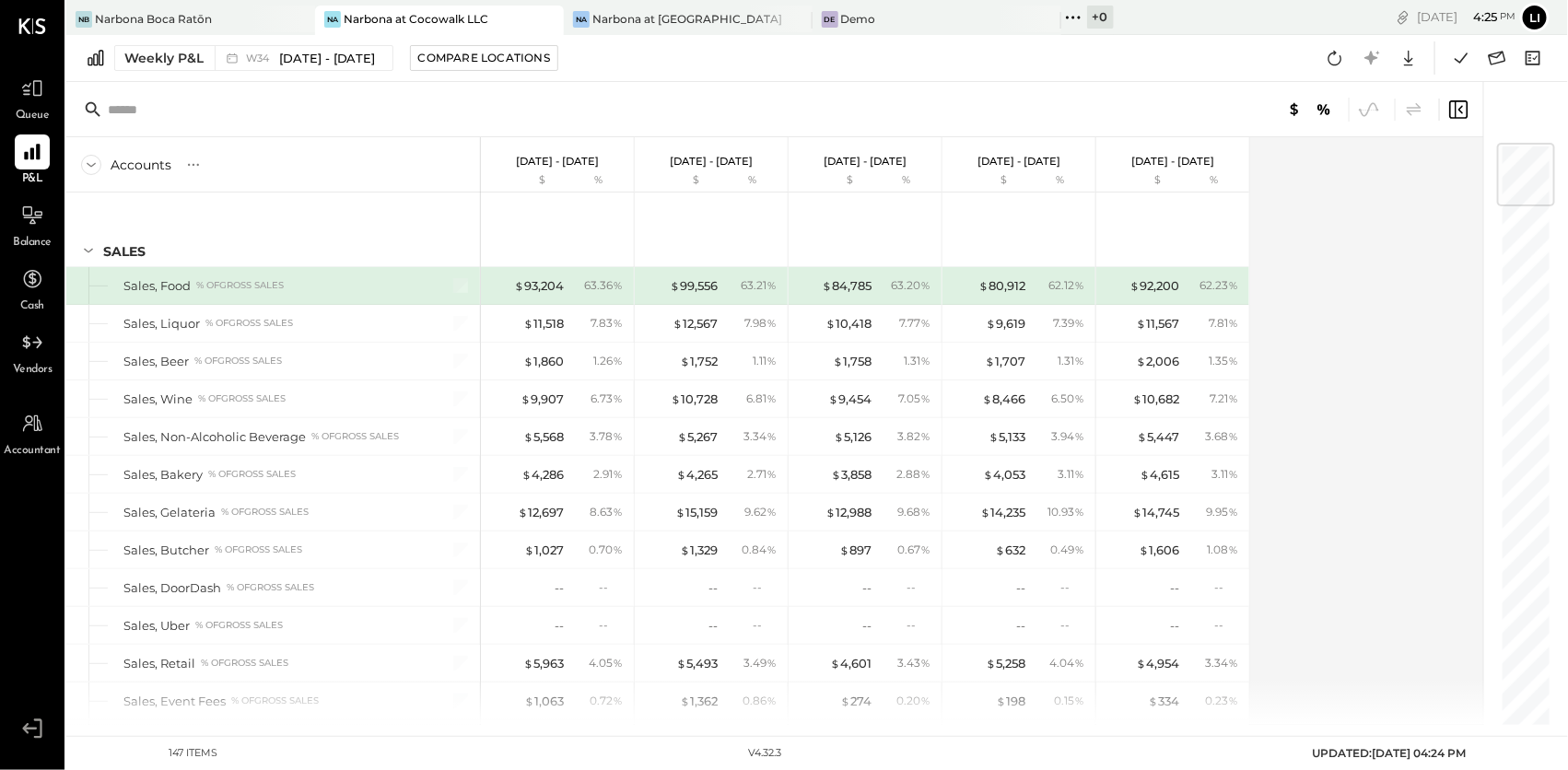
click at [1394, 407] on div "Accounts S % GL [DATE] - [DATE] $ % [DATE] - [DATE] $ % [DATE] - [DATE] $ % [DA…" at bounding box center [776, 430] width 1419 height 588
click at [1391, 470] on div "Accounts S % GL [DATE] - [DATE] $ % [DATE] - [DATE] $ % [DATE] - [DATE] $ % [DA…" at bounding box center [776, 430] width 1419 height 588
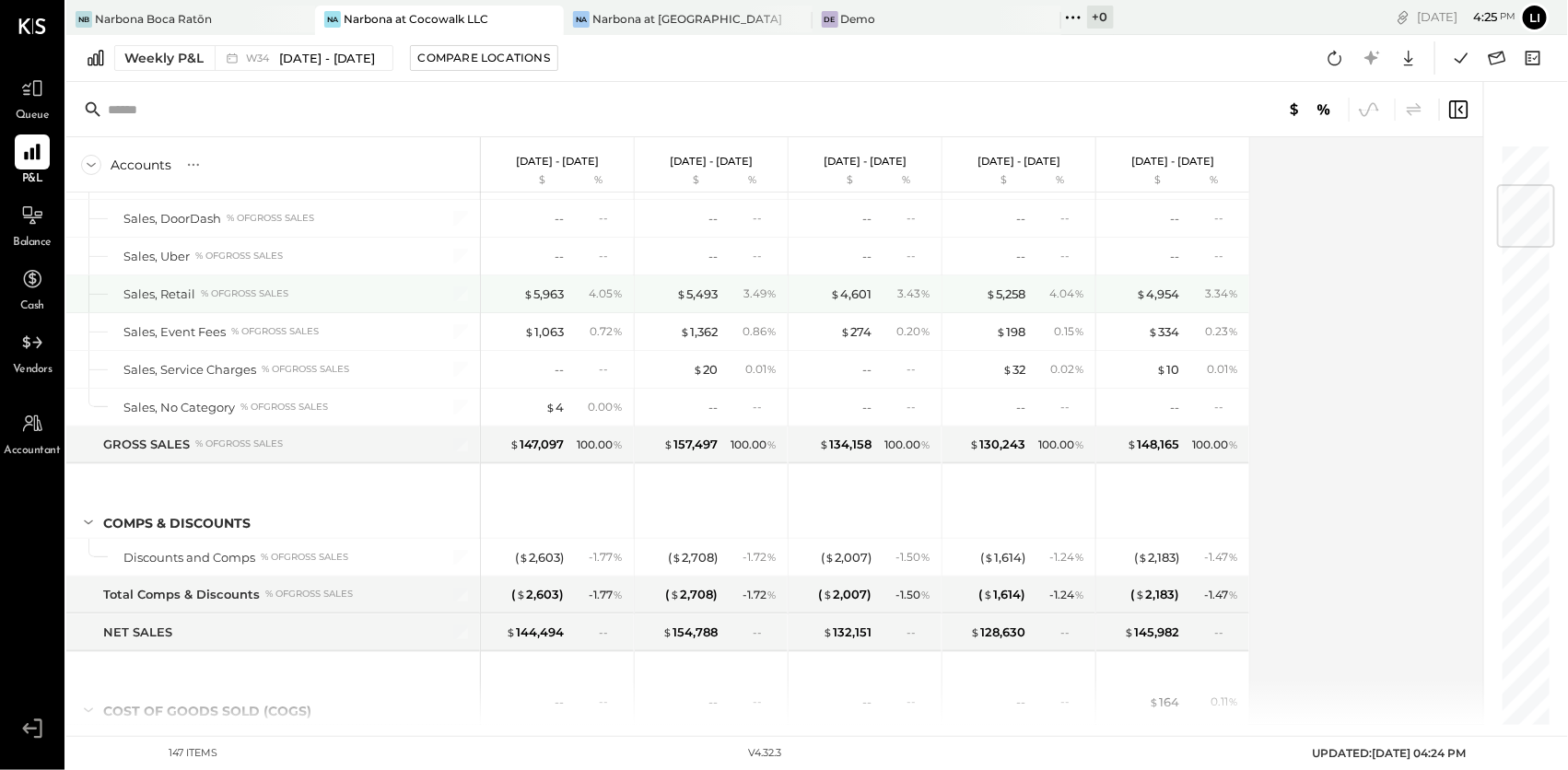
scroll to position [330, 0]
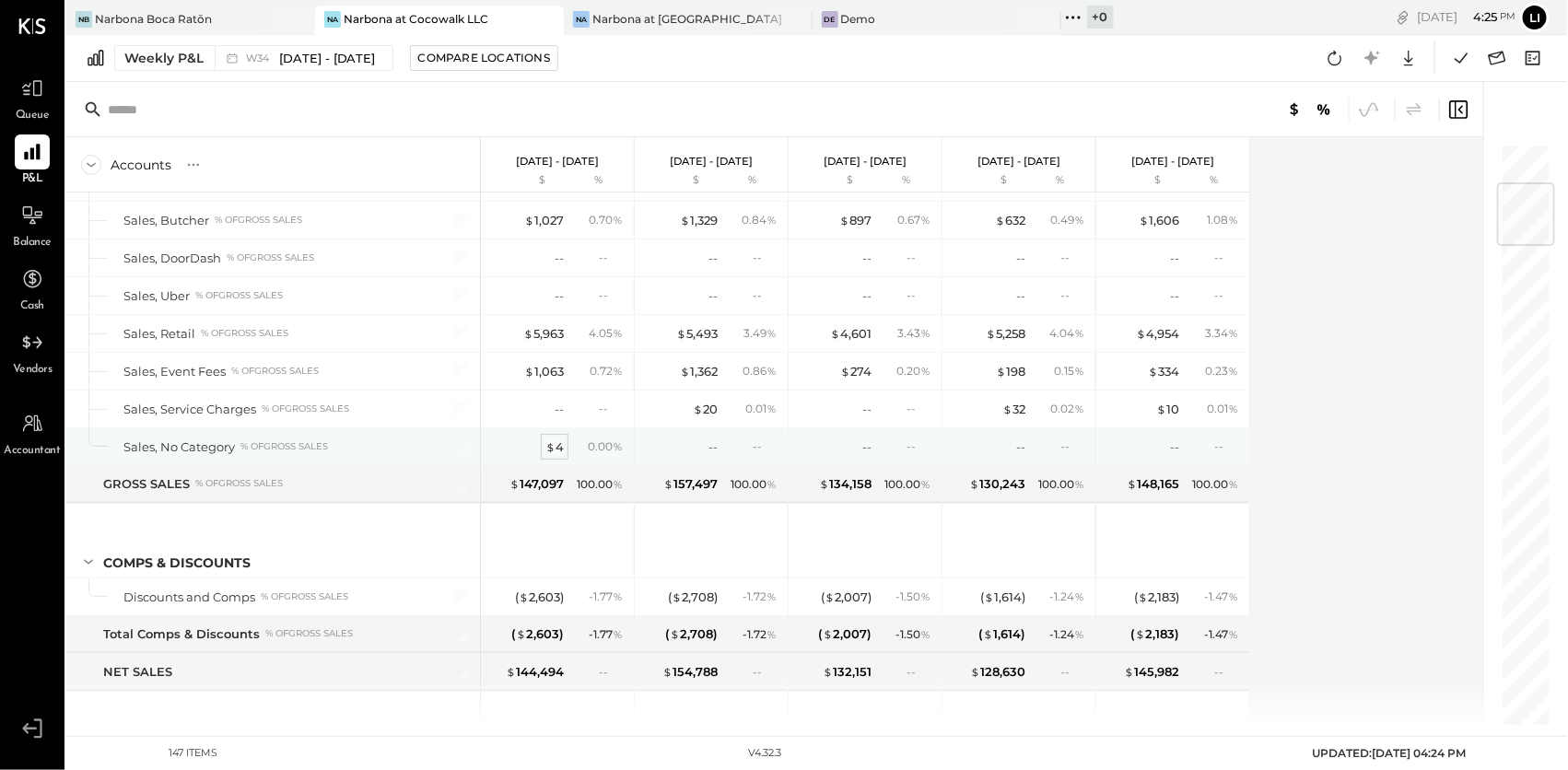
click at [556, 439] on div "$ 4" at bounding box center [554, 447] width 19 height 18
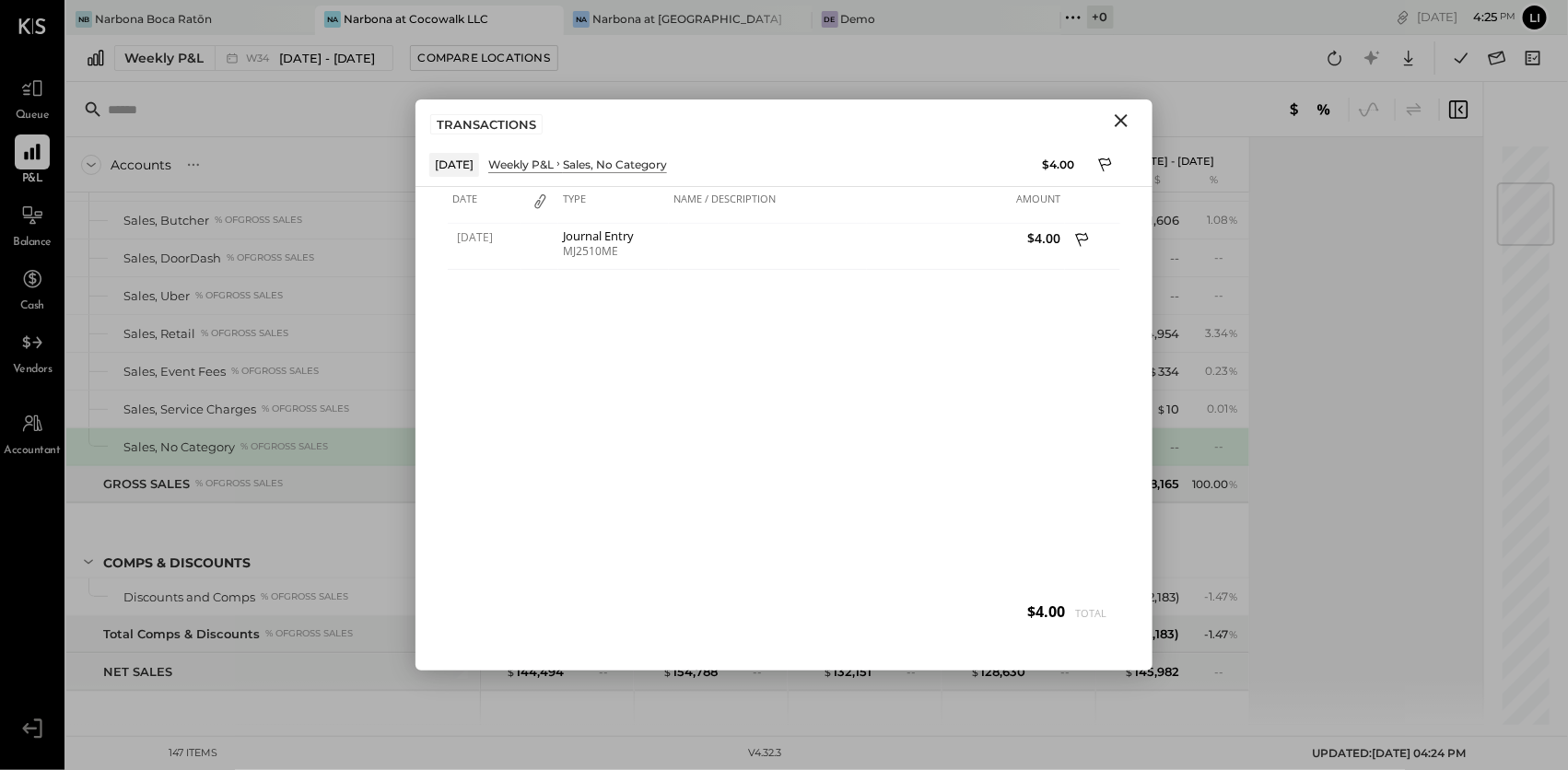
click at [1118, 114] on icon "Close" at bounding box center [1121, 121] width 22 height 22
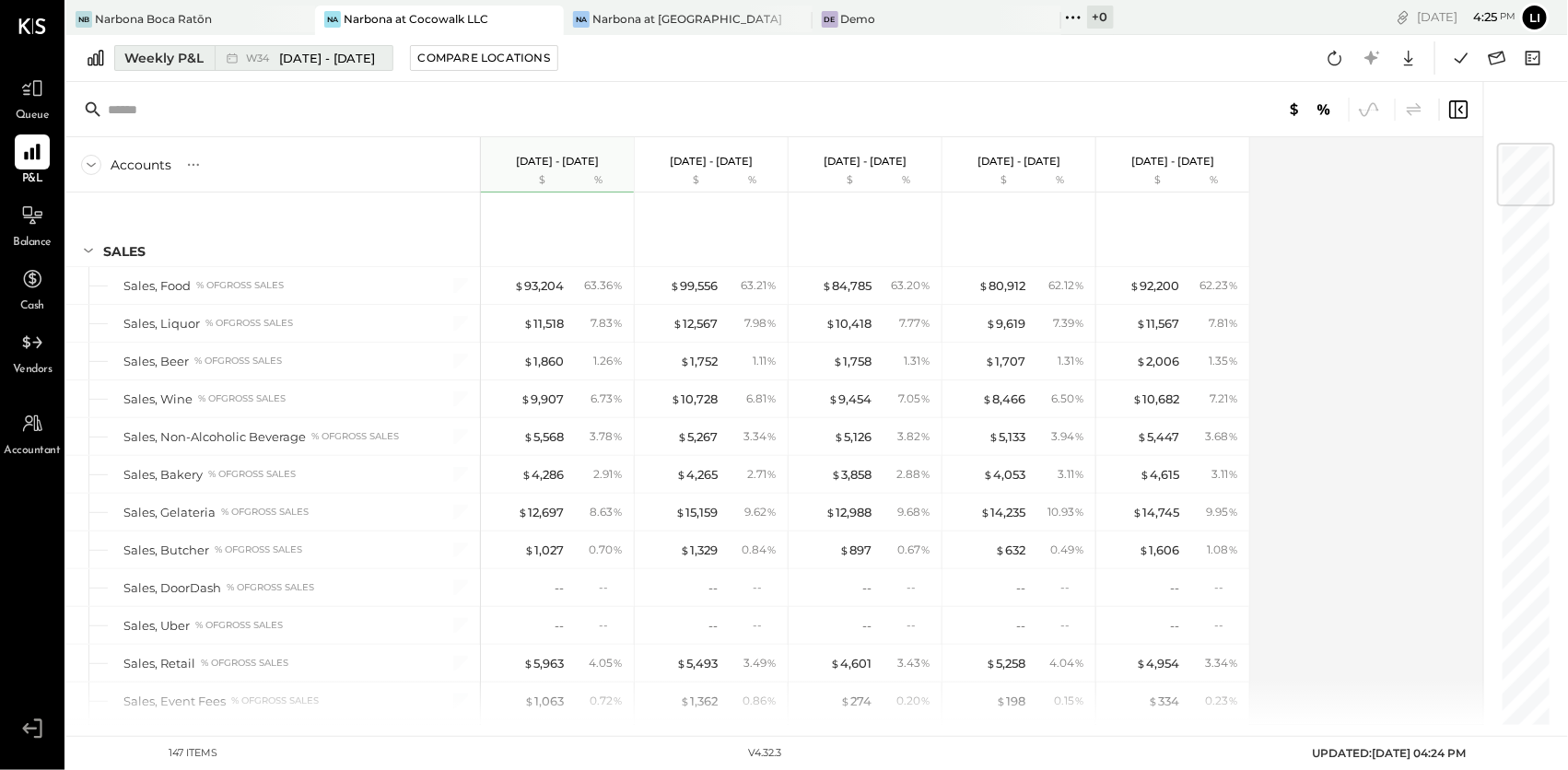
click at [166, 54] on div "Weekly P&L" at bounding box center [164, 57] width 79 height 19
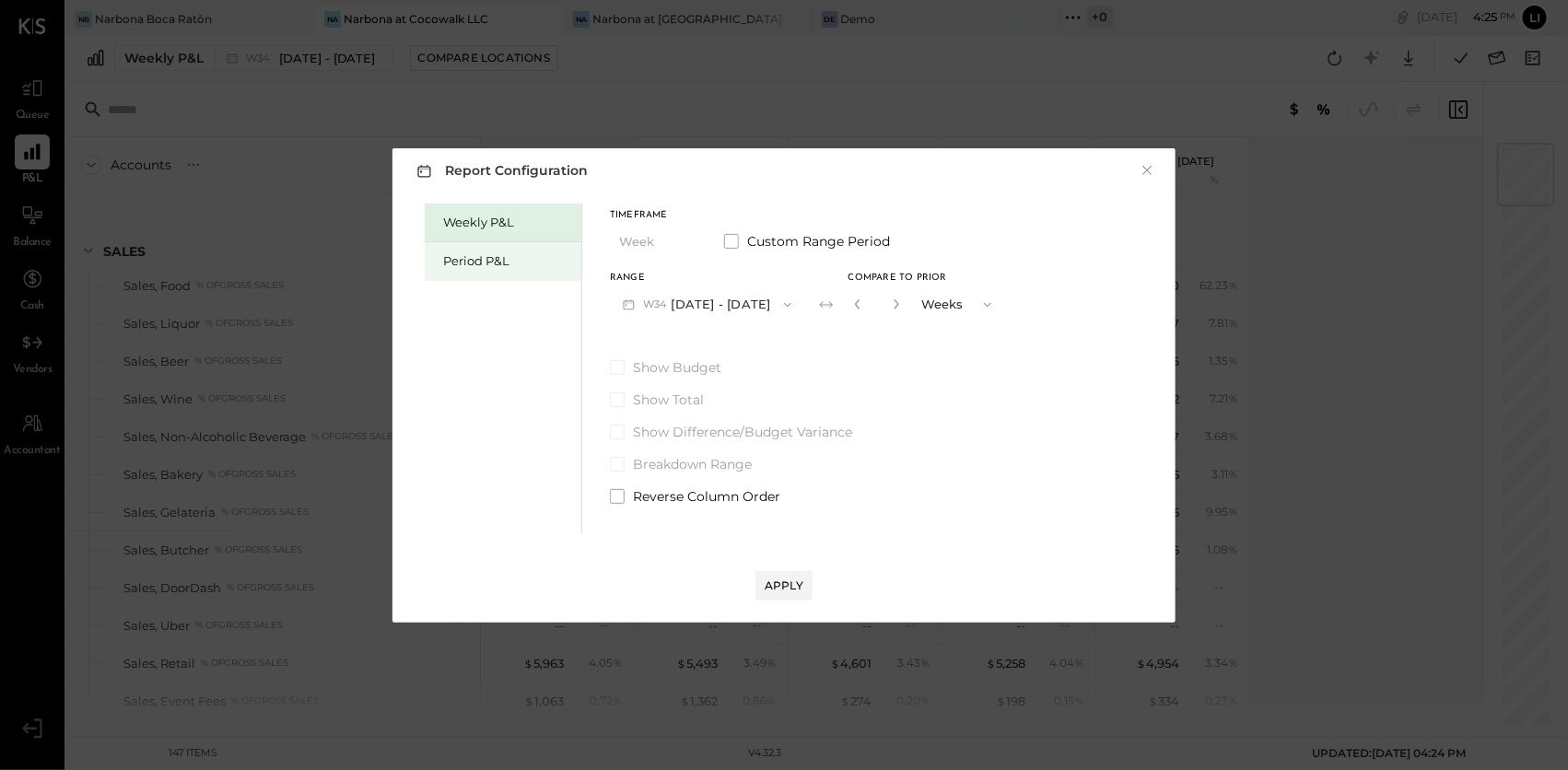
click at [508, 257] on div "Period P&L" at bounding box center [507, 262] width 129 height 18
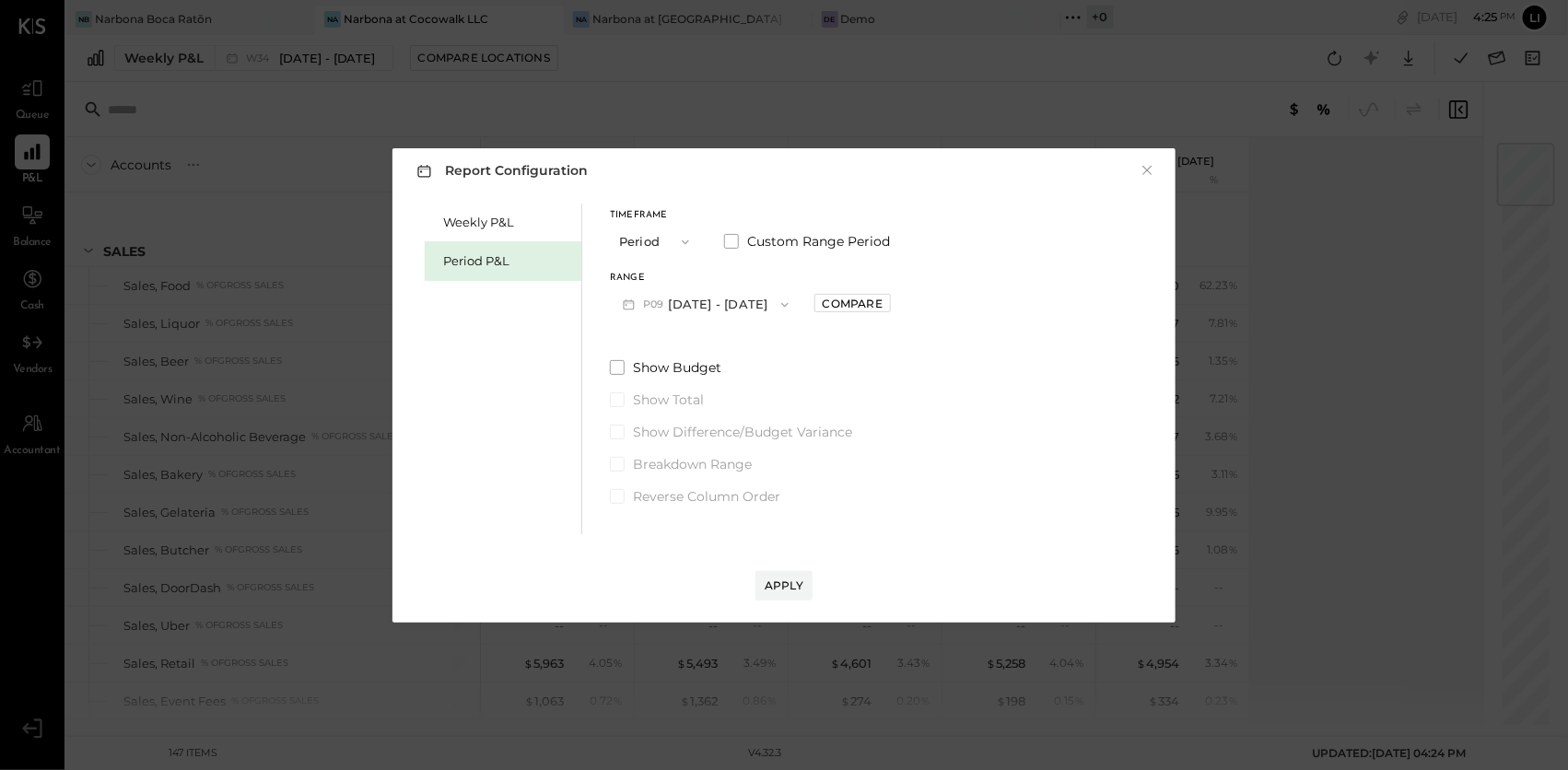
click at [723, 310] on button "P09 [DATE] - [DATE]" at bounding box center [705, 304] width 191 height 34
click at [931, 305] on div "Weekly P&L Period P&L Timeframe Period Custom Range Period Range P09 Aug 11 - S…" at bounding box center [784, 367] width 746 height 335
click at [882, 304] on div "Compare" at bounding box center [852, 303] width 59 height 16
click at [895, 300] on icon "button" at bounding box center [893, 304] width 5 height 10
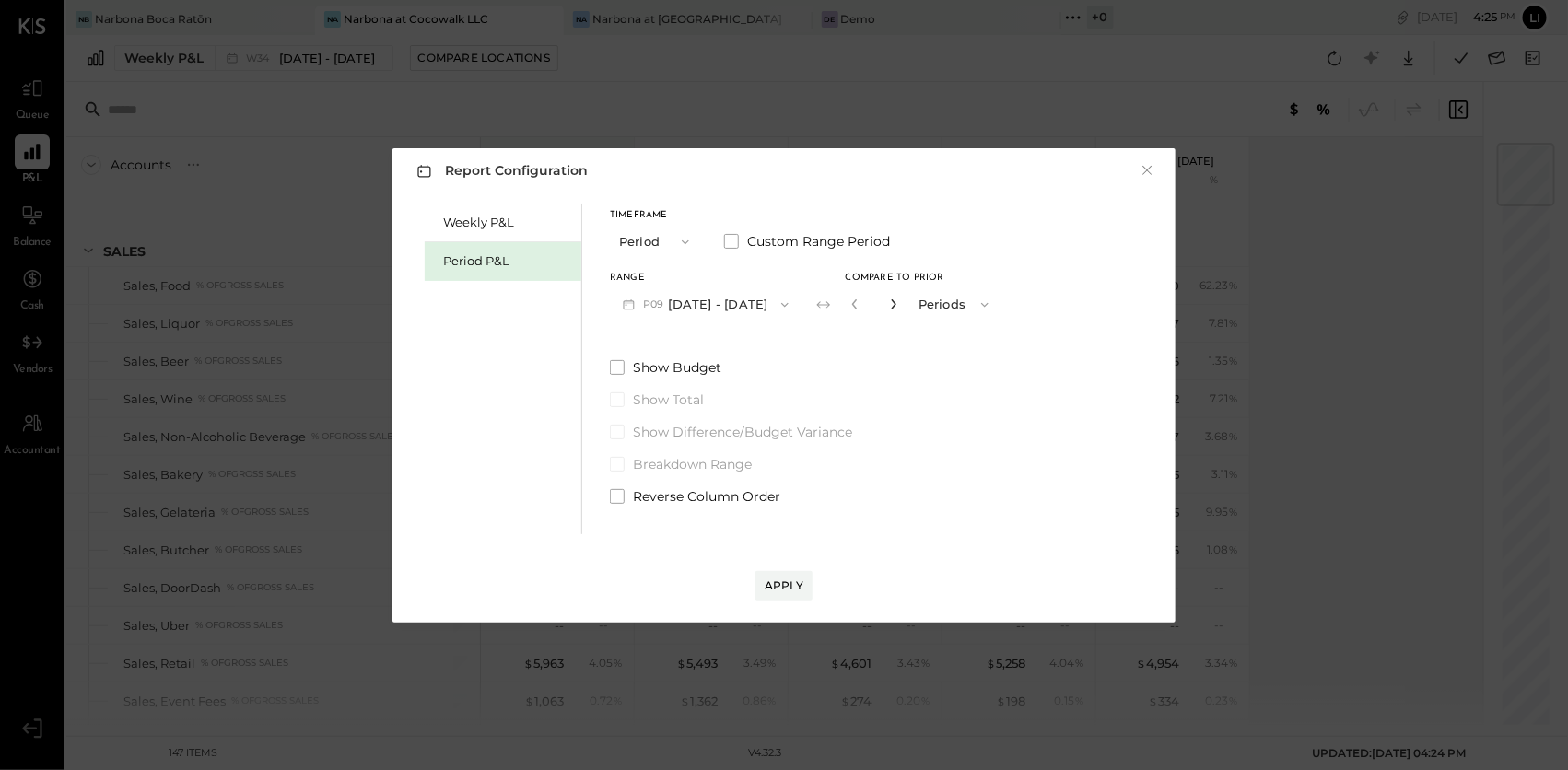
click at [895, 300] on icon "button" at bounding box center [893, 304] width 5 height 10
type input "*"
click at [775, 573] on button "Apply" at bounding box center [784, 586] width 57 height 30
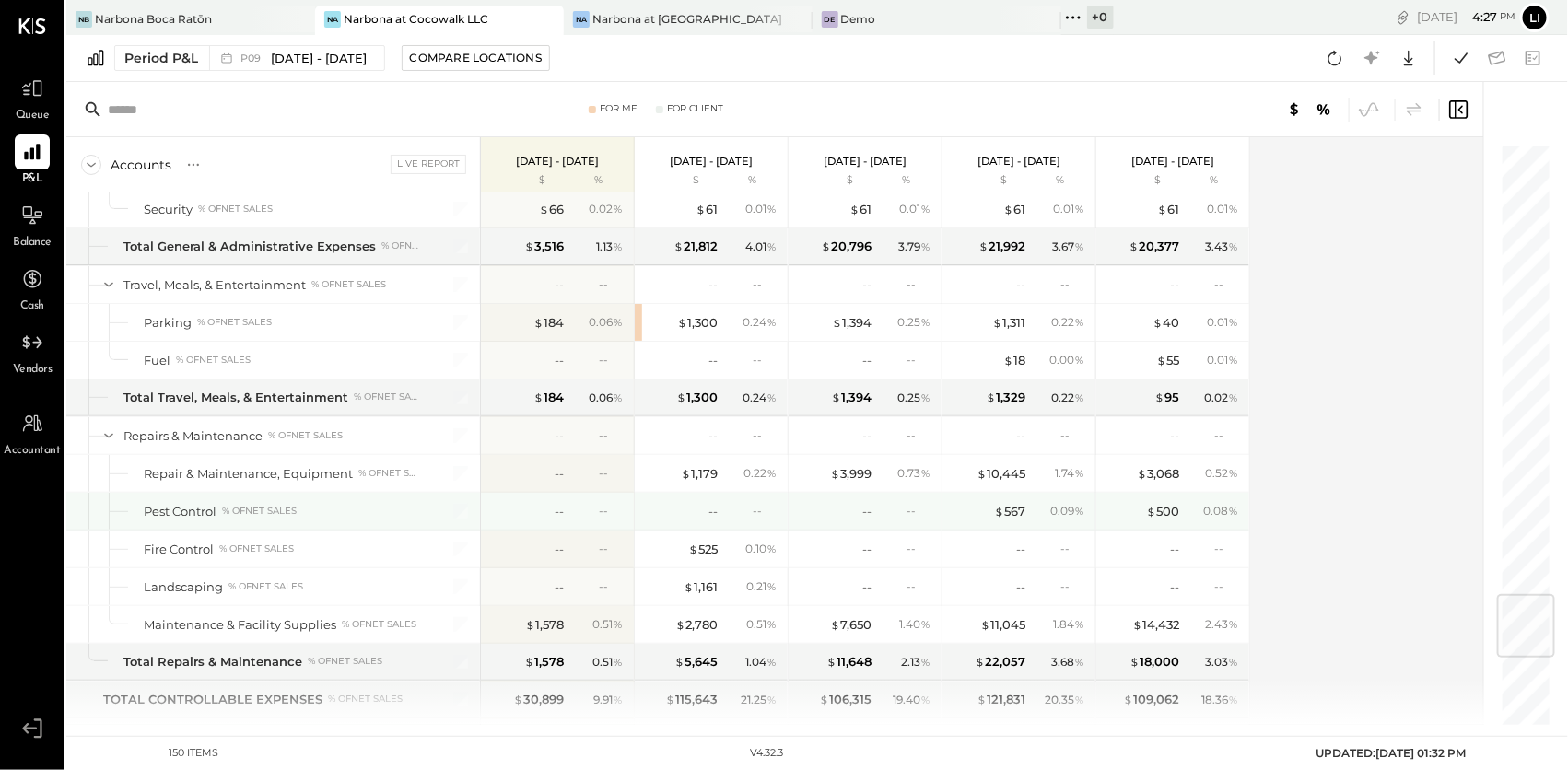
scroll to position [3795, 0]
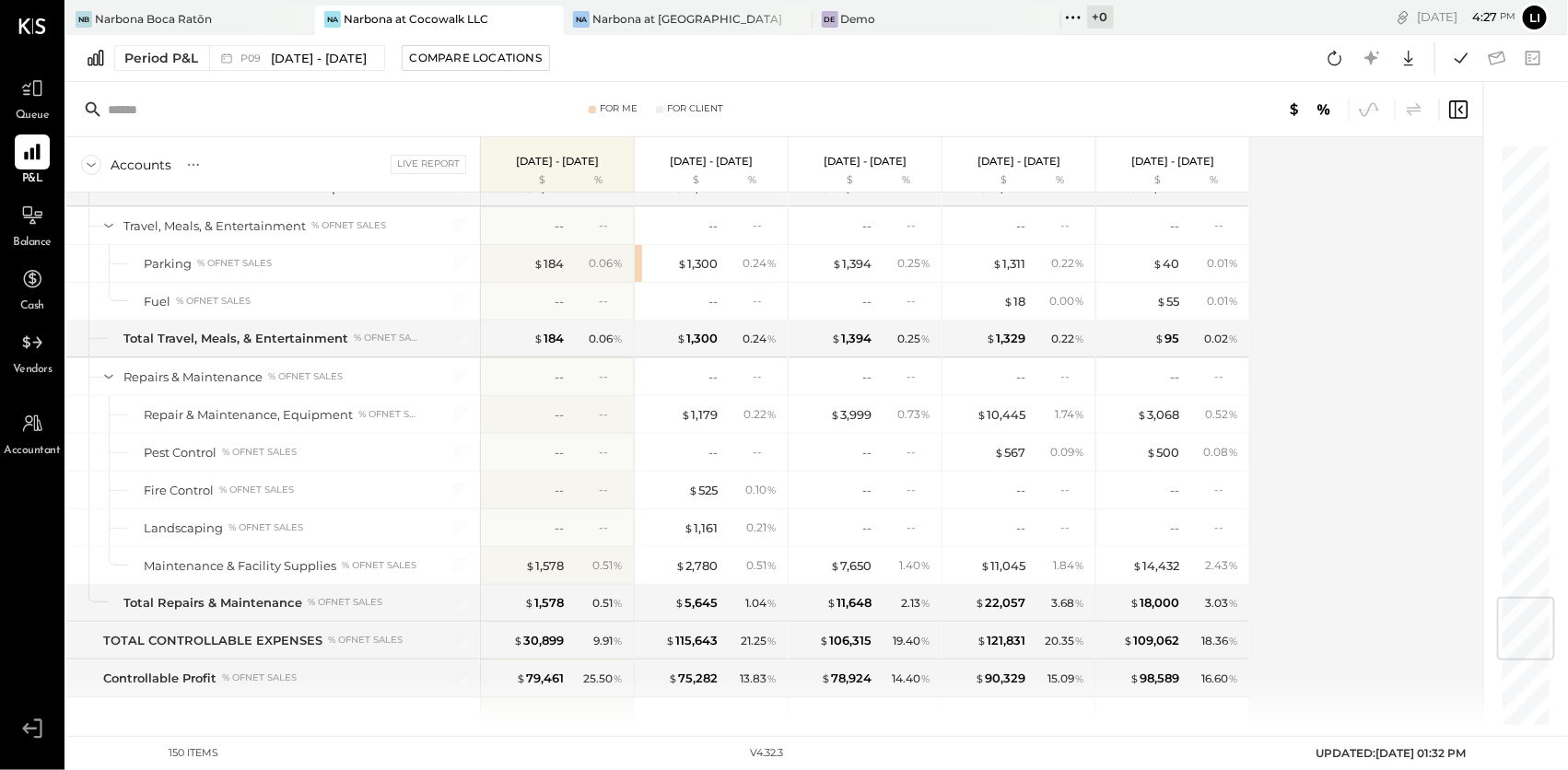
click at [1403, 472] on div "Accounts S % GL Live Report Aug 11 - Sep 7, 2025 $ % Jul 14 - Aug 10, 2025 $ % …" at bounding box center [776, 430] width 1419 height 588
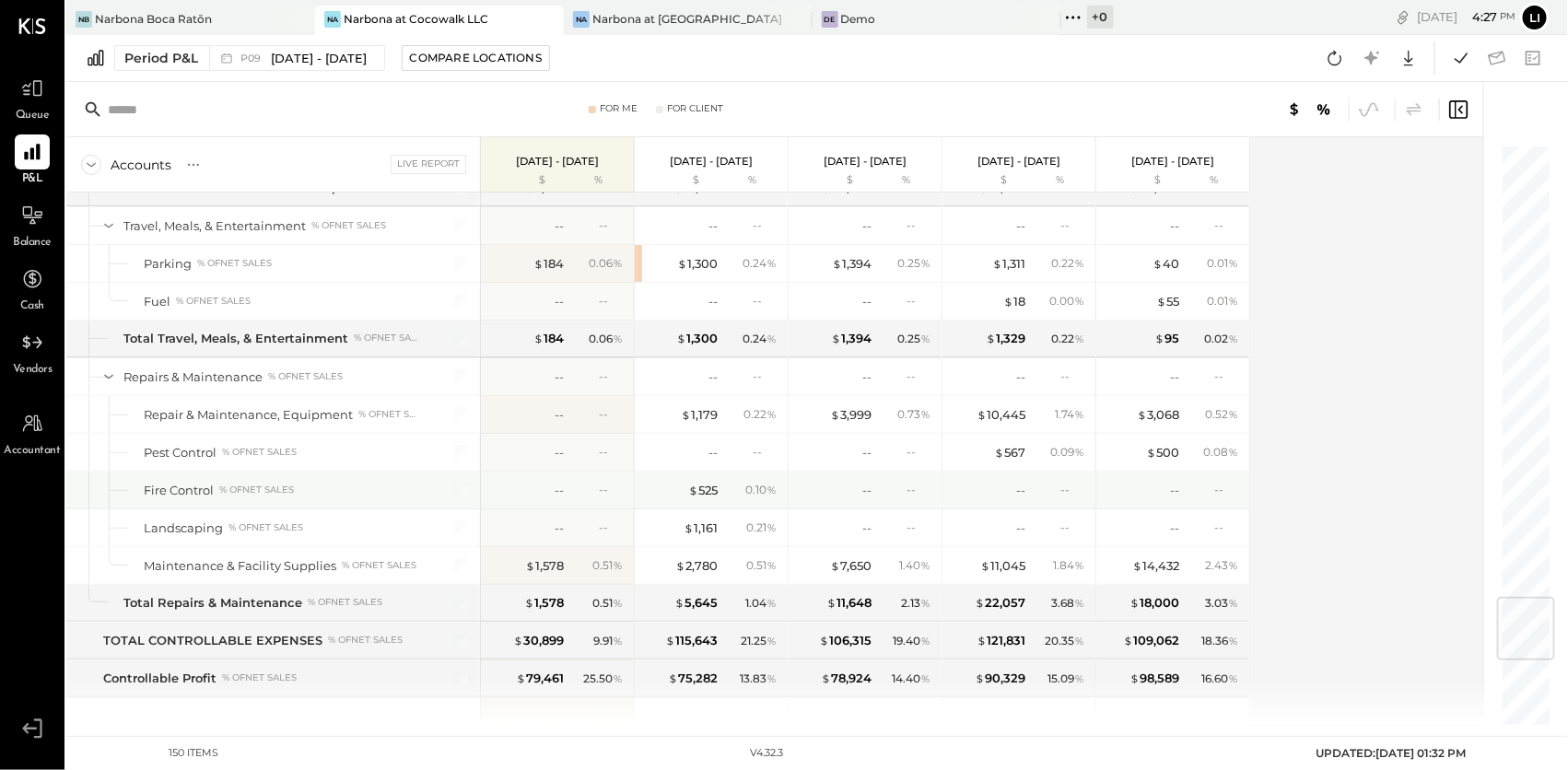
scroll to position [3829, 0]
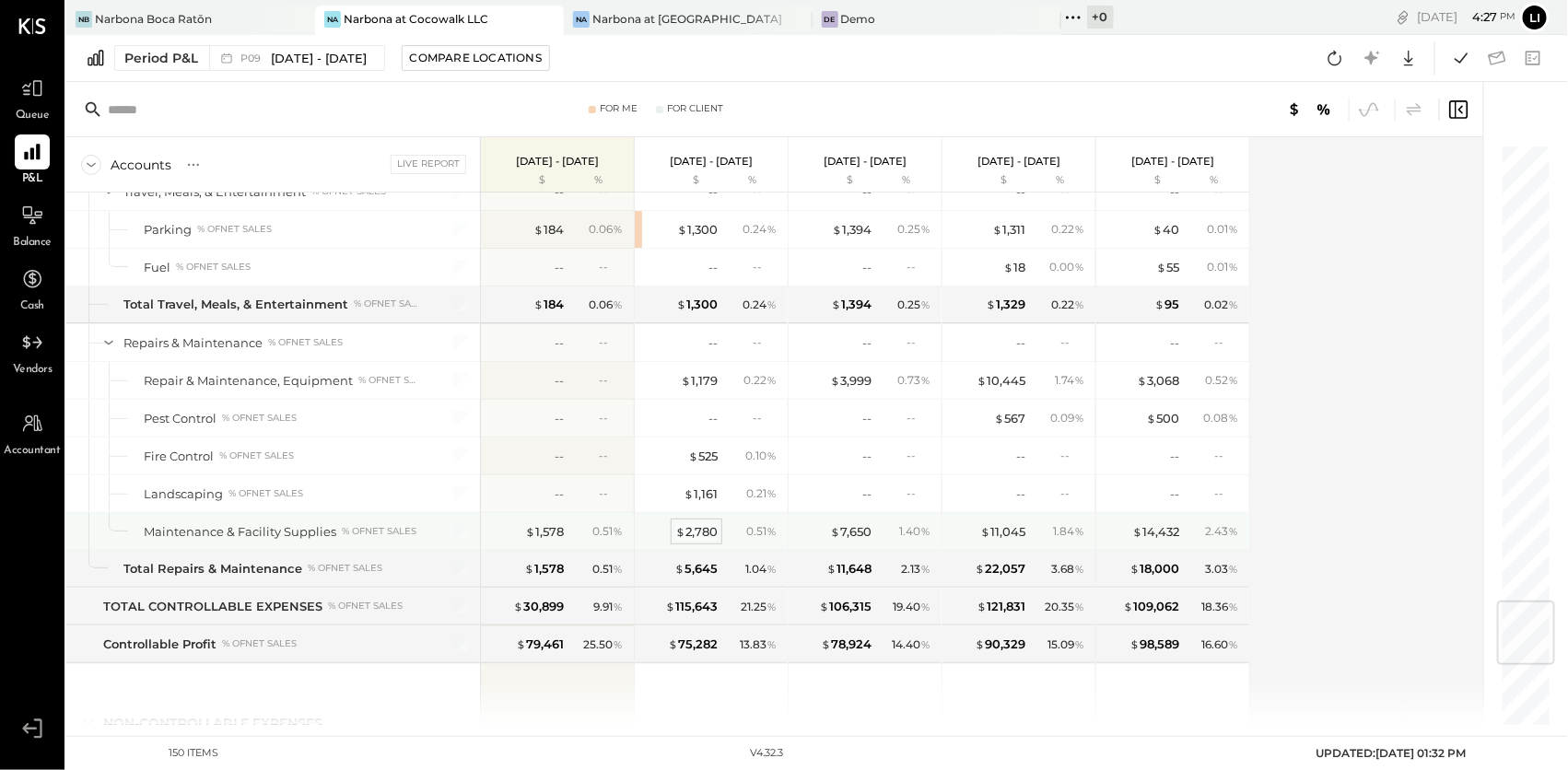
click at [703, 523] on div "$ 2,780" at bounding box center [696, 532] width 43 height 18
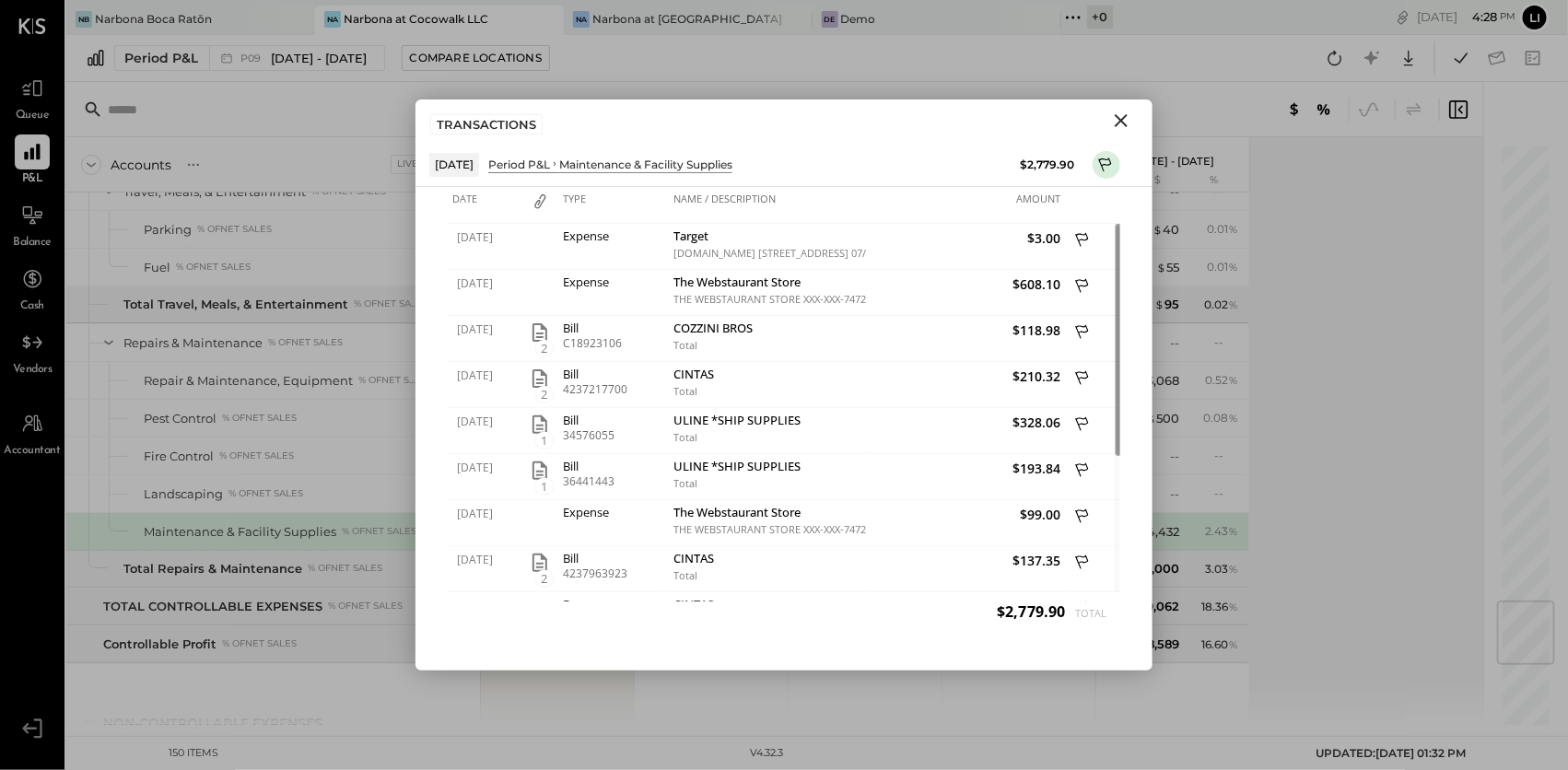
click at [1112, 124] on icon "Close" at bounding box center [1121, 121] width 22 height 22
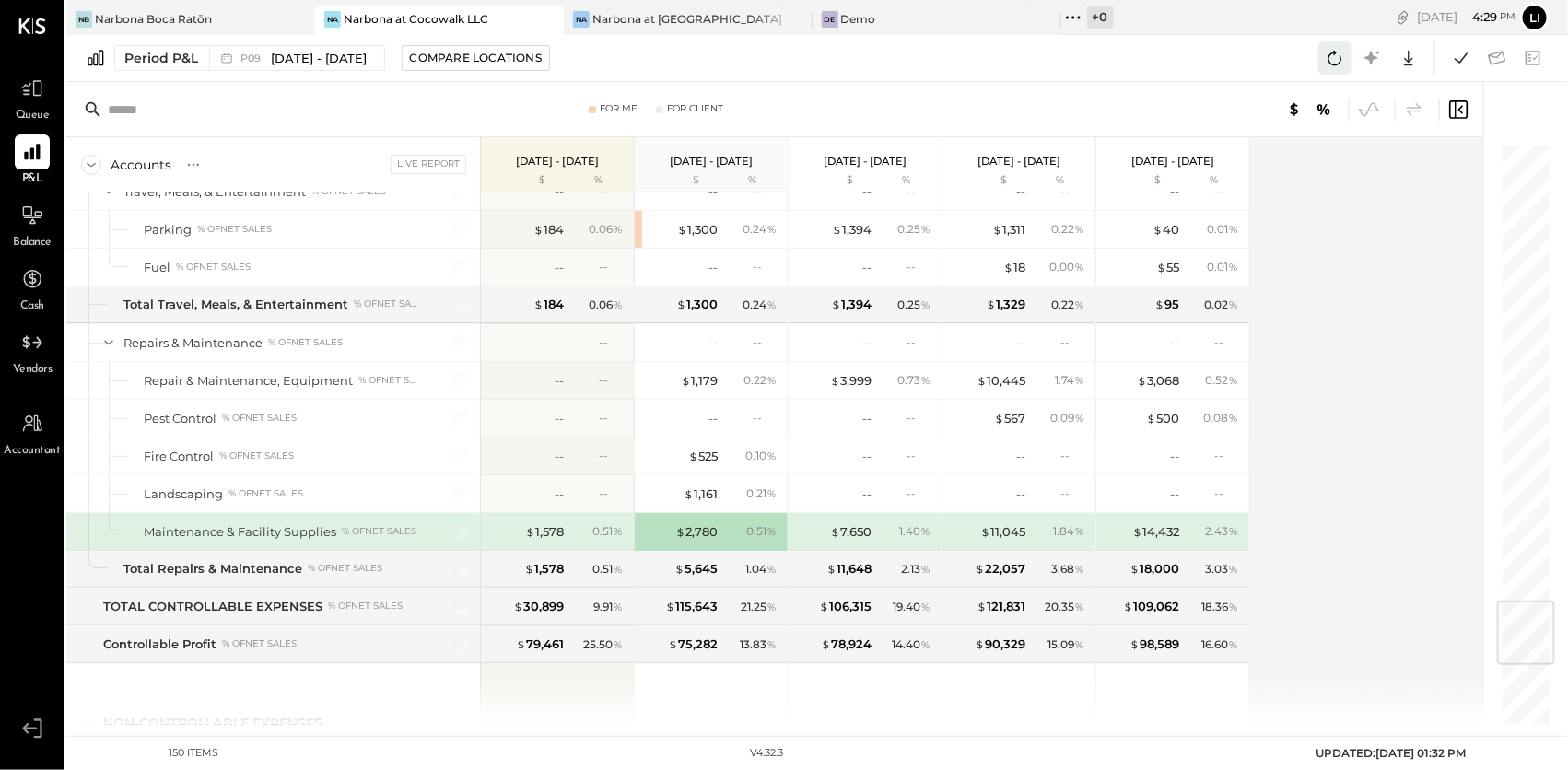
click at [1334, 56] on icon at bounding box center [1335, 57] width 24 height 24
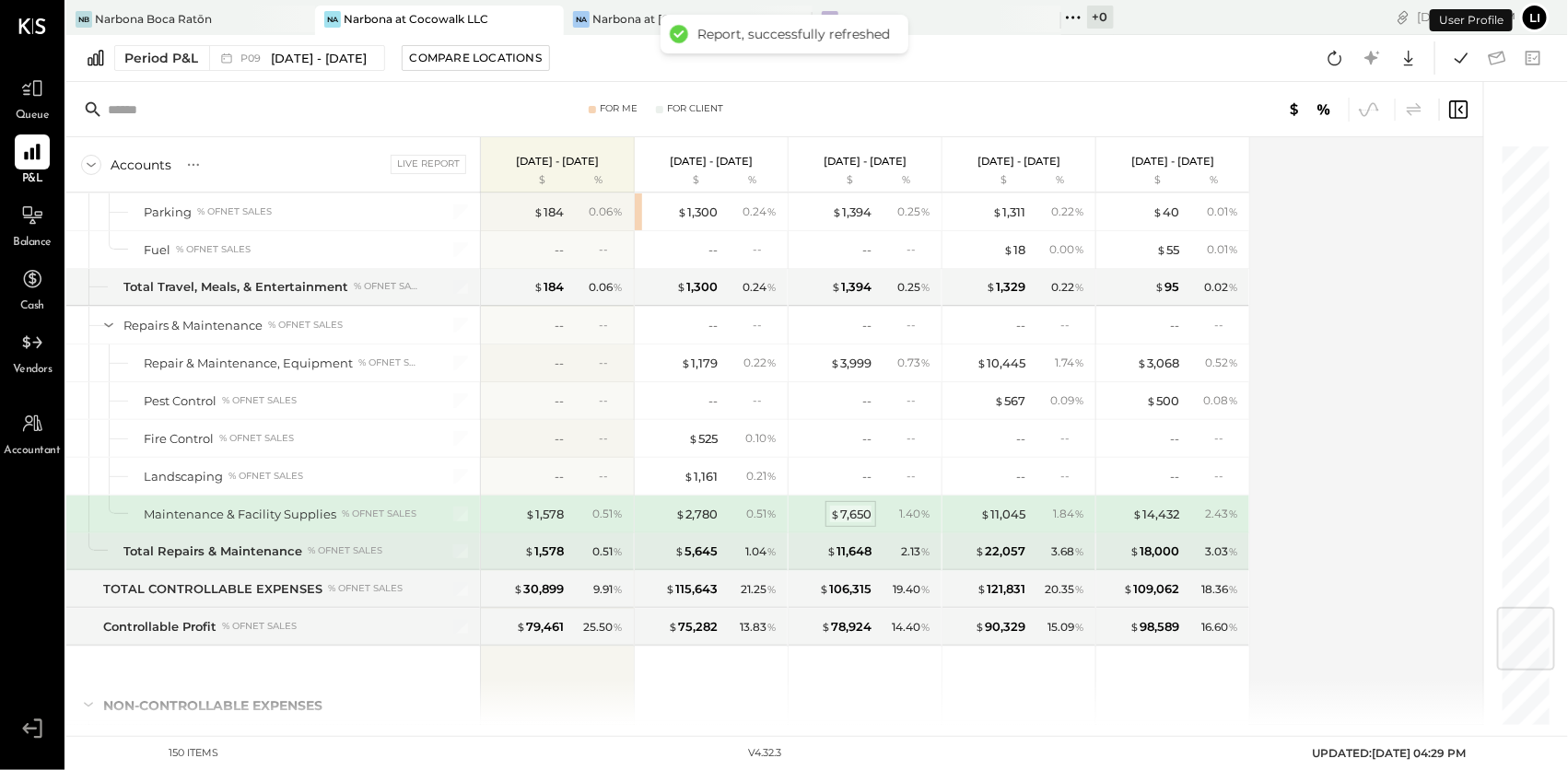
scroll to position [3884, 0]
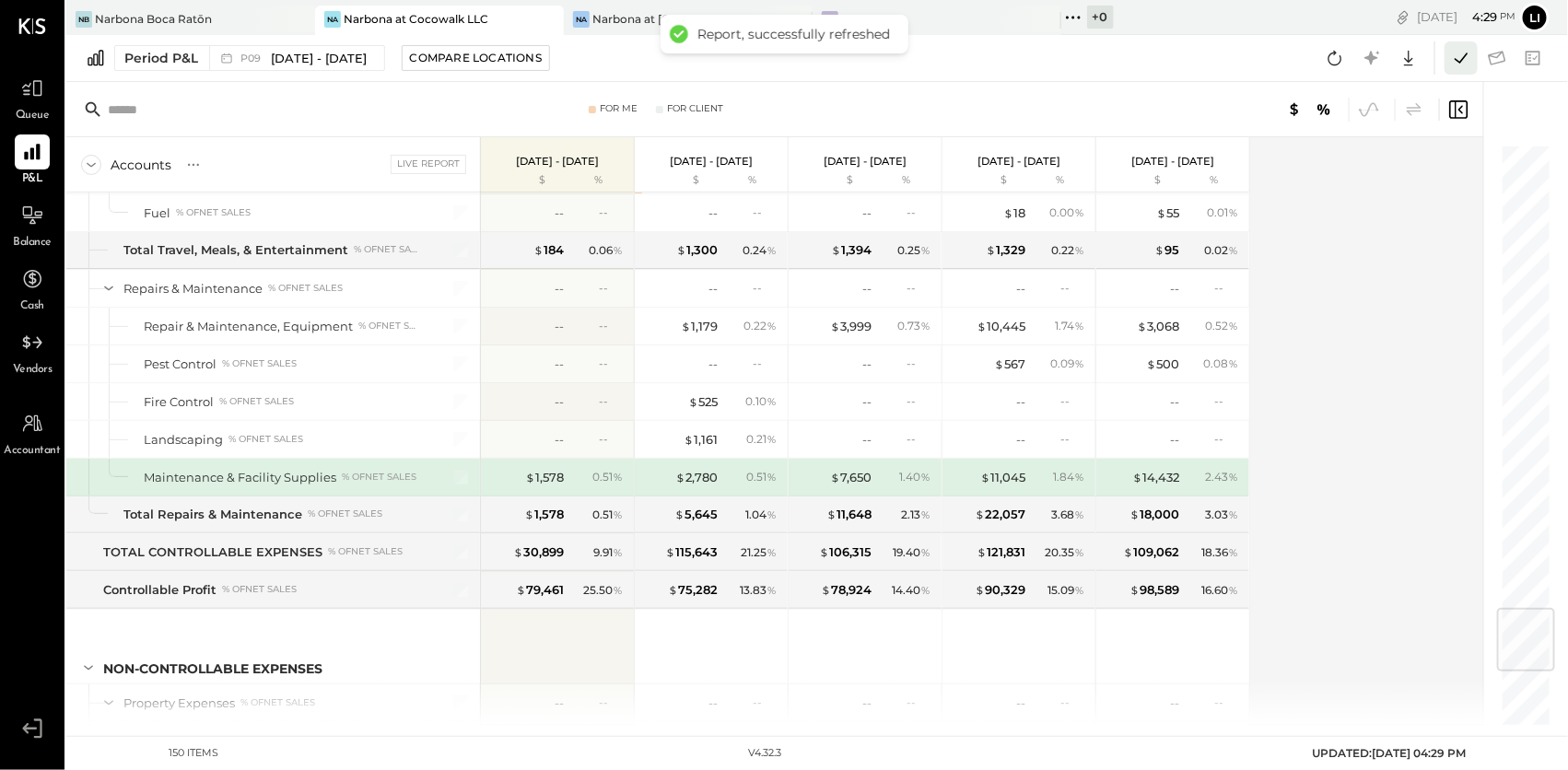
click at [1455, 60] on icon at bounding box center [1461, 57] width 24 height 24
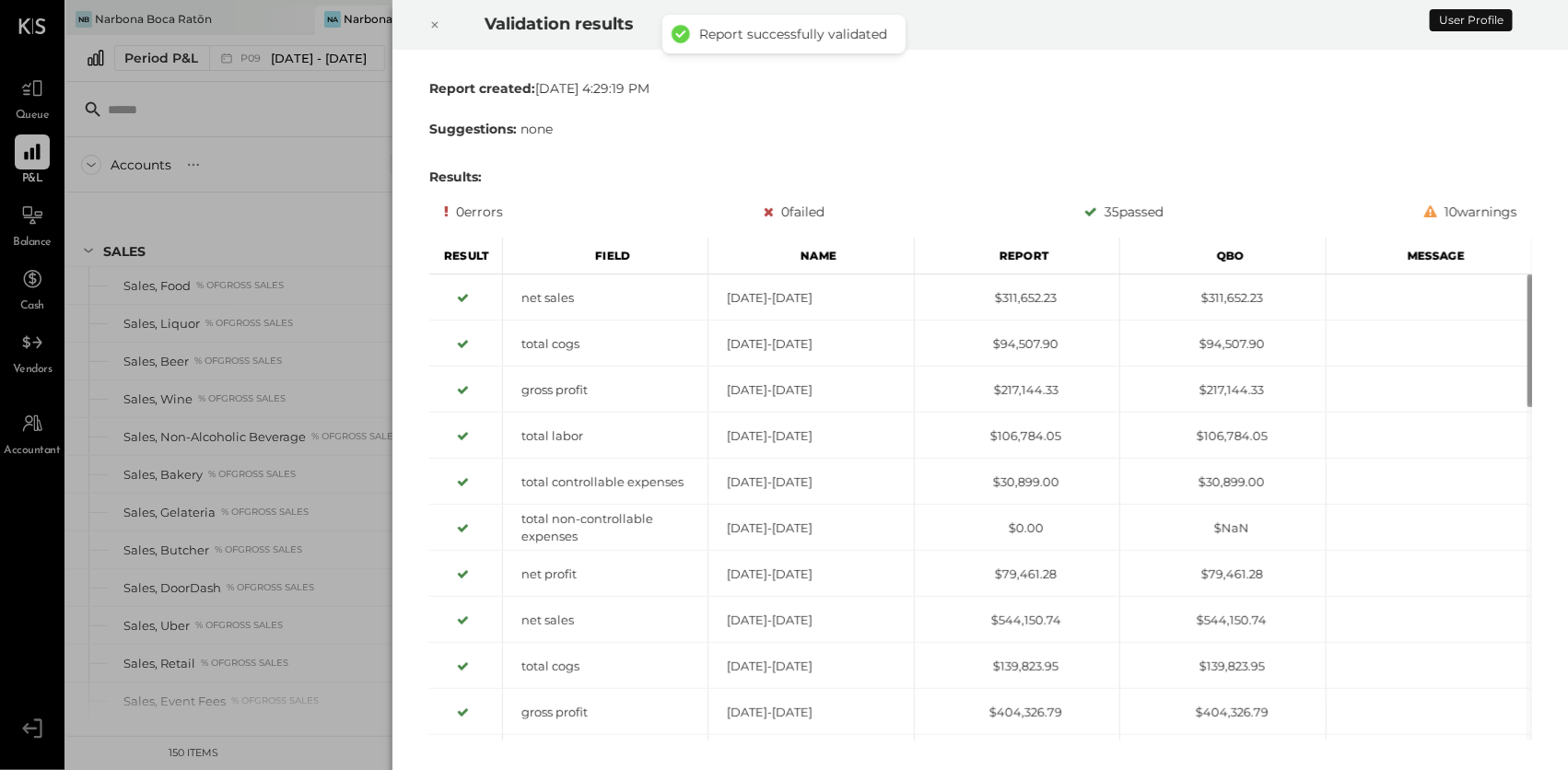
scroll to position [3847, 0]
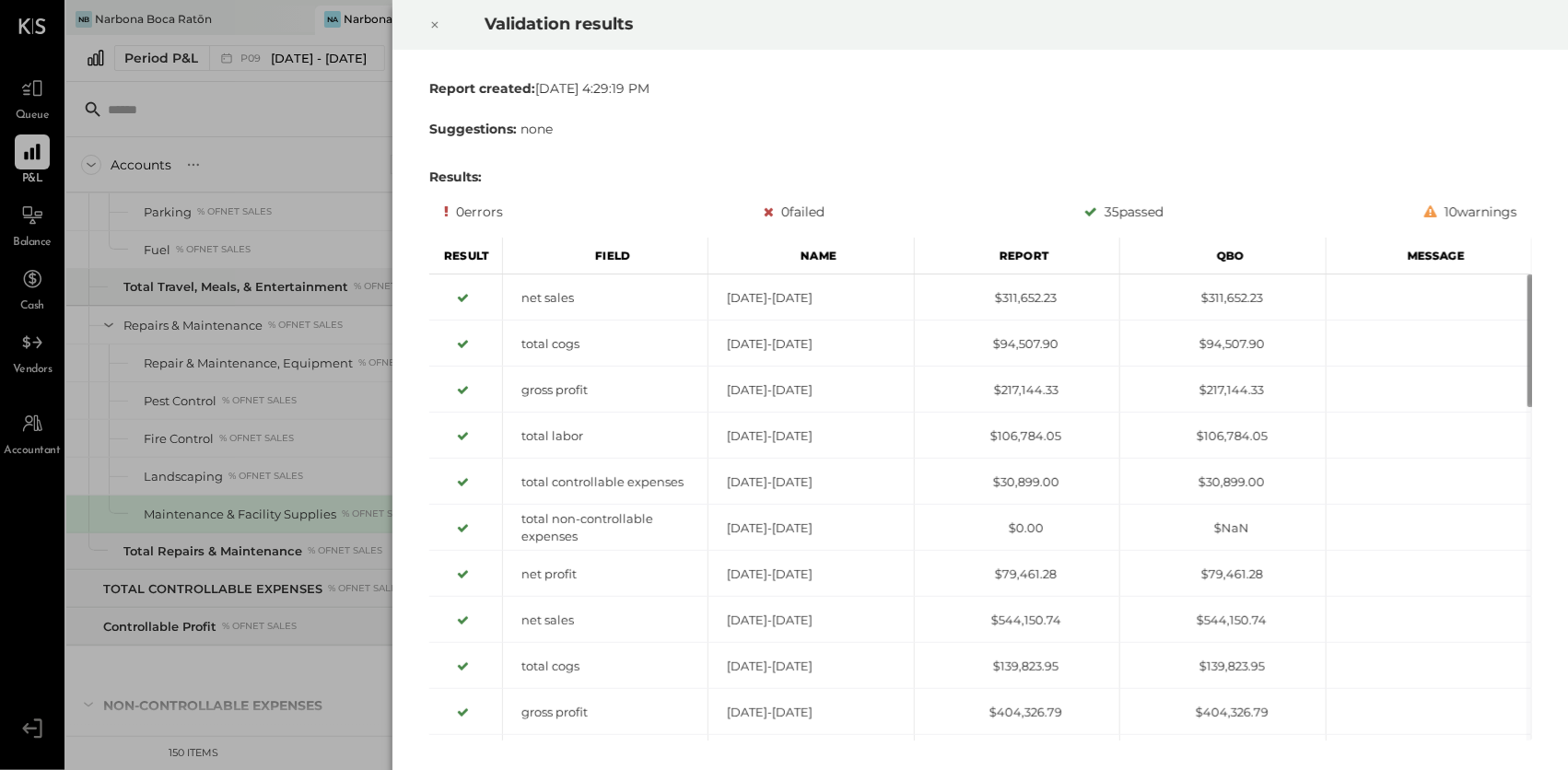
click at [434, 33] on icon at bounding box center [434, 25] width 11 height 22
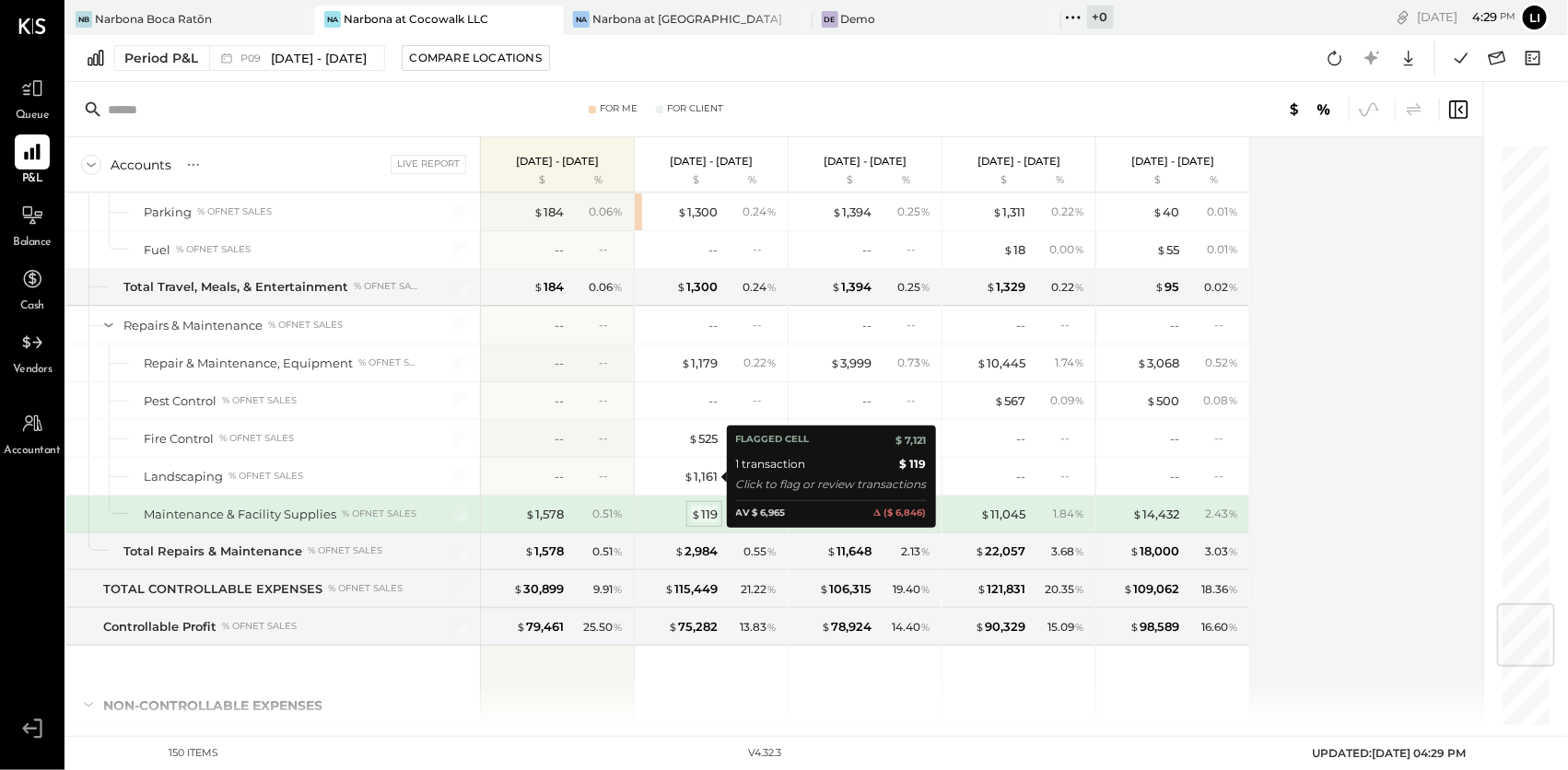
click at [705, 505] on div "$ 119" at bounding box center [704, 514] width 27 height 18
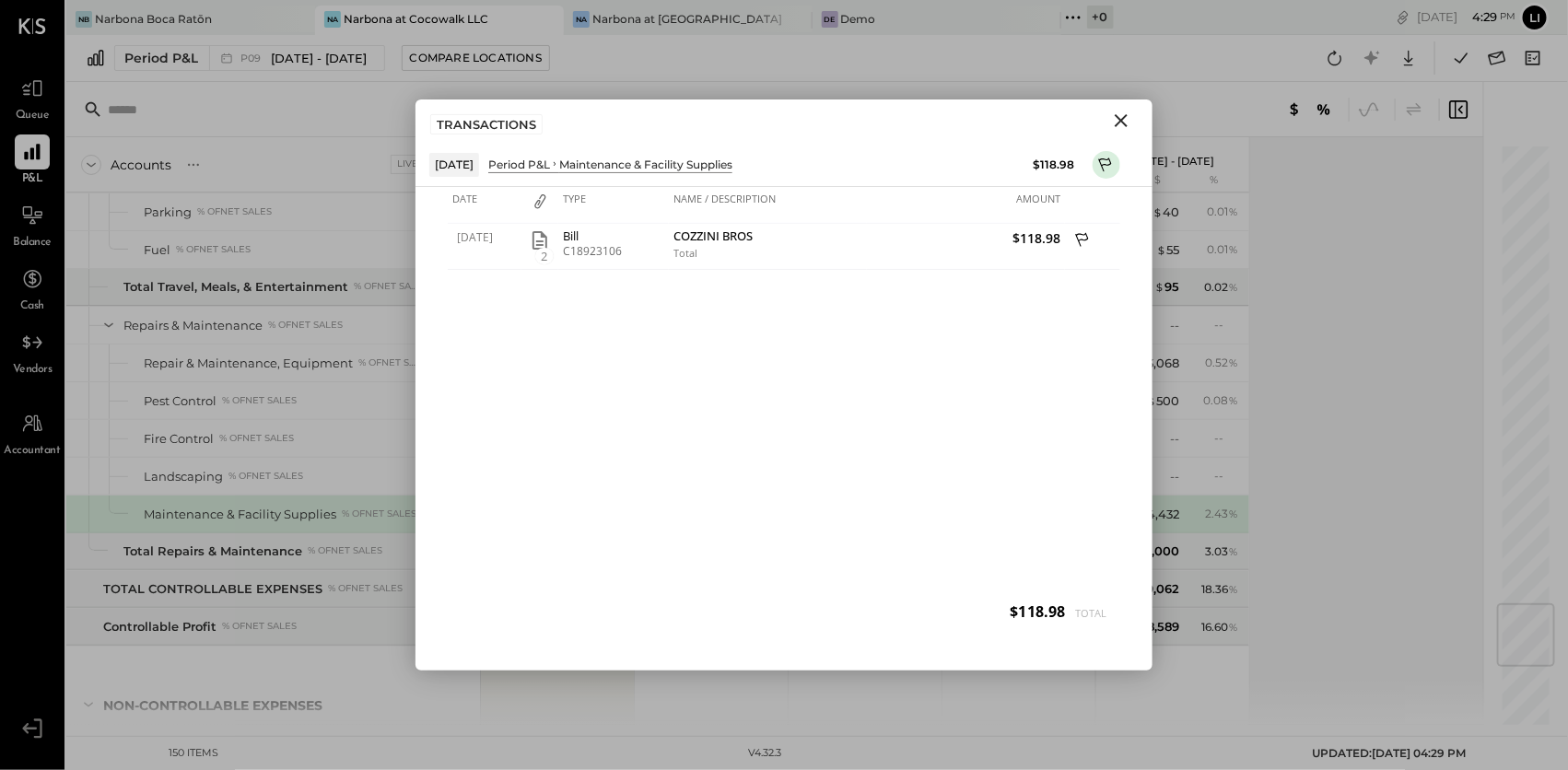
click at [1113, 121] on icon "Close" at bounding box center [1121, 121] width 22 height 22
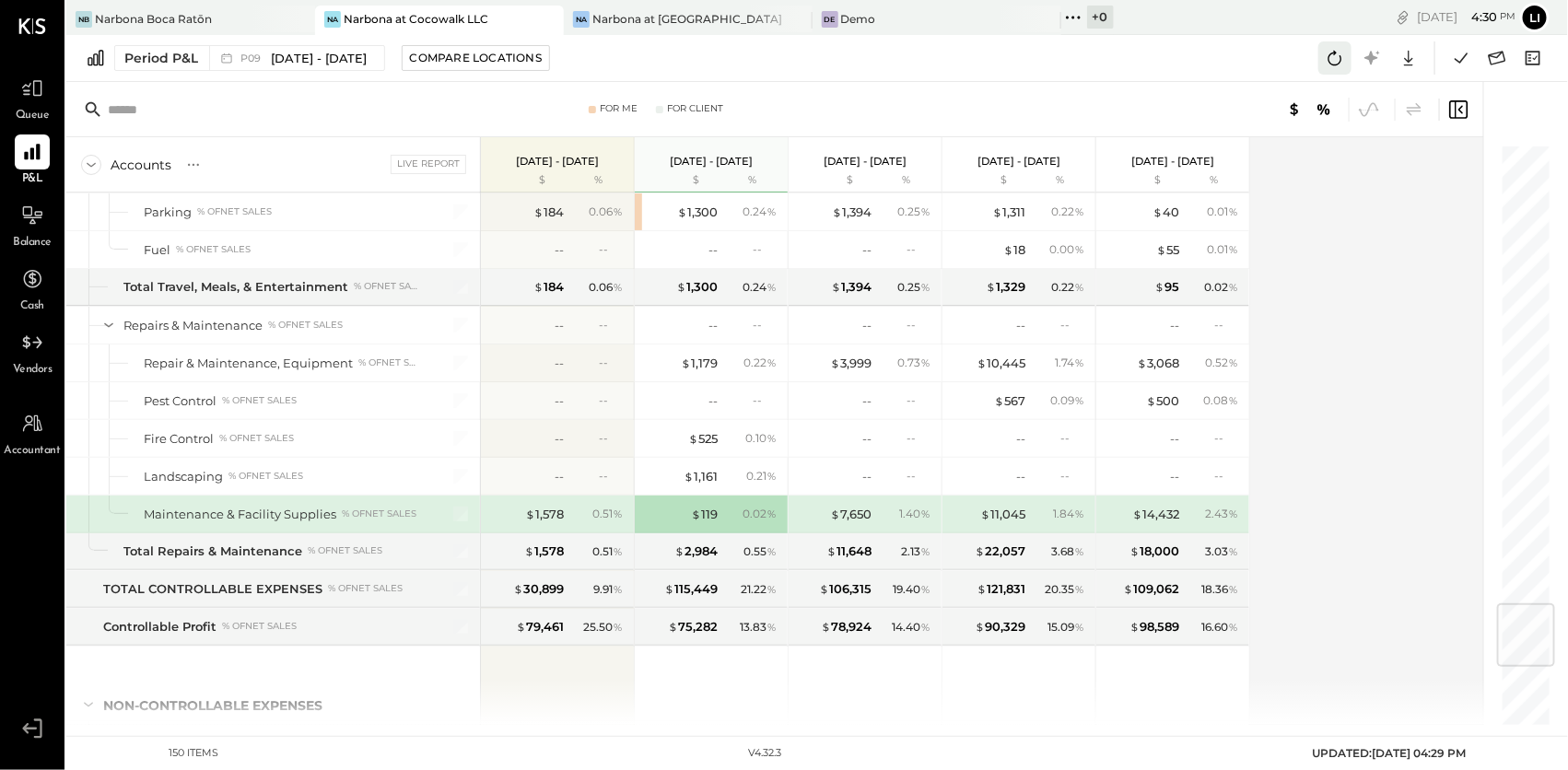
click at [1329, 62] on icon at bounding box center [1335, 57] width 24 height 24
click at [1466, 50] on icon at bounding box center [1461, 57] width 24 height 24
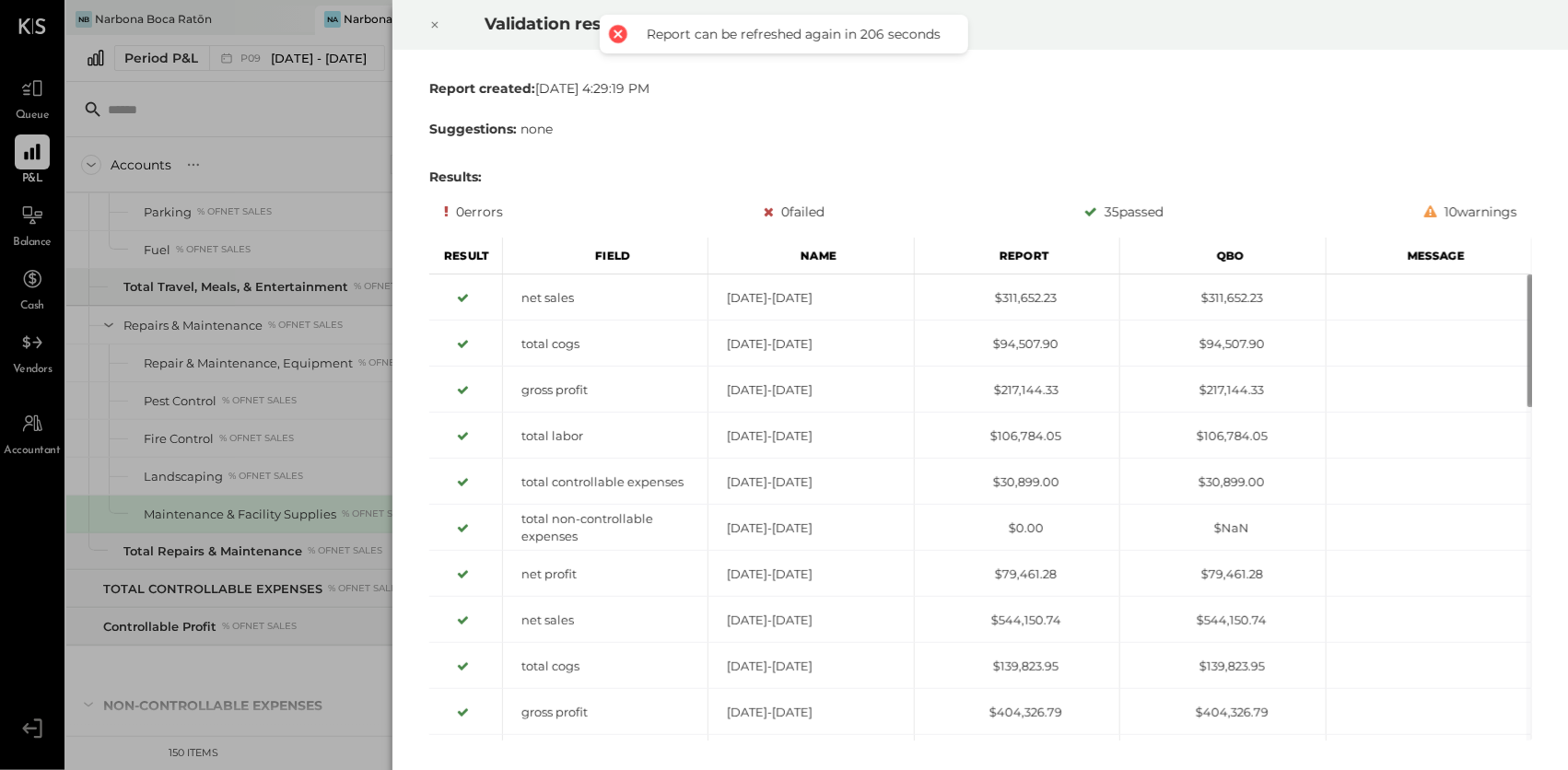
click at [437, 17] on icon at bounding box center [434, 25] width 11 height 22
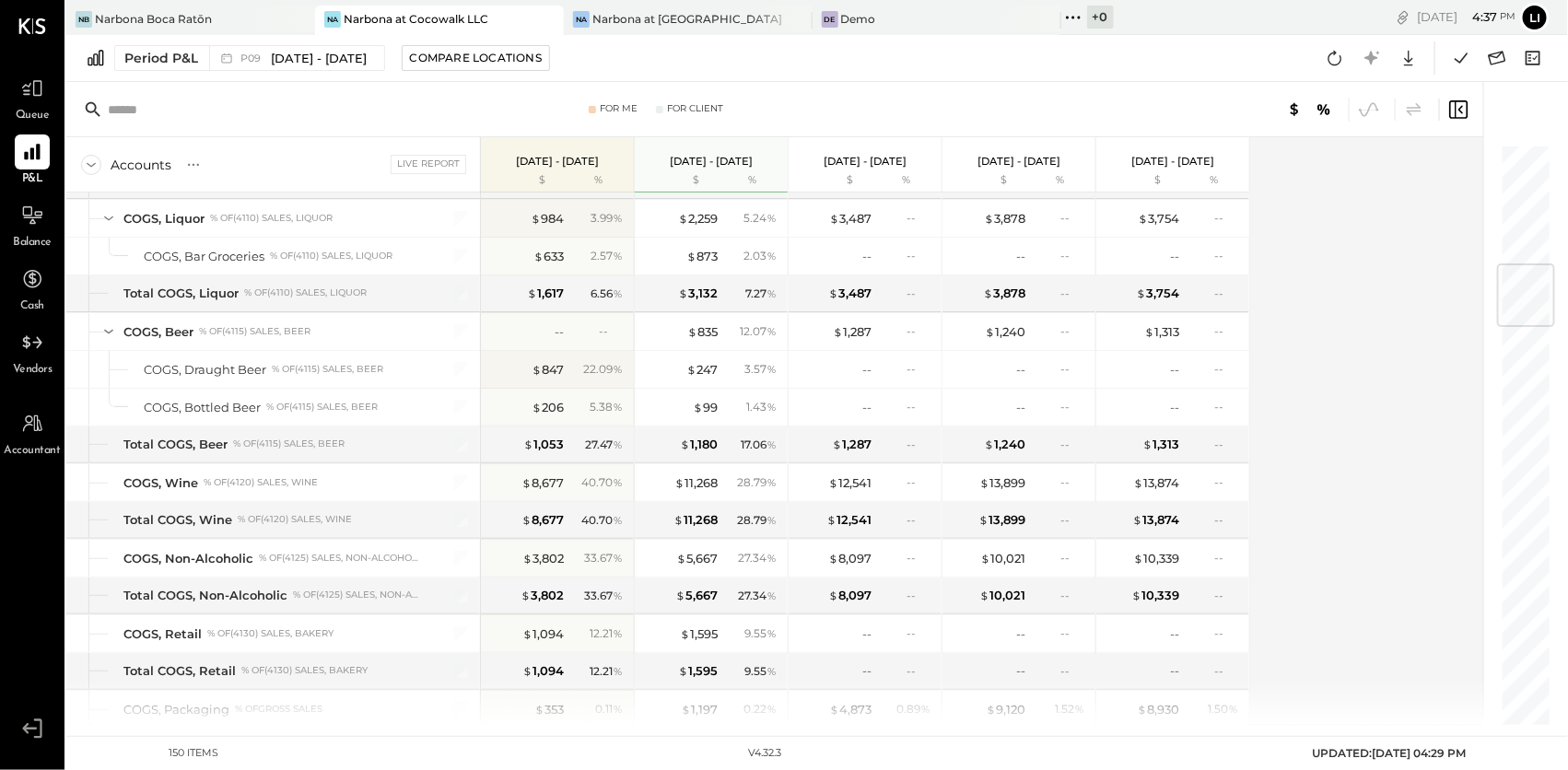
scroll to position [64, 0]
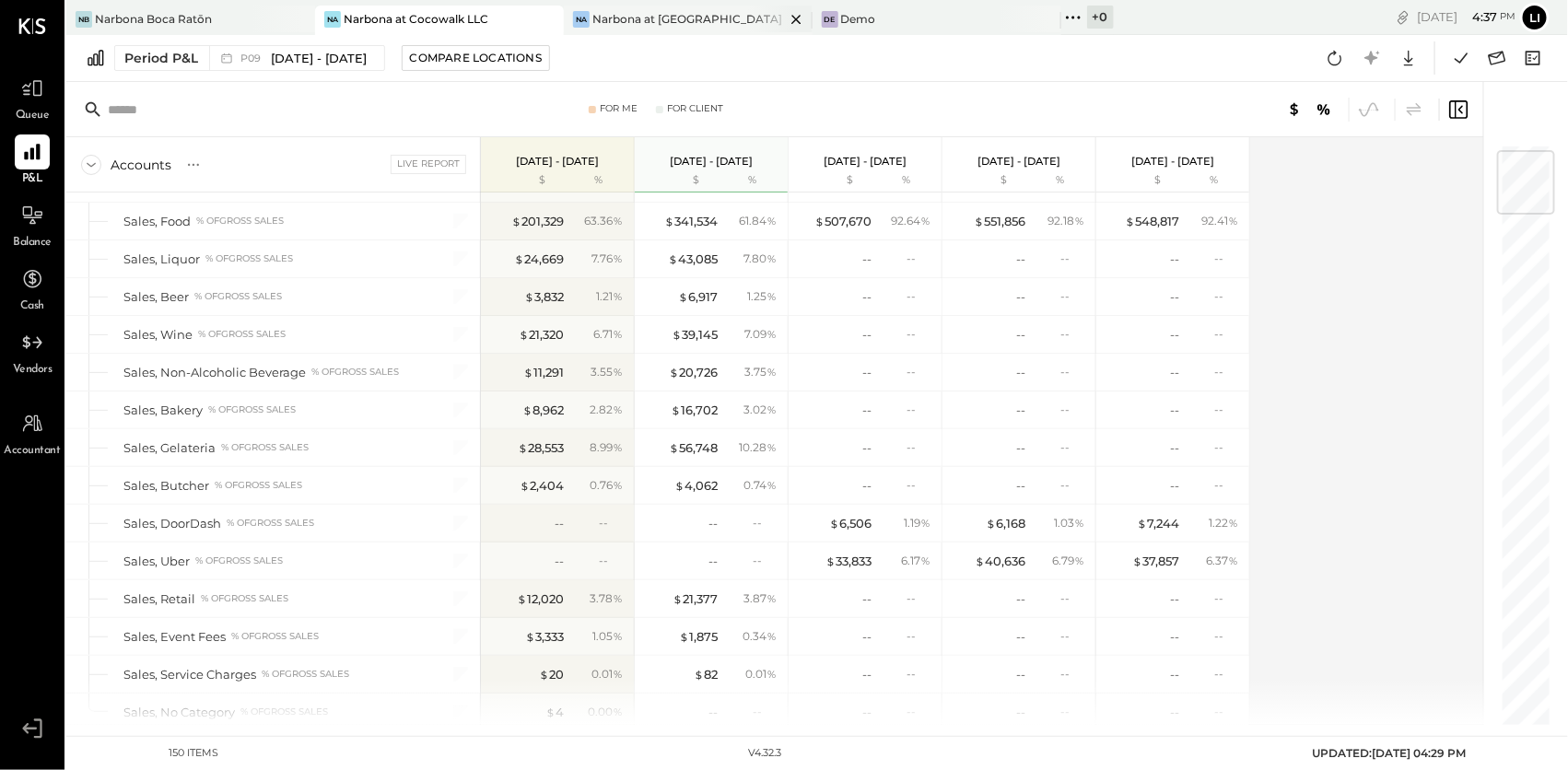
click at [686, 11] on div "Narbona at [GEOGRAPHIC_DATA] LLC" at bounding box center [689, 19] width 192 height 16
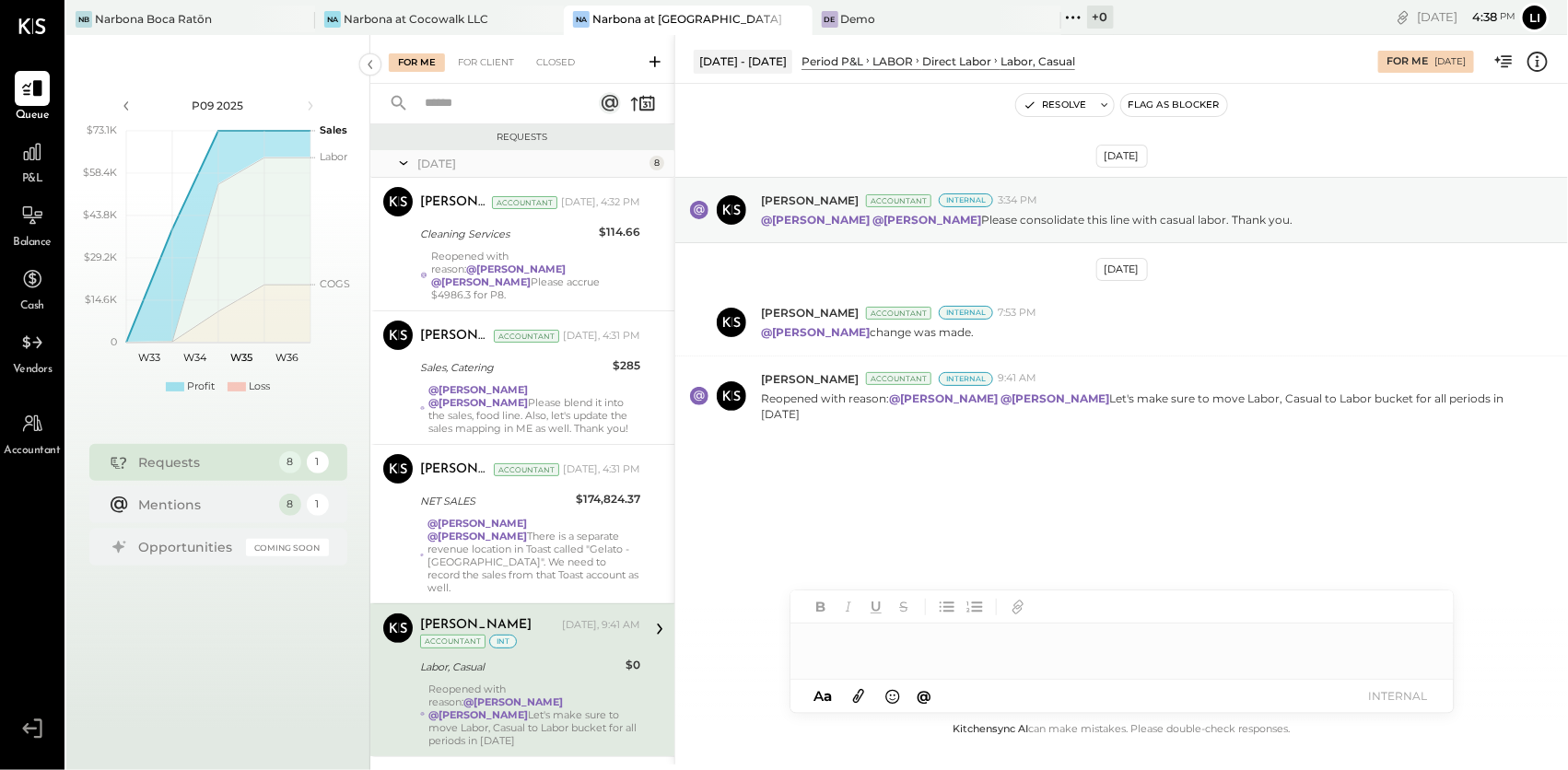
scroll to position [198, 0]
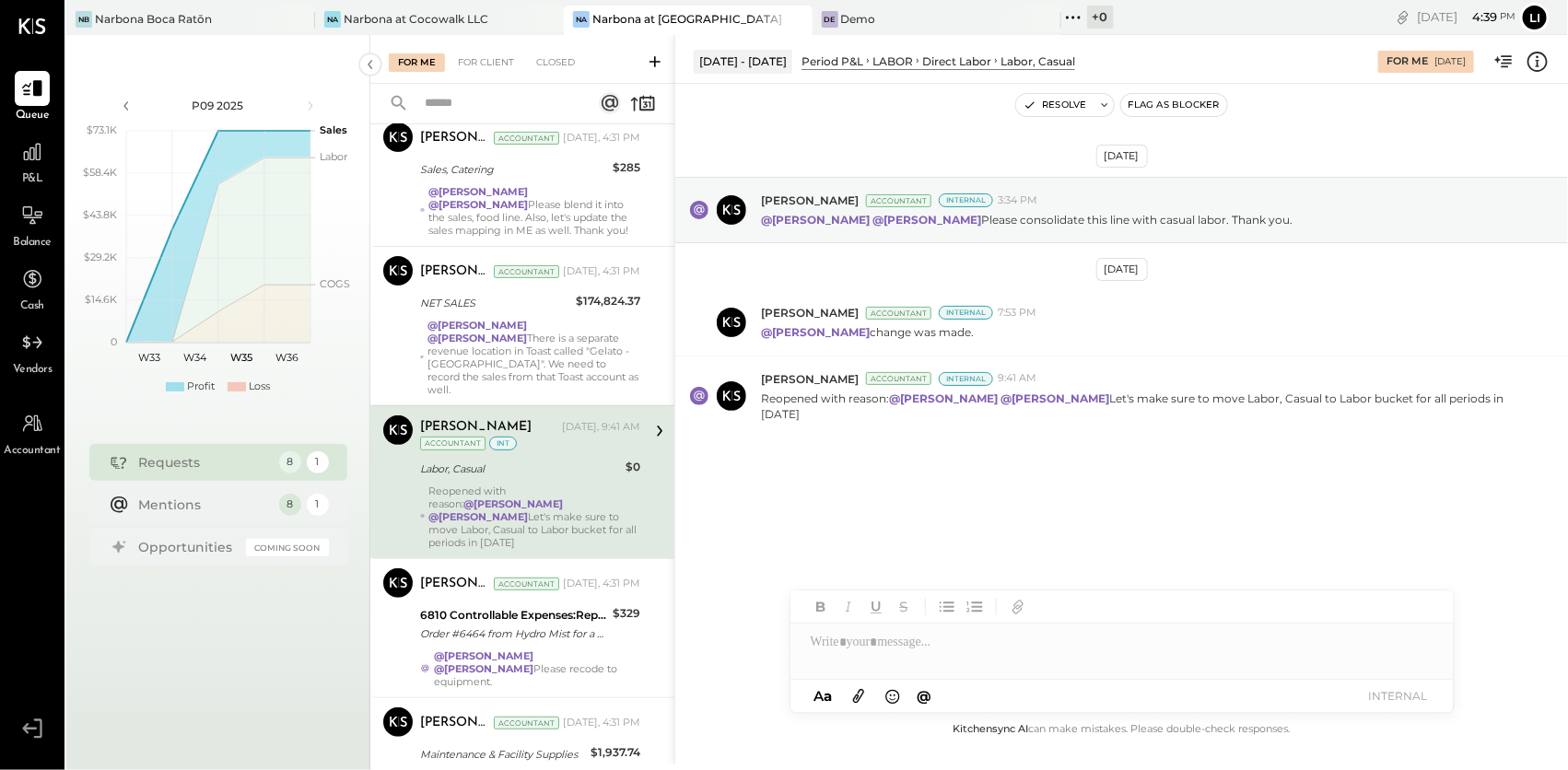
click at [45, 183] on div "P&L" at bounding box center [32, 162] width 35 height 54
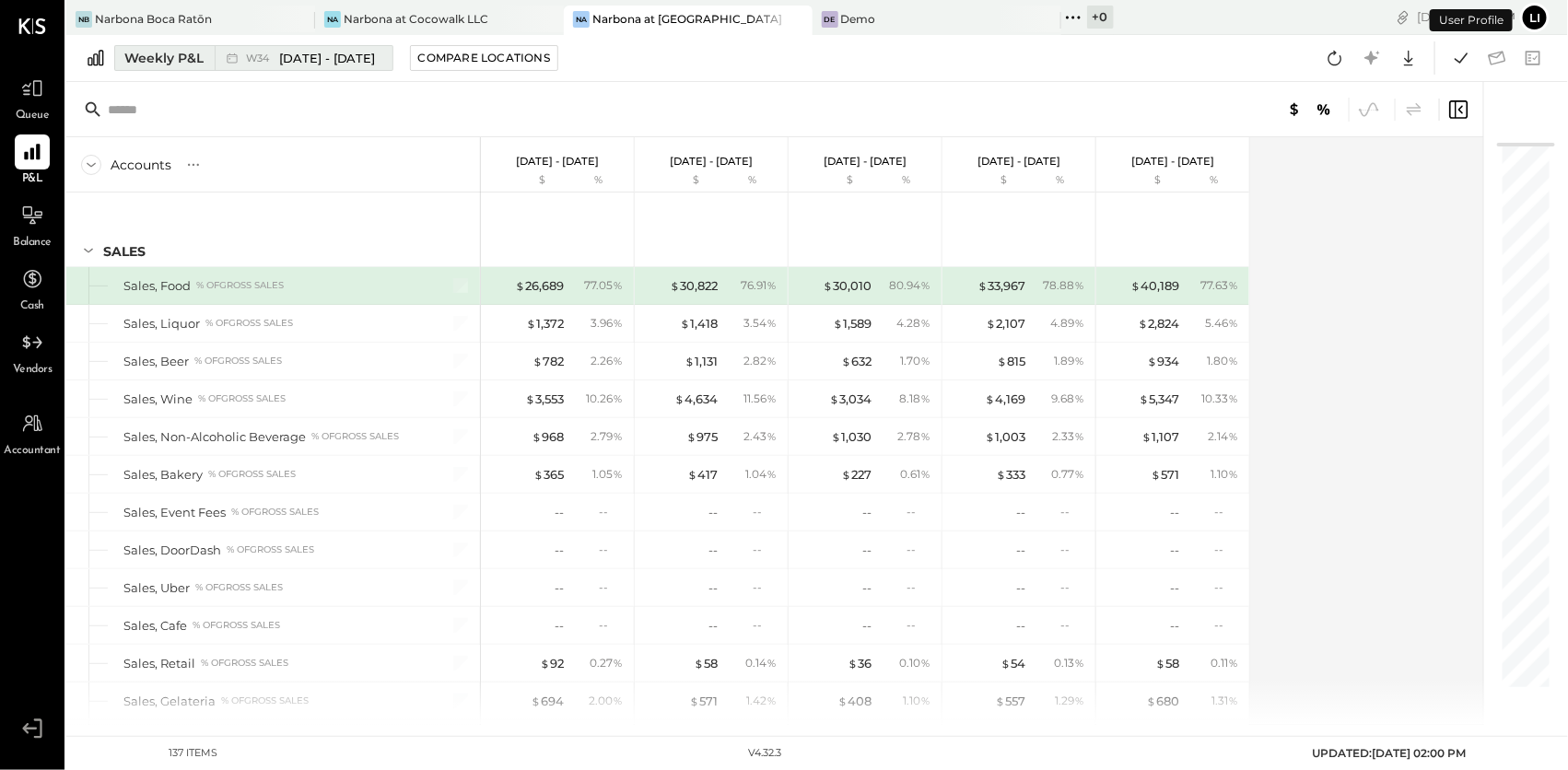
click at [296, 48] on div "W34 Aug 18 - 24, 2025" at bounding box center [299, 57] width 168 height 24
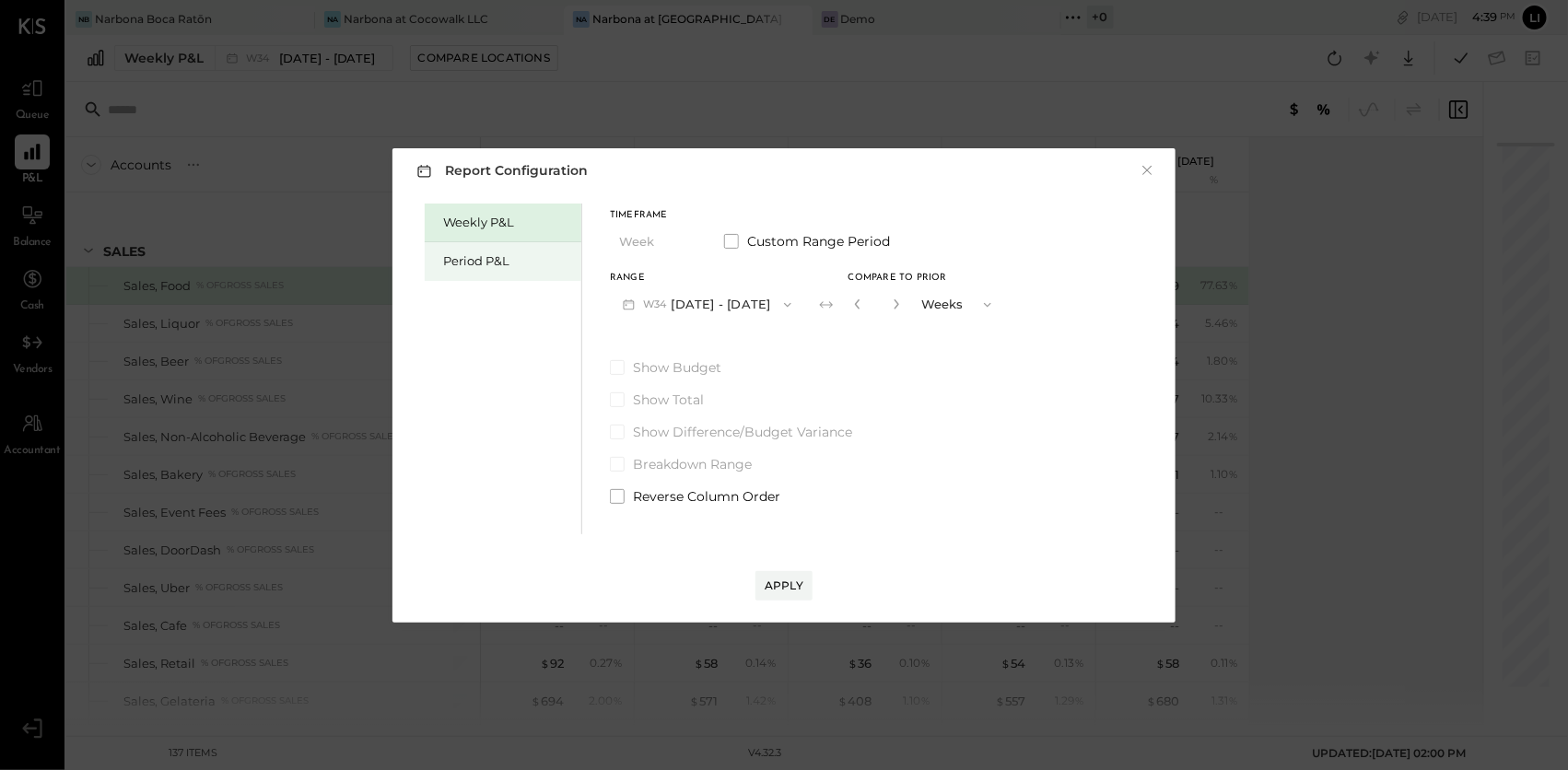
click at [521, 267] on div "Period P&L" at bounding box center [507, 262] width 129 height 18
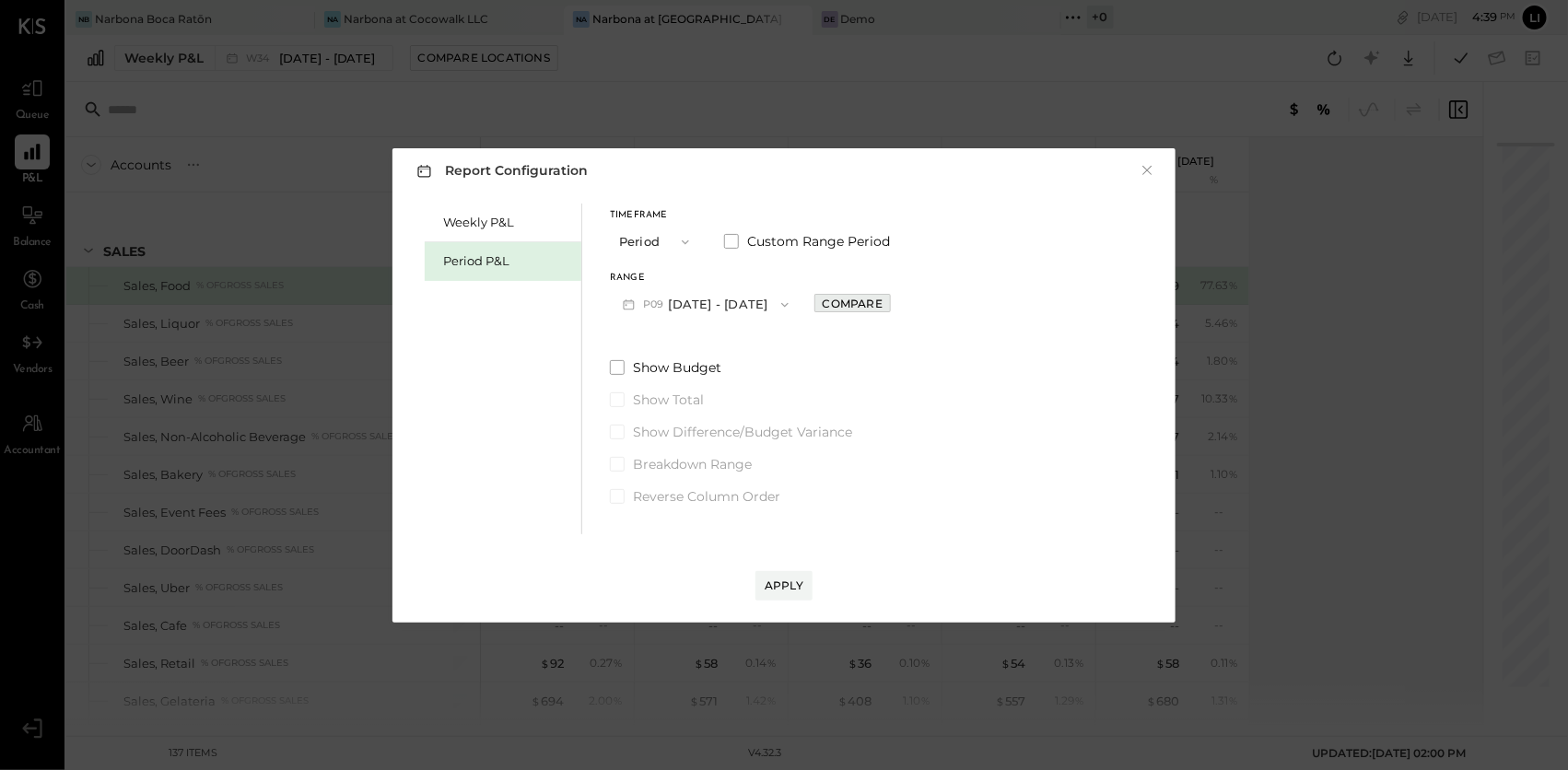
click at [865, 309] on div "Compare" at bounding box center [852, 303] width 59 height 16
click at [924, 307] on div "*" at bounding box center [894, 304] width 98 height 34
click at [901, 306] on button "button" at bounding box center [893, 304] width 15 height 20
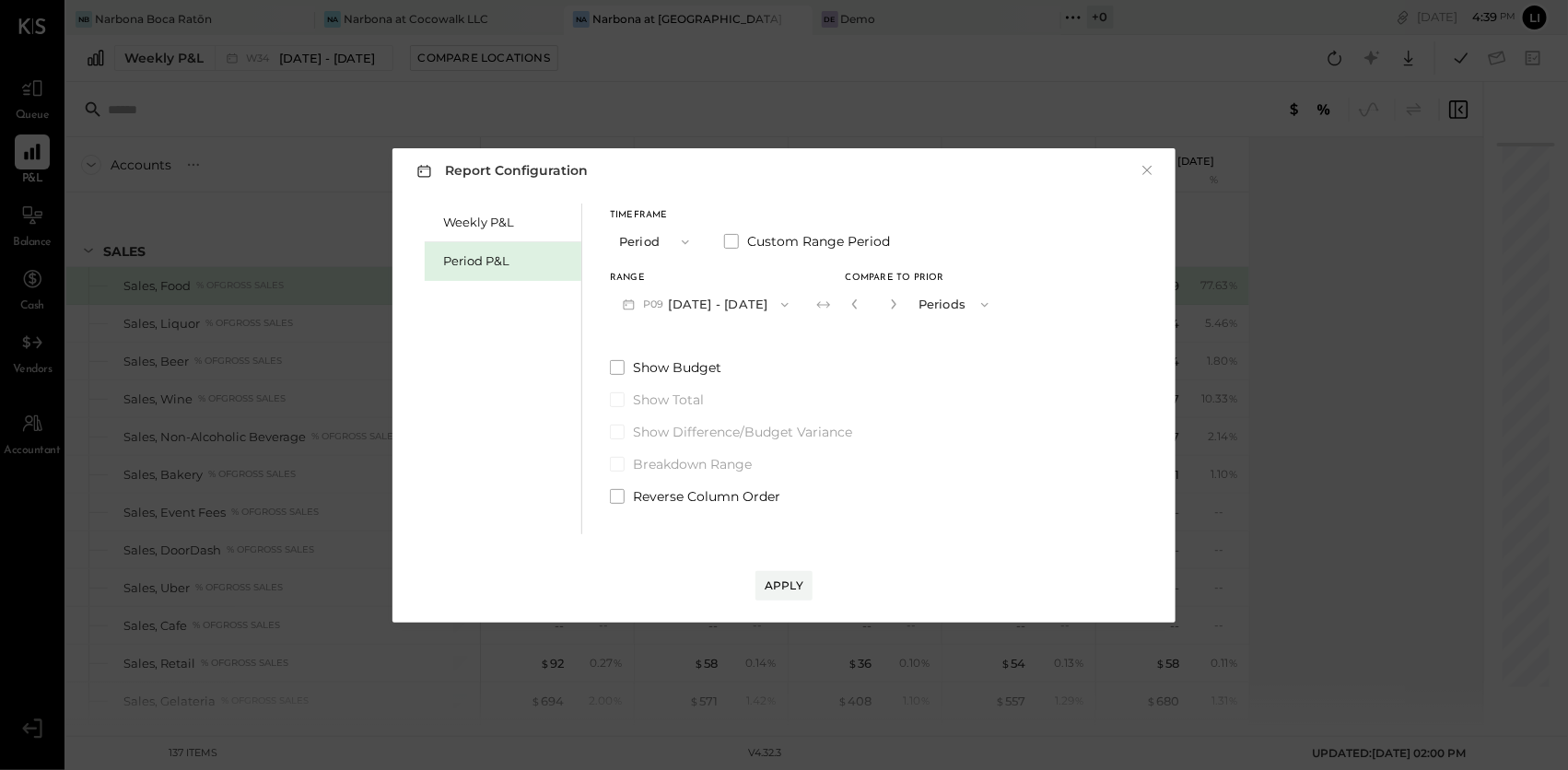
type input "*"
click at [771, 586] on div "Apply" at bounding box center [783, 586] width 39 height 16
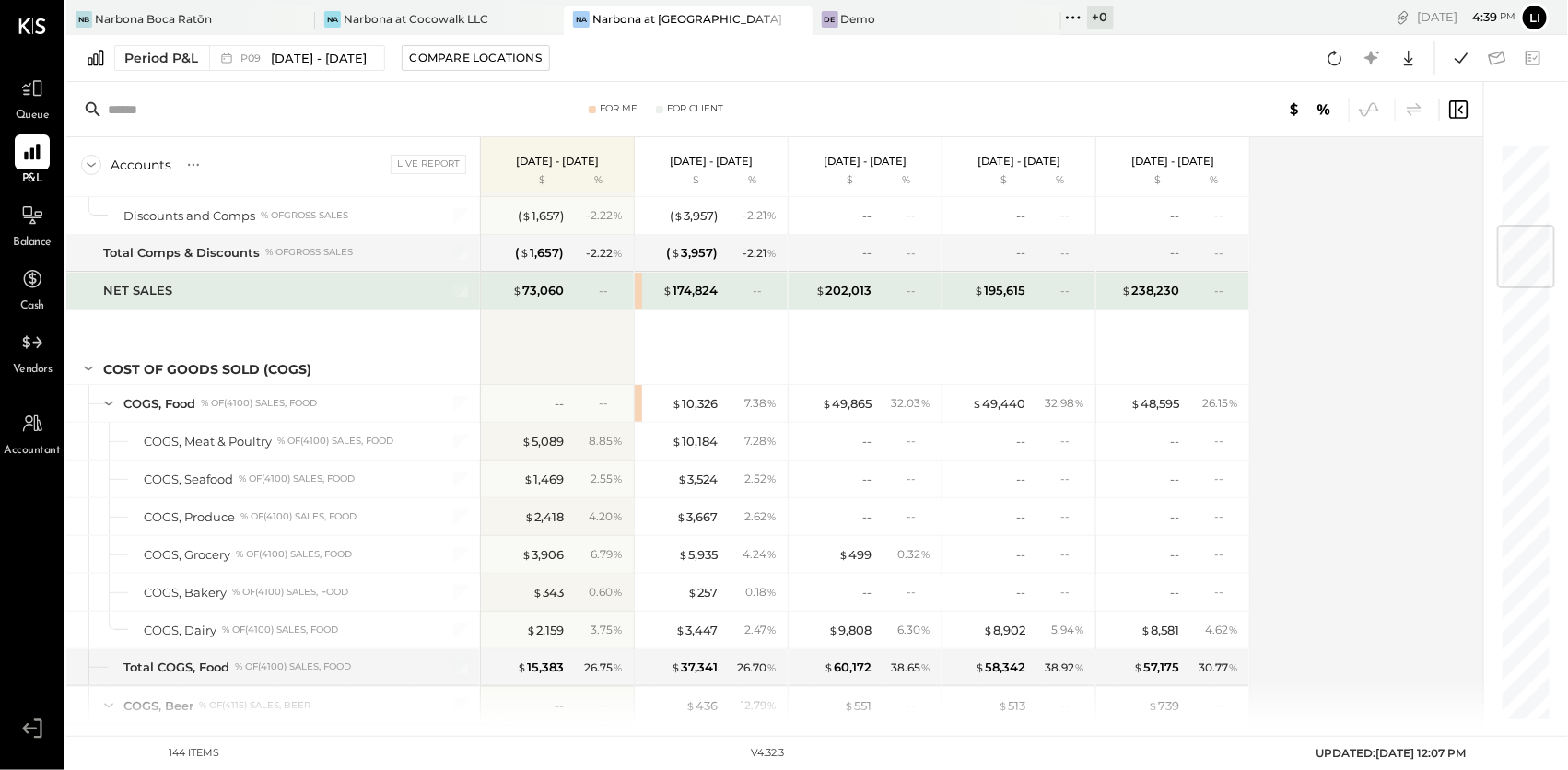
scroll to position [649, 0]
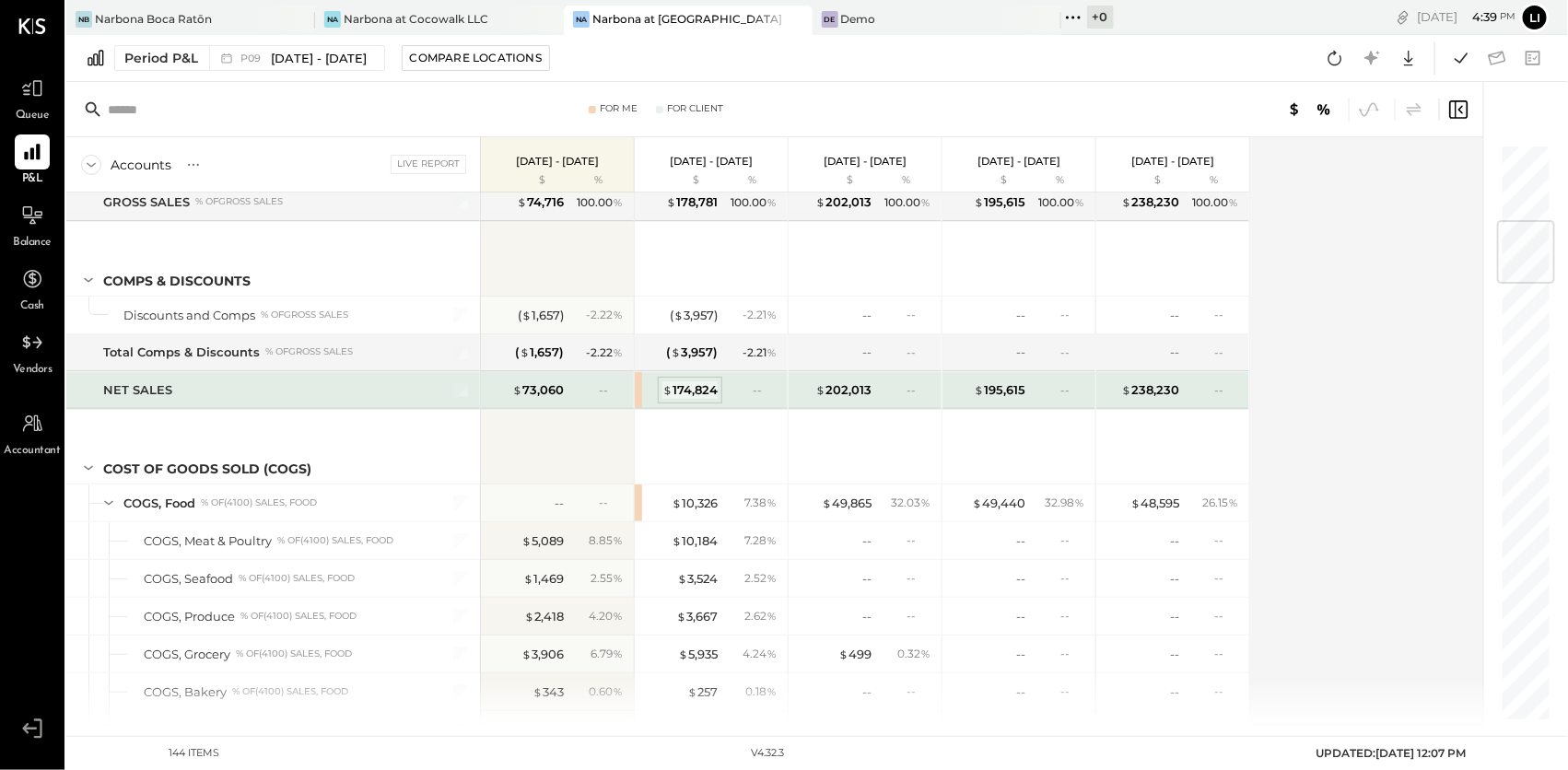
click at [686, 385] on div "$ 174,824" at bounding box center [690, 390] width 56 height 18
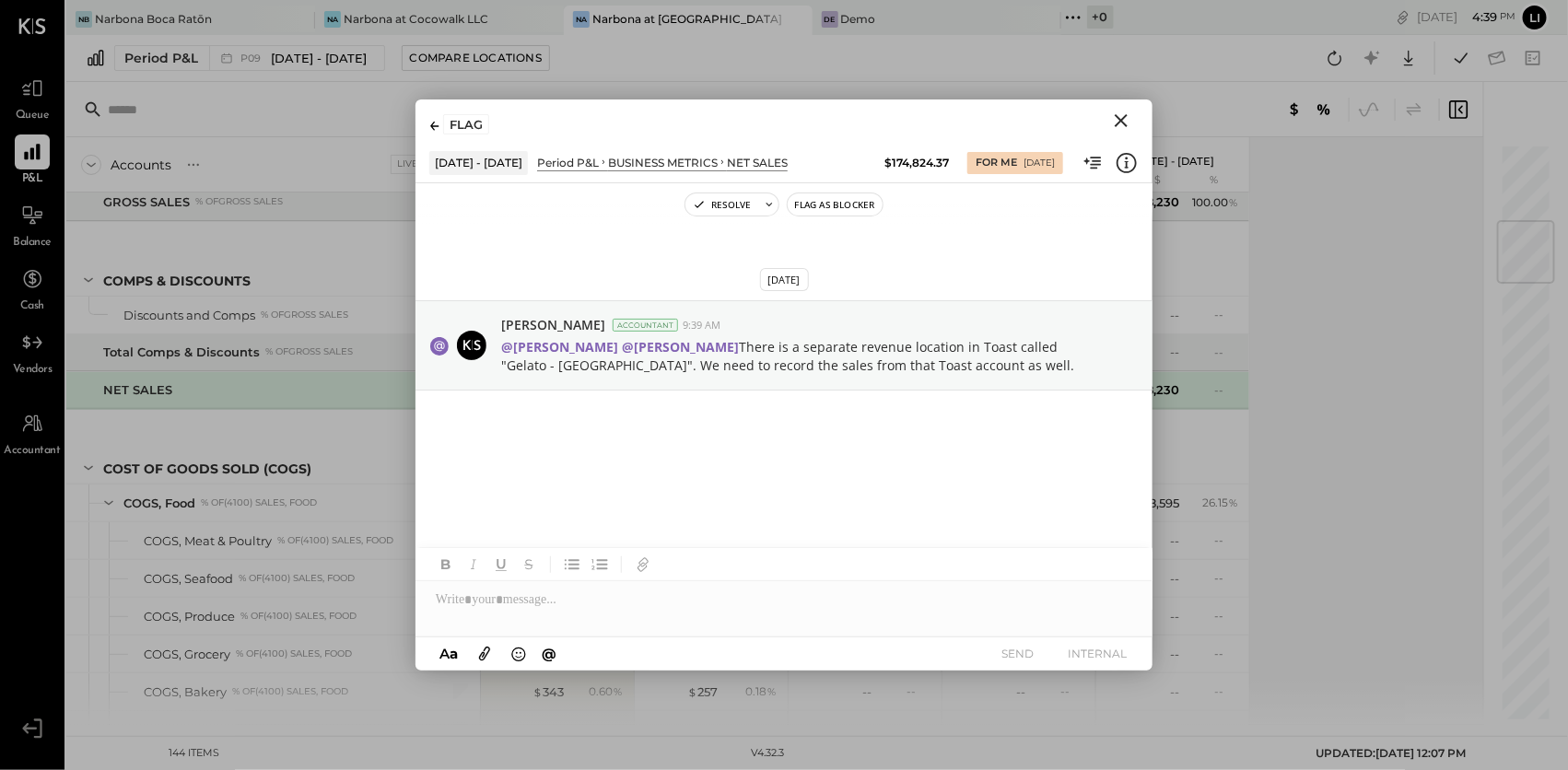
click at [1112, 120] on icon "Close" at bounding box center [1121, 121] width 22 height 22
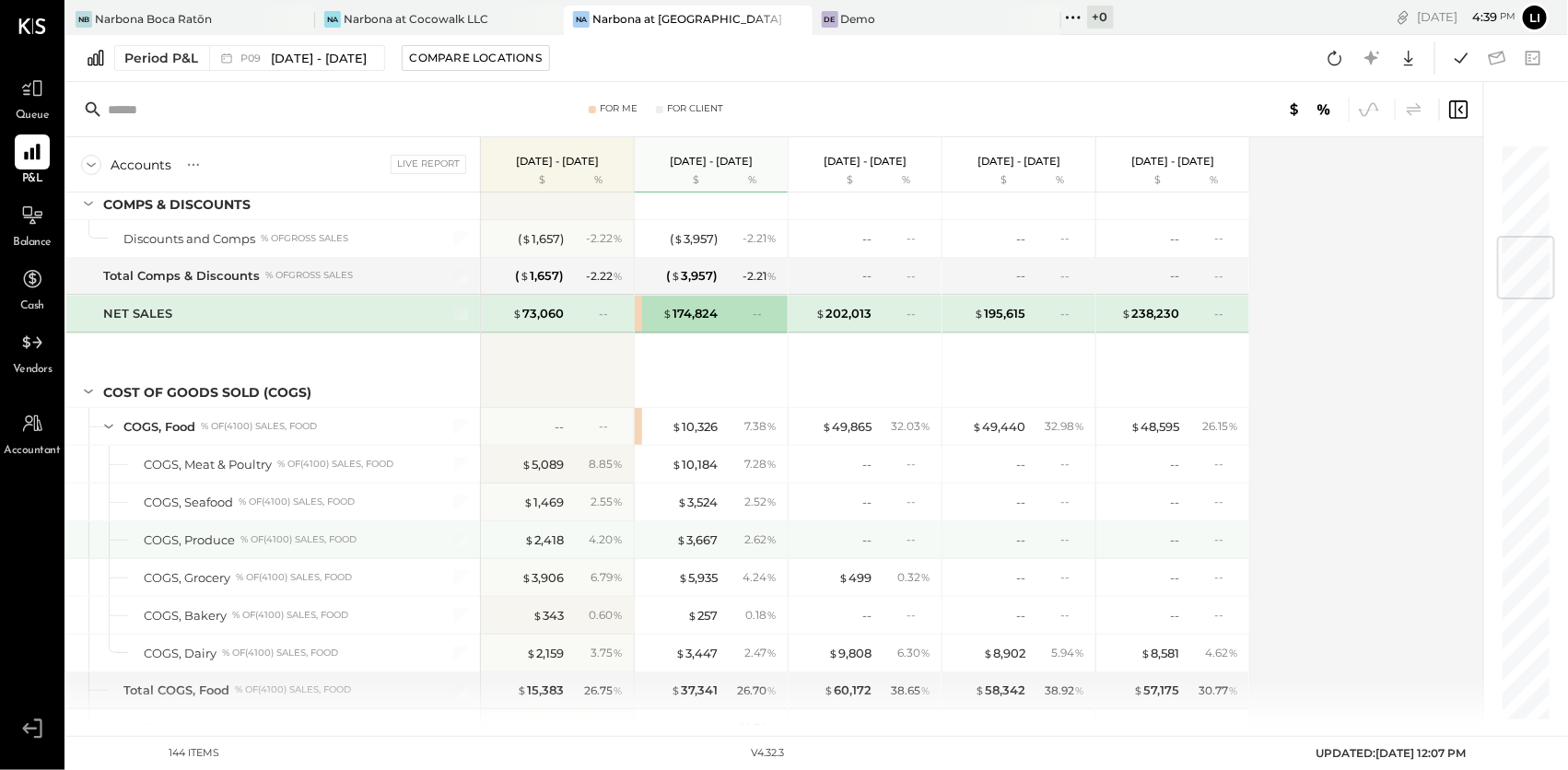
scroll to position [779, 0]
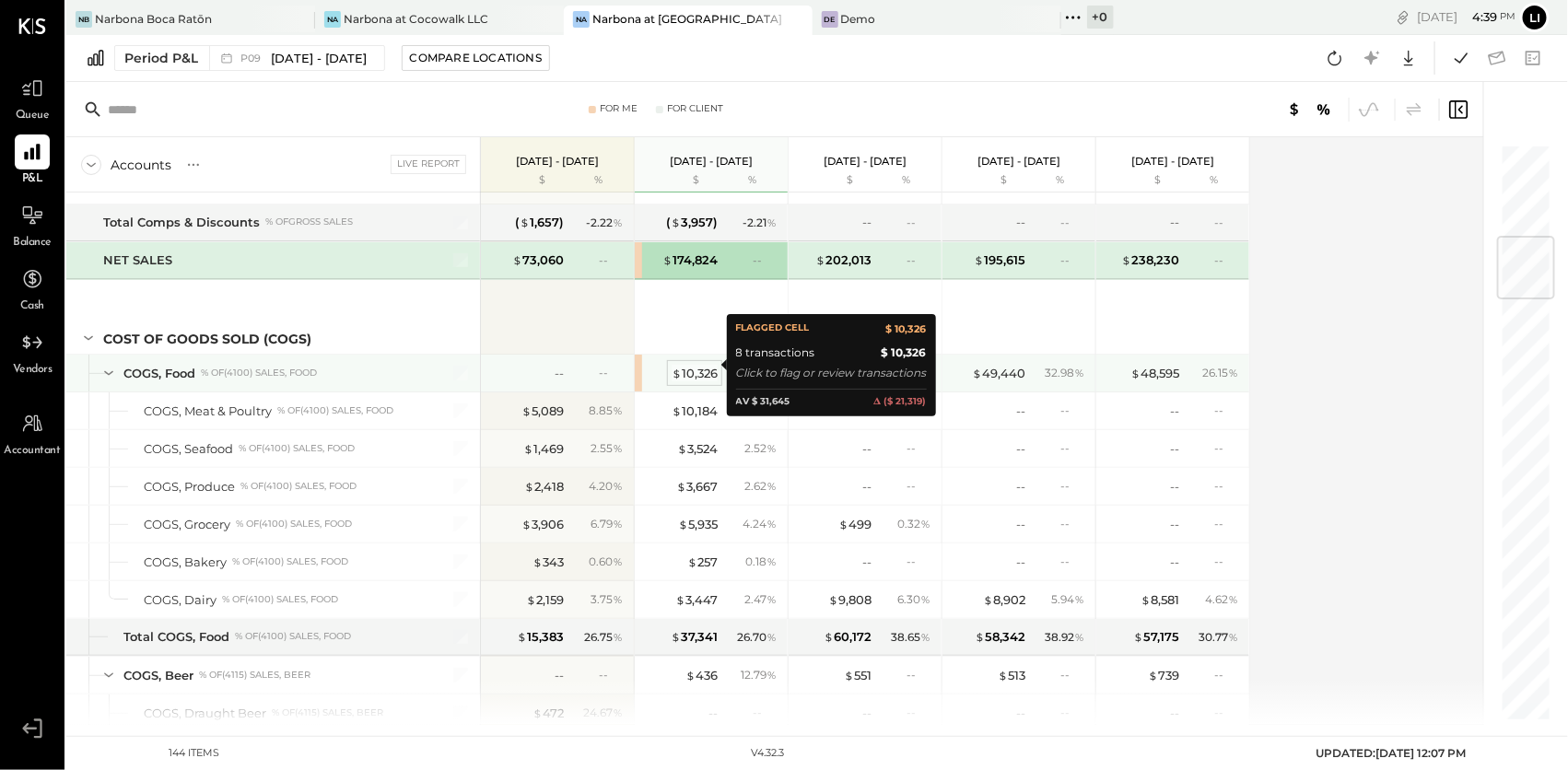
click at [686, 368] on div "$ 10,326" at bounding box center [695, 374] width 46 height 18
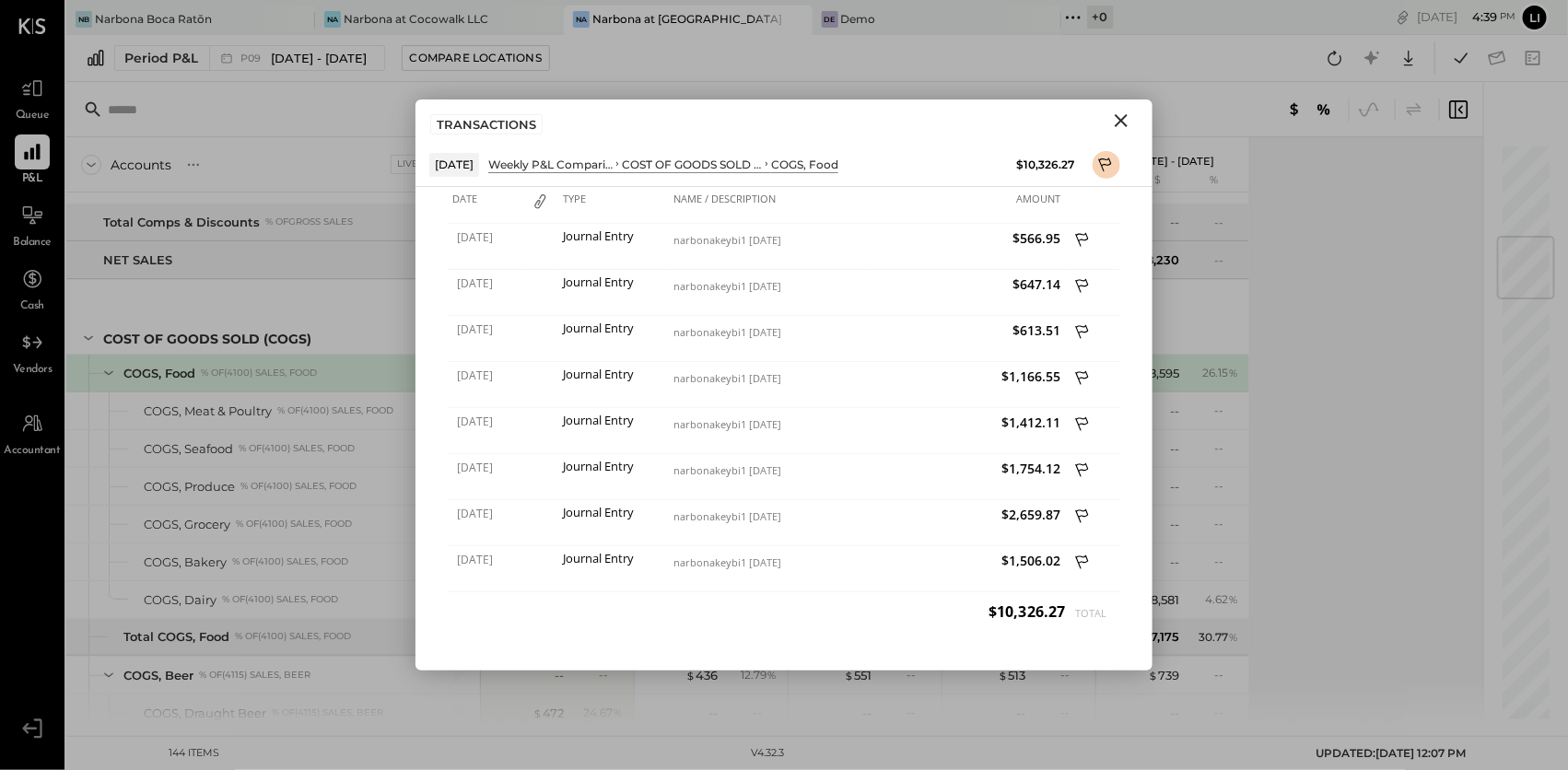
click at [1116, 120] on icon "Close" at bounding box center [1121, 121] width 22 height 22
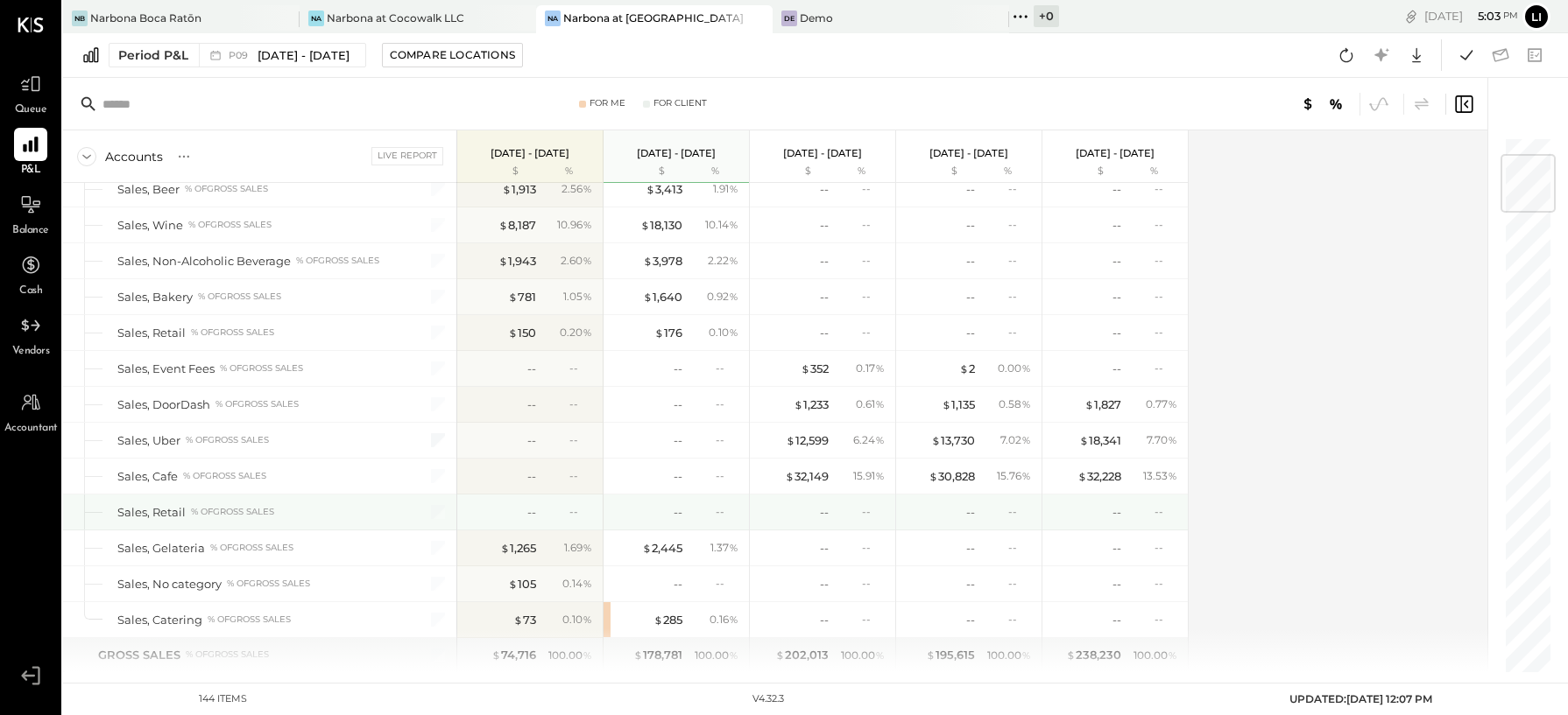
scroll to position [155, 0]
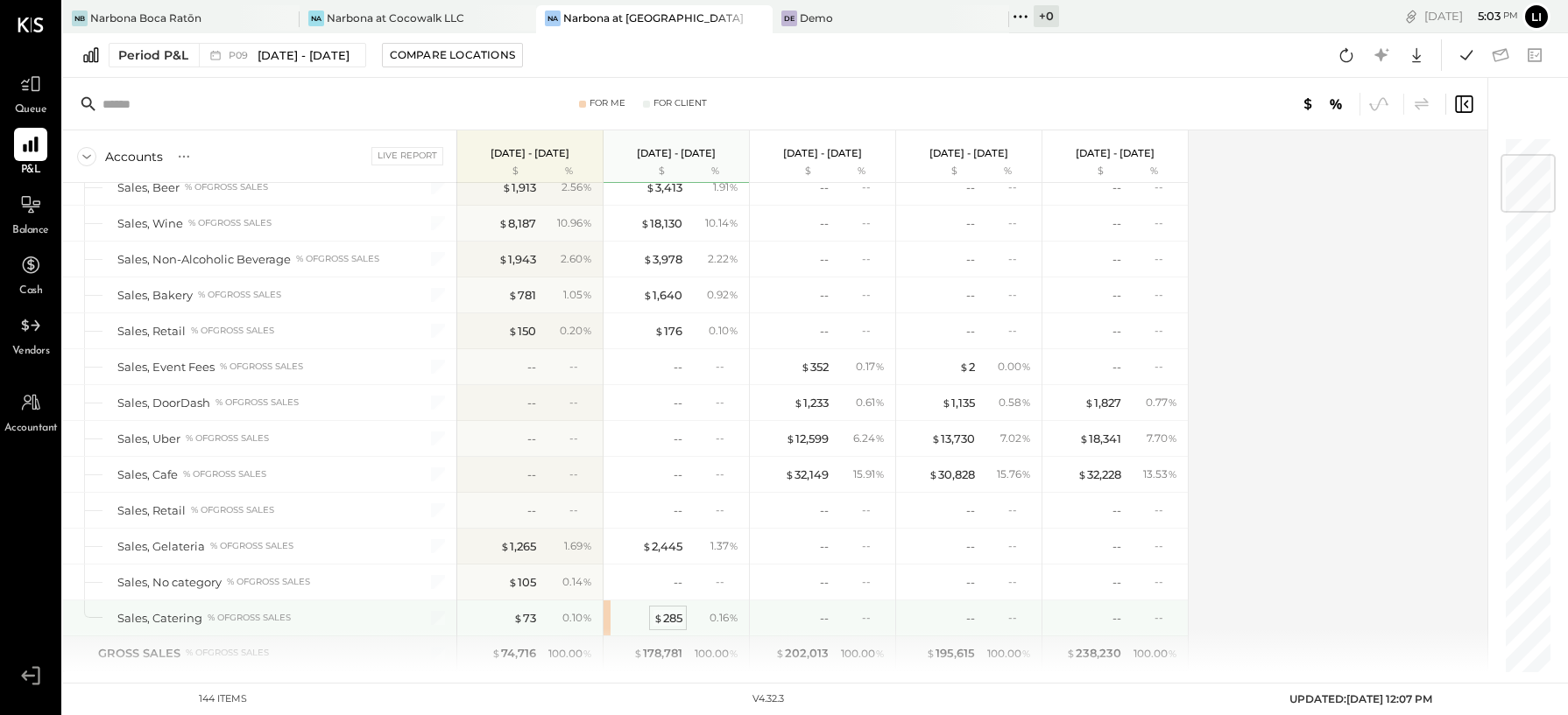
click at [673, 614] on div "$ 285" at bounding box center [667, 619] width 29 height 17
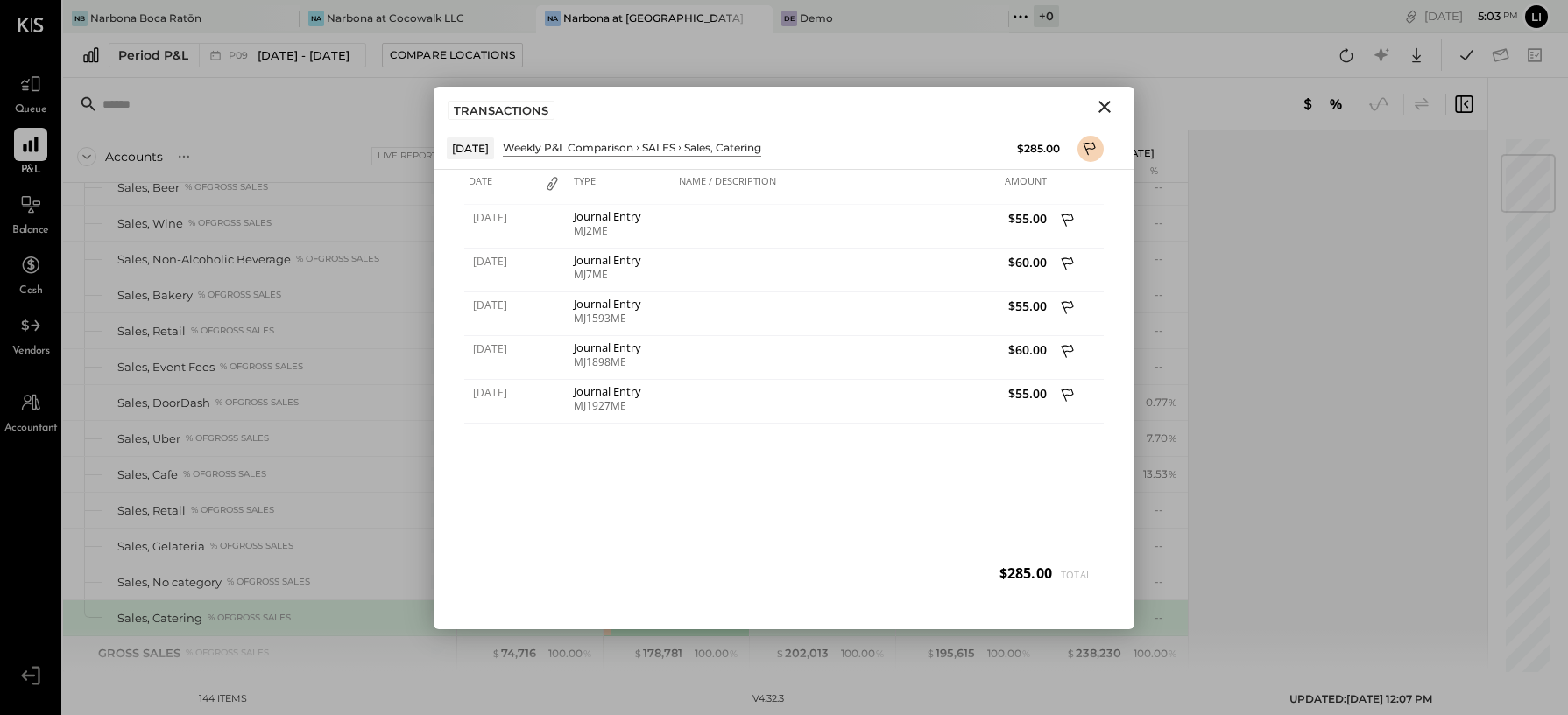
click at [804, 453] on div "07/17/2025 Journal Entry MJ2ME $55.00 07/22/2025 Journal Entry MJ7ME $60.00 08/…" at bounding box center [784, 402] width 640 height 394
click at [1107, 101] on icon "Close" at bounding box center [1104, 106] width 21 height 21
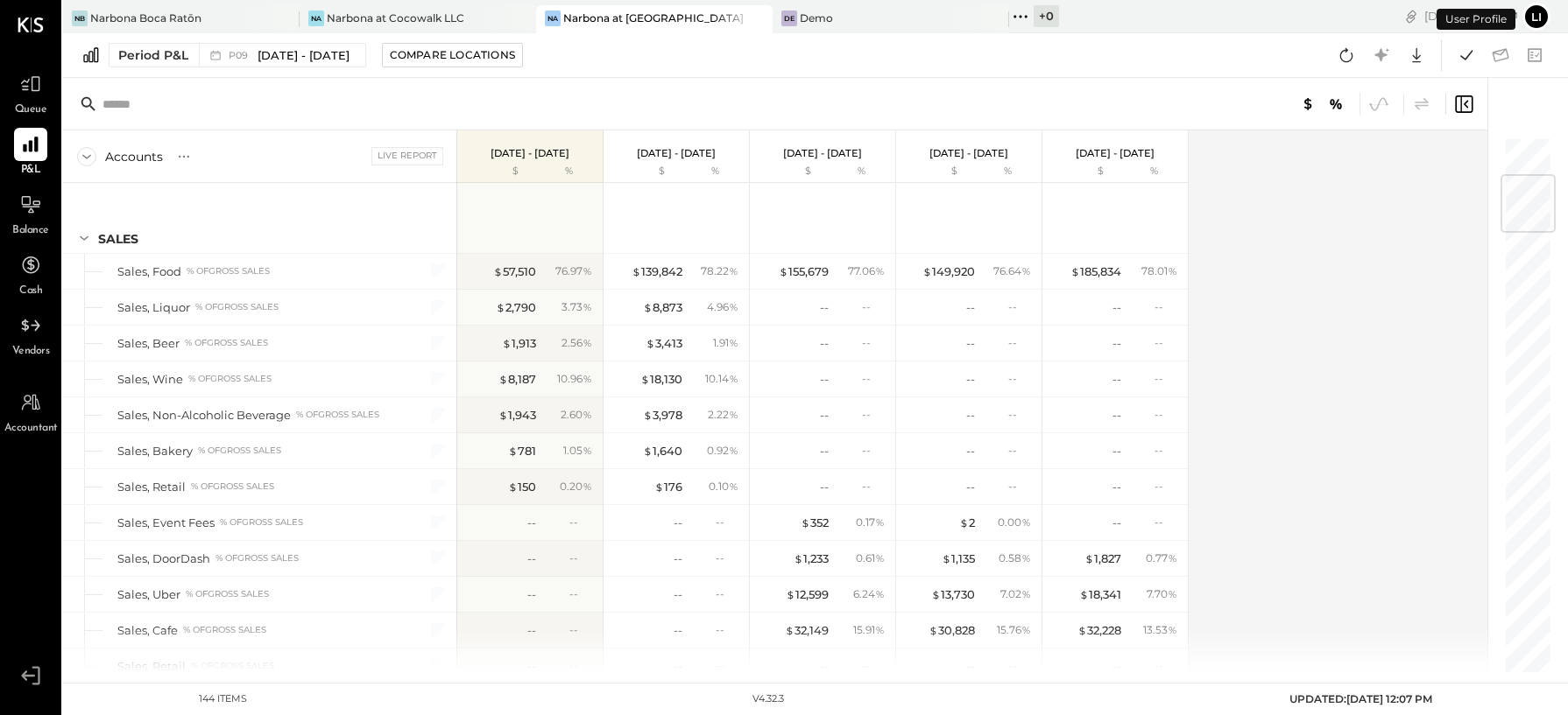
scroll to position [324, 0]
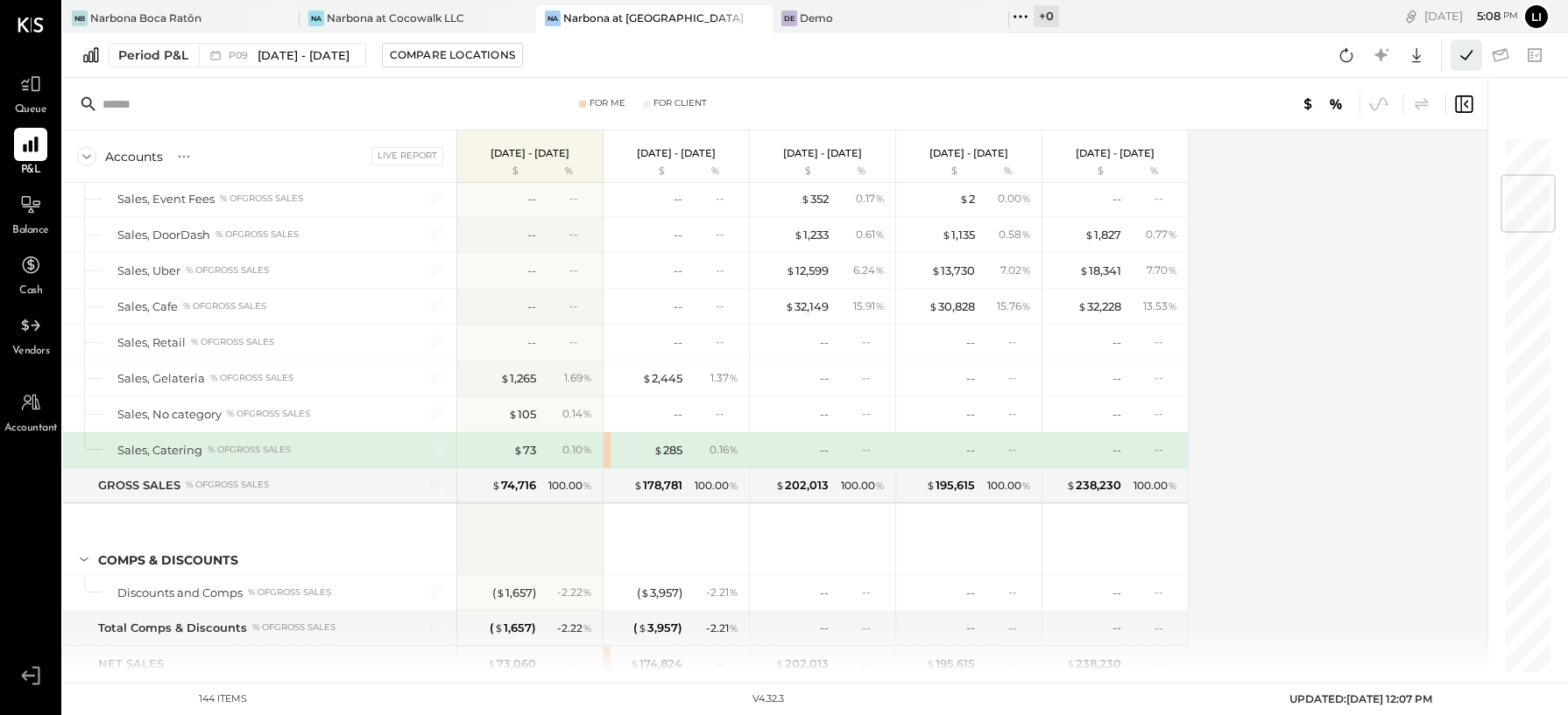
click at [1476, 54] on icon at bounding box center [1466, 55] width 23 height 23
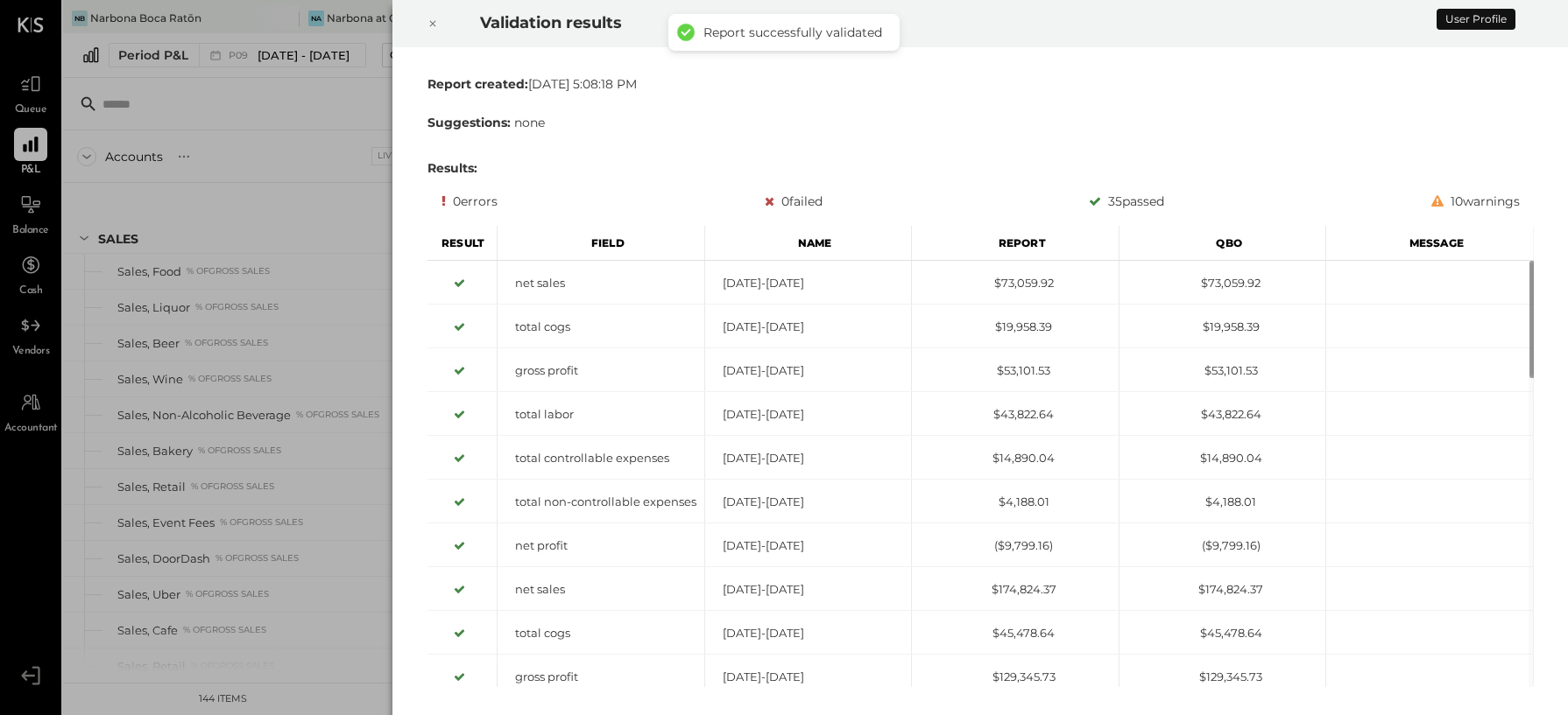
scroll to position [324, 0]
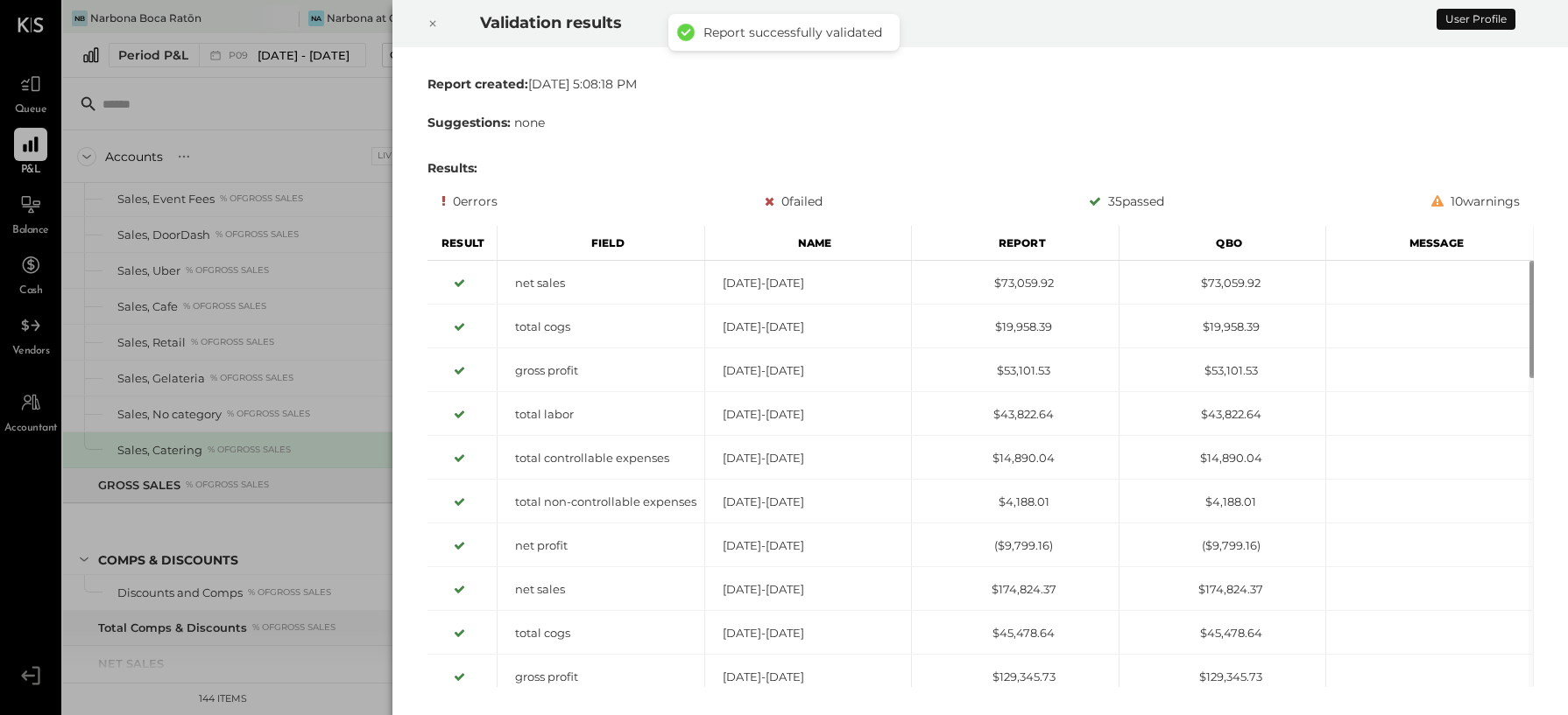
click at [428, 26] on icon at bounding box center [433, 24] width 10 height 21
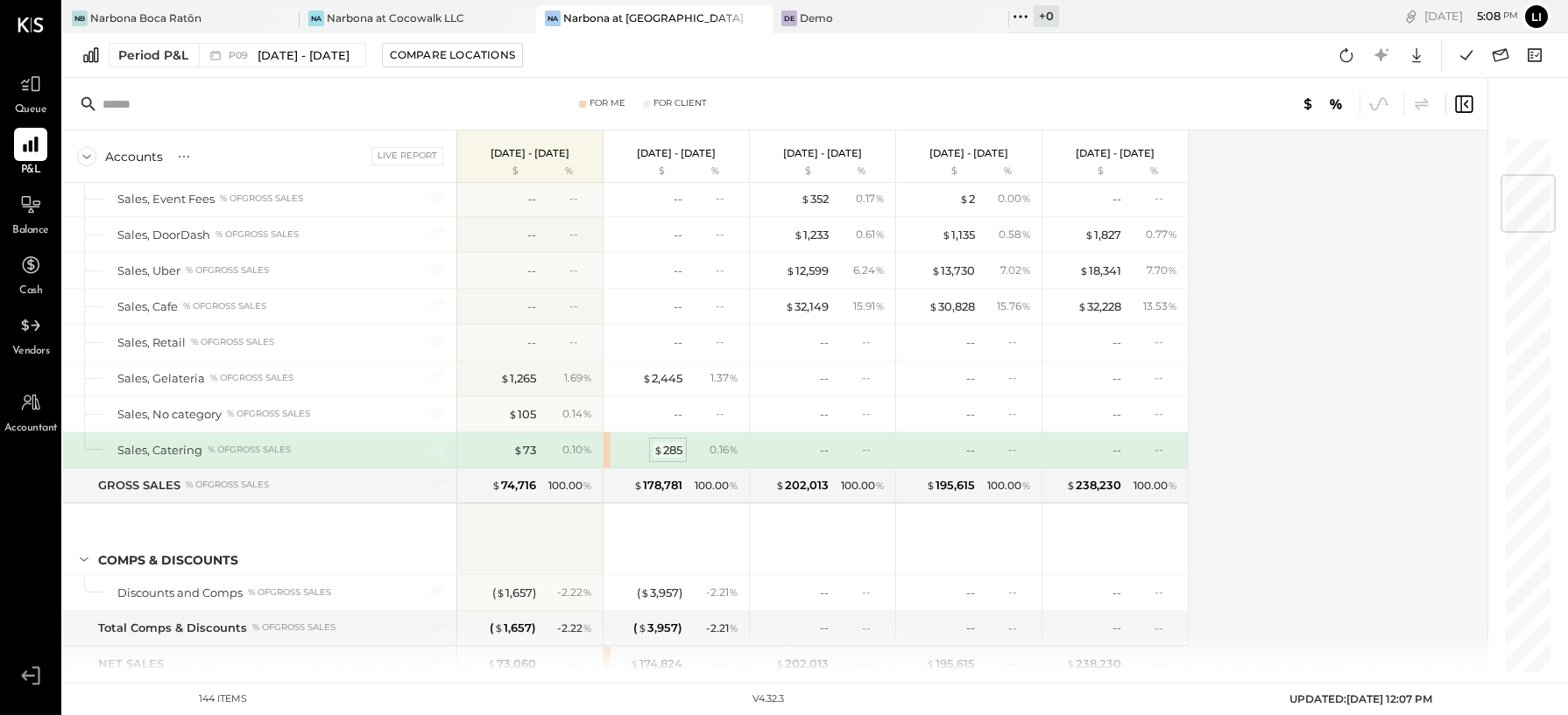
click at [666, 450] on div "$ 285" at bounding box center [667, 450] width 29 height 17
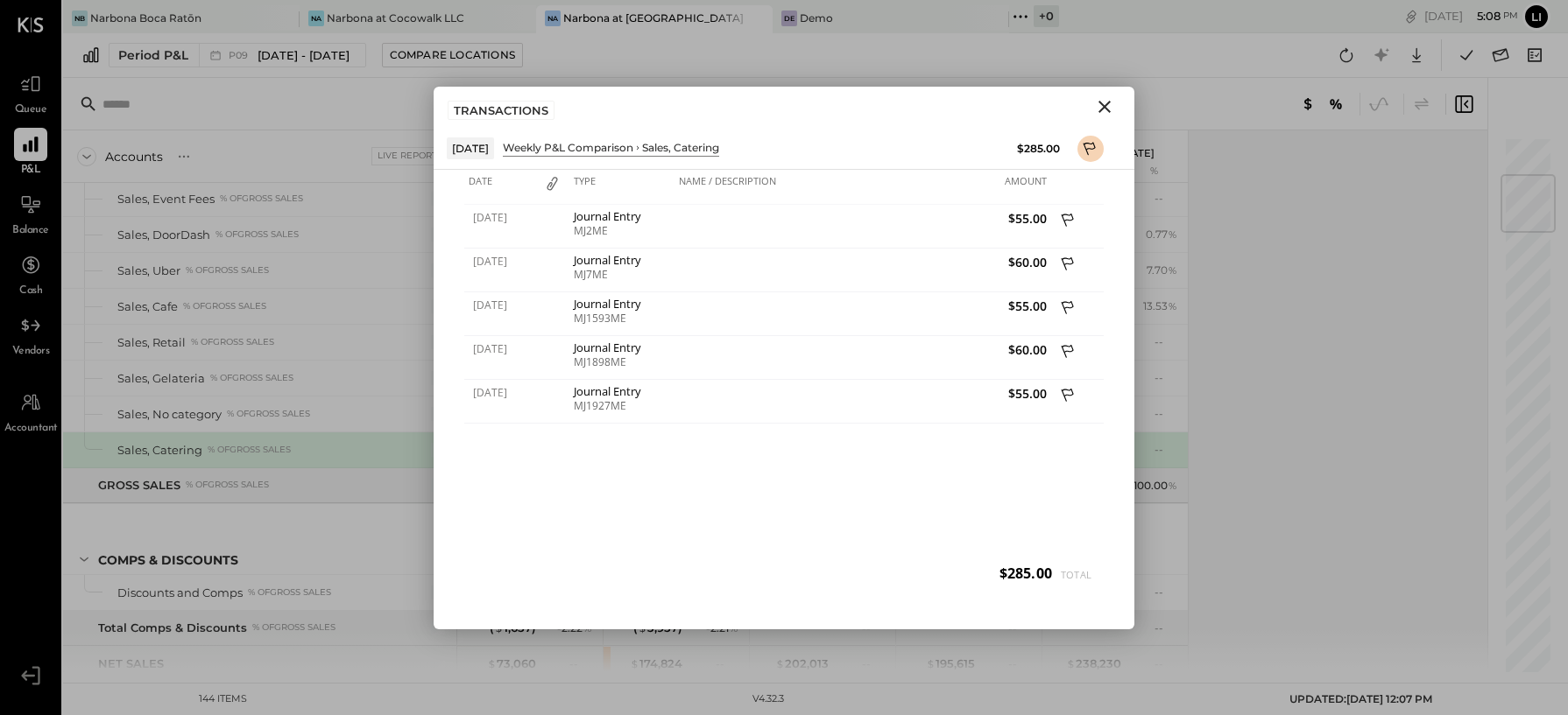
click at [1109, 106] on icon "Close" at bounding box center [1104, 106] width 21 height 21
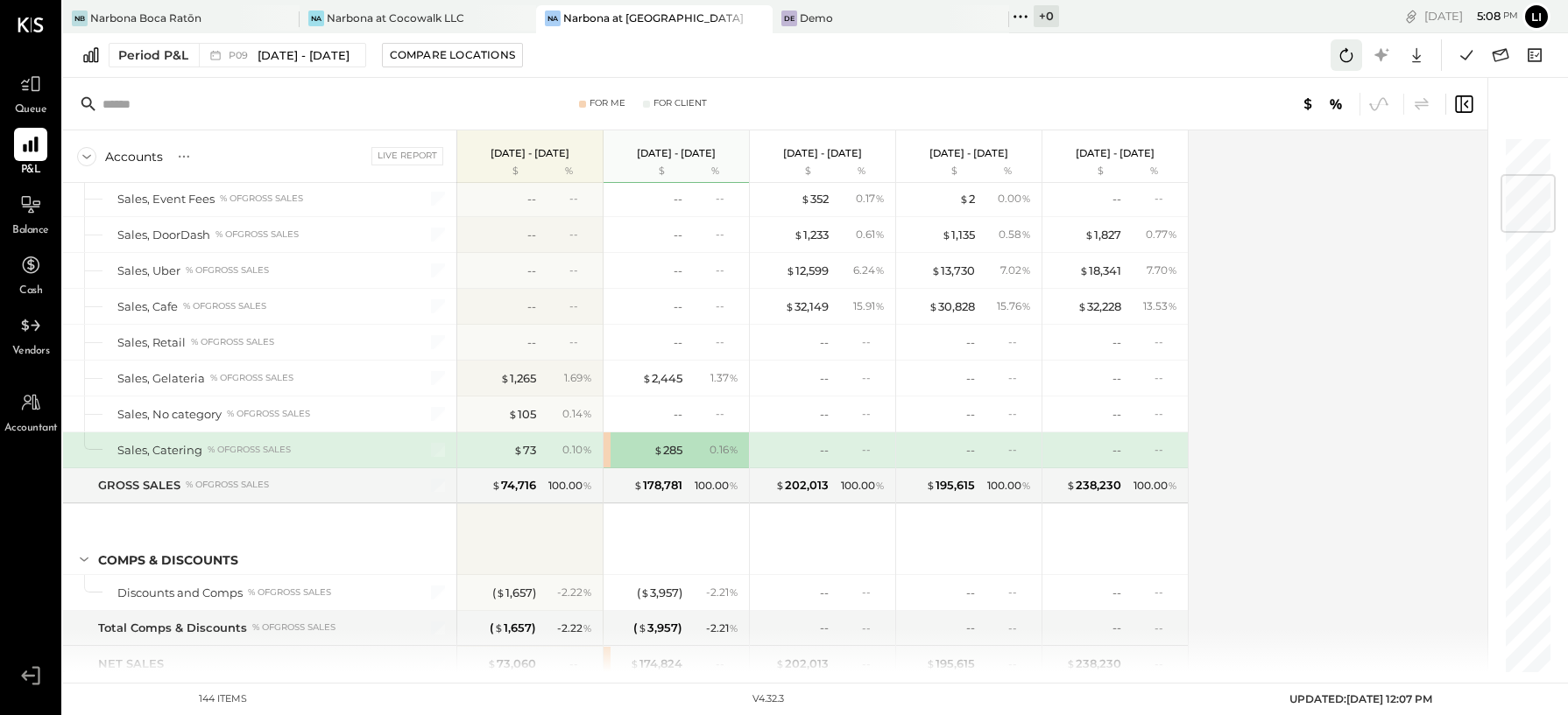
click at [1352, 47] on icon at bounding box center [1347, 55] width 23 height 23
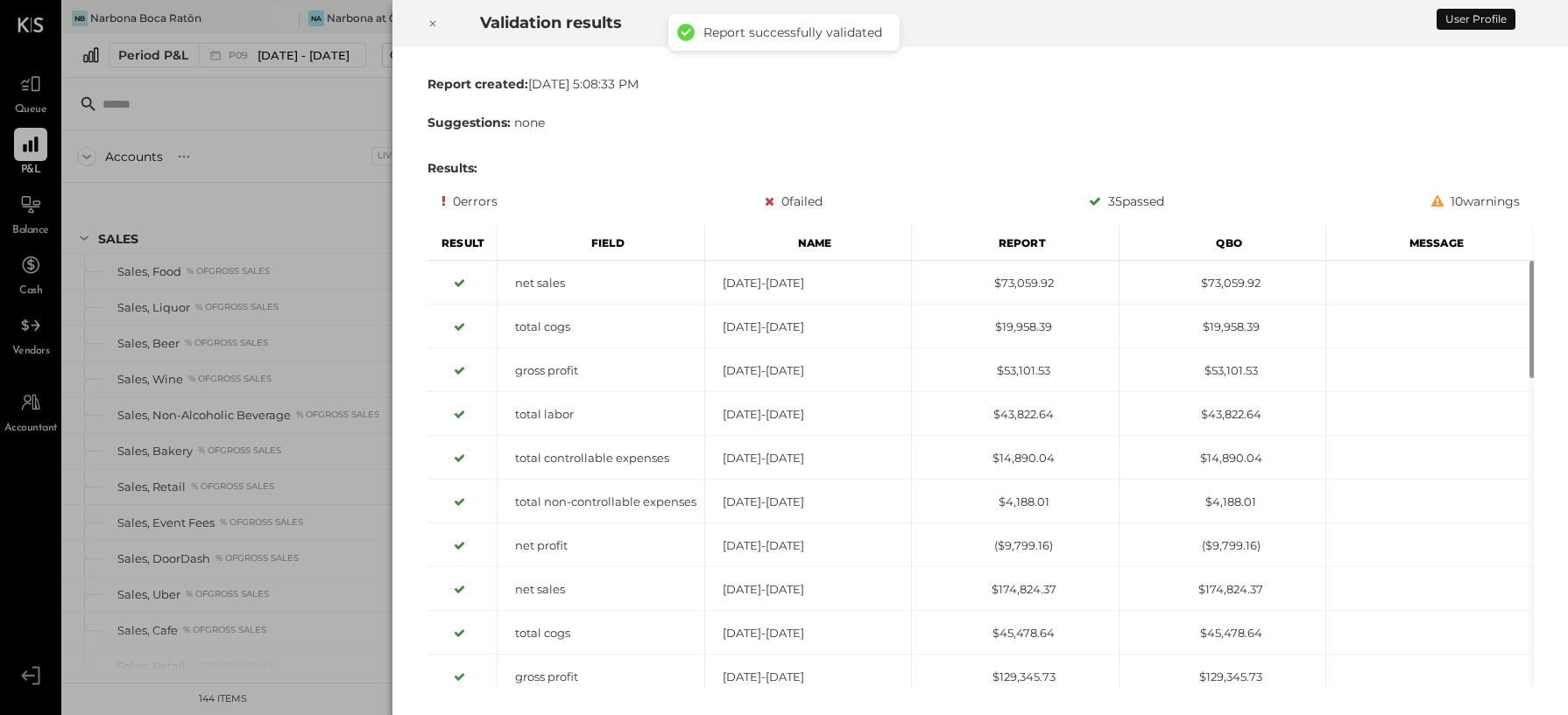
scroll to position [324, 0]
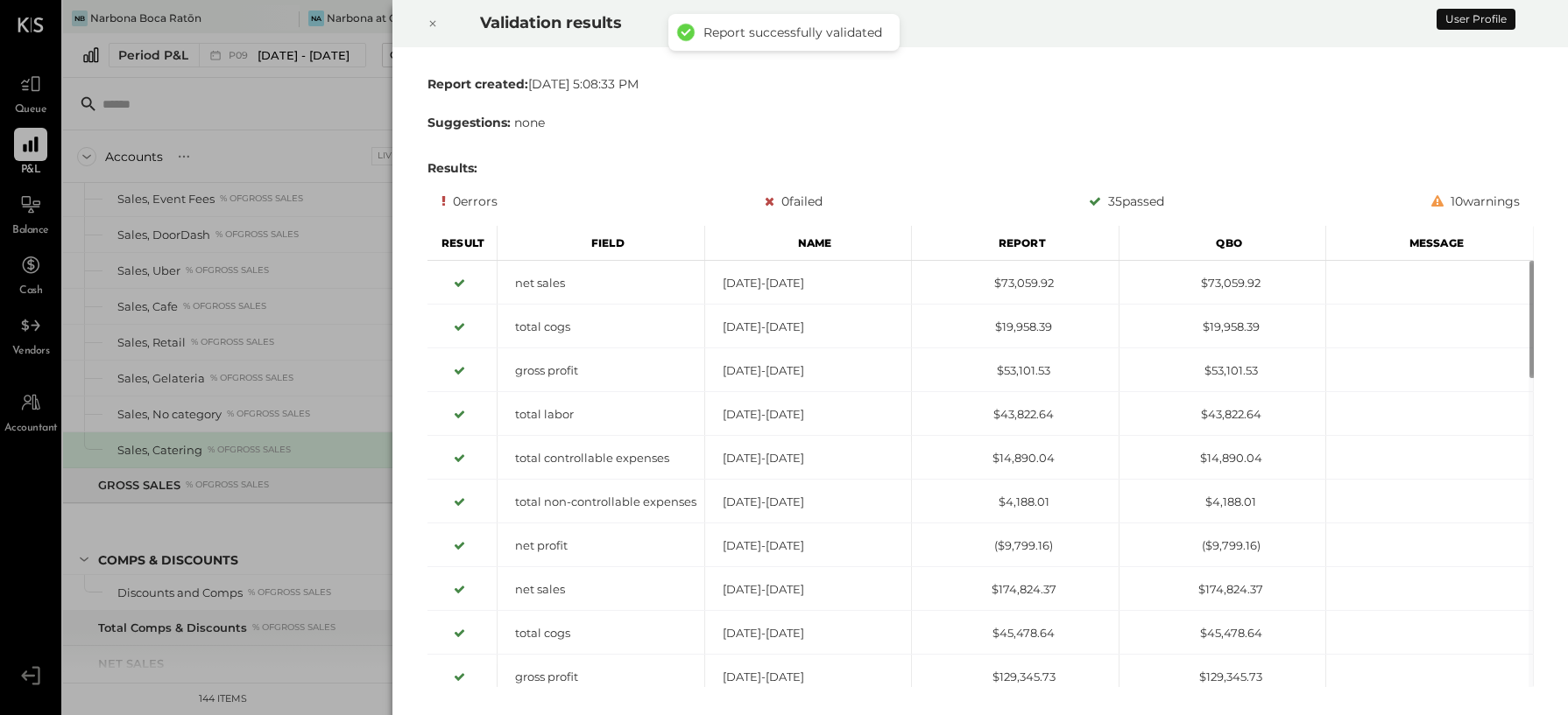
click at [404, 21] on div "Validation results" at bounding box center [980, 24] width 1176 height 47
click at [416, 21] on div at bounding box center [433, 24] width 39 height 49
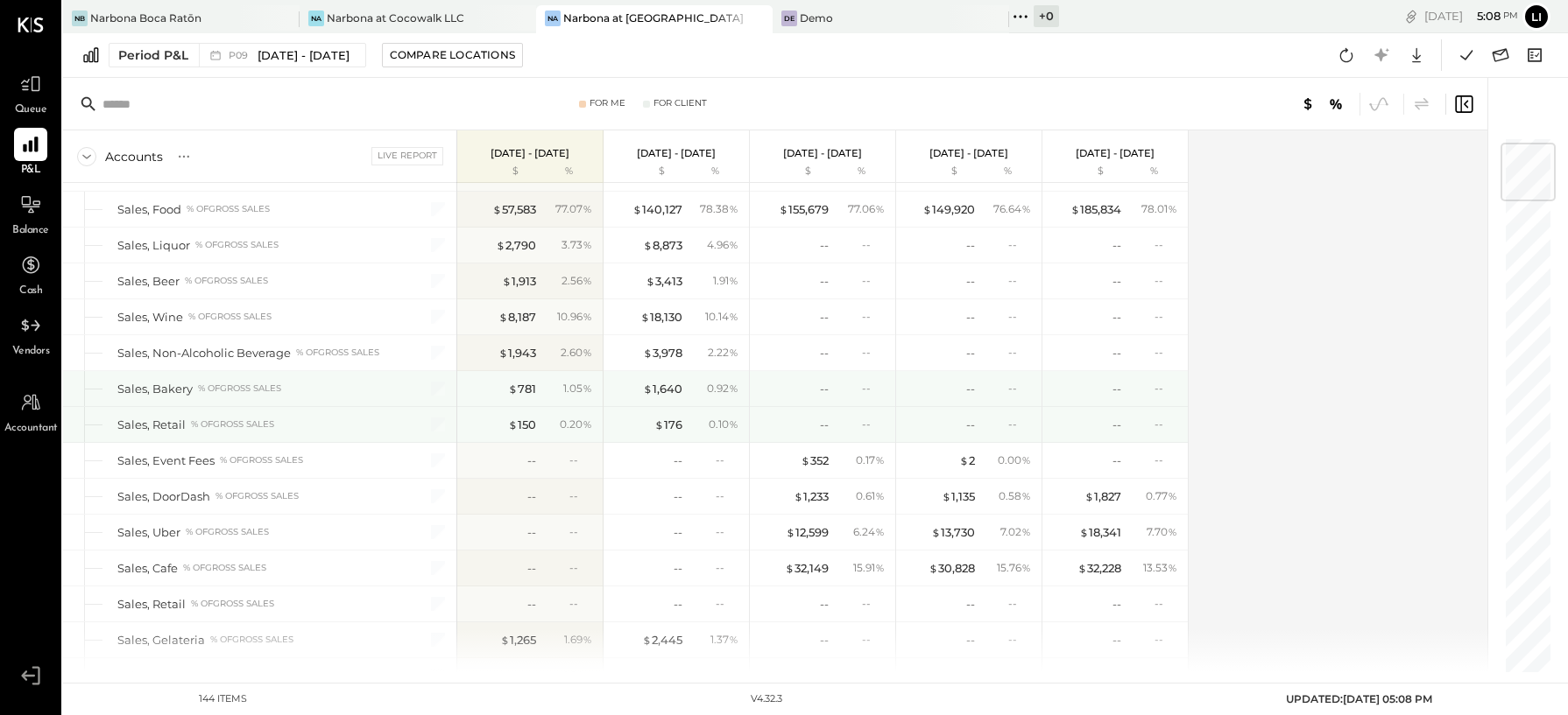
scroll to position [69, 0]
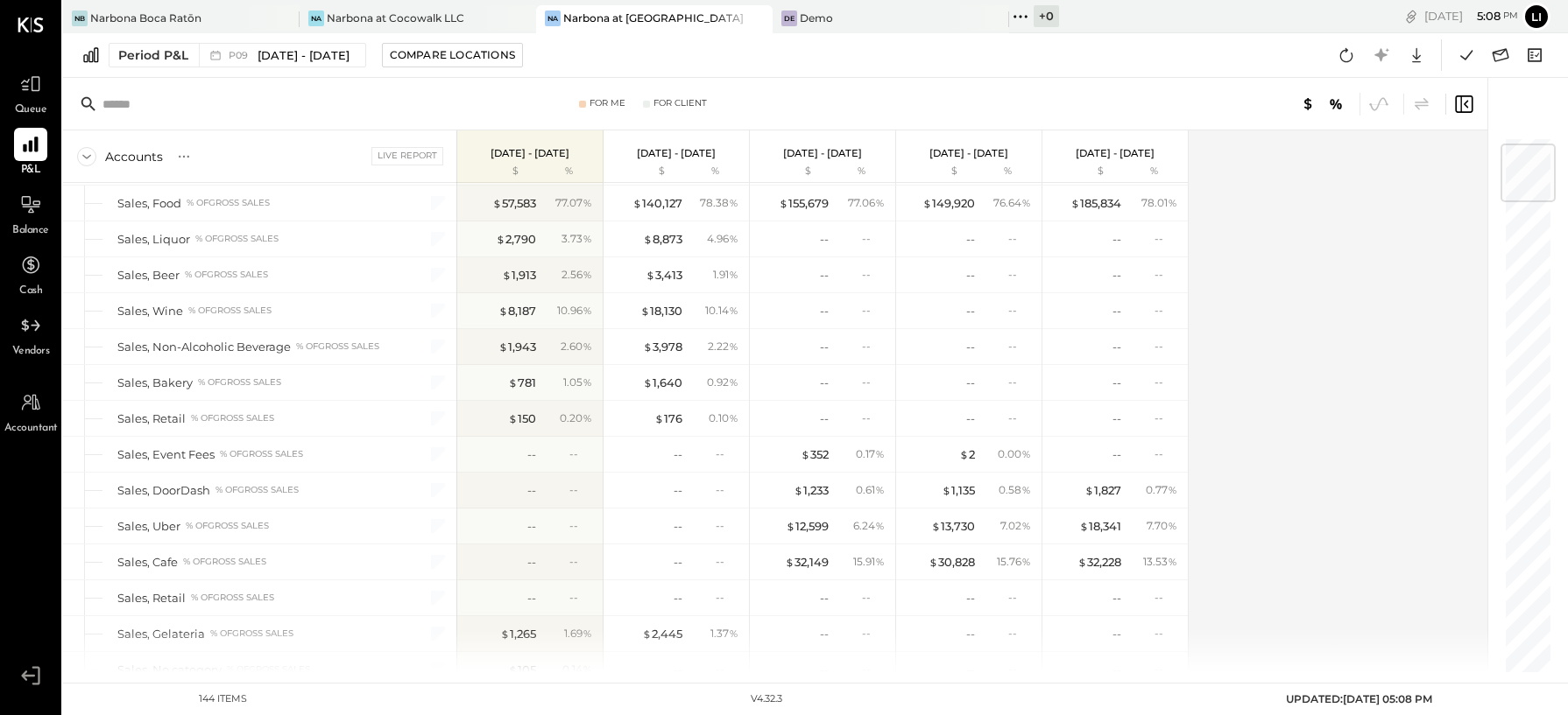
click at [1358, 351] on div "Accounts S % GL Live Report Aug 11 - Sep 7, 2025 $ % Jul 14 - Aug 10, 2025 $ % …" at bounding box center [776, 400] width 1427 height 542
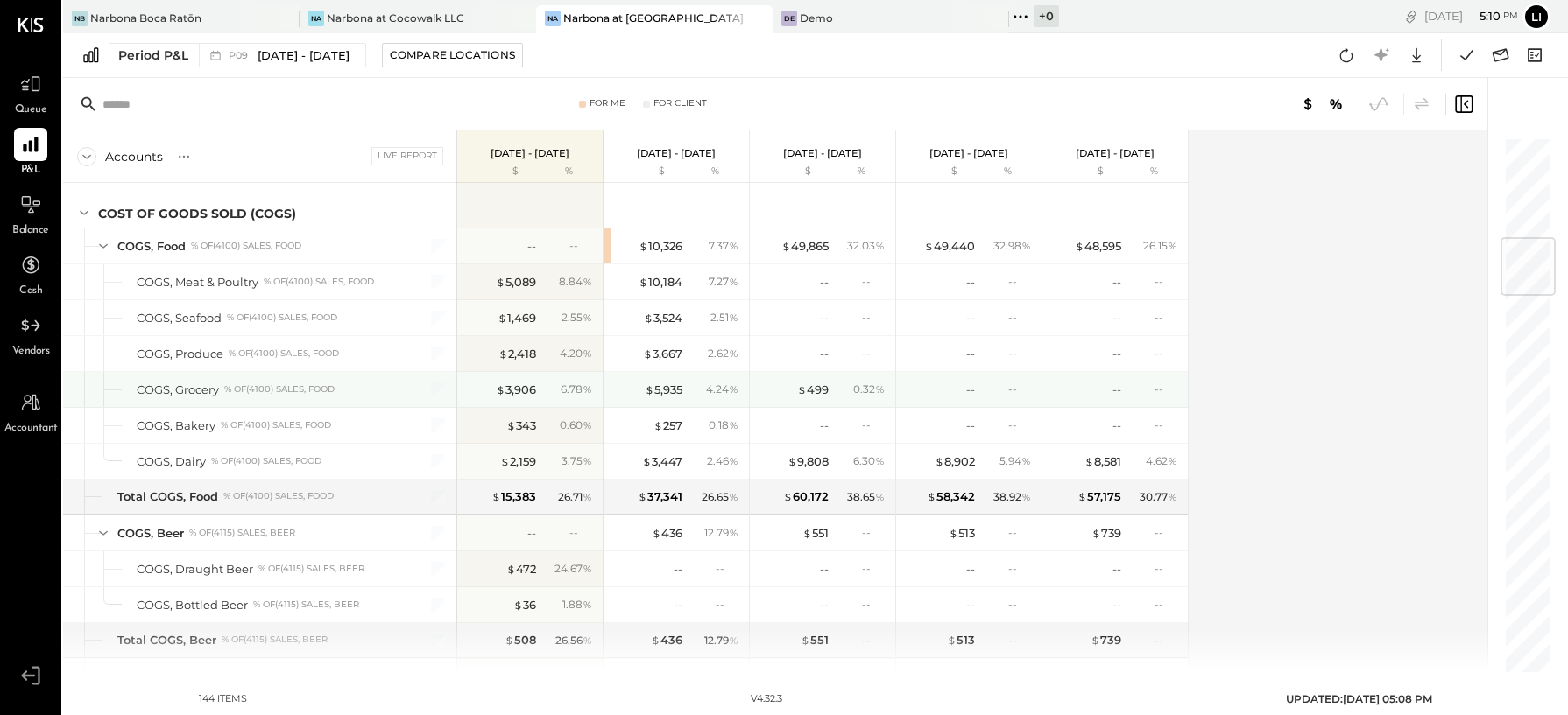
scroll to position [3894, 0]
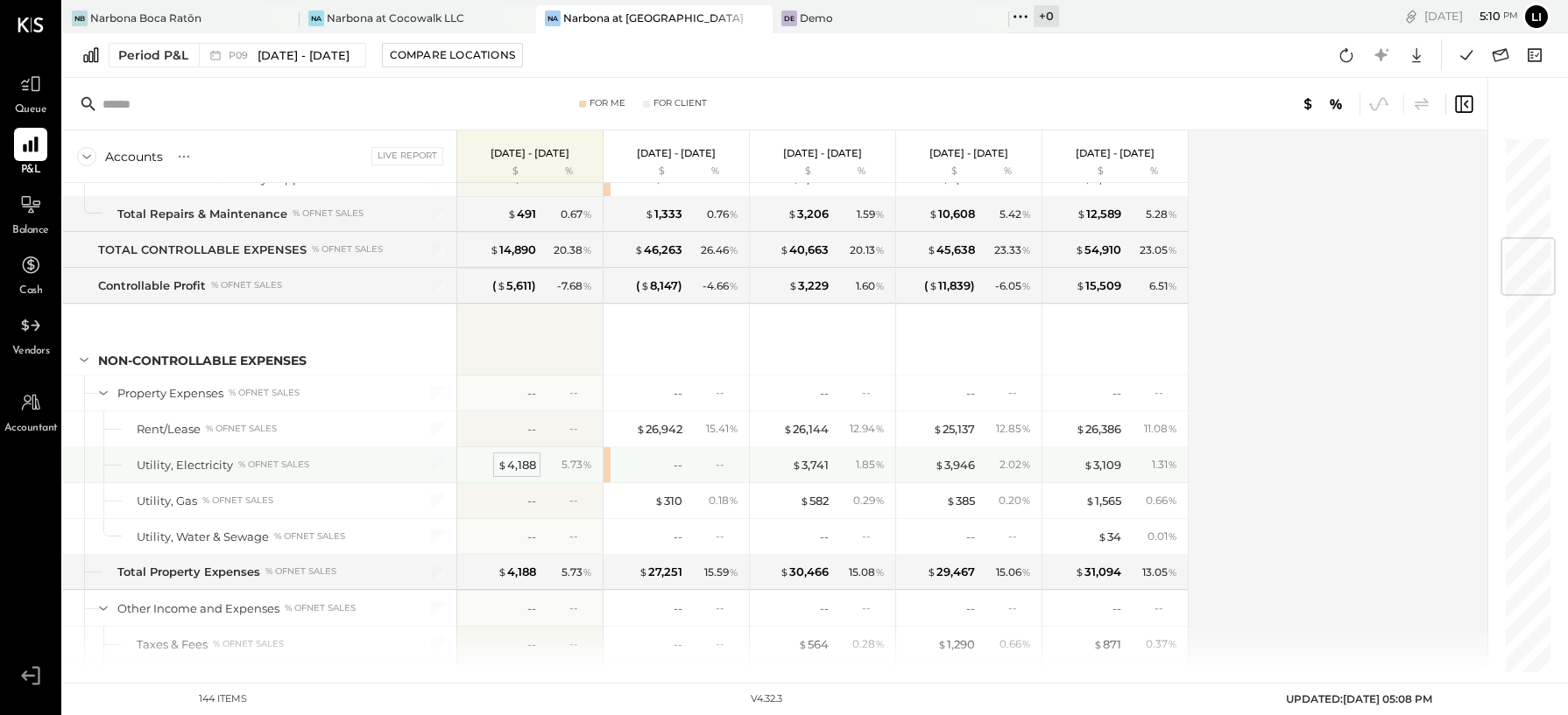
click at [516, 457] on div "$ 4,188" at bounding box center [516, 465] width 39 height 17
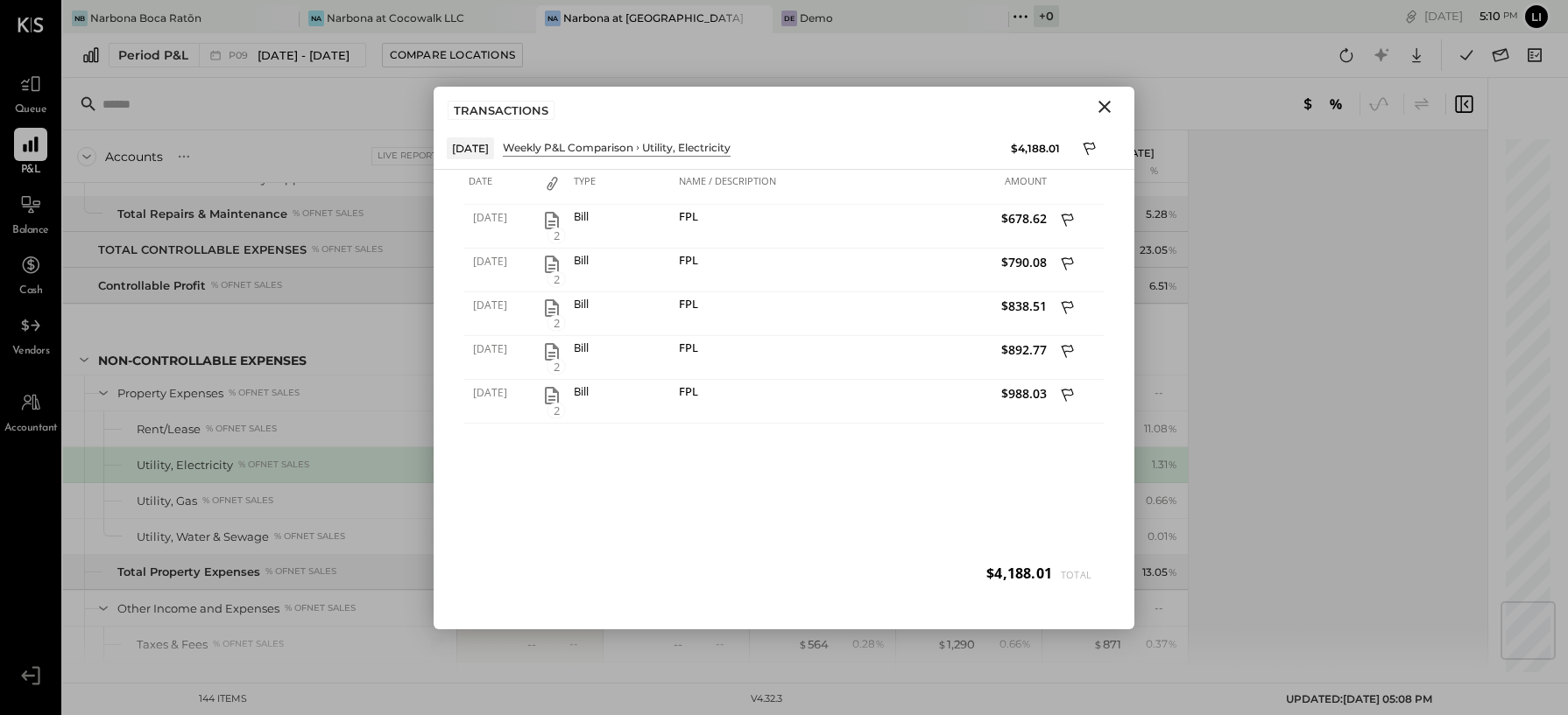
click at [1102, 108] on icon "Close" at bounding box center [1104, 106] width 21 height 21
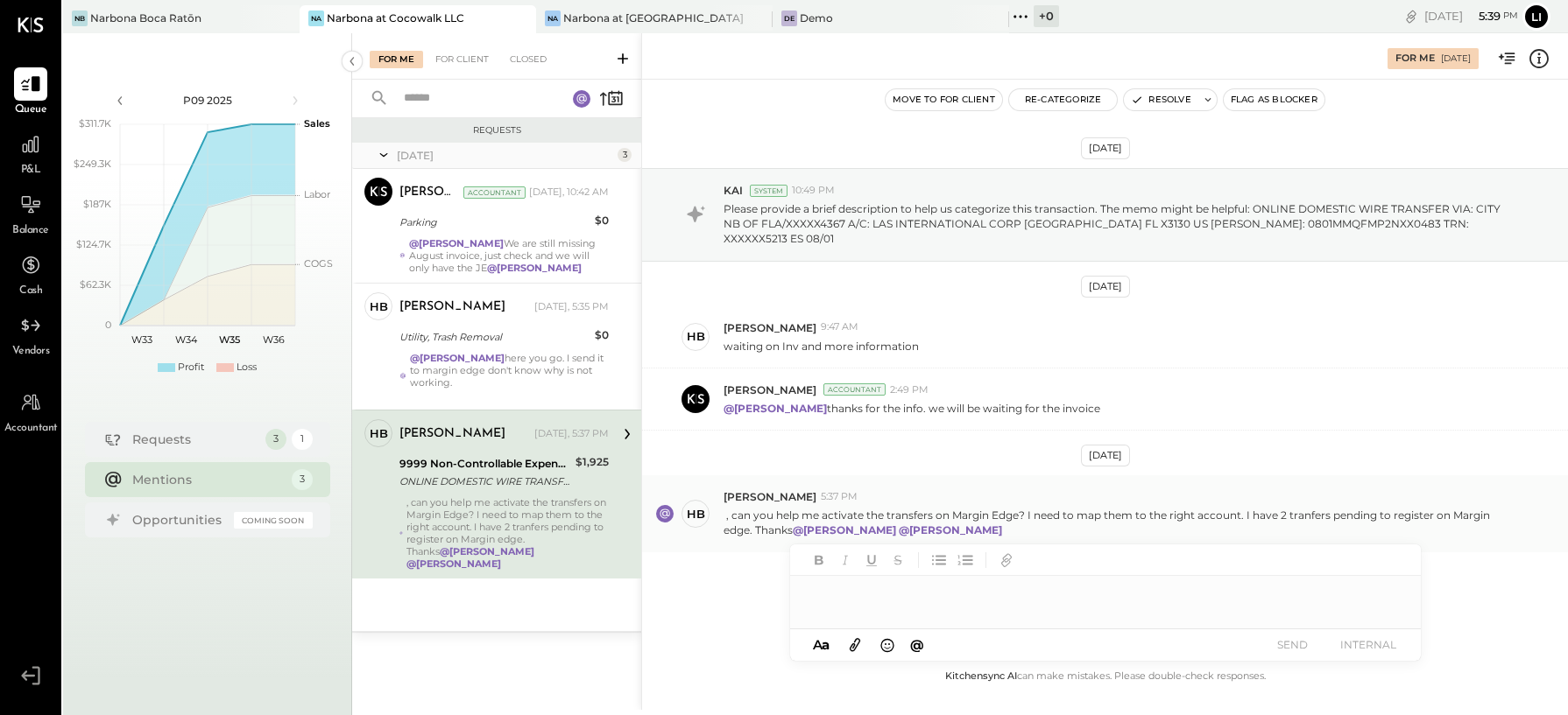
click at [1213, 508] on p ", can you help me activate the transfers on Margin Edge? I need to map them to …" at bounding box center [1118, 523] width 789 height 30
click at [1180, 508] on p ", can you help me activate the transfers on Margin Edge? I need to map them to …" at bounding box center [1118, 523] width 789 height 30
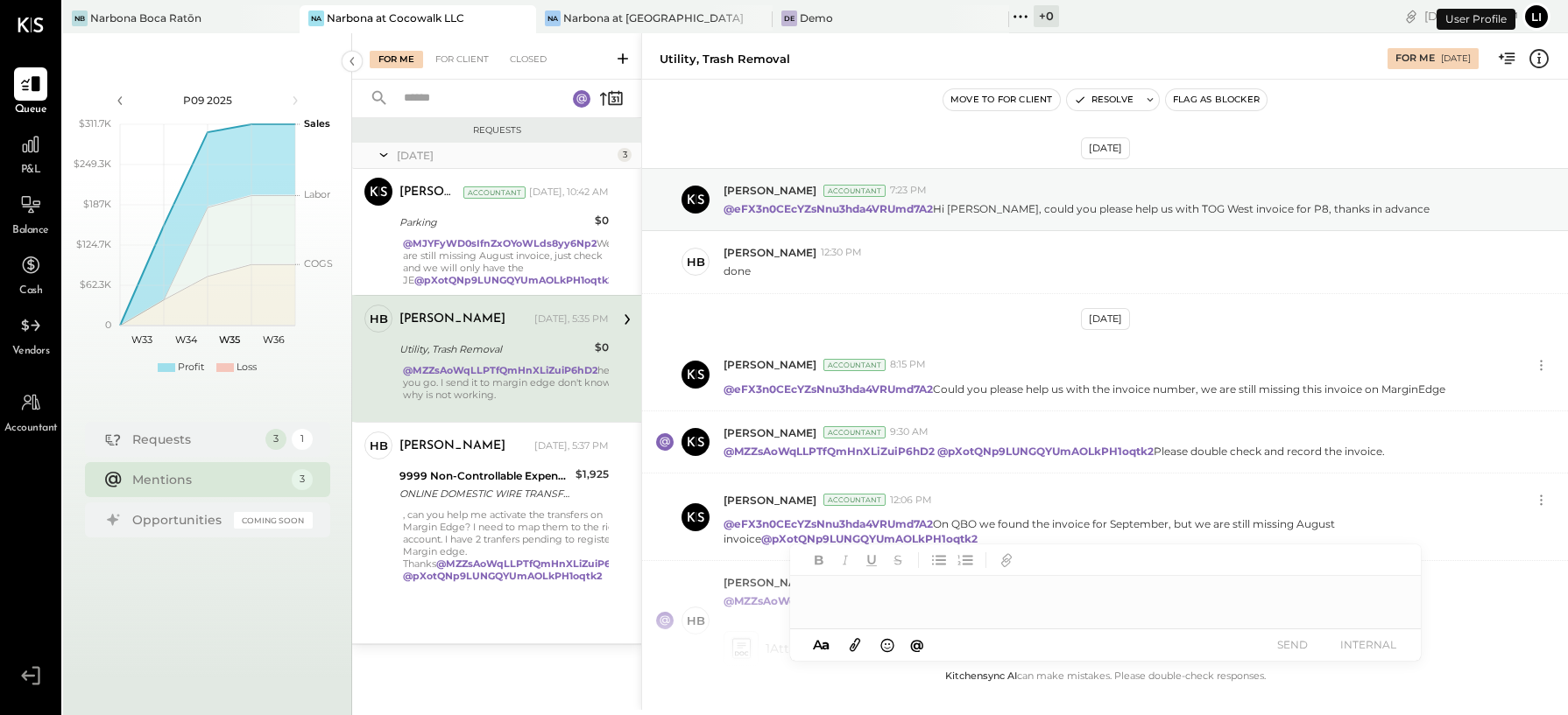
scroll to position [125, 0]
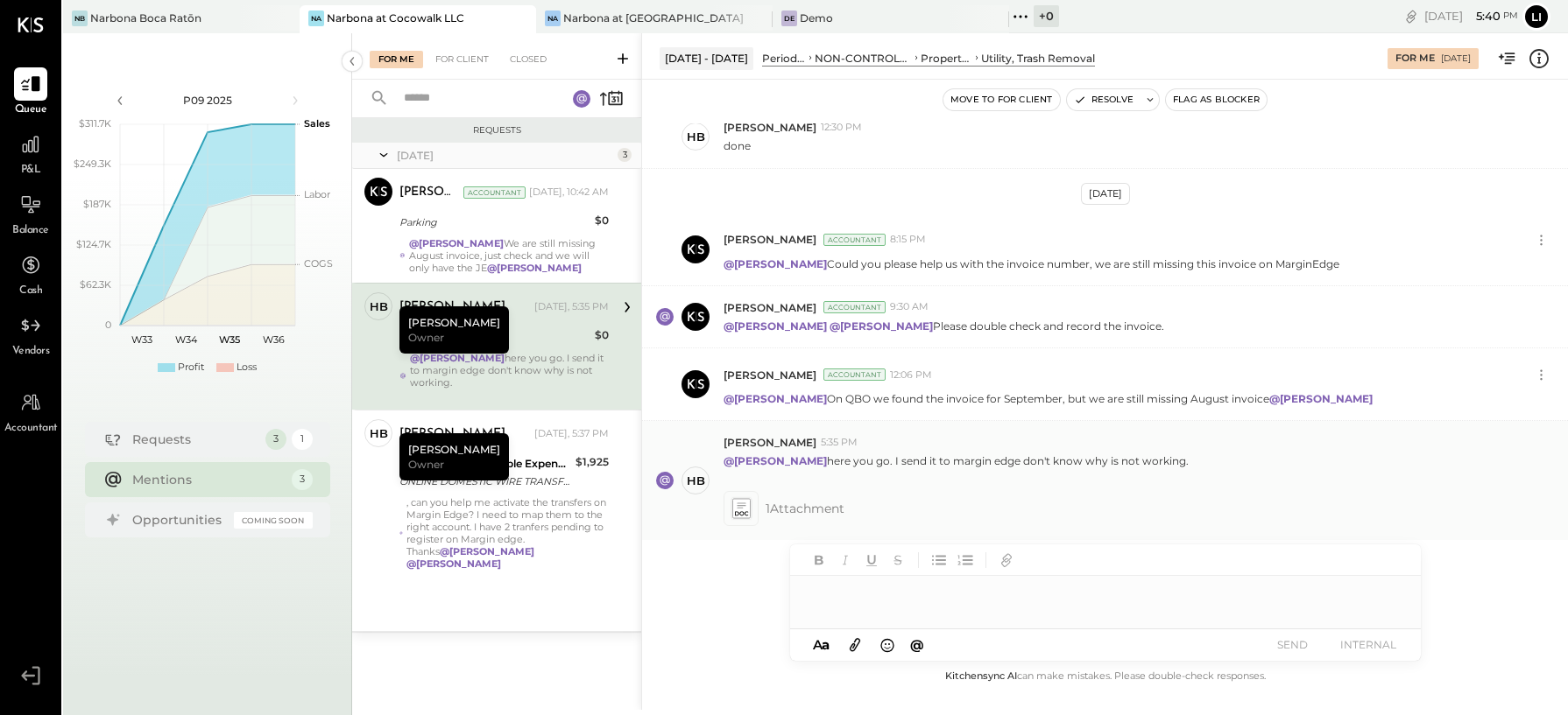
click at [746, 506] on icon at bounding box center [741, 508] width 19 height 20
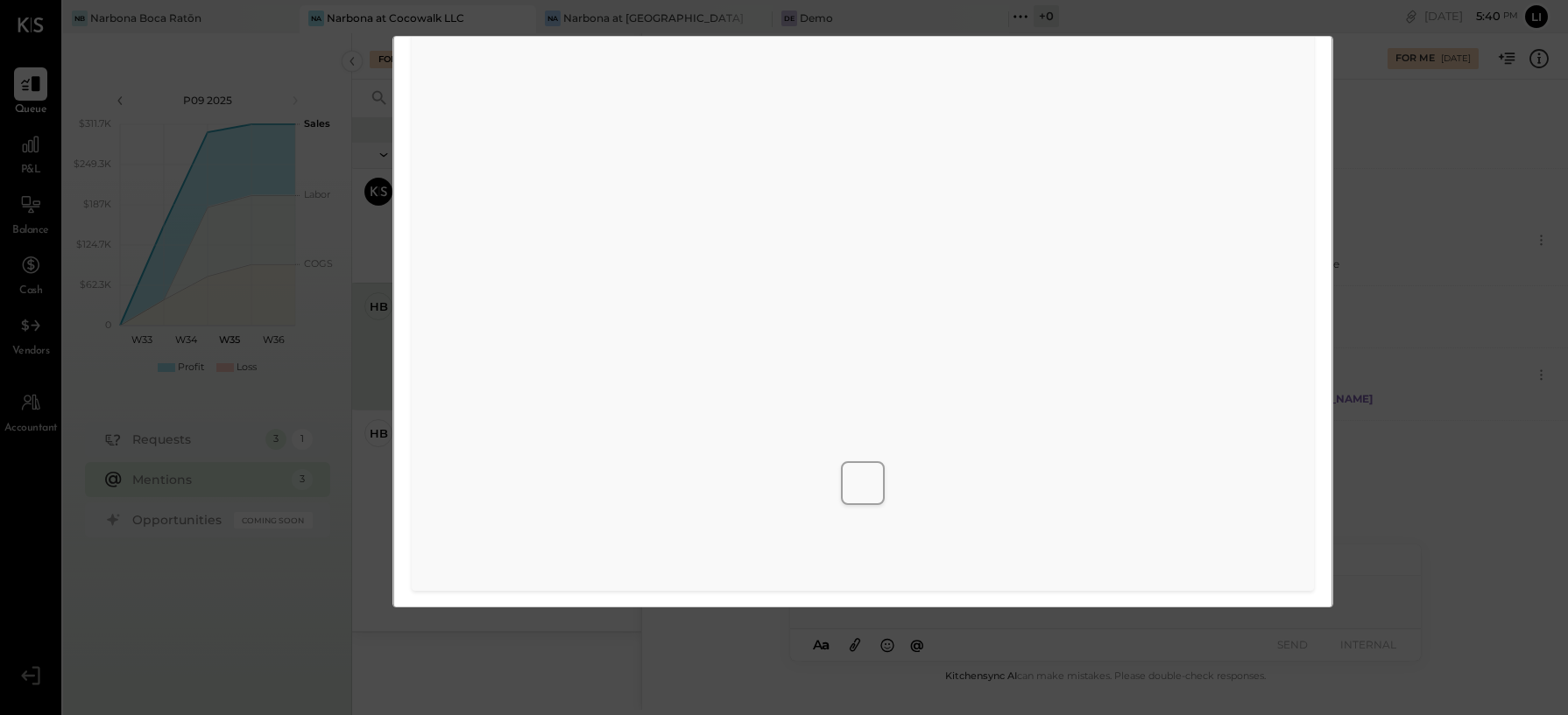
scroll to position [0, 0]
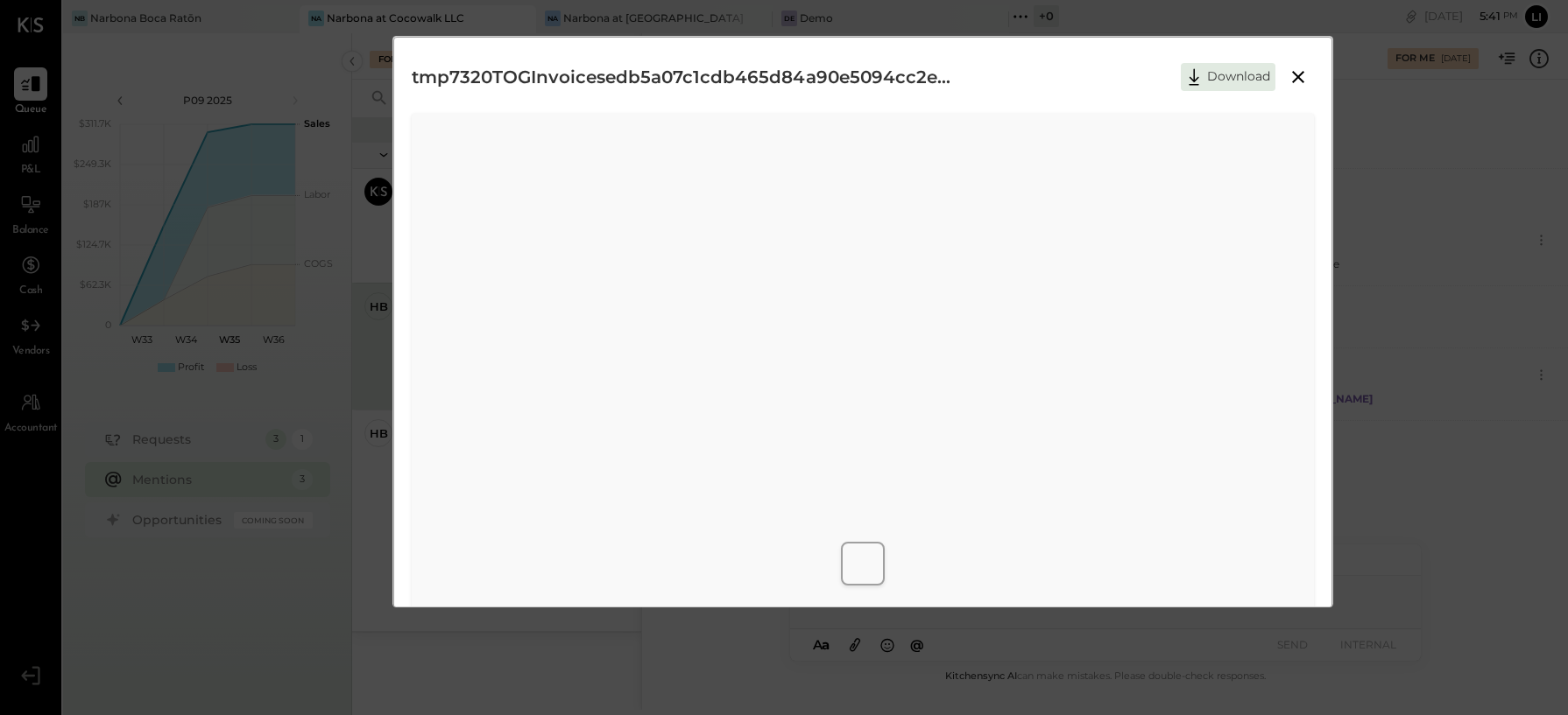
click at [1298, 72] on icon at bounding box center [1298, 77] width 21 height 21
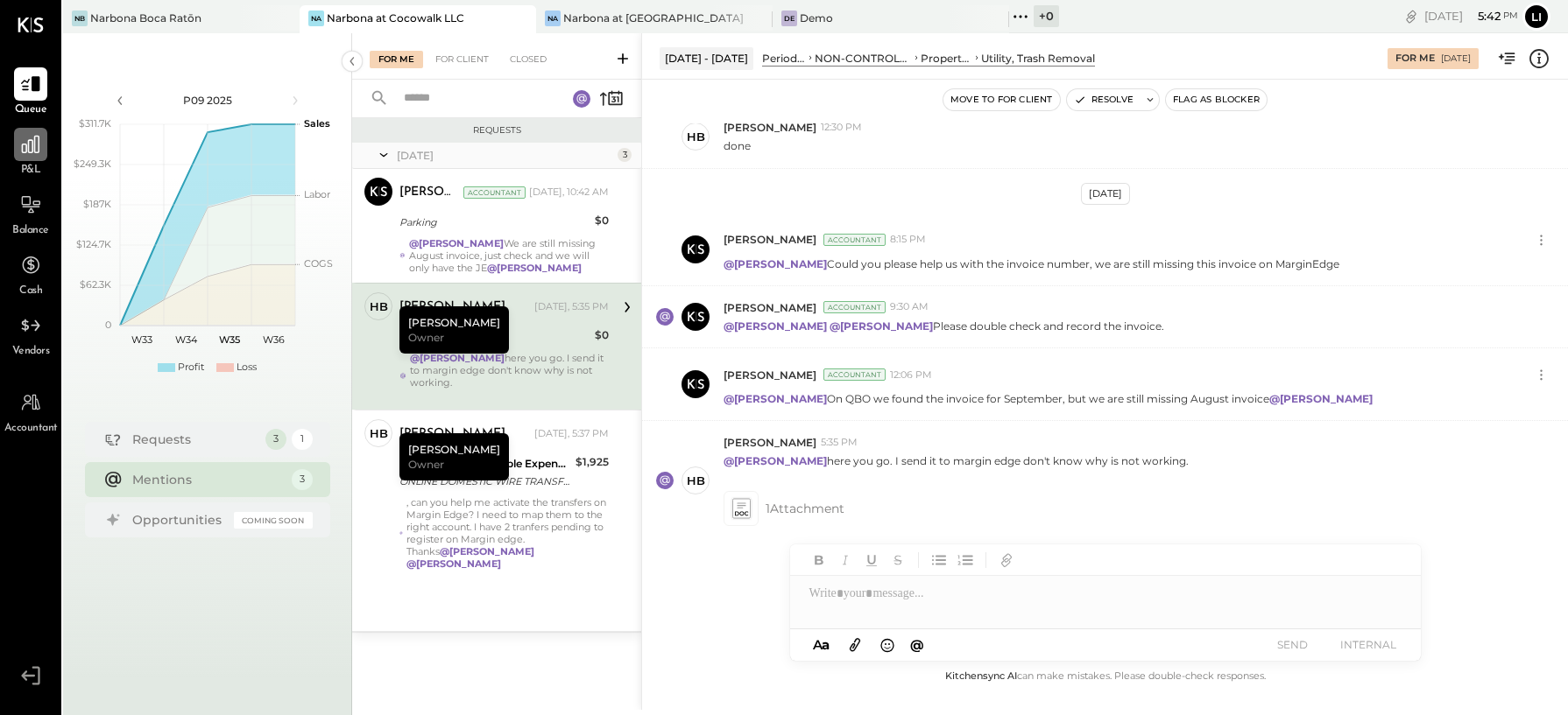
click at [33, 143] on icon at bounding box center [30, 144] width 23 height 23
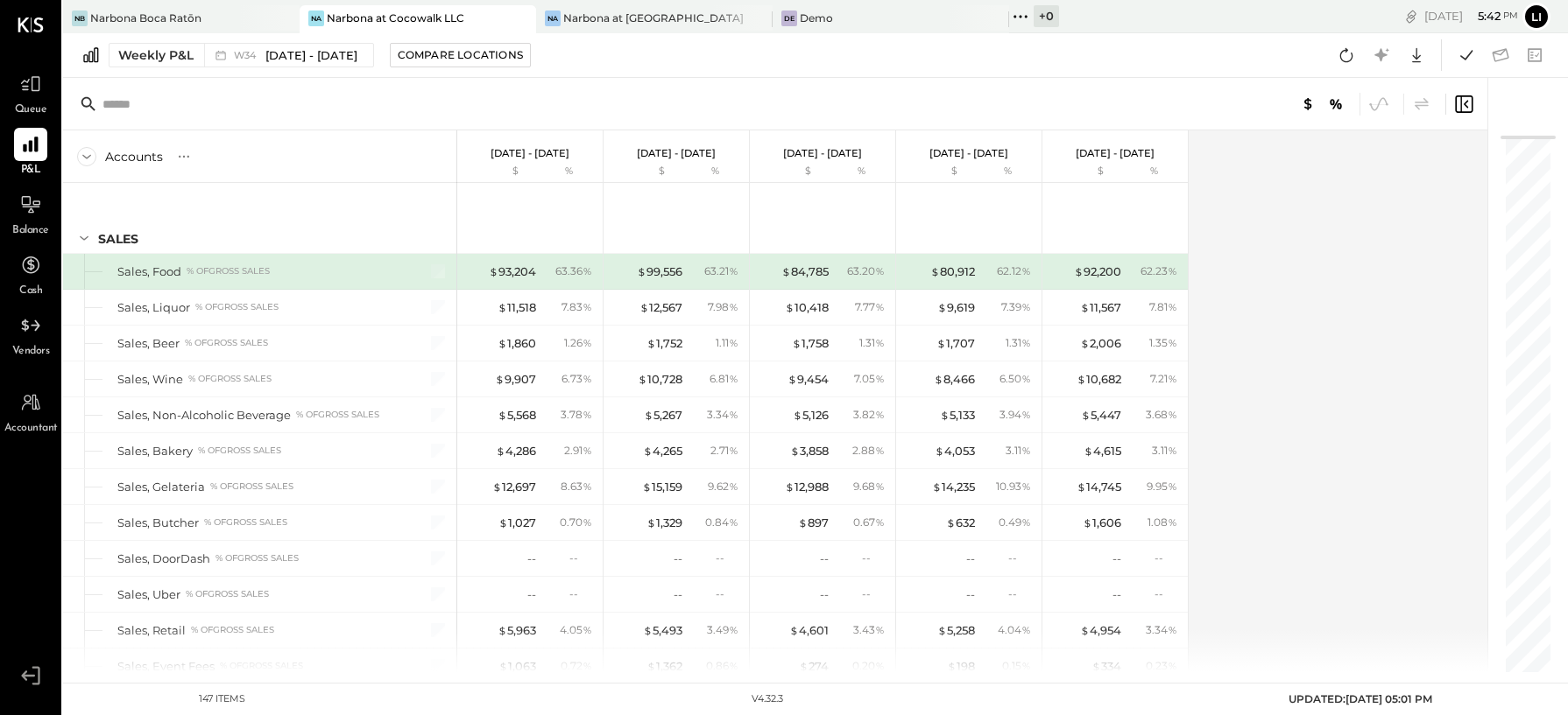
scroll to position [3894, 0]
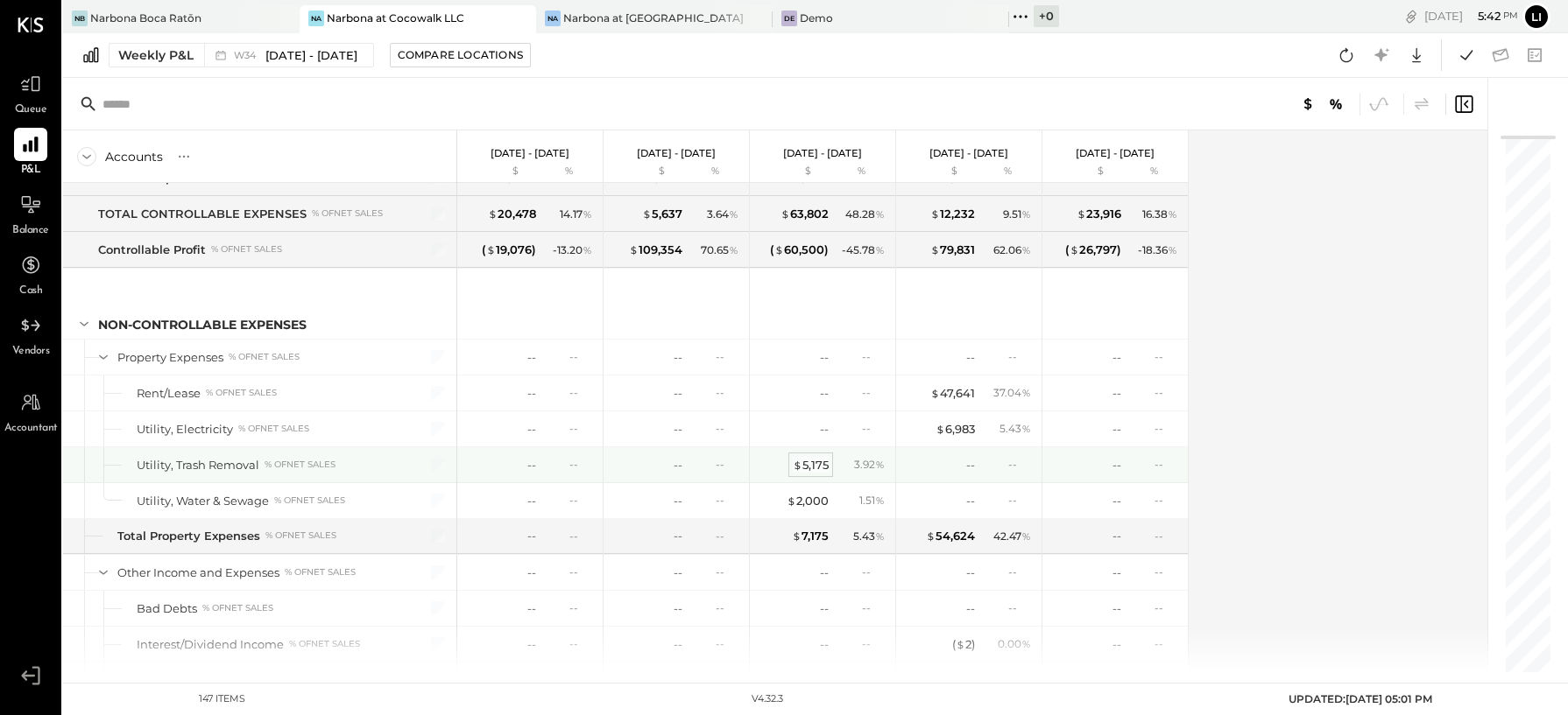
click at [808, 457] on div "$ 5,175" at bounding box center [810, 465] width 36 height 17
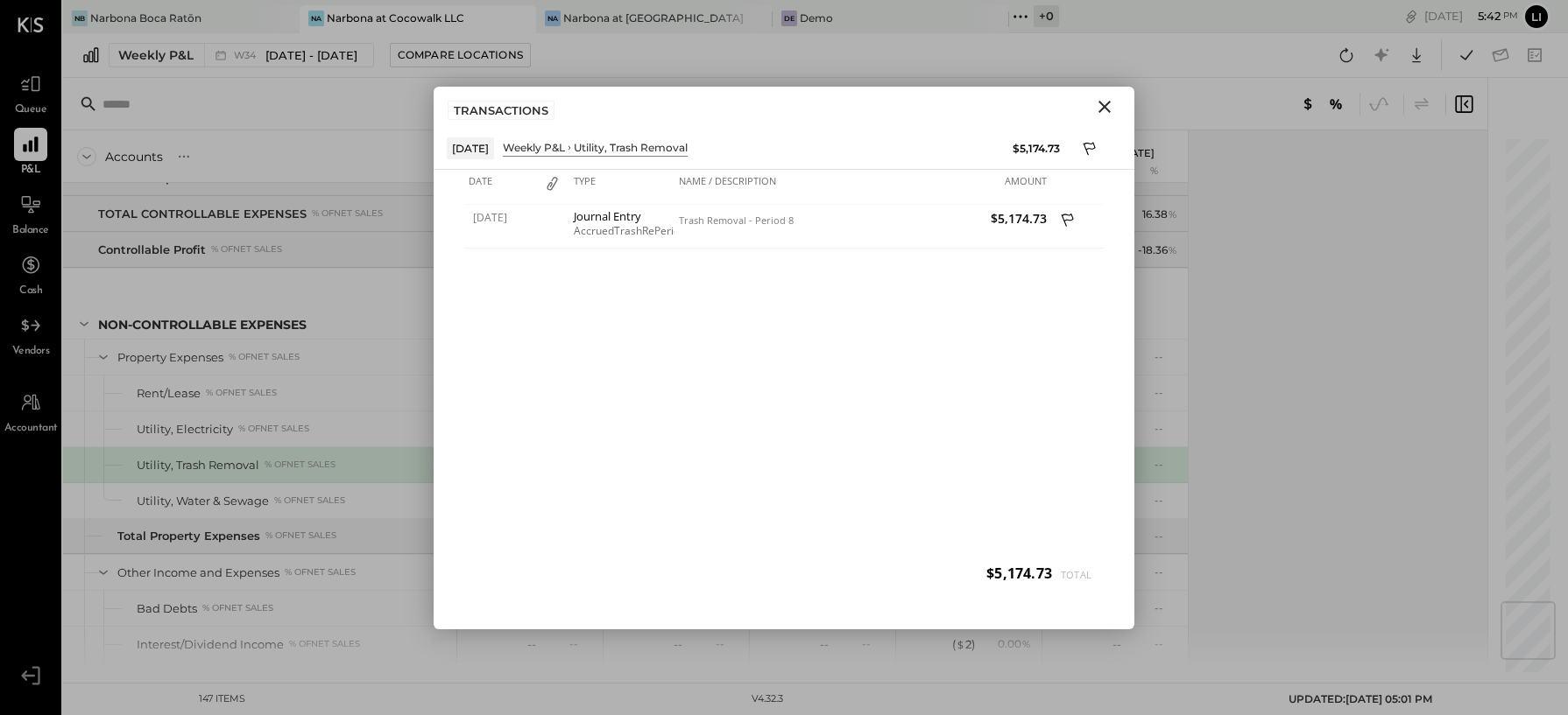
click at [1100, 112] on icon "Close" at bounding box center [1104, 106] width 21 height 21
